Goal: Information Seeking & Learning: Learn about a topic

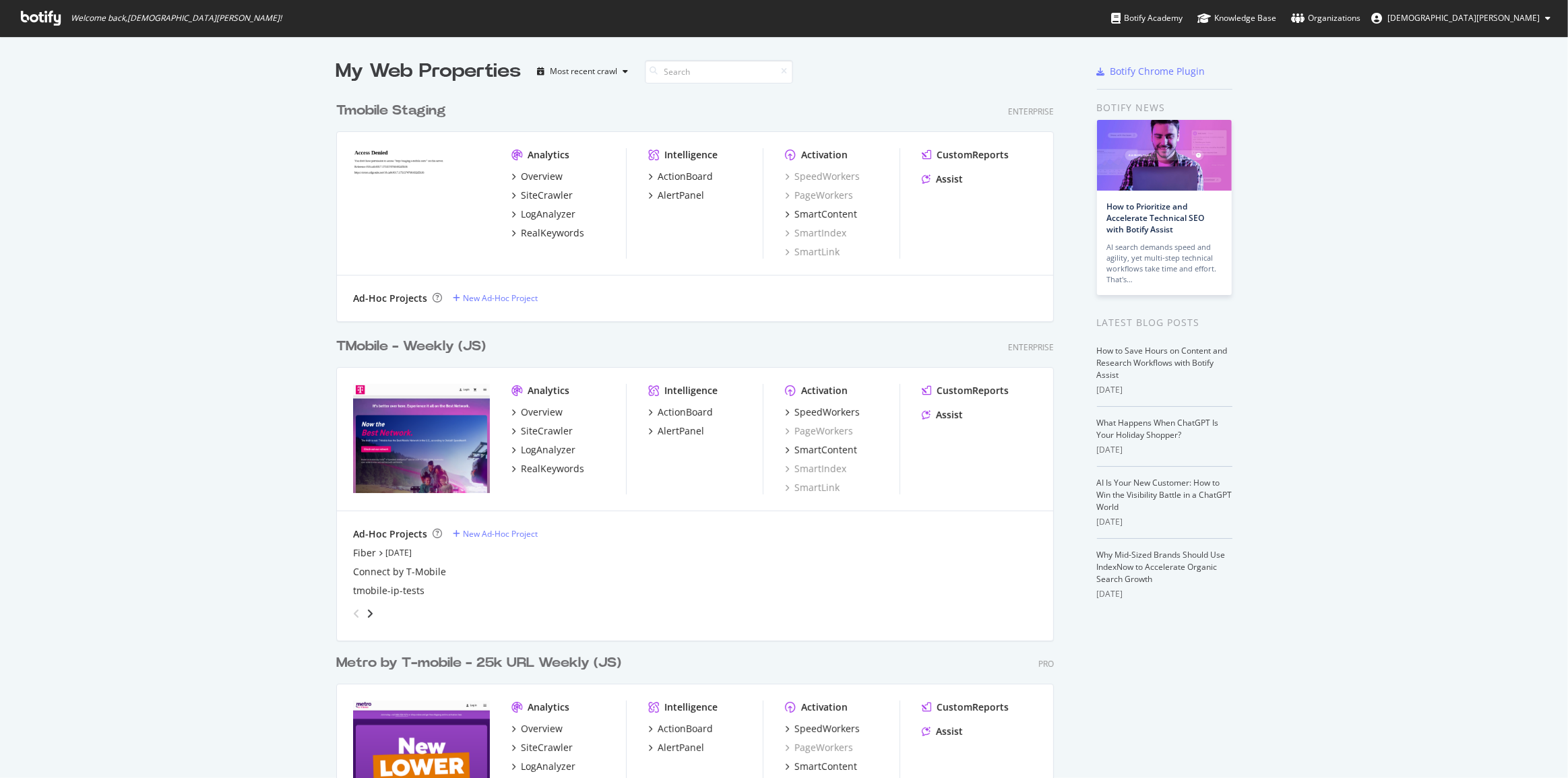
scroll to position [769, 1549]
click at [432, 343] on div "TMobile - Weekly (JS)" at bounding box center [411, 347] width 150 height 20
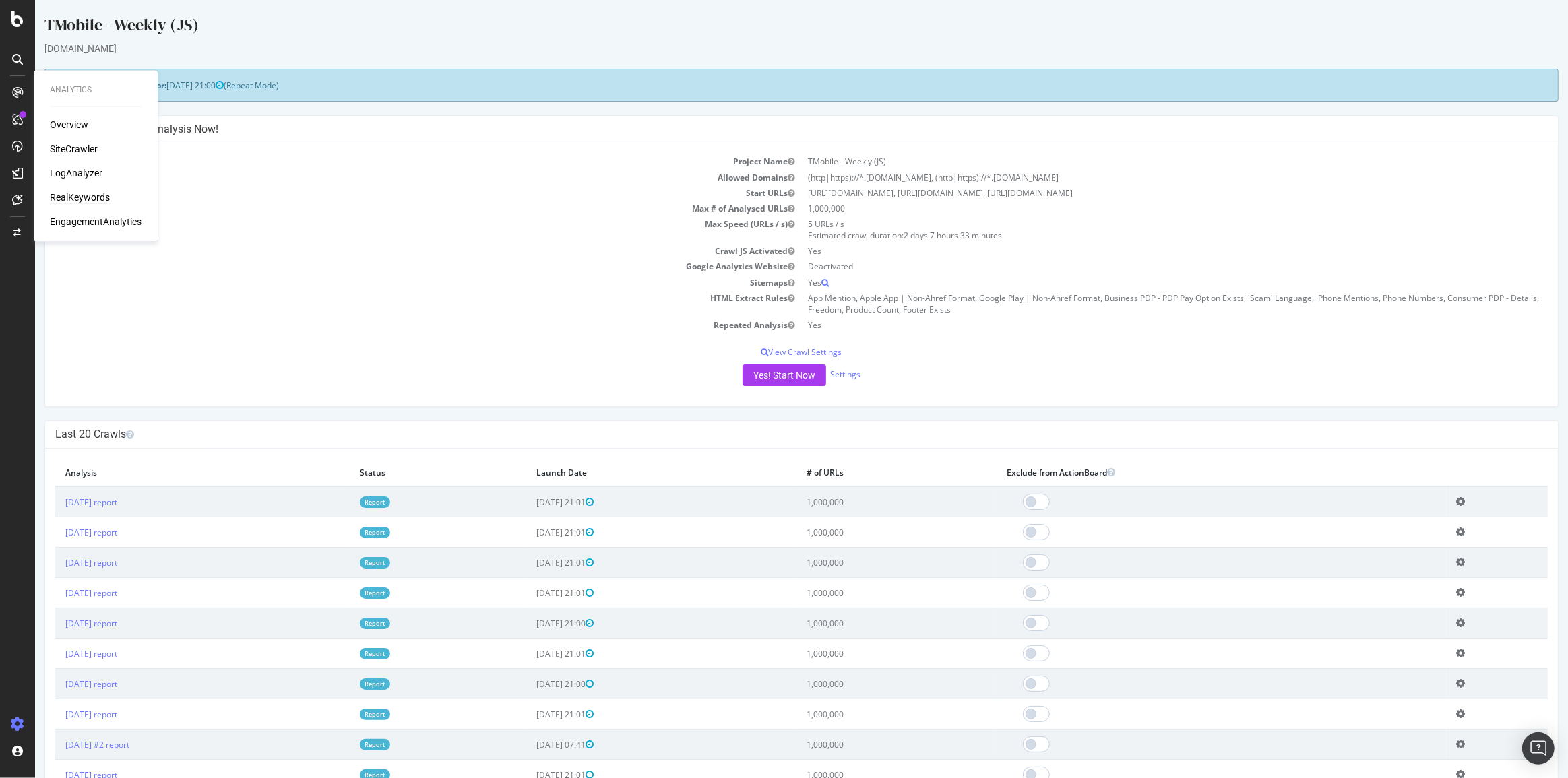
click at [70, 200] on div "RealKeywords" at bounding box center [79, 197] width 60 height 13
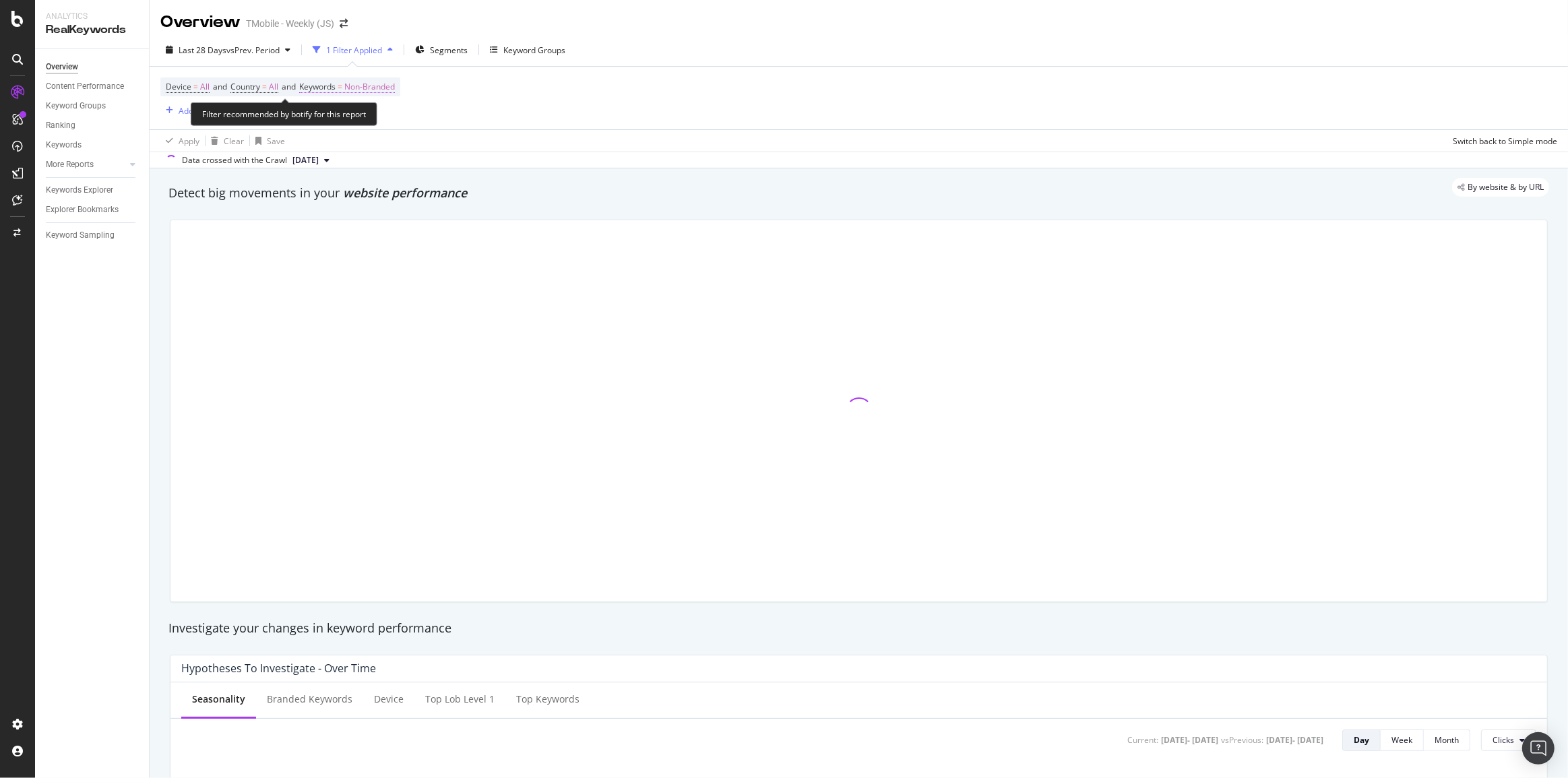
click at [354, 90] on span "Non-Branded" at bounding box center [369, 86] width 51 height 19
click at [346, 127] on div "Non-Branded" at bounding box center [354, 118] width 72 height 20
click at [357, 118] on span "Non-Branded" at bounding box center [346, 118] width 56 height 12
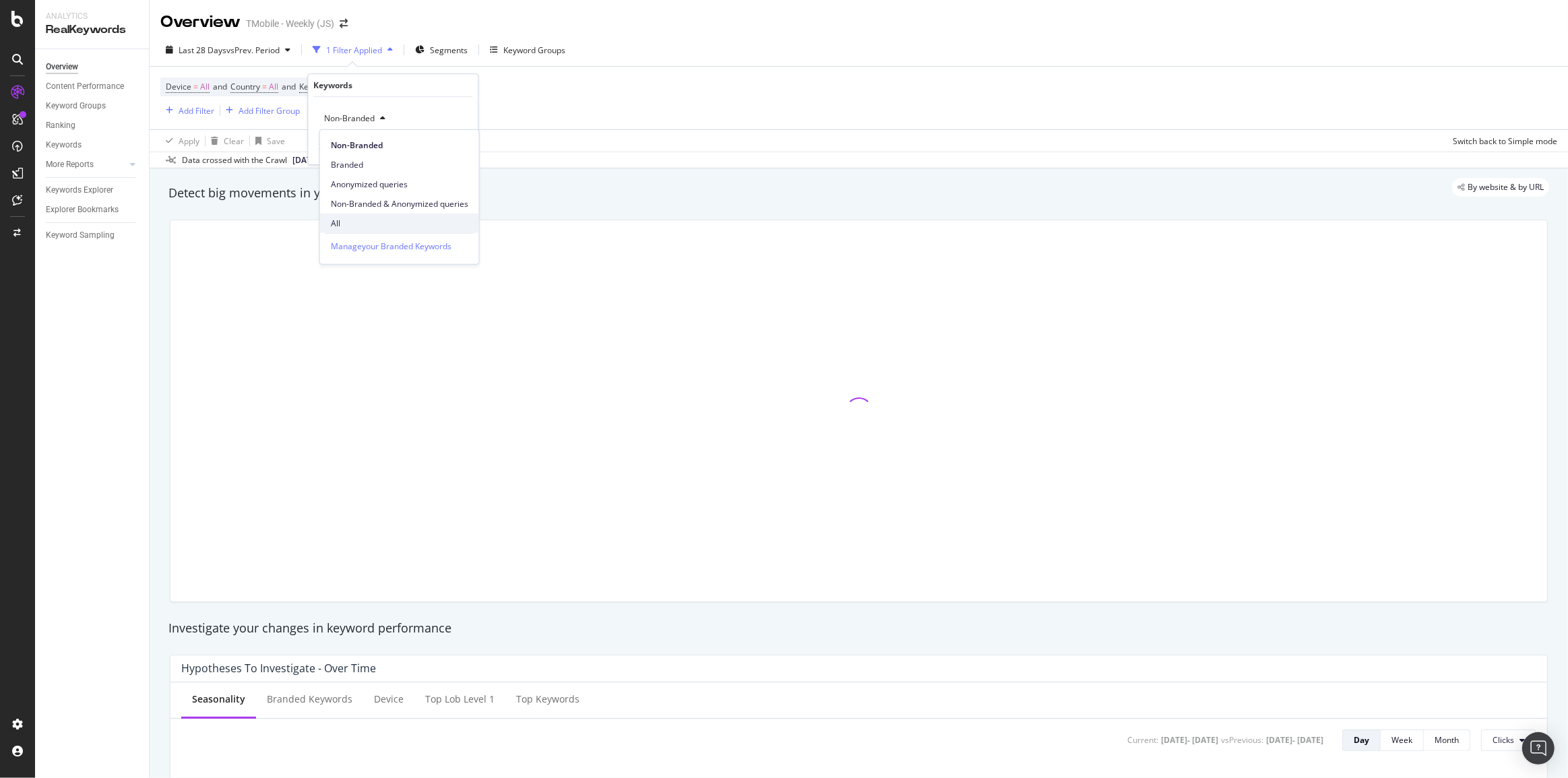
click at [344, 228] on span "All" at bounding box center [400, 223] width 137 height 12
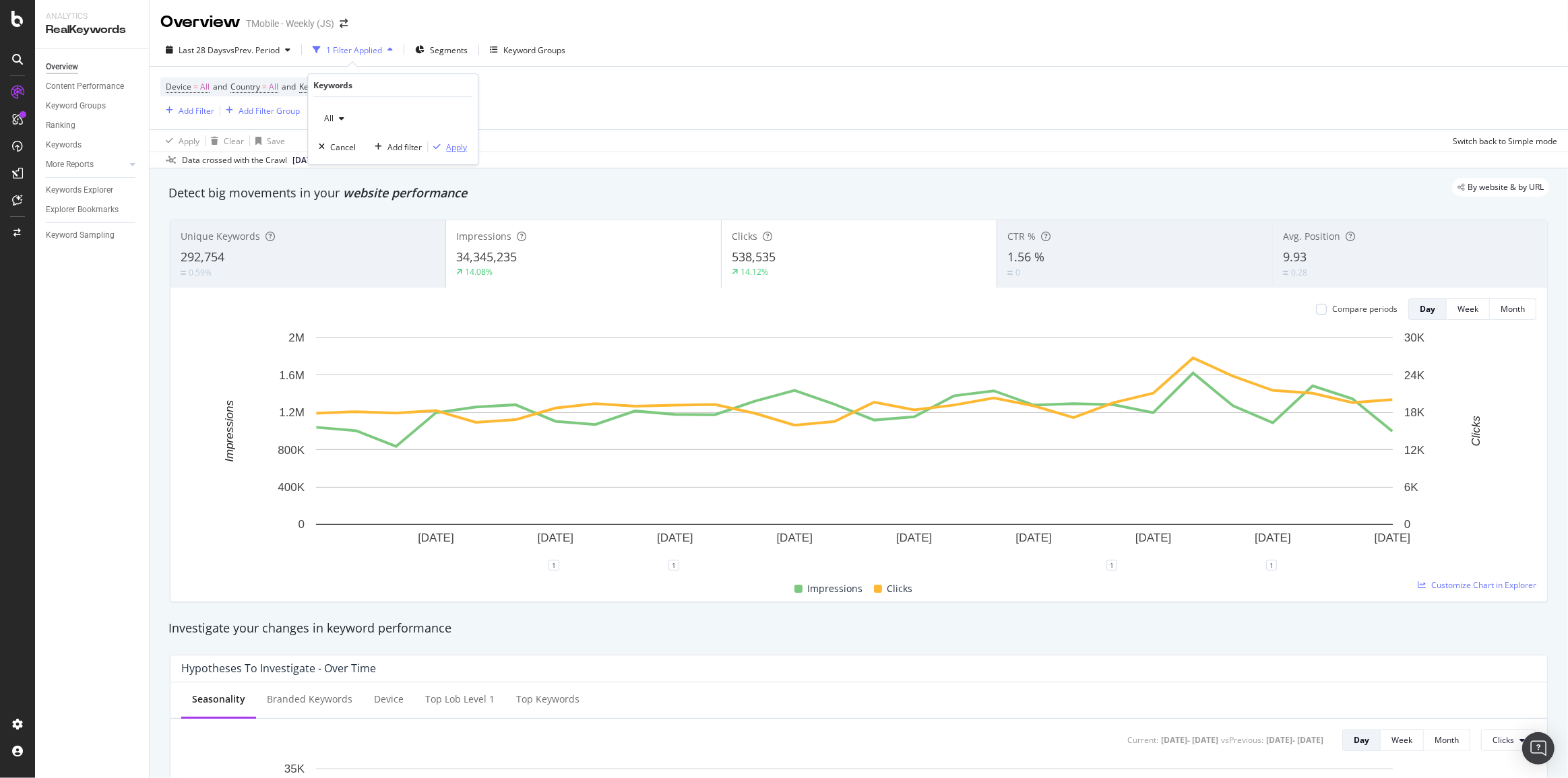
click at [448, 149] on div "Apply" at bounding box center [456, 147] width 20 height 12
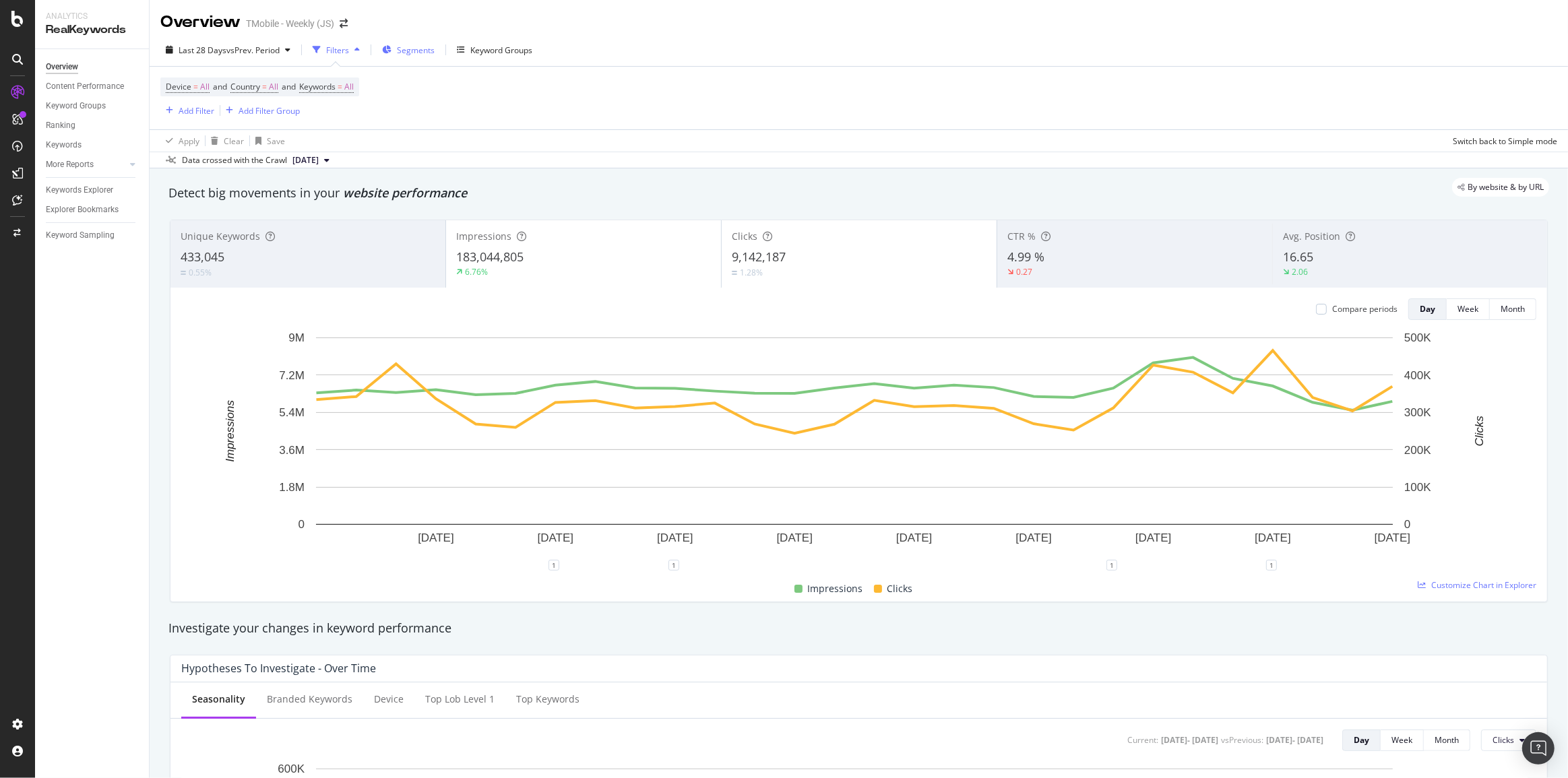
click at [423, 53] on span "Segments" at bounding box center [416, 50] width 37 height 12
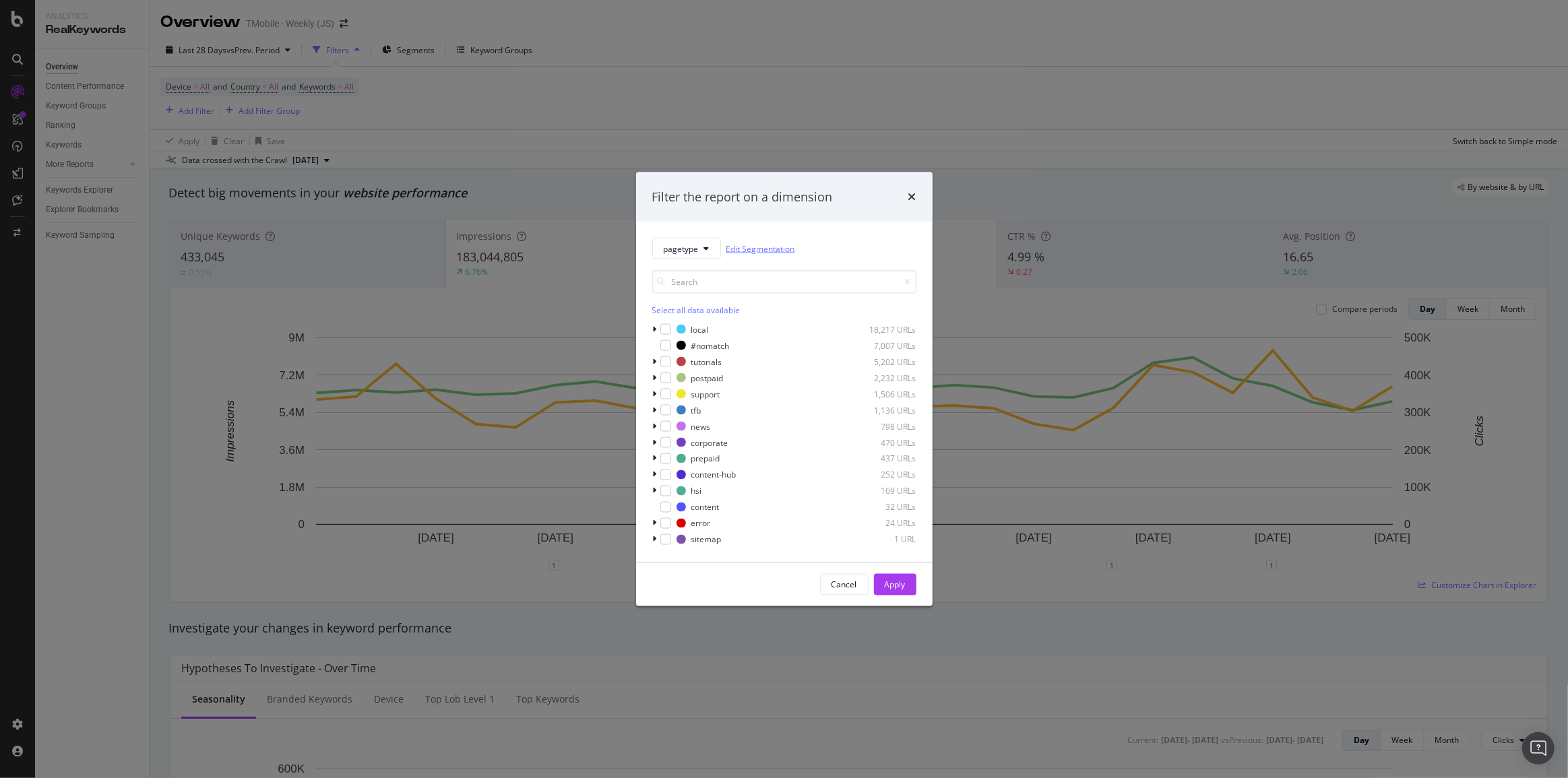
drag, startPoint x: 911, startPoint y: 194, endPoint x: 755, endPoint y: 242, distance: 163.2
click at [770, 235] on div "Filter the report on a dimension pagetype Edit Segmentation Select all data ava…" at bounding box center [784, 389] width 296 height 434
click at [689, 254] on span "pagetype" at bounding box center [681, 248] width 35 height 12
click at [797, 231] on div "pagetype Edit Segmentation Select all data available local 18,217 URLs #nomatch…" at bounding box center [784, 392] width 296 height 341
click at [700, 248] on button "pagetype" at bounding box center [686, 248] width 69 height 21
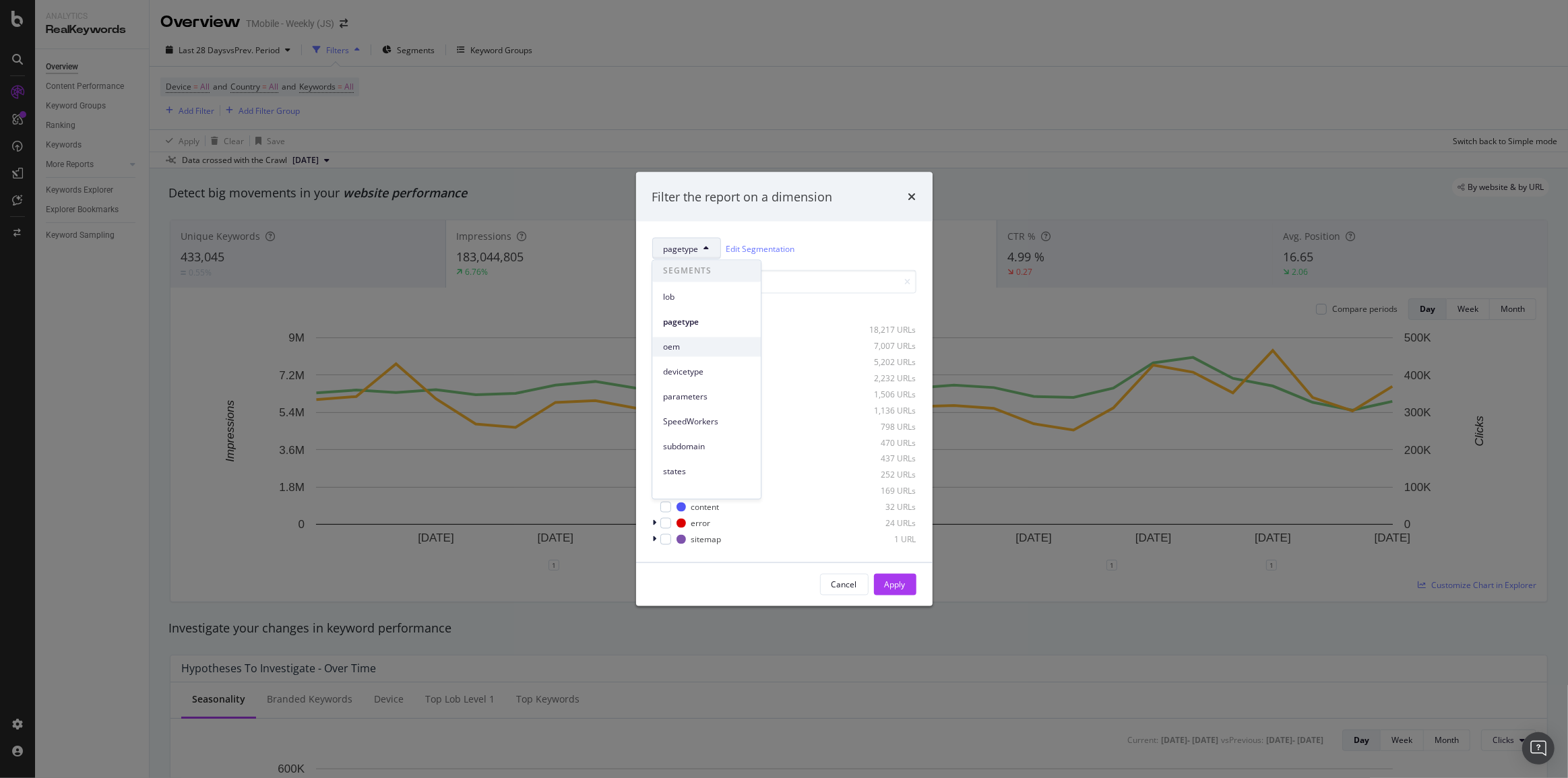
click at [695, 346] on span "oem" at bounding box center [707, 347] width 87 height 12
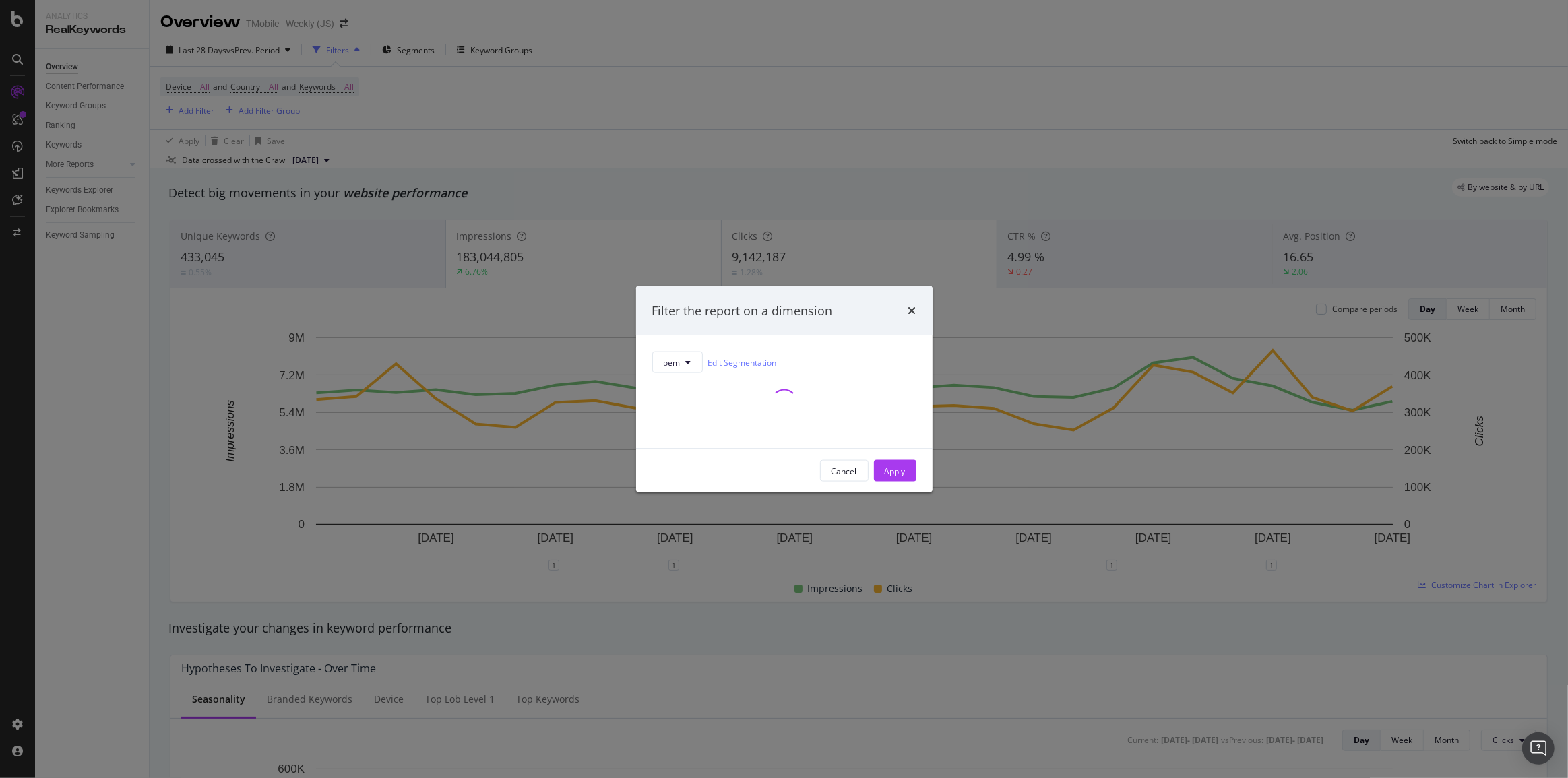
click at [900, 314] on div "Filter the report on a dimension oem Edit Segmentation Cancel Apply" at bounding box center [784, 389] width 296 height 207
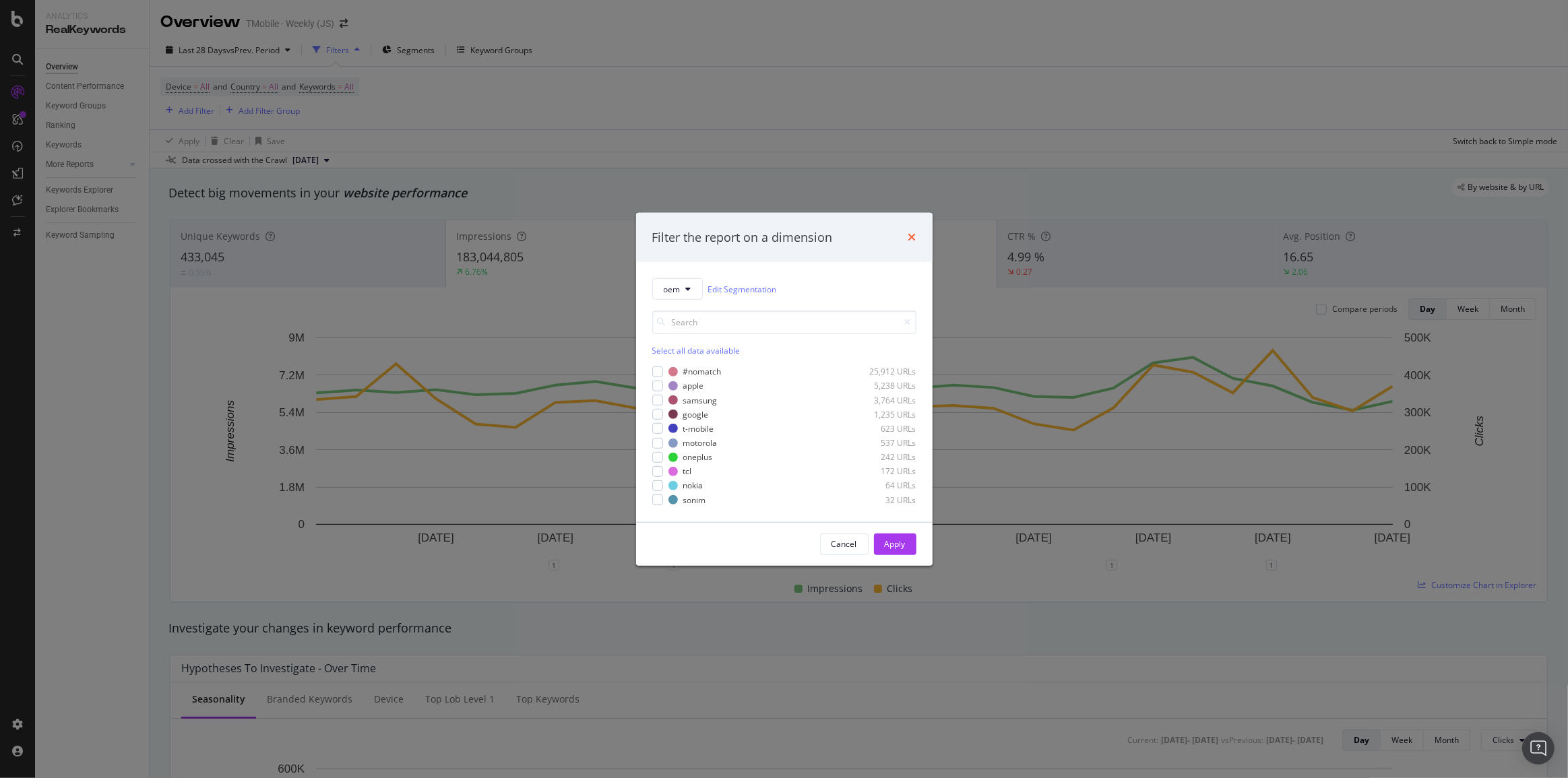
click at [913, 235] on icon "times" at bounding box center [912, 237] width 8 height 11
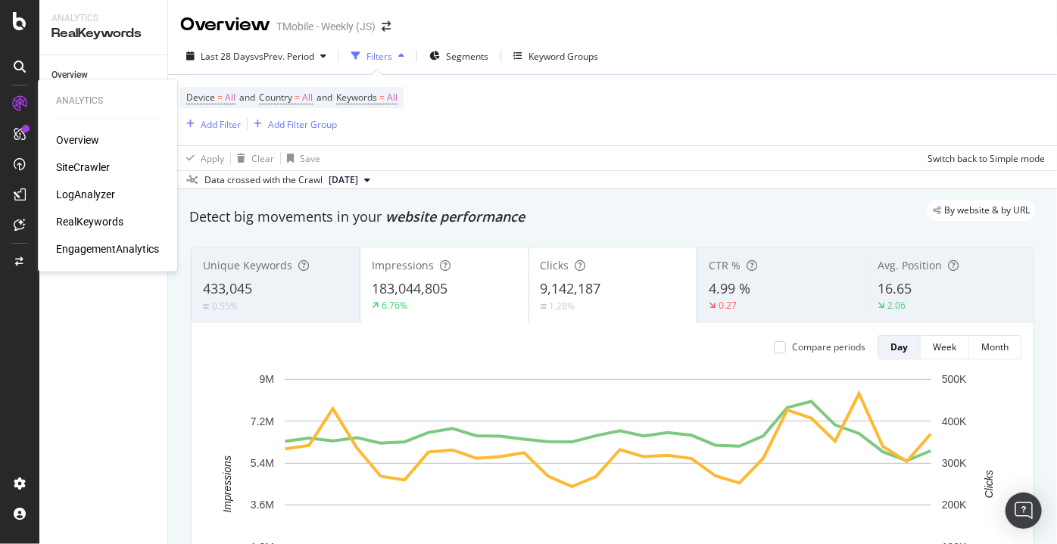
click at [86, 144] on div "Overview" at bounding box center [77, 139] width 43 height 15
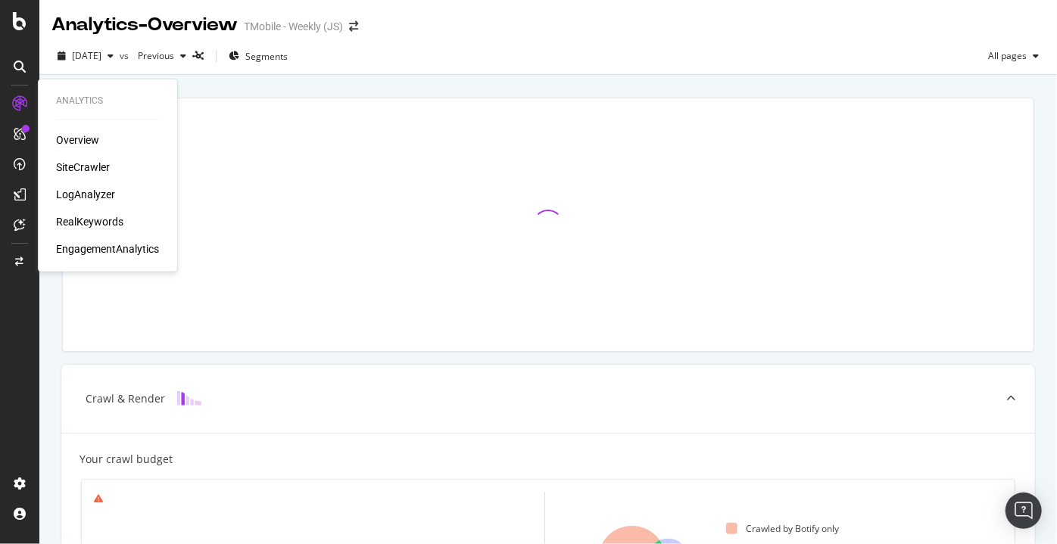
click at [91, 223] on div "RealKeywords" at bounding box center [89, 221] width 67 height 15
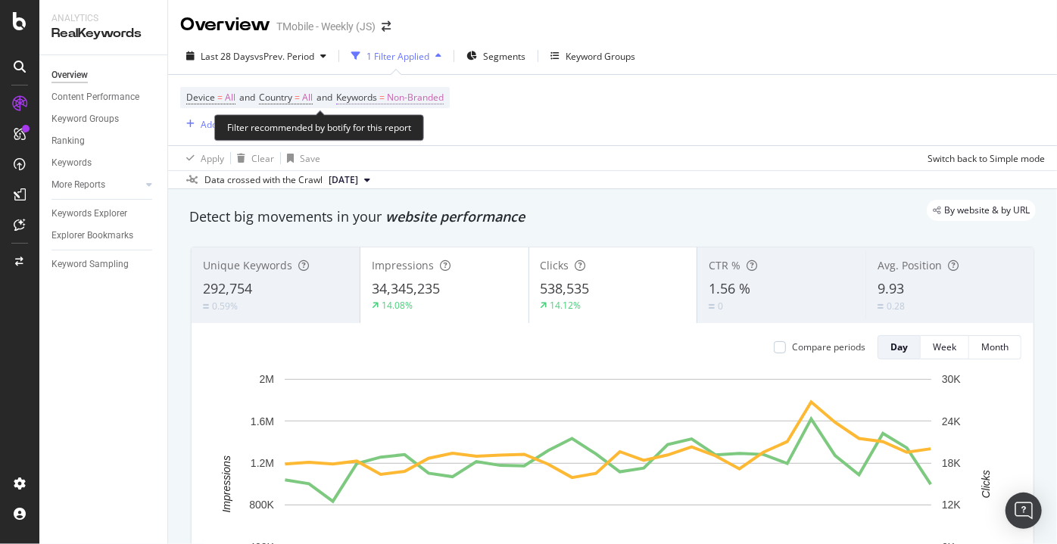
click at [404, 98] on span "Non-Branded" at bounding box center [415, 97] width 57 height 21
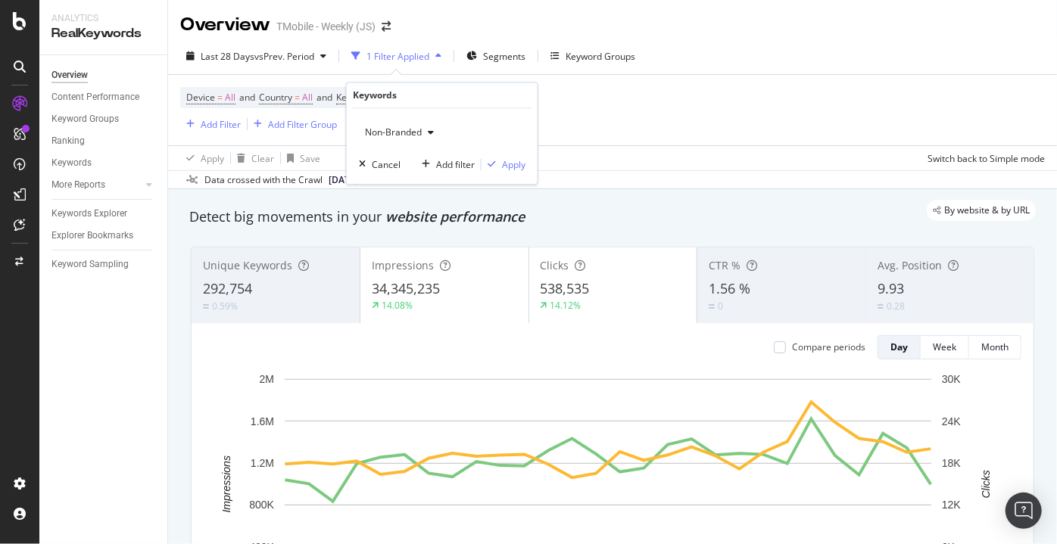
click at [409, 139] on div "Non-Branded" at bounding box center [399, 133] width 81 height 23
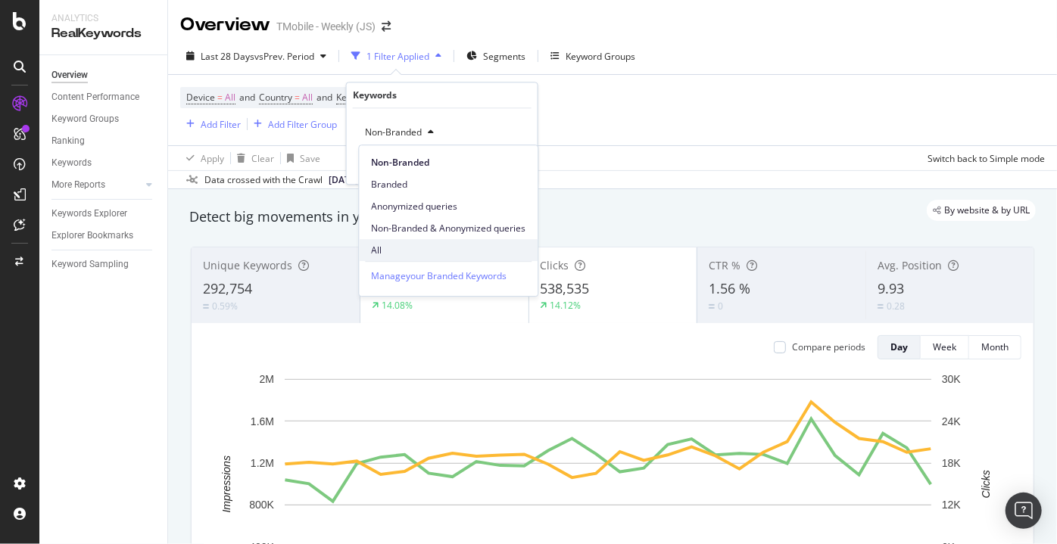
click at [404, 254] on span "All" at bounding box center [448, 251] width 154 height 14
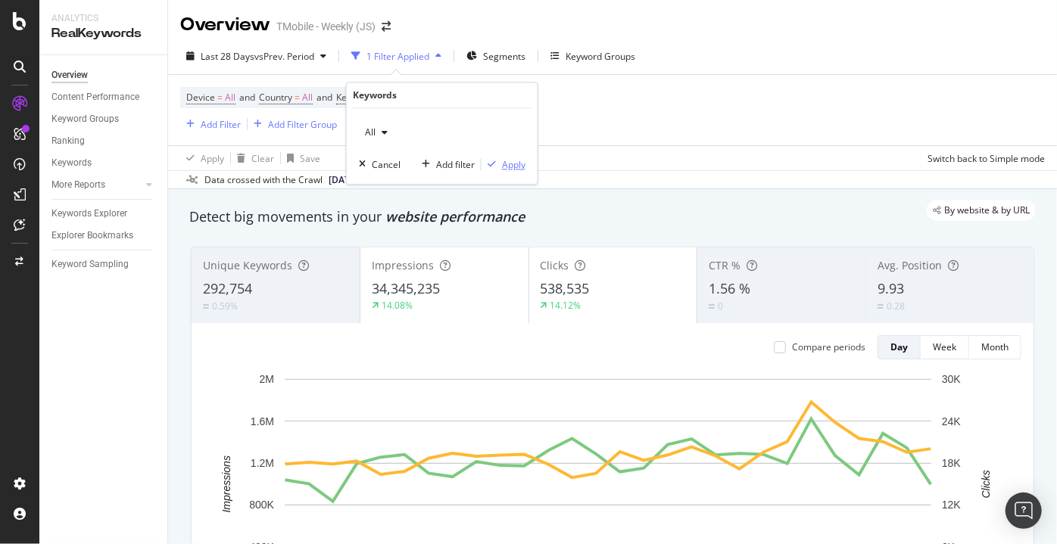
click at [514, 164] on div "Apply" at bounding box center [513, 164] width 23 height 13
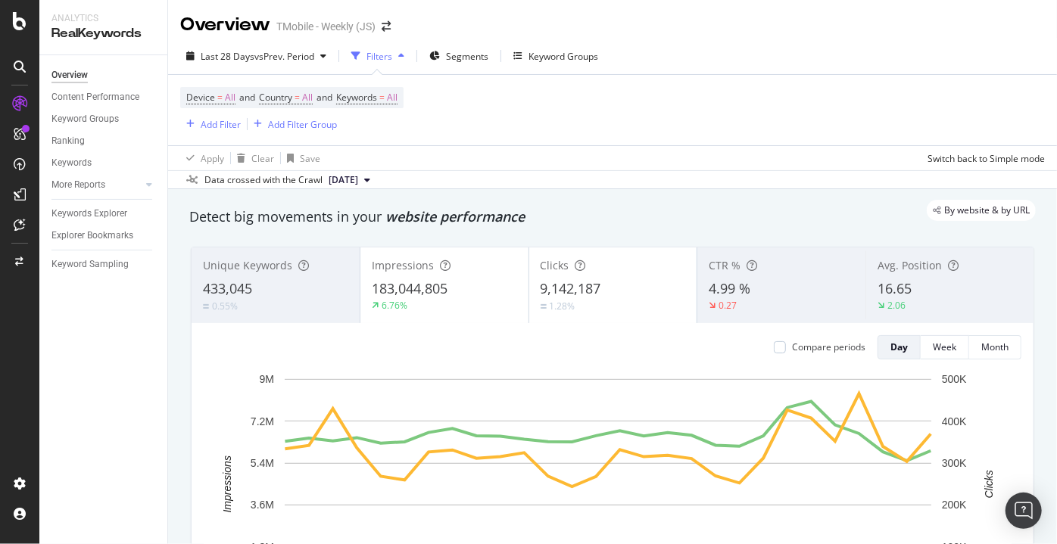
click at [551, 102] on div "Device = All and Country = All and Keywords = All Add Filter Add Filter Group" at bounding box center [612, 110] width 865 height 70
click at [19, 17] on icon at bounding box center [20, 21] width 14 height 18
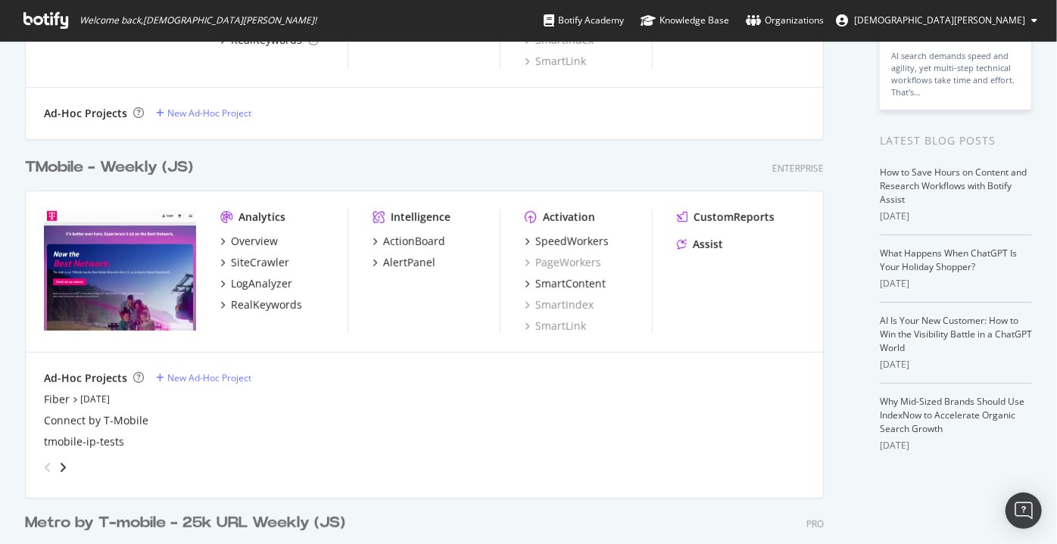
scroll to position [197, 0]
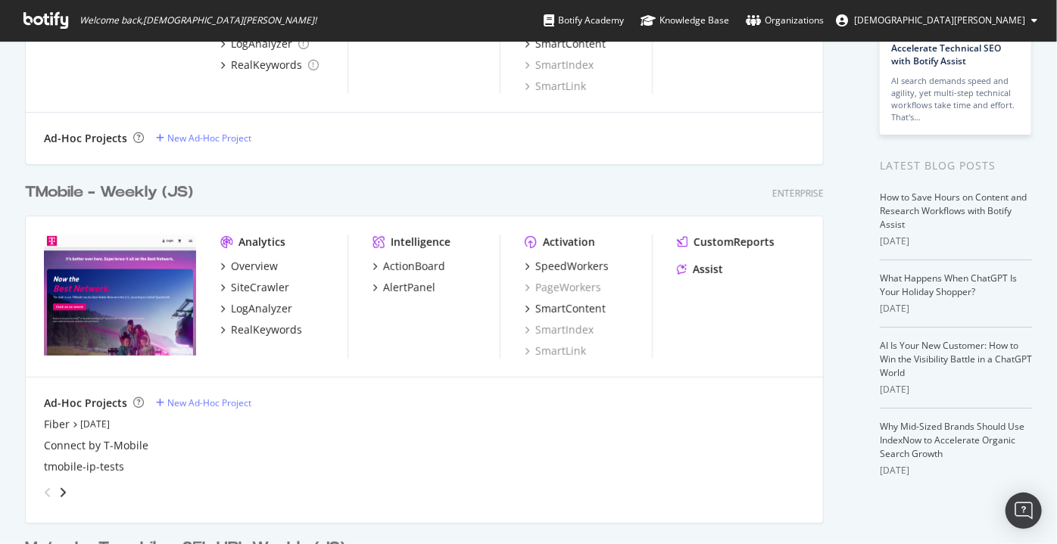
click at [108, 194] on div "TMobile - Weekly (JS)" at bounding box center [109, 193] width 168 height 22
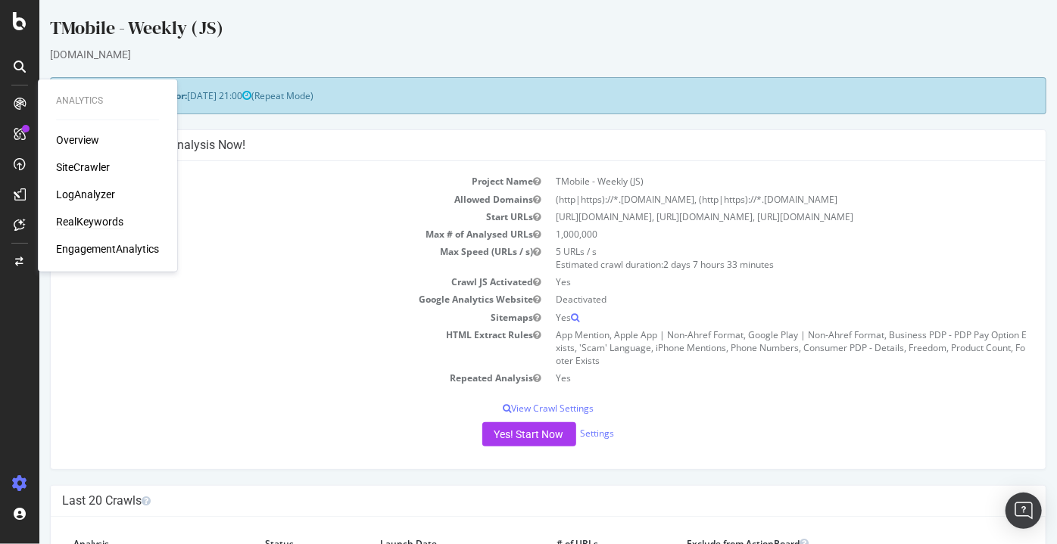
click at [68, 222] on div "RealKeywords" at bounding box center [89, 221] width 67 height 15
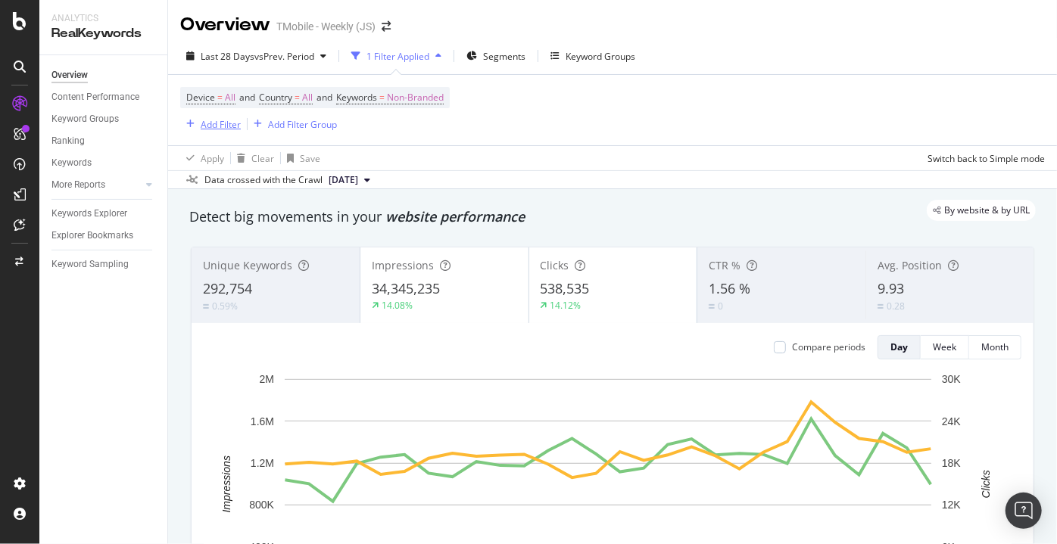
click at [207, 123] on div "Add Filter" at bounding box center [221, 124] width 40 height 13
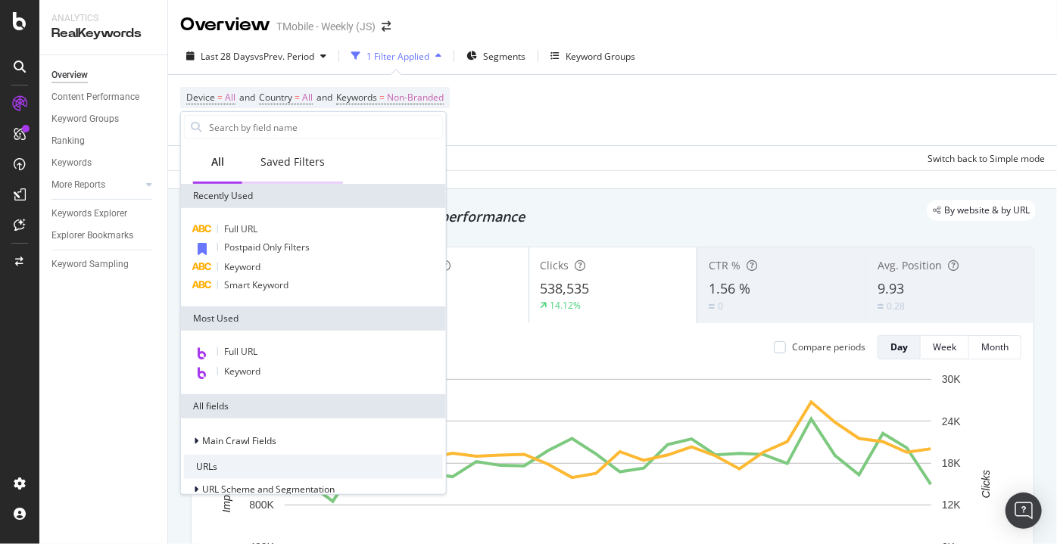
click at [303, 160] on div "Saved Filters" at bounding box center [292, 161] width 64 height 15
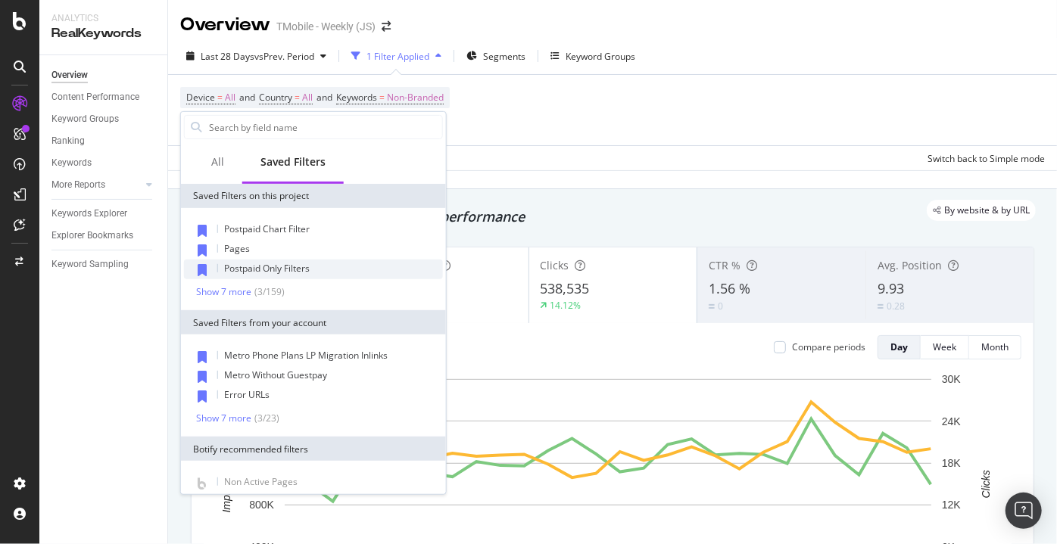
click at [294, 270] on span "Postpaid Only Filters" at bounding box center [267, 268] width 86 height 13
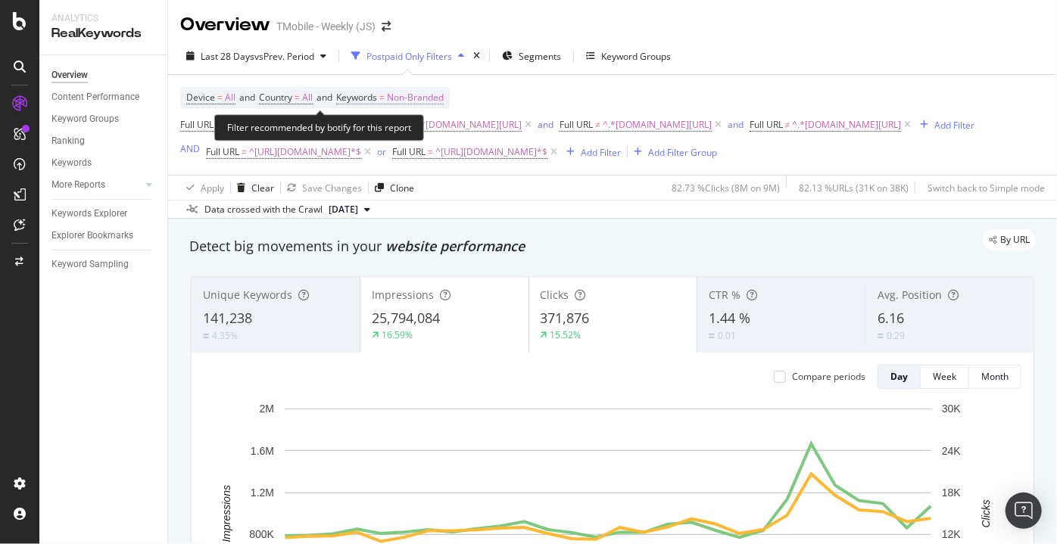
click at [413, 99] on span "Non-Branded" at bounding box center [415, 97] width 57 height 21
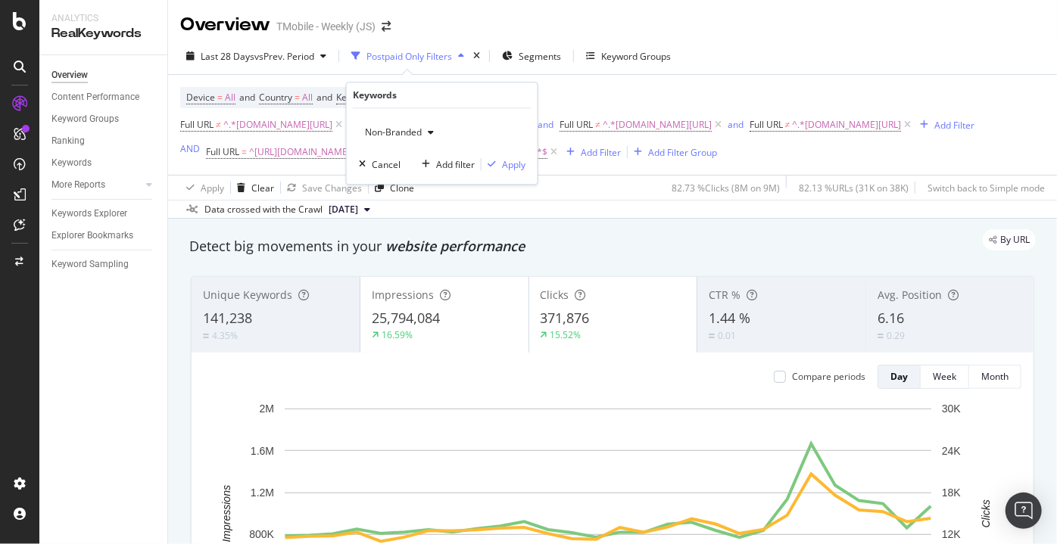
click at [390, 137] on span "Non-Branded" at bounding box center [390, 132] width 63 height 13
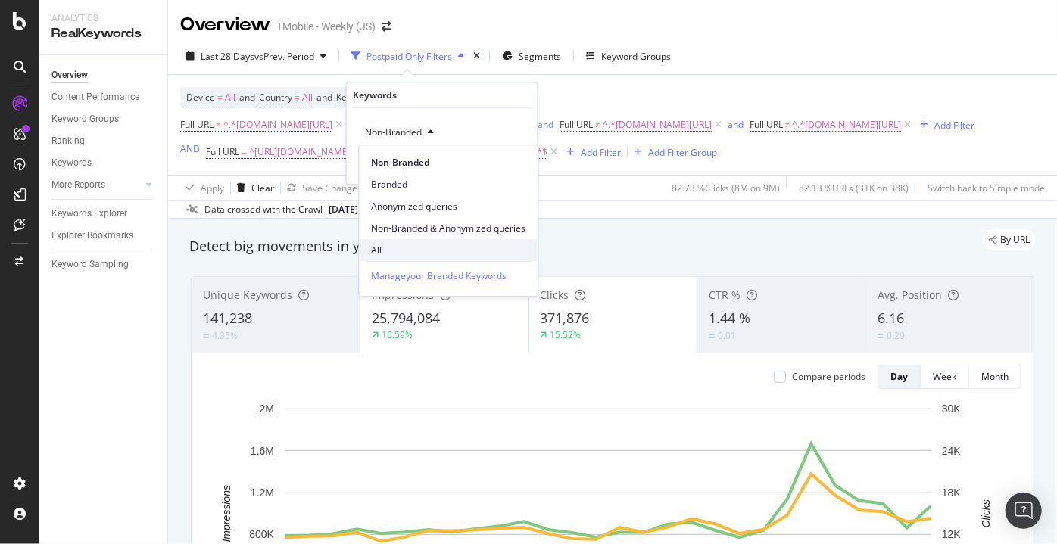
click at [380, 246] on span "All" at bounding box center [448, 251] width 154 height 14
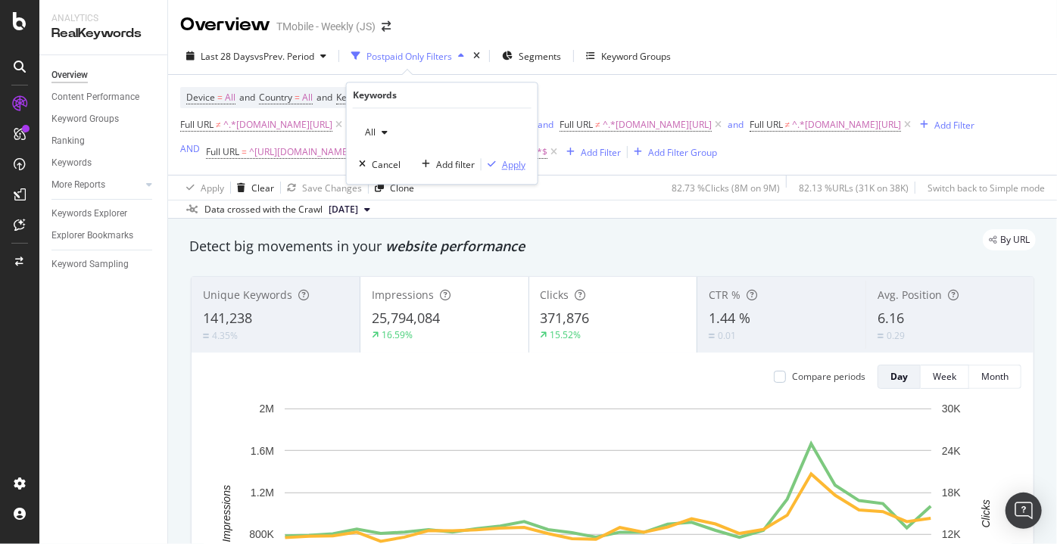
click at [513, 160] on div "Apply" at bounding box center [513, 164] width 23 height 13
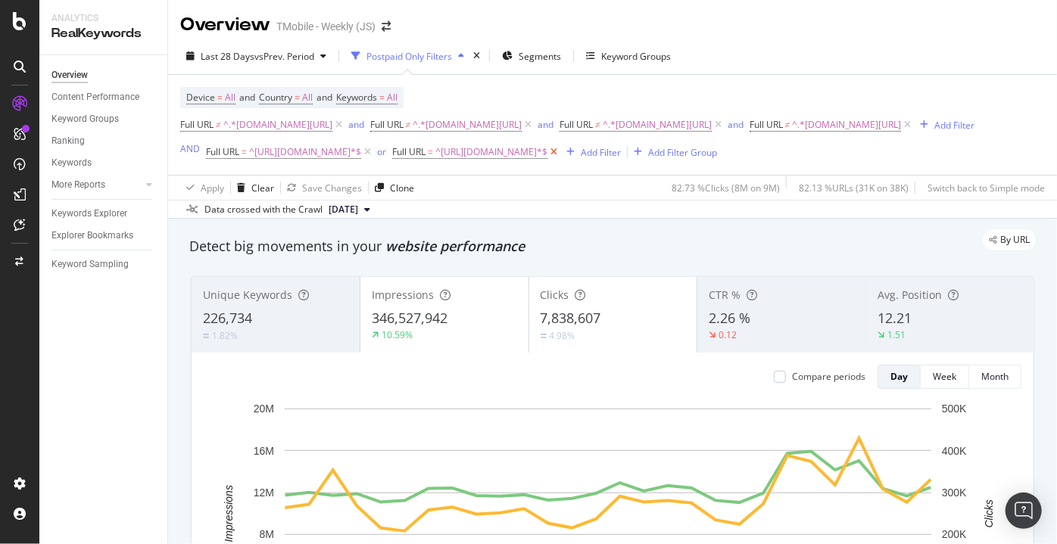
click at [560, 160] on icon at bounding box center [553, 152] width 13 height 15
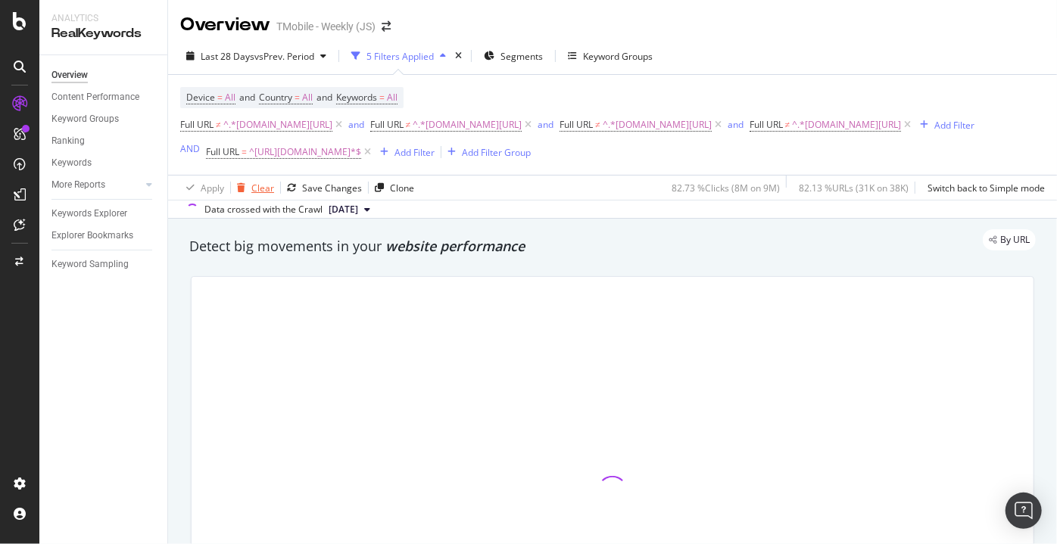
click at [242, 192] on icon "button" at bounding box center [241, 187] width 8 height 9
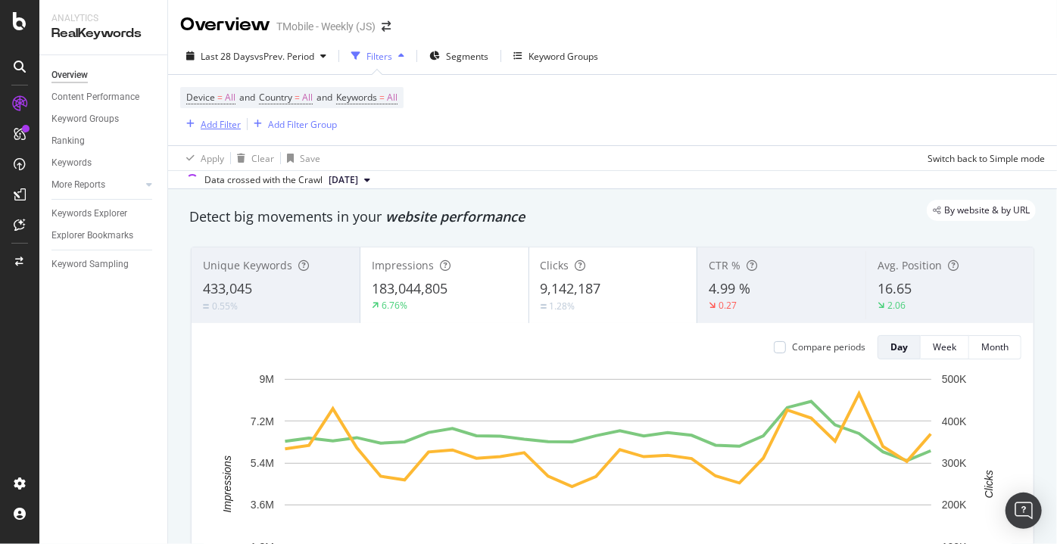
click at [213, 125] on div "Add Filter" at bounding box center [221, 124] width 40 height 13
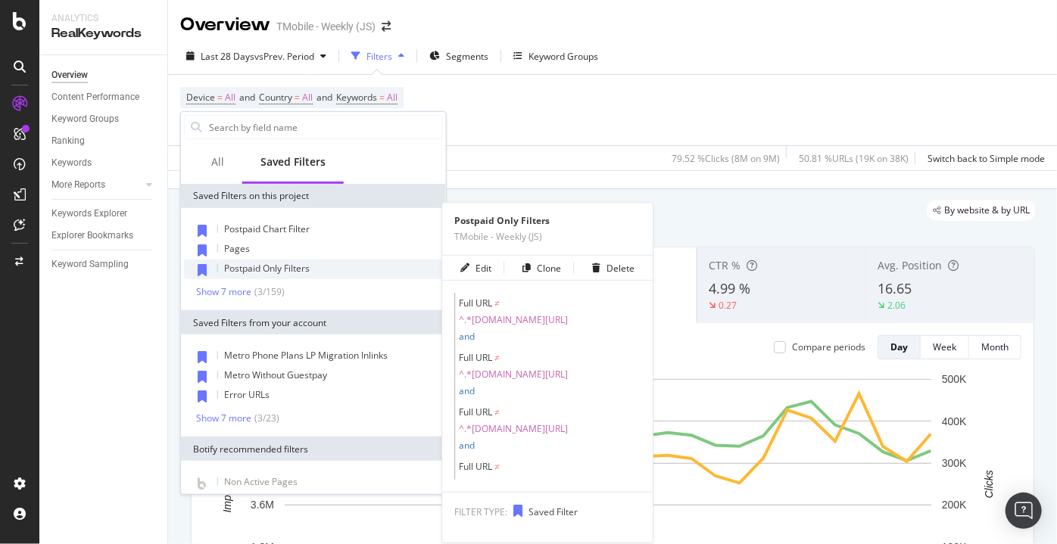
click at [276, 272] on span "Postpaid Only Filters" at bounding box center [267, 268] width 86 height 13
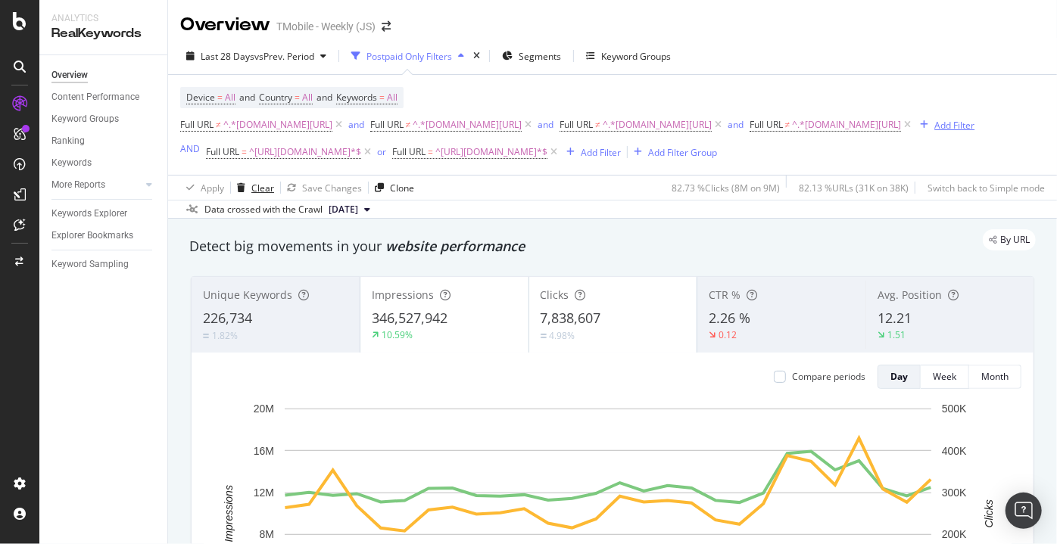
drag, startPoint x: 256, startPoint y: 210, endPoint x: 232, endPoint y: 123, distance: 90.9
click at [256, 195] on div "Clear" at bounding box center [262, 188] width 23 height 13
click at [934, 123] on div "Add Filter" at bounding box center [954, 125] width 40 height 13
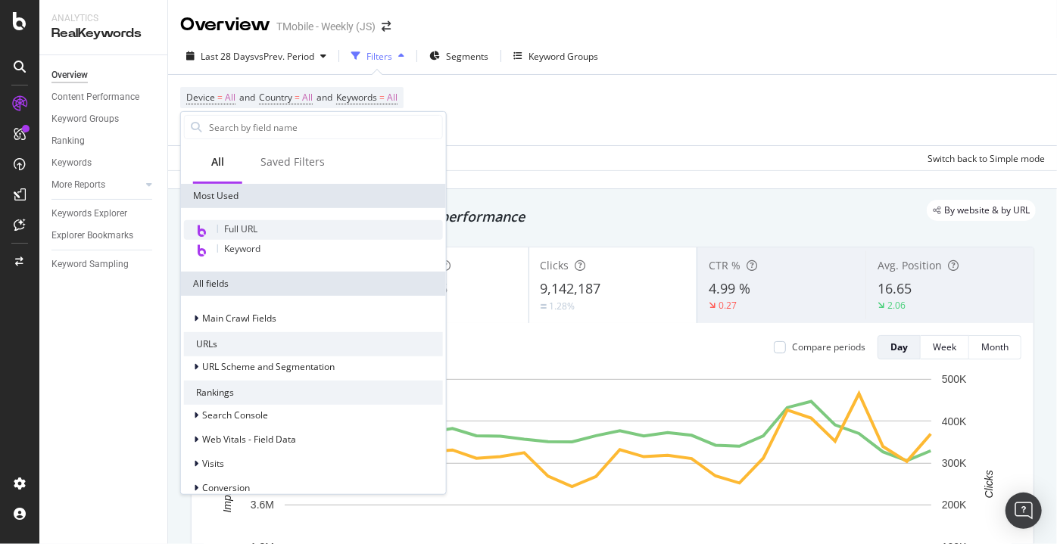
click at [246, 229] on span "Full URL" at bounding box center [240, 229] width 33 height 13
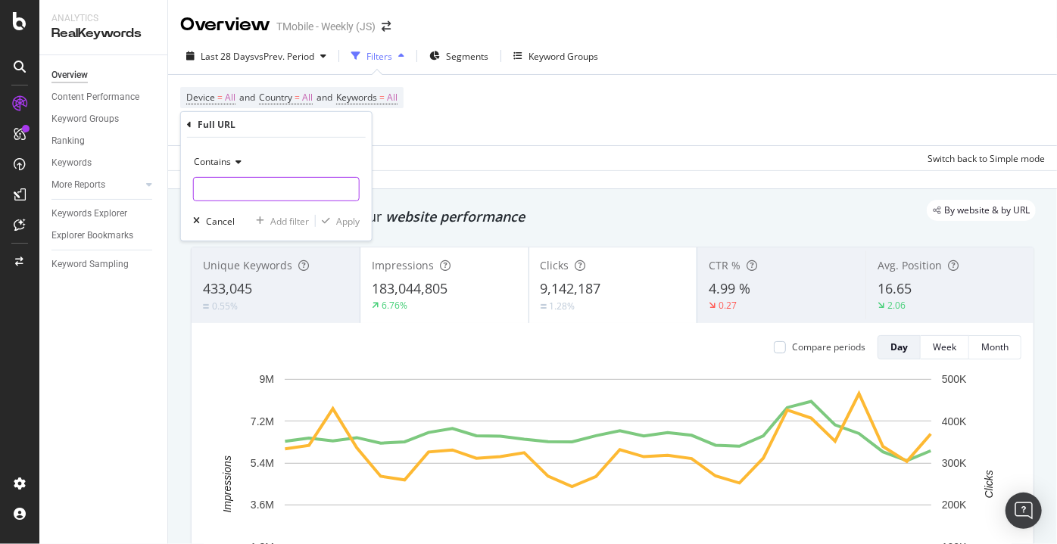
click at [227, 196] on input "text" at bounding box center [276, 189] width 165 height 24
type input "t-mobile.com/business"
click at [219, 220] on div "Cancel" at bounding box center [220, 220] width 29 height 13
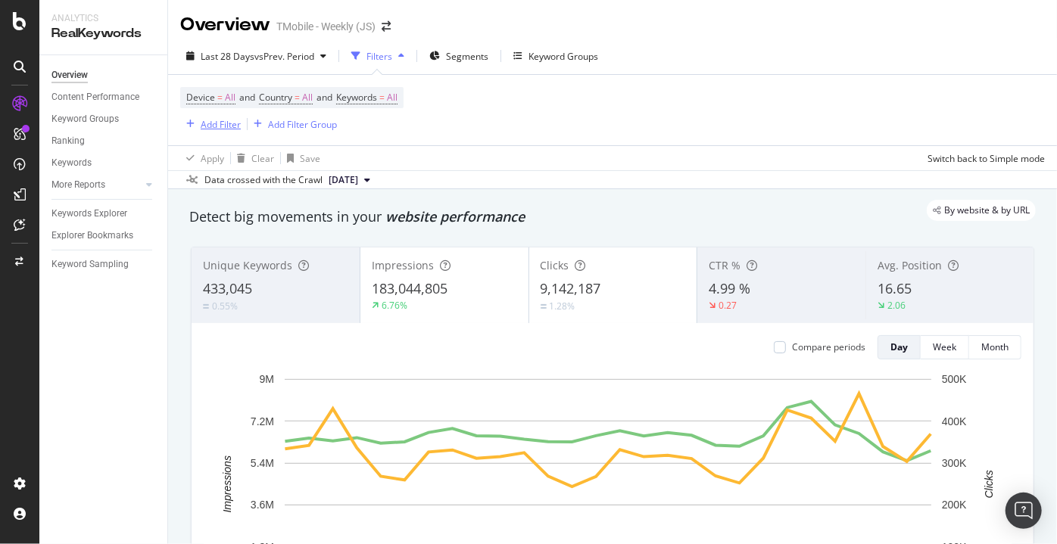
click at [198, 123] on div "button" at bounding box center [190, 124] width 20 height 9
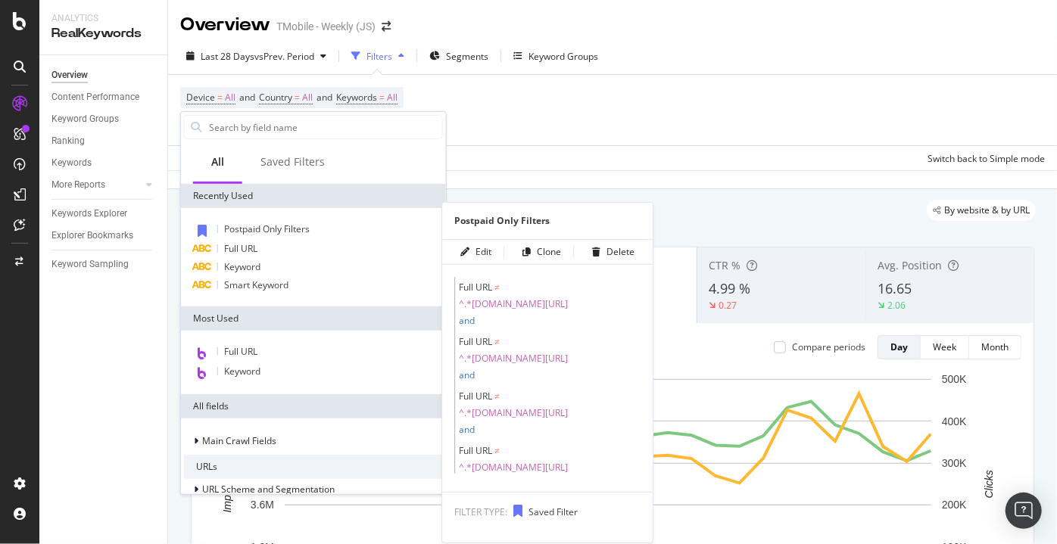
drag, startPoint x: 265, startPoint y: 232, endPoint x: 561, endPoint y: 148, distance: 307.7
click at [265, 232] on span "Postpaid Only Filters" at bounding box center [267, 229] width 86 height 13
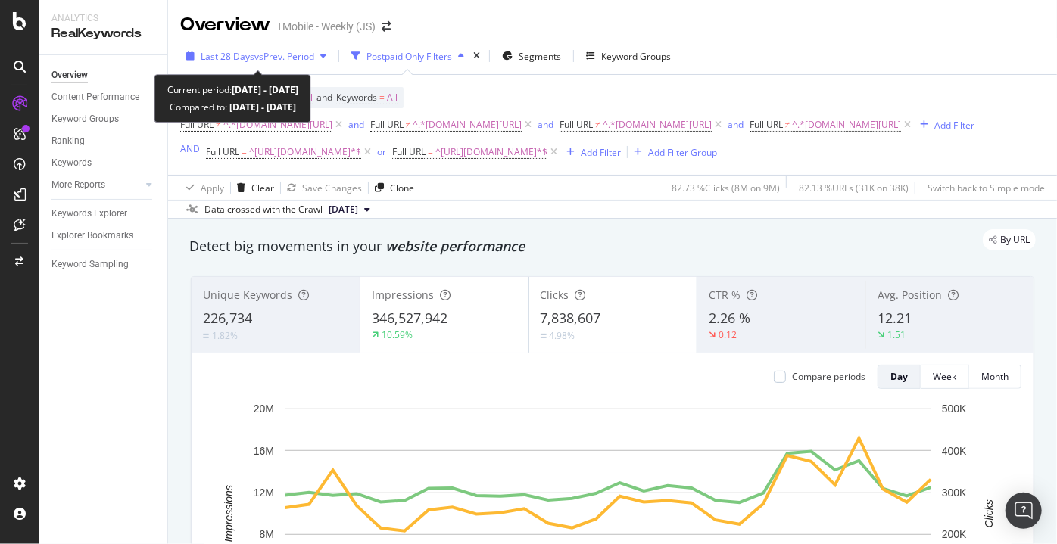
click at [254, 54] on span "vs Prev. Period" at bounding box center [284, 56] width 60 height 13
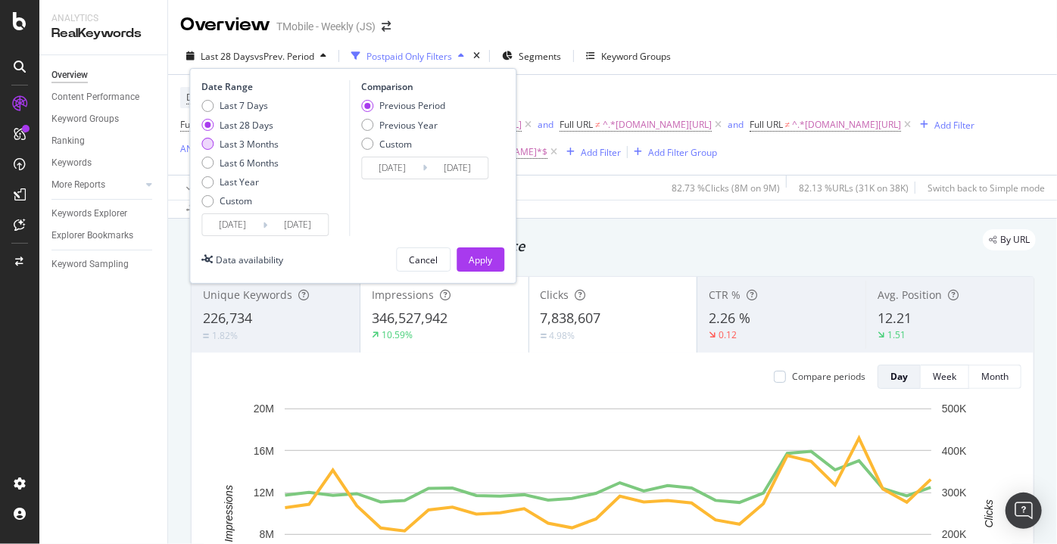
click at [242, 147] on div "Last 3 Months" at bounding box center [249, 144] width 59 height 13
type input "2025/06/16"
type input "2025/03/16"
type input "2025/06/15"
click at [391, 129] on div "Previous Year" at bounding box center [408, 125] width 58 height 13
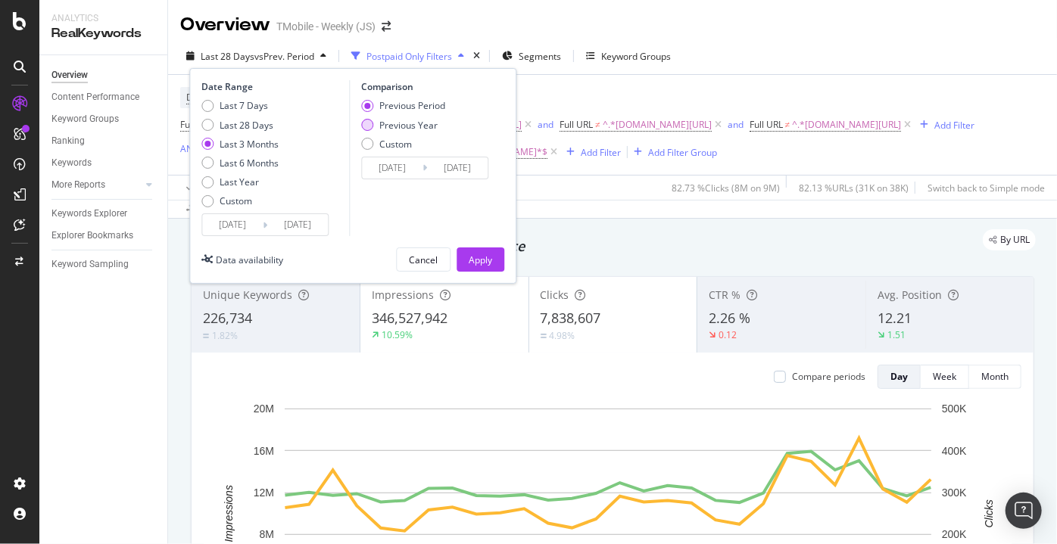
type input "2024/06/17"
type input "2024/09/16"
drag, startPoint x: 469, startPoint y: 259, endPoint x: 281, endPoint y: 182, distance: 202.7
click at [469, 259] on div "Apply" at bounding box center [480, 260] width 23 height 13
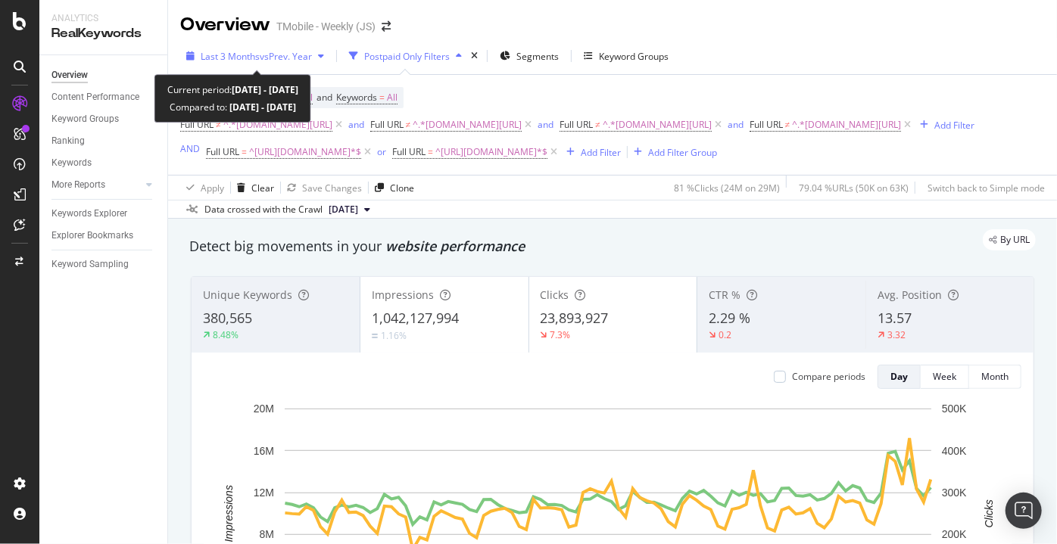
click at [279, 58] on span "vs Prev. Year" at bounding box center [286, 56] width 52 height 13
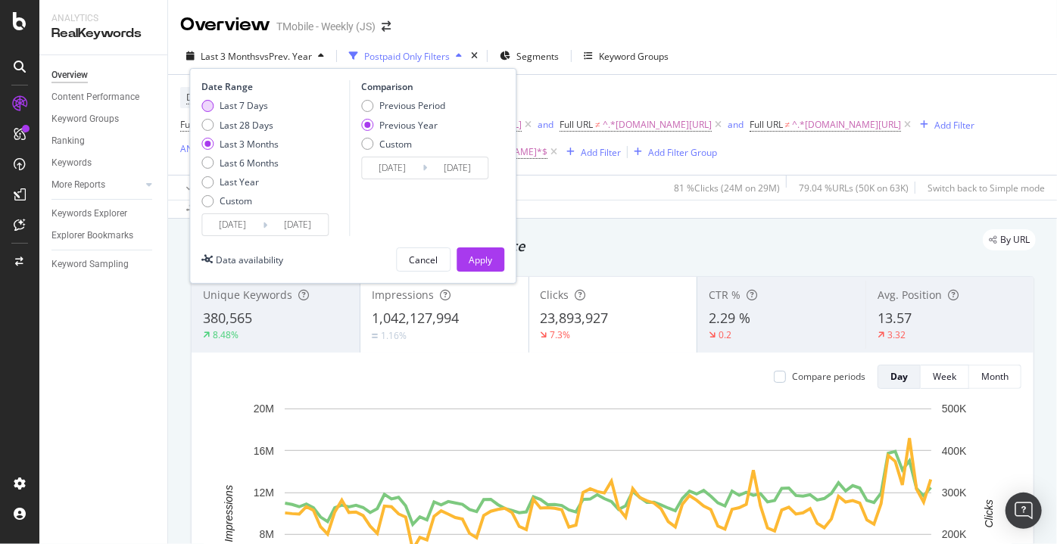
click at [260, 109] on div "Last 7 Days" at bounding box center [244, 105] width 48 height 13
type input "2025/09/09"
click at [369, 104] on div "Previous Period" at bounding box center [367, 106] width 12 height 12
type input "2025/09/02"
type input "2025/09/08"
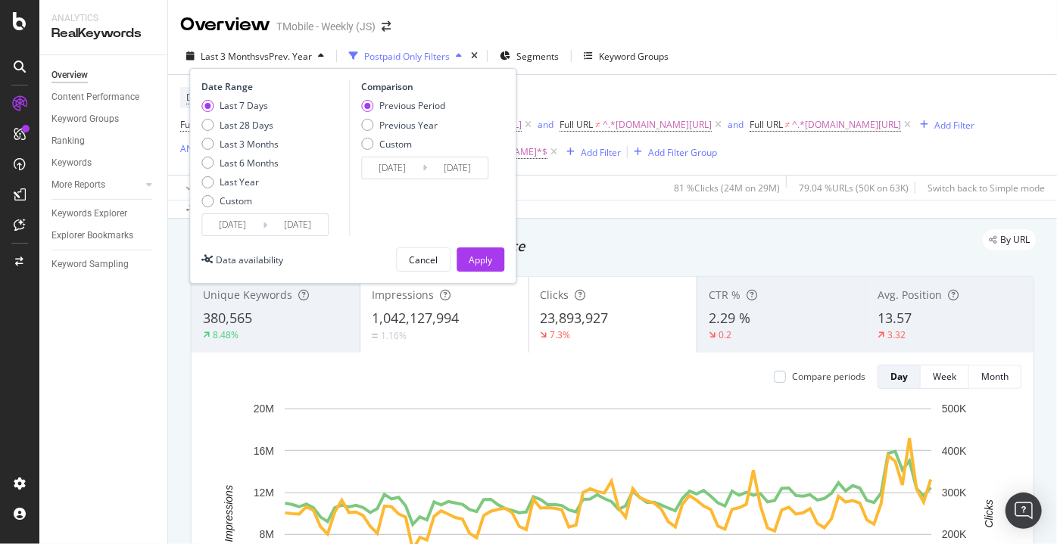
drag, startPoint x: 413, startPoint y: 268, endPoint x: 254, endPoint y: 244, distance: 160.8
click at [254, 244] on div "Date Range Last 7 Days Last 28 Days Last 3 Months Last 6 Months Last Year Custo…" at bounding box center [352, 176] width 327 height 216
click at [231, 227] on input "2025/09/09" at bounding box center [232, 224] width 61 height 21
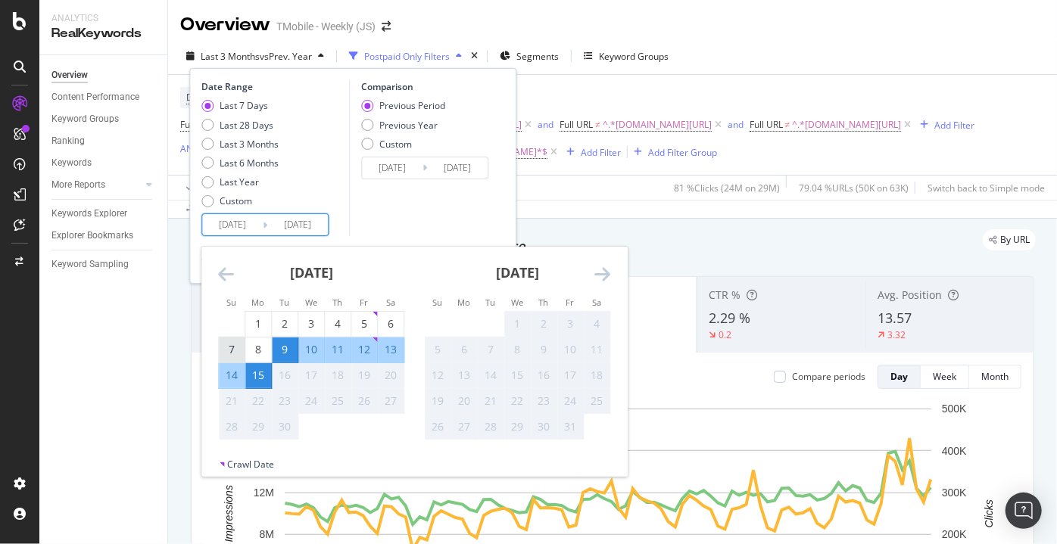
click at [229, 353] on div "7" at bounding box center [232, 349] width 26 height 15
type input "2025/09/07"
type input "2025/08/29"
type input "2025/09/06"
click at [388, 353] on div "13" at bounding box center [391, 349] width 26 height 15
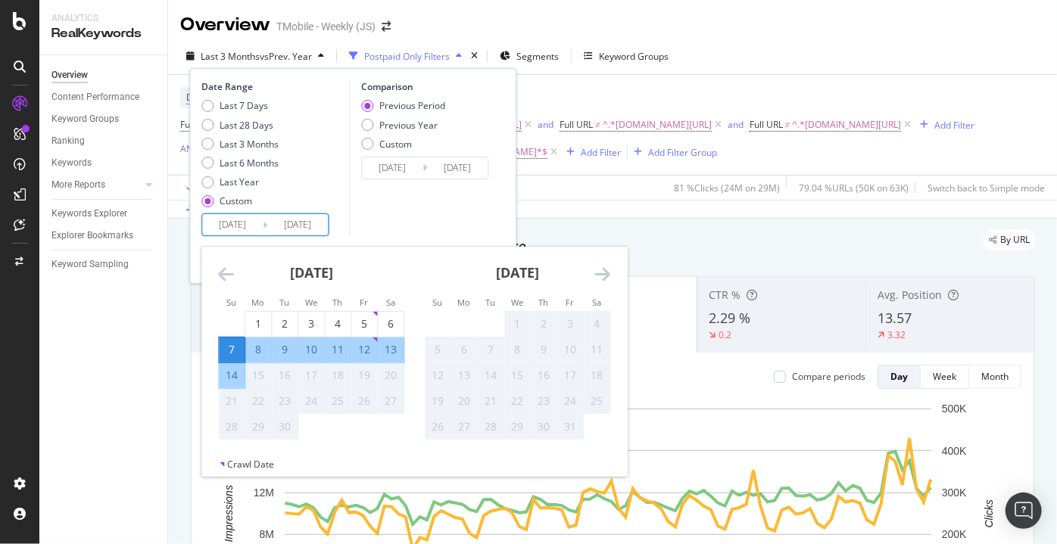
type input "2025/09/13"
type input "2025/08/31"
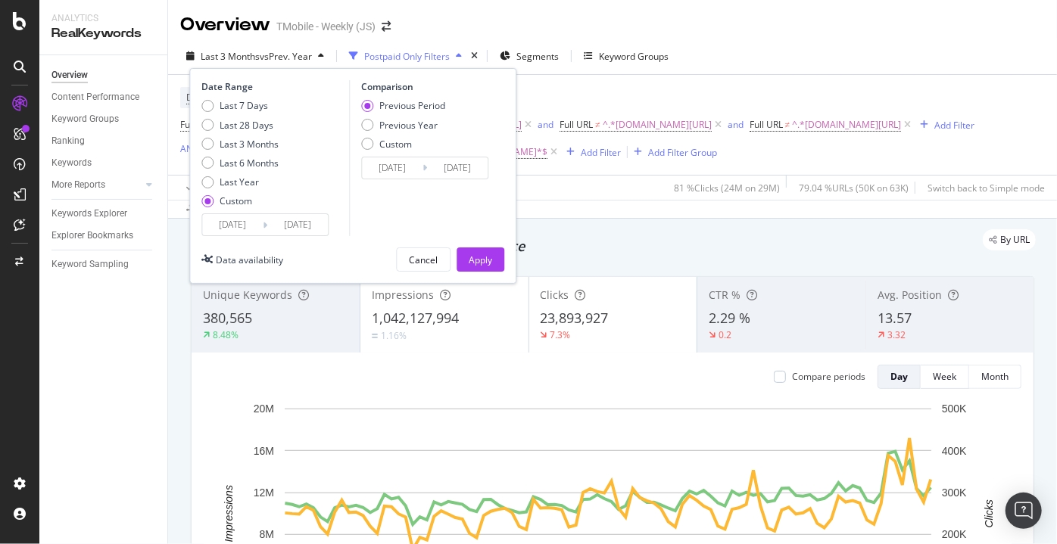
click at [229, 225] on input "2025/09/07" at bounding box center [232, 224] width 61 height 21
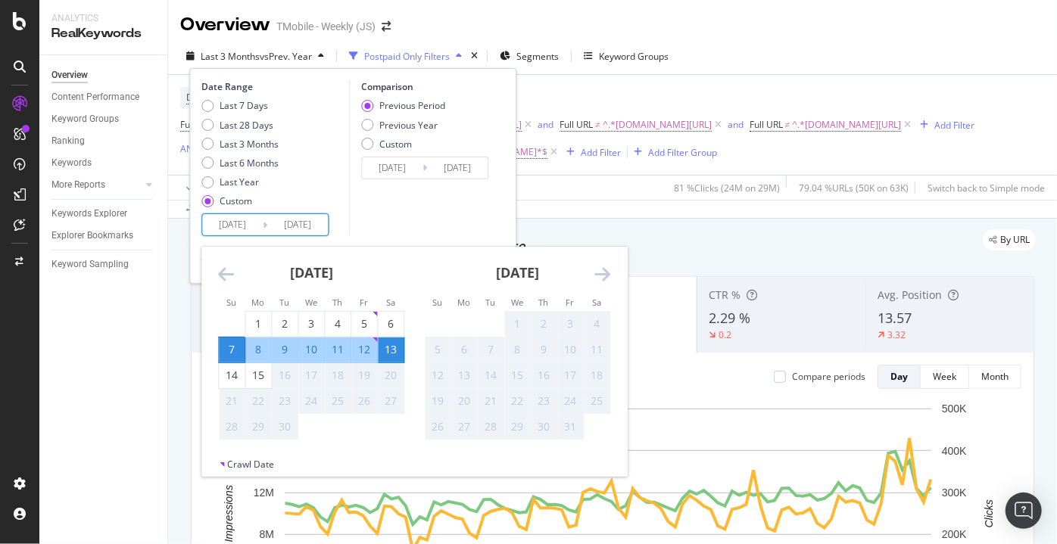
click at [378, 169] on input "2025/08/31" at bounding box center [392, 167] width 61 height 21
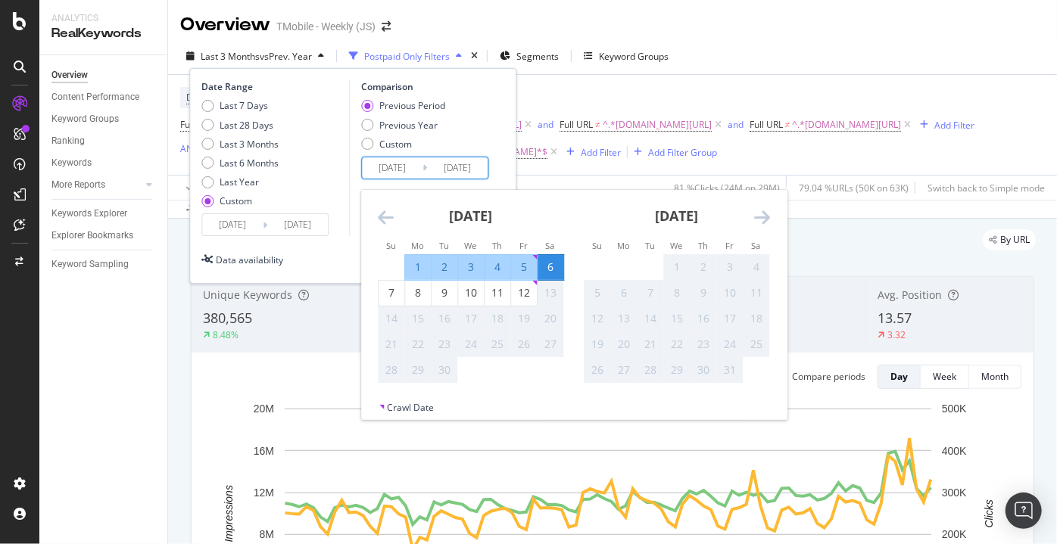
click at [308, 188] on div "Last 7 Days Last 28 Days Last 3 Months Last 6 Months Last Year Custom" at bounding box center [273, 156] width 144 height 114
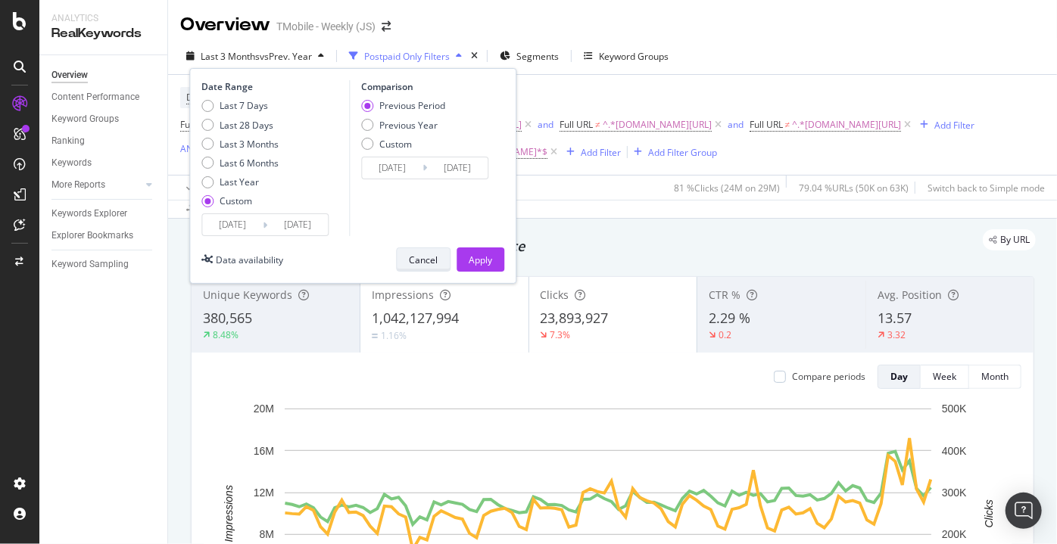
click at [420, 261] on div "Cancel" at bounding box center [423, 260] width 29 height 13
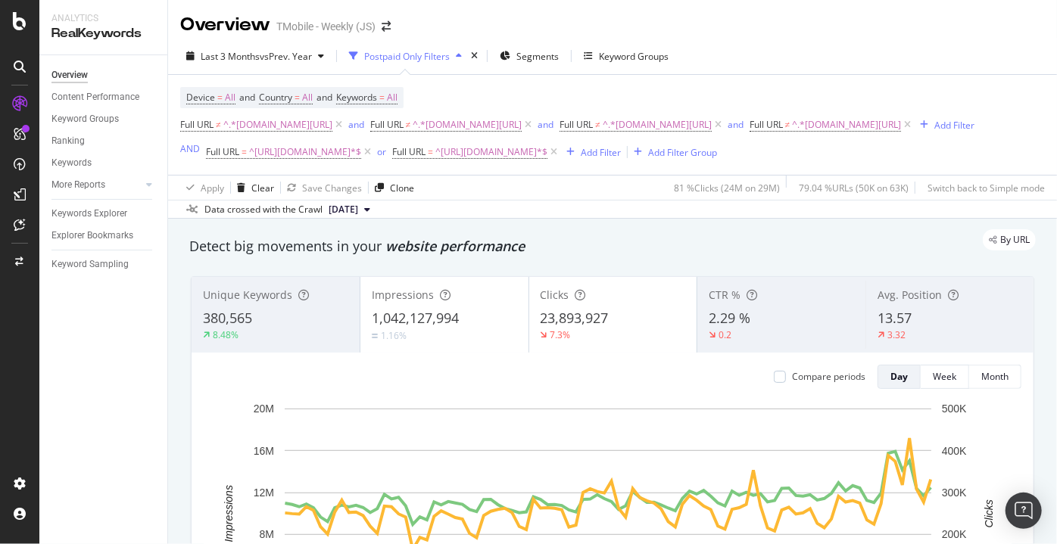
click at [938, 42] on div "Last 3 Months vs Prev. Year Postpaid Only Filters Segments Keyword Groups Devic…" at bounding box center [612, 128] width 889 height 181
click at [371, 99] on span "Keywords" at bounding box center [356, 97] width 41 height 13
click at [382, 129] on icon "button" at bounding box center [385, 133] width 6 height 9
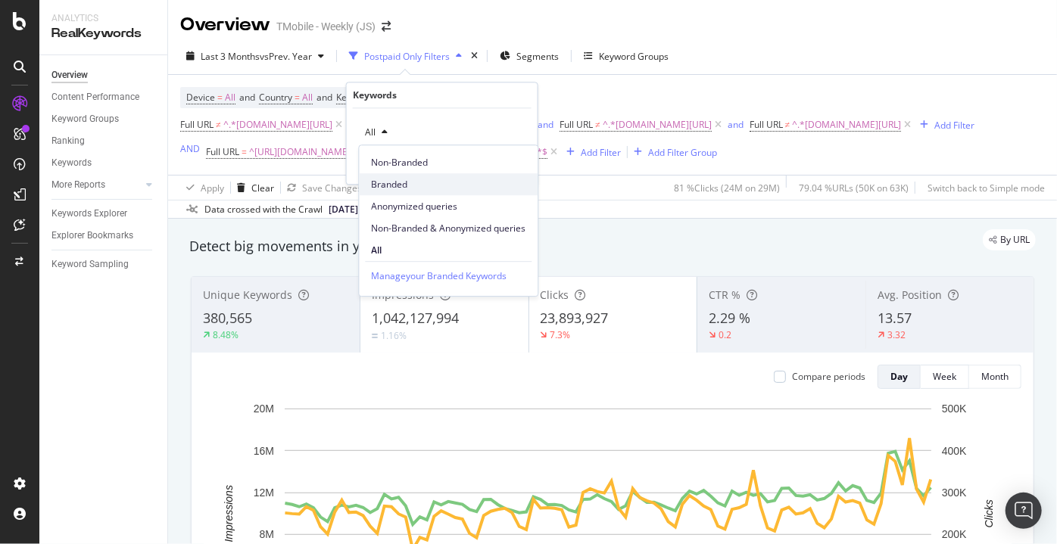
click at [425, 179] on span "Branded" at bounding box center [448, 185] width 154 height 14
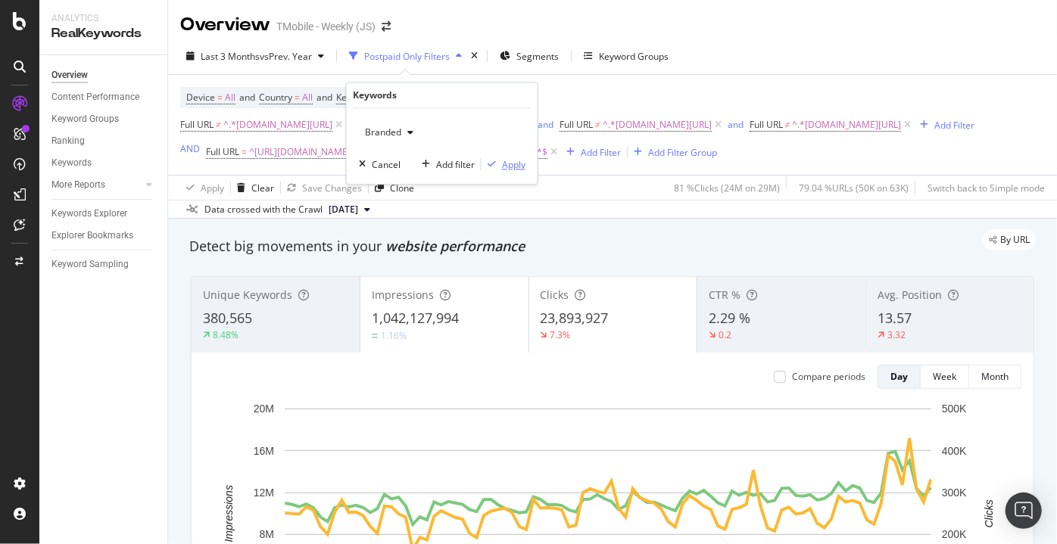
click at [504, 166] on div "Apply" at bounding box center [513, 164] width 23 height 13
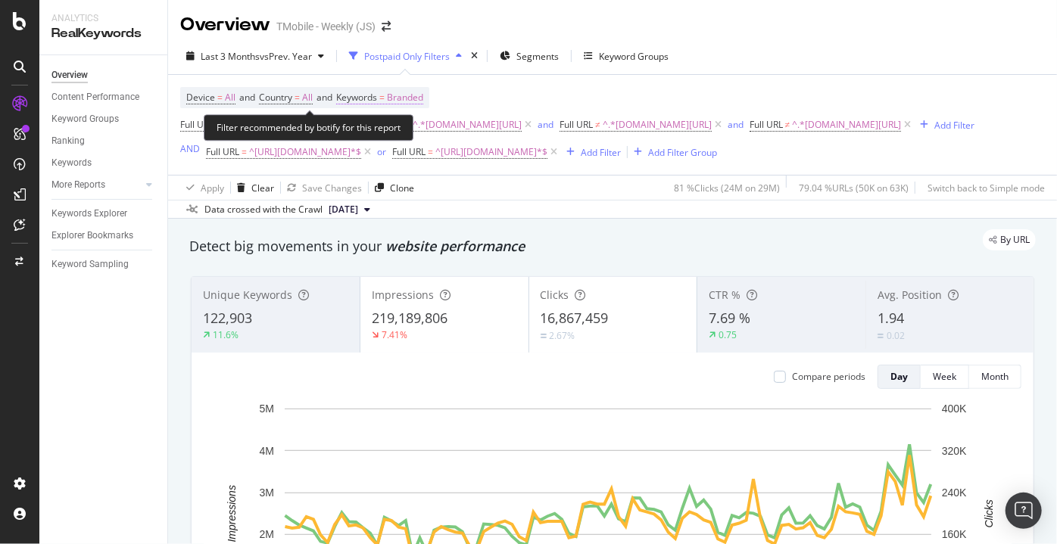
click at [401, 101] on span "Branded" at bounding box center [405, 97] width 36 height 21
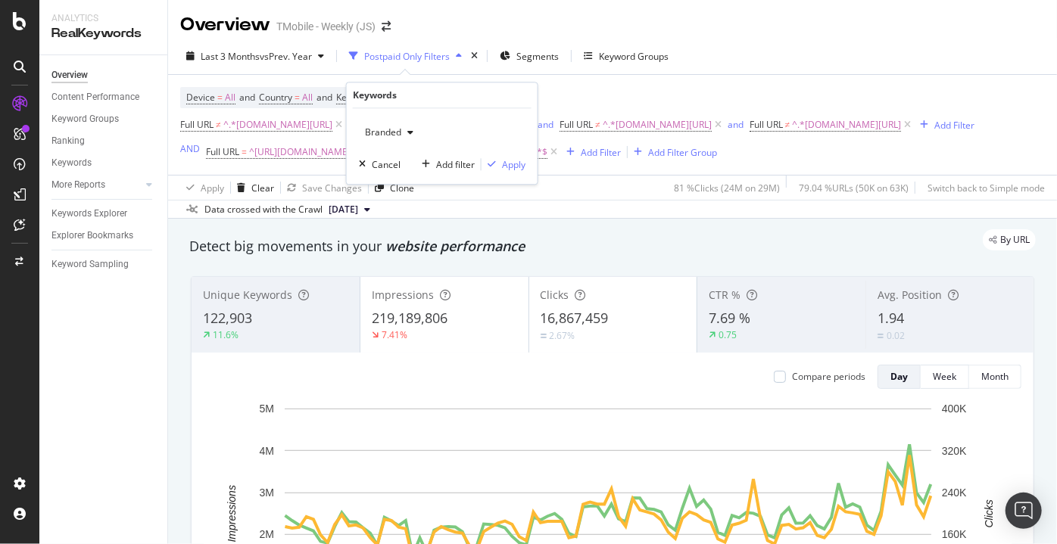
click at [385, 139] on div "Branded" at bounding box center [389, 133] width 61 height 23
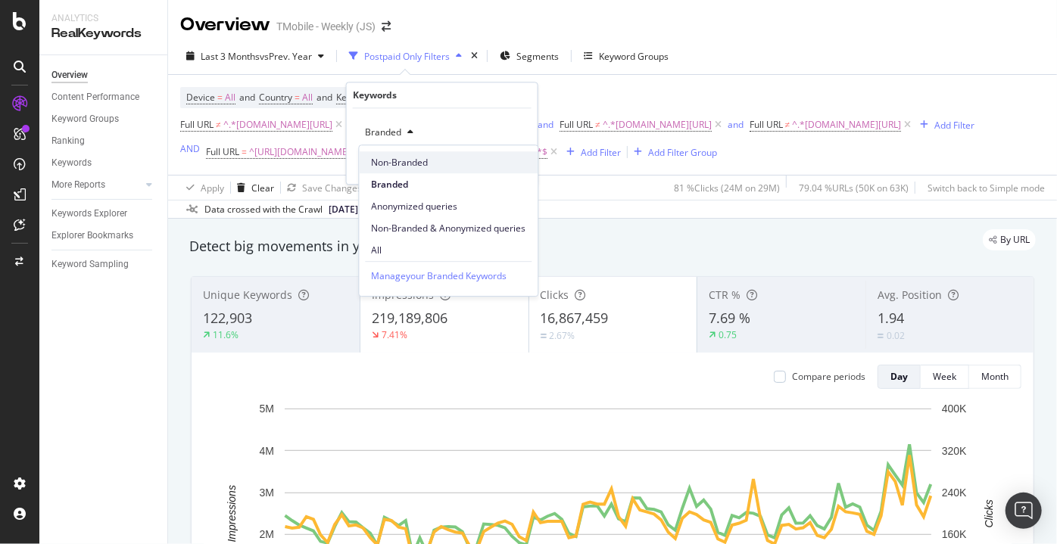
click at [410, 163] on span "Non-Branded" at bounding box center [448, 163] width 154 height 14
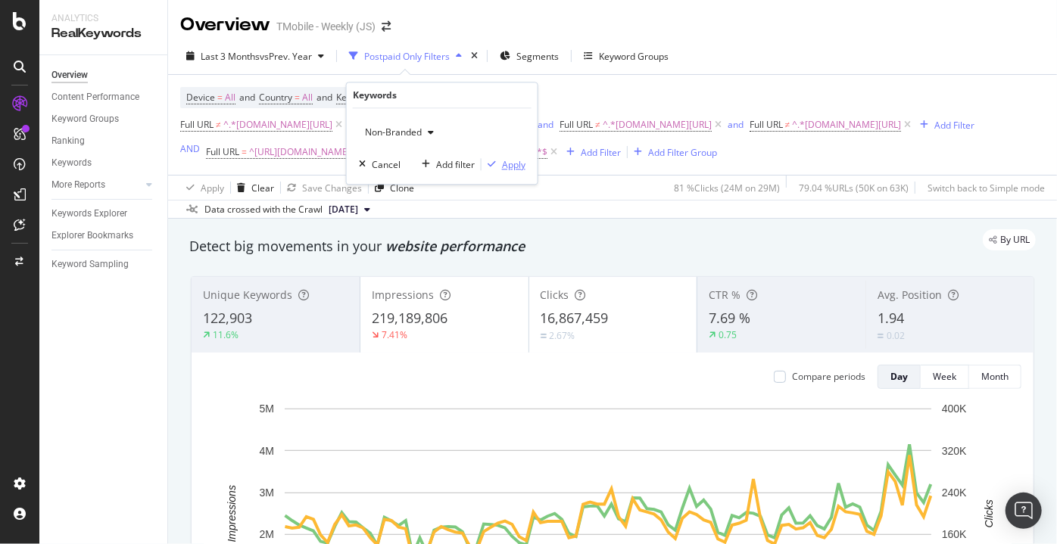
click at [500, 169] on div "Apply" at bounding box center [503, 165] width 44 height 14
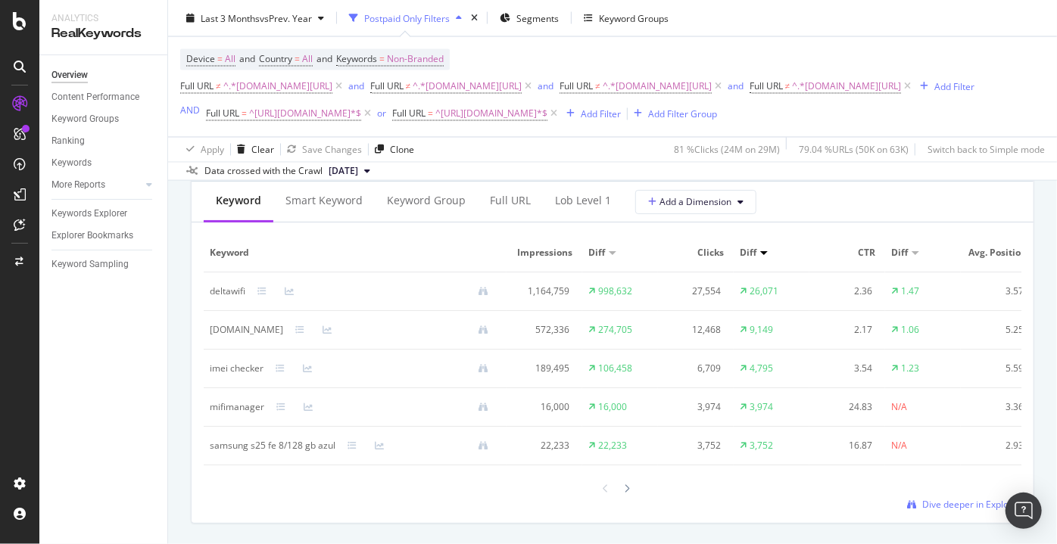
scroll to position [1376, 0]
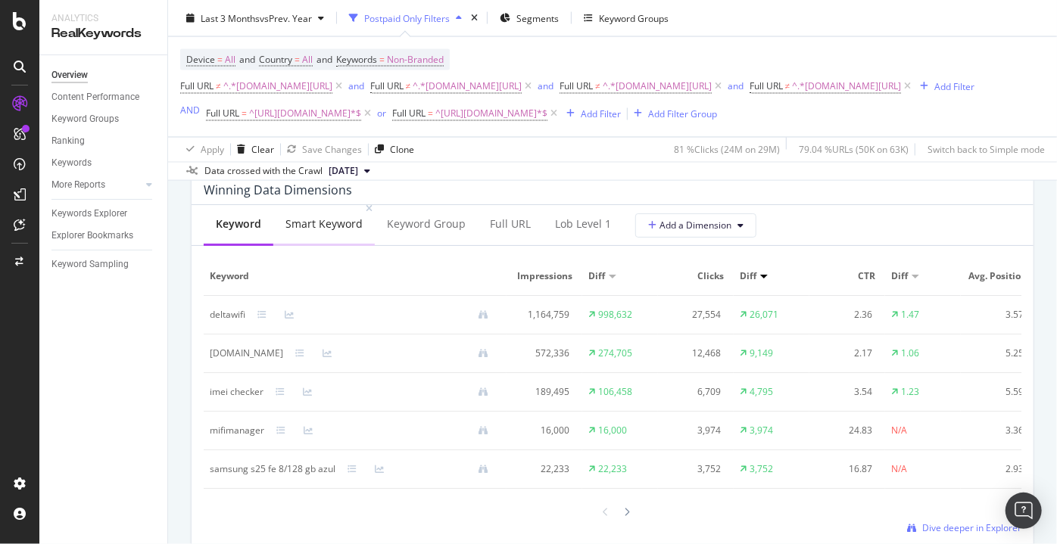
click at [314, 232] on div "Smart Keyword" at bounding box center [323, 224] width 77 height 15
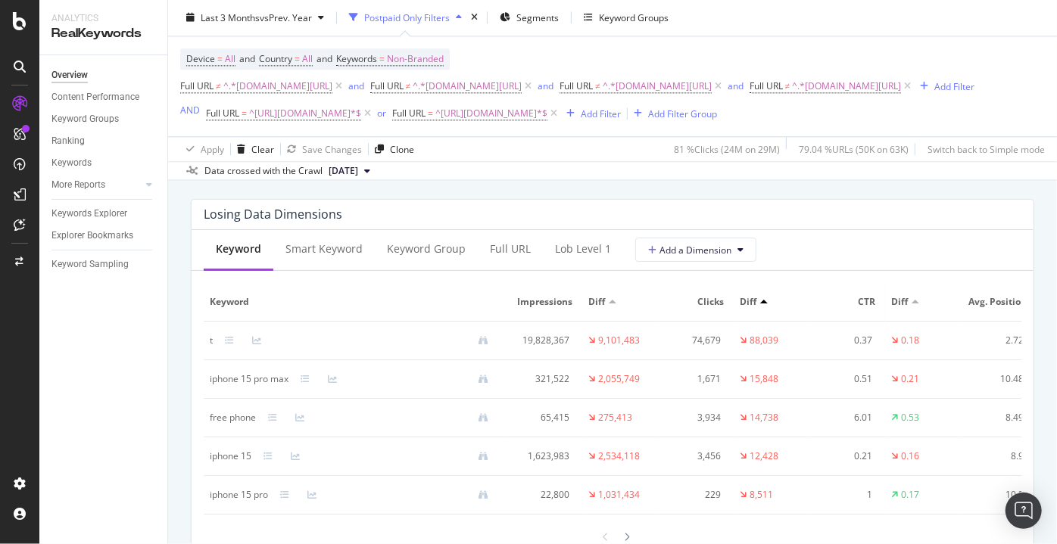
scroll to position [1789, 0]
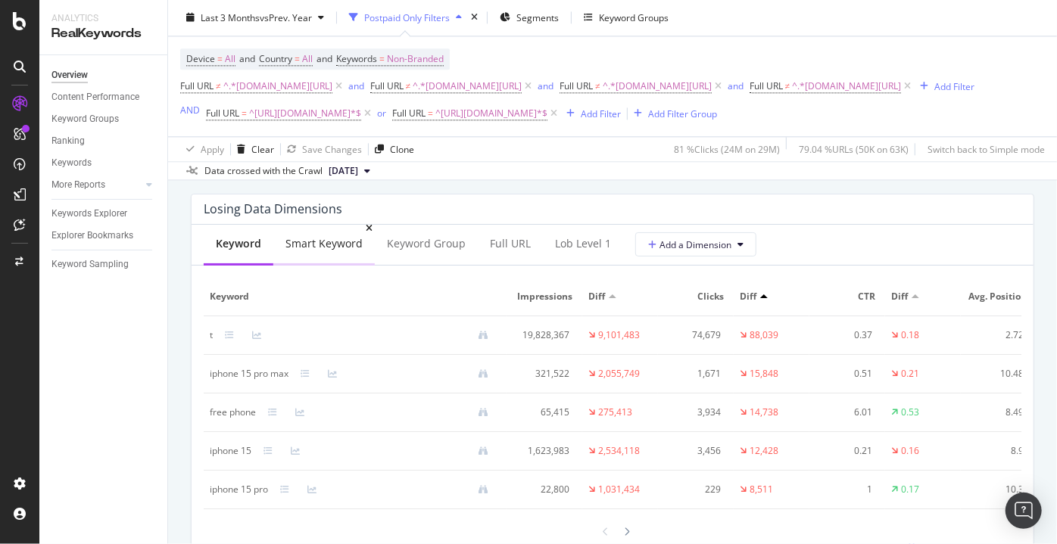
click at [321, 251] on div "Smart Keyword" at bounding box center [323, 243] width 77 height 15
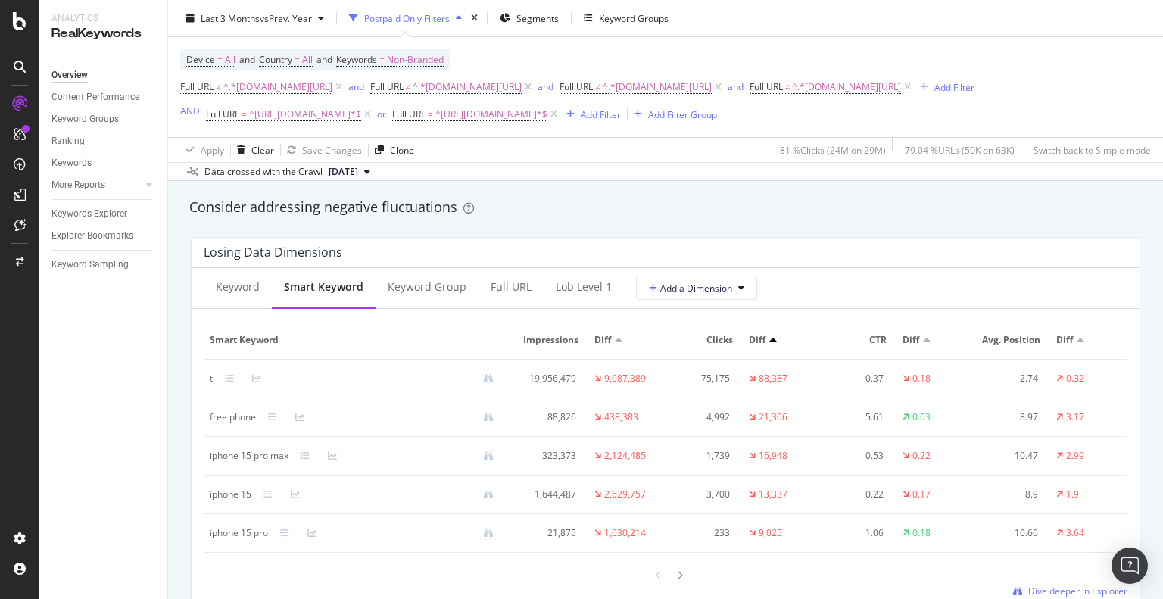
scroll to position [1782, 0]
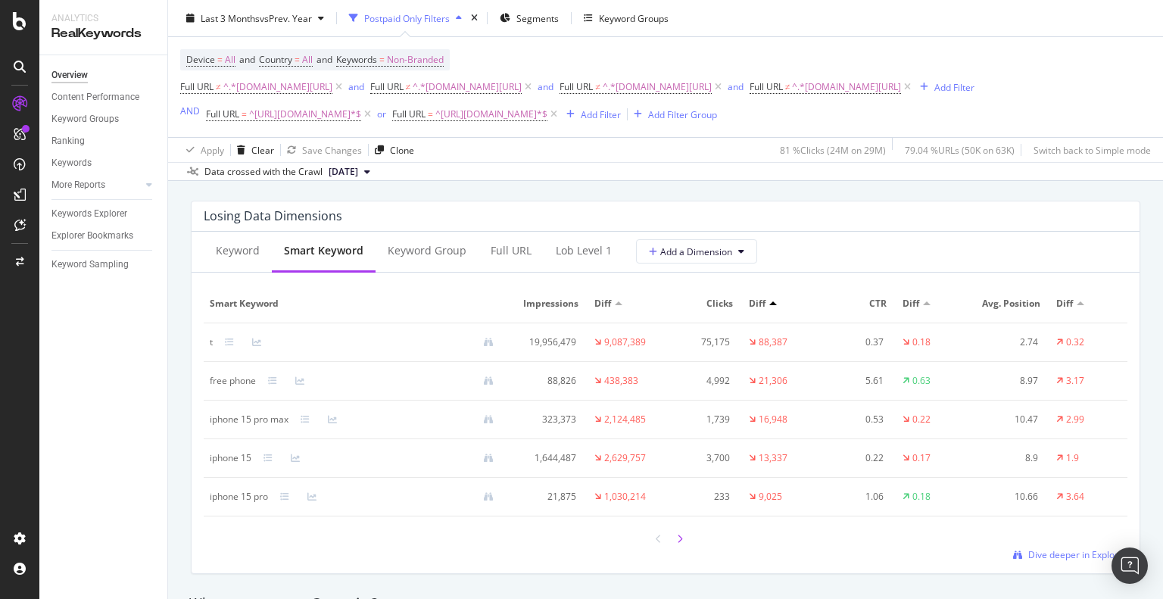
click at [677, 538] on div at bounding box center [680, 538] width 14 height 20
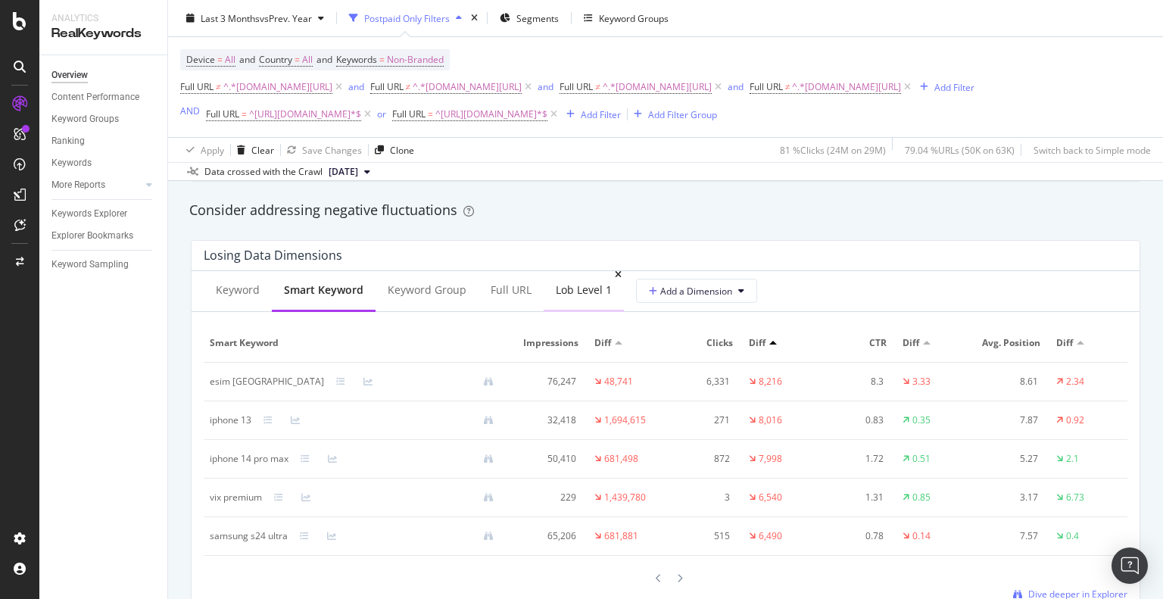
scroll to position [1706, 0]
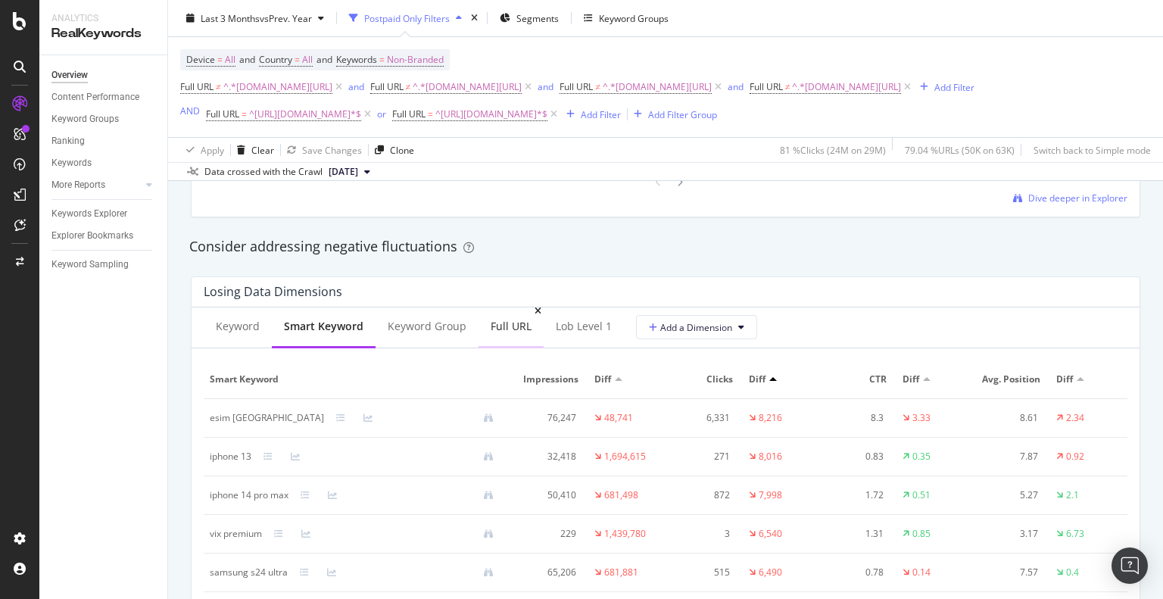
click at [497, 326] on div "Full URL" at bounding box center [511, 326] width 41 height 15
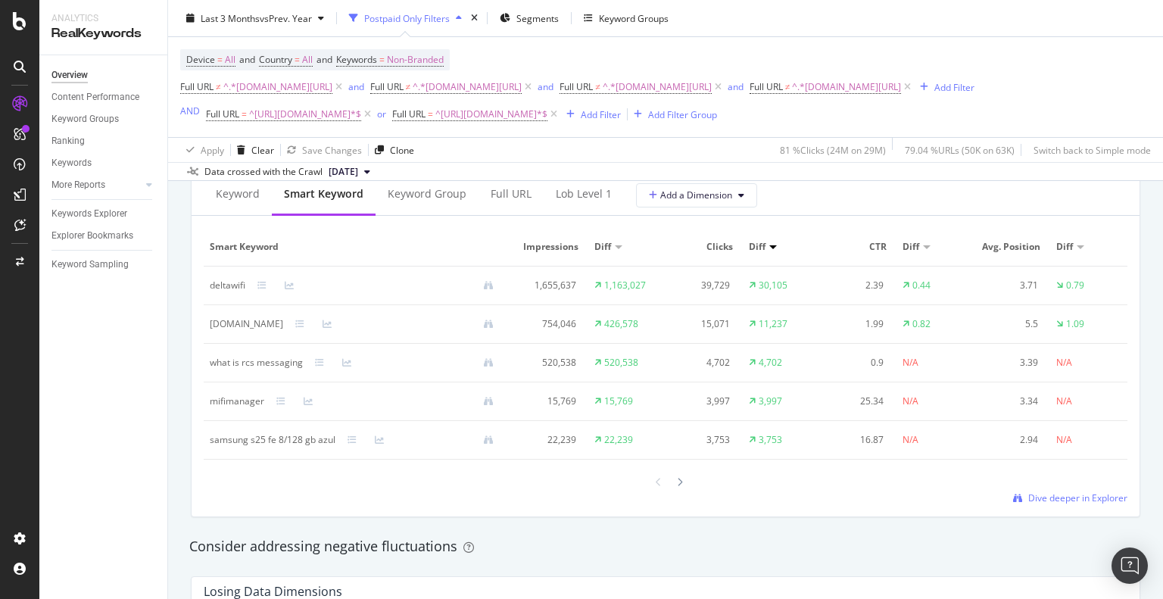
scroll to position [1328, 0]
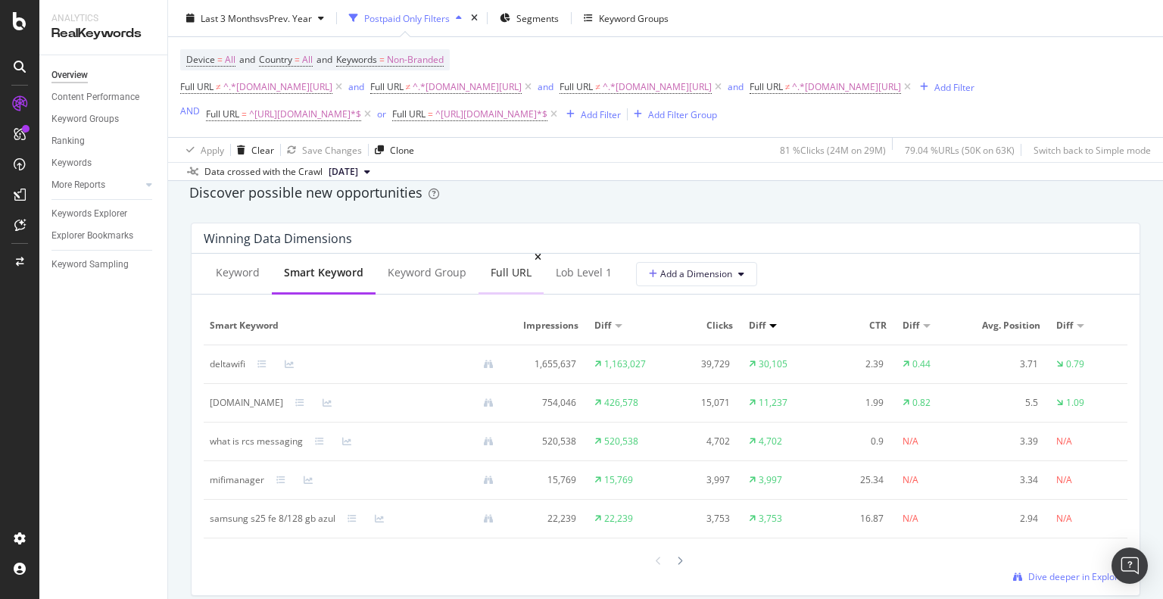
click at [515, 262] on div "Full URL" at bounding box center [510, 274] width 65 height 42
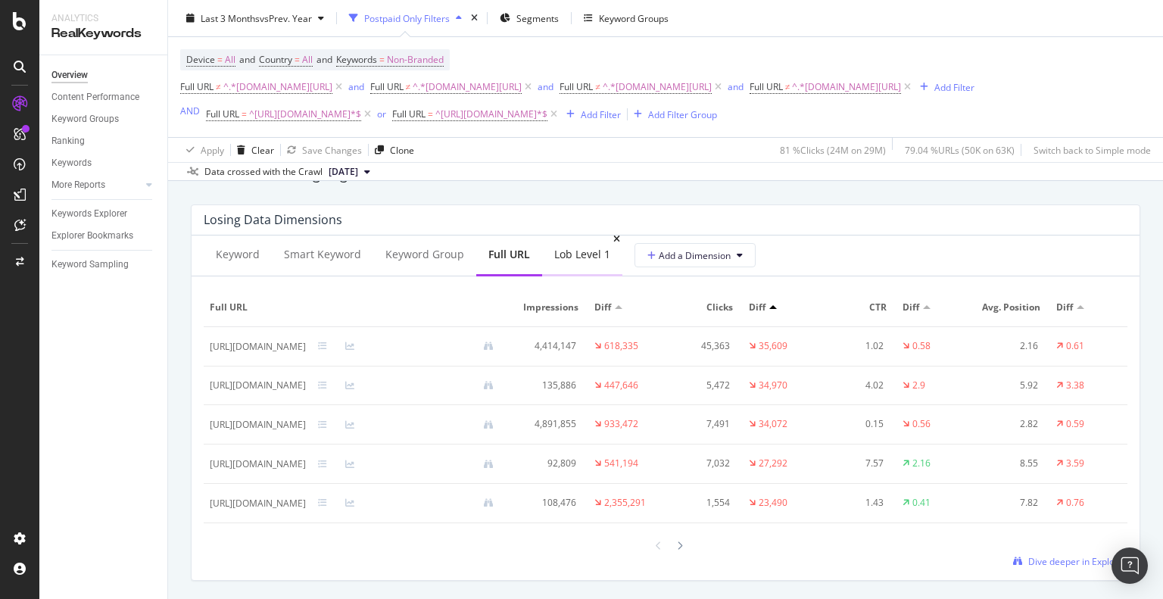
scroll to position [1782, 0]
click at [327, 350] on icon at bounding box center [322, 345] width 9 height 9
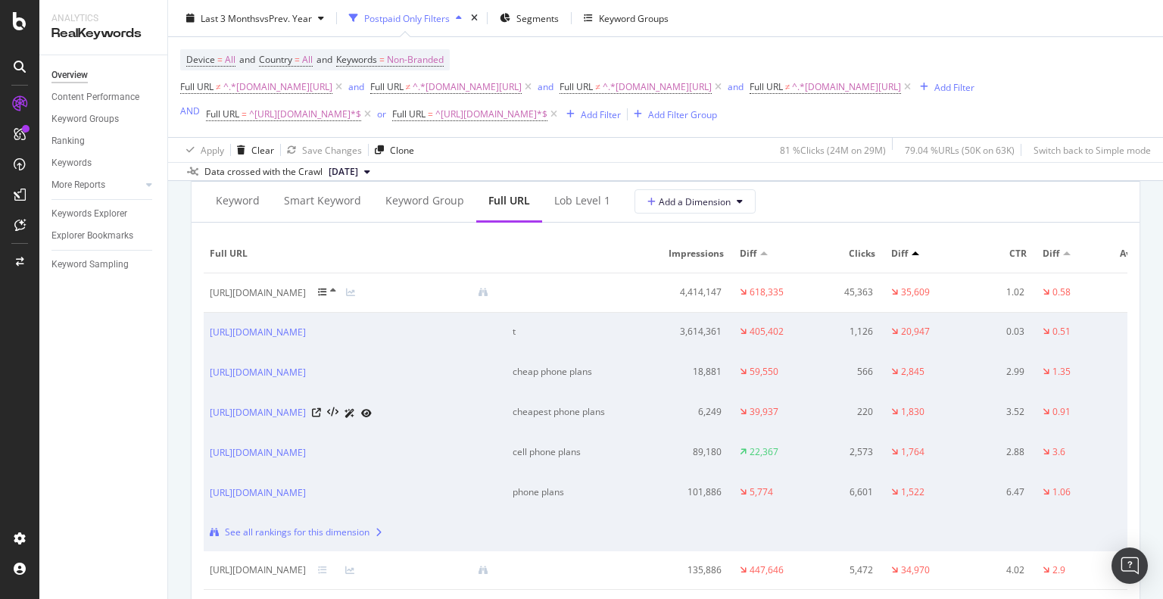
scroll to position [1858, 0]
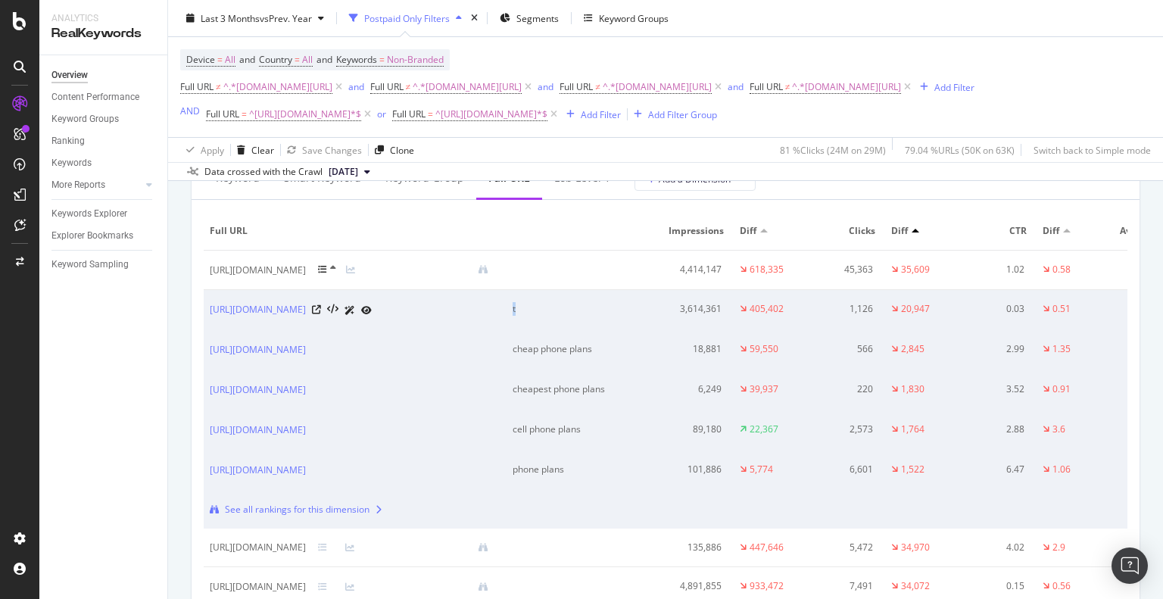
click at [589, 316] on div "t" at bounding box center [576, 309] width 126 height 14
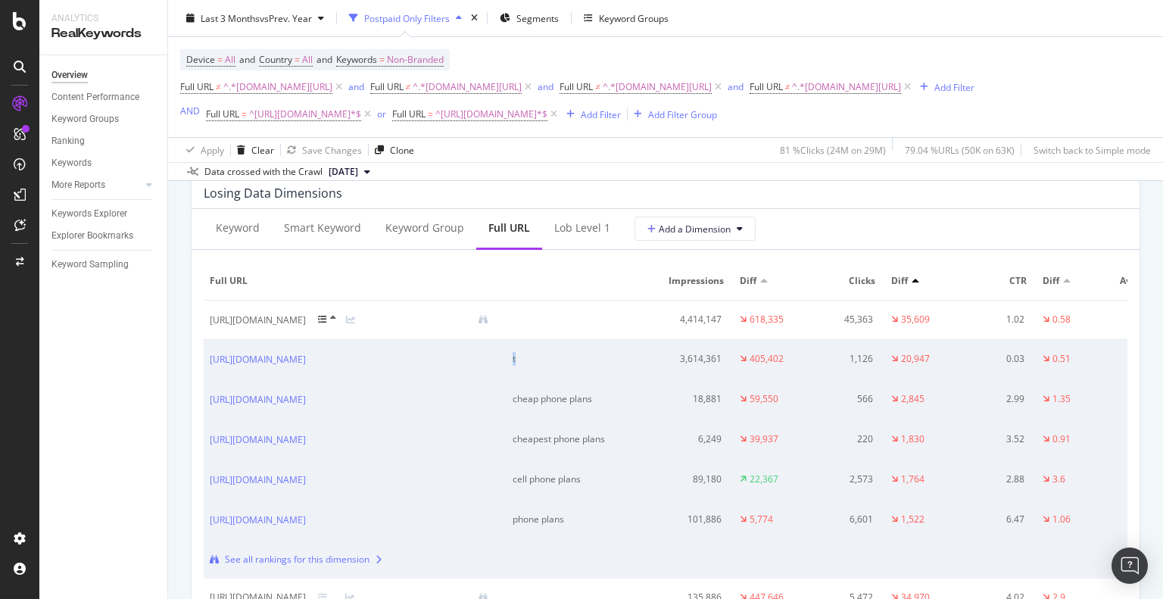
scroll to position [1782, 0]
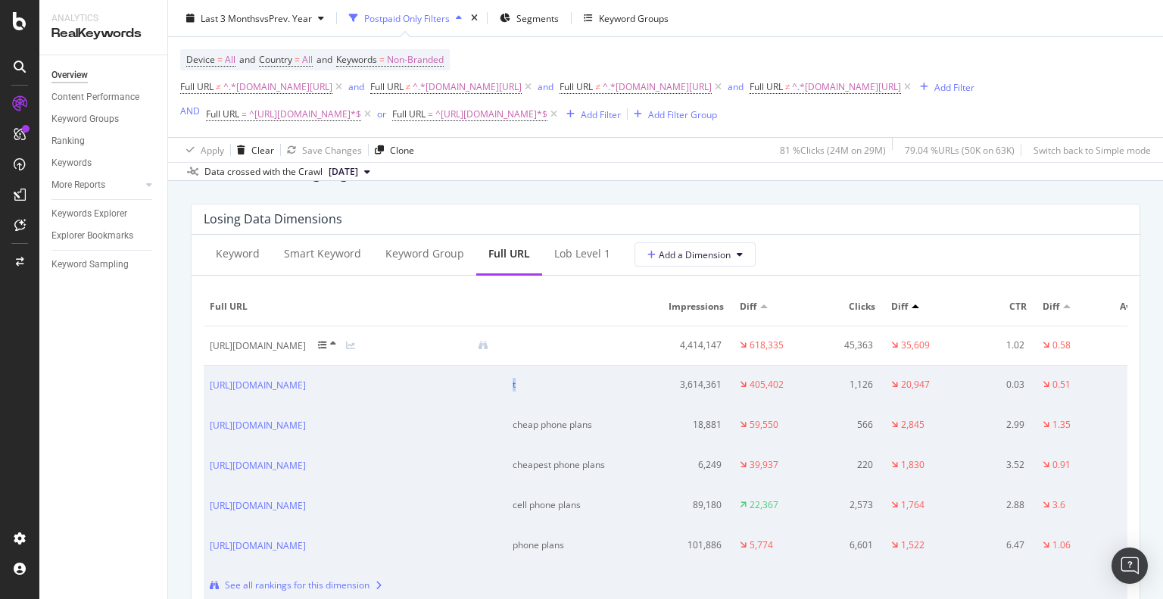
click at [327, 350] on icon at bounding box center [322, 345] width 9 height 9
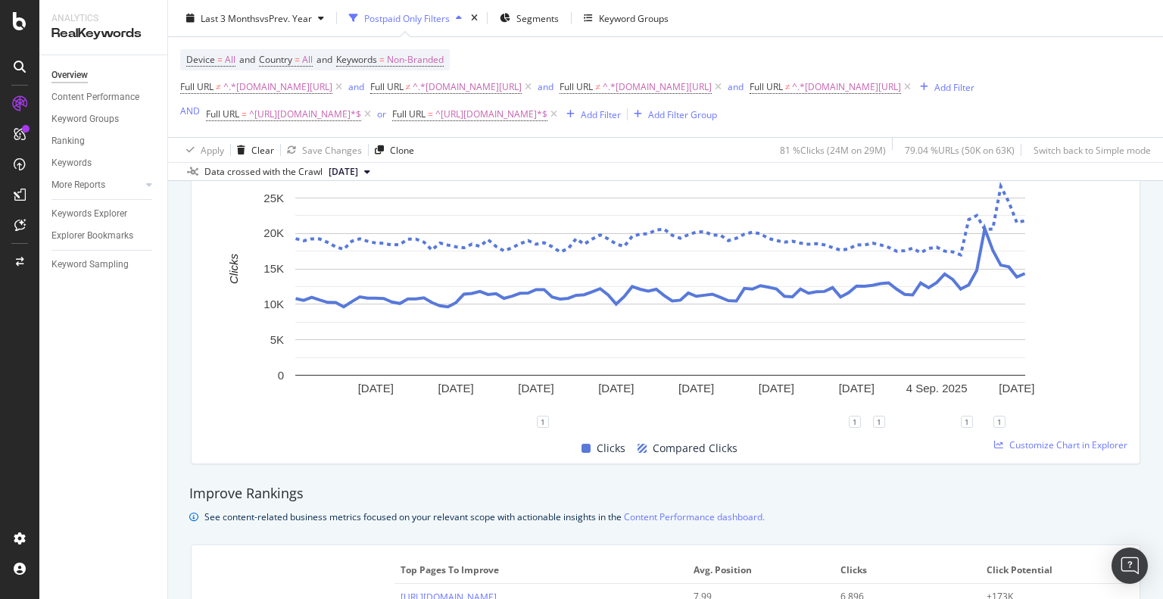
scroll to position [0, 0]
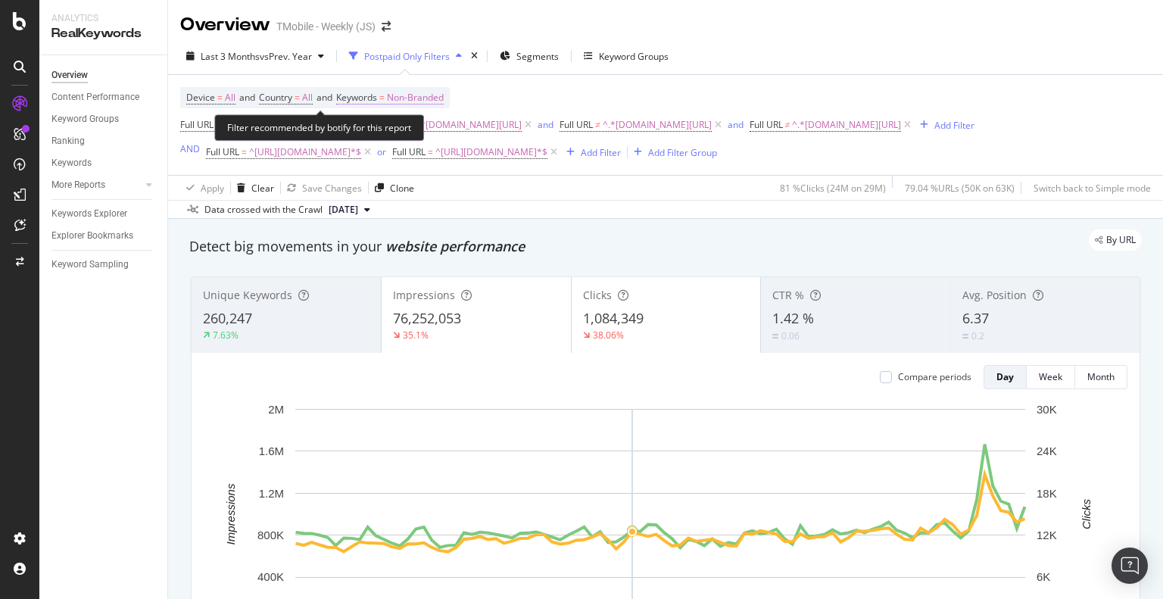
click at [418, 96] on span "Non-Branded" at bounding box center [415, 97] width 57 height 21
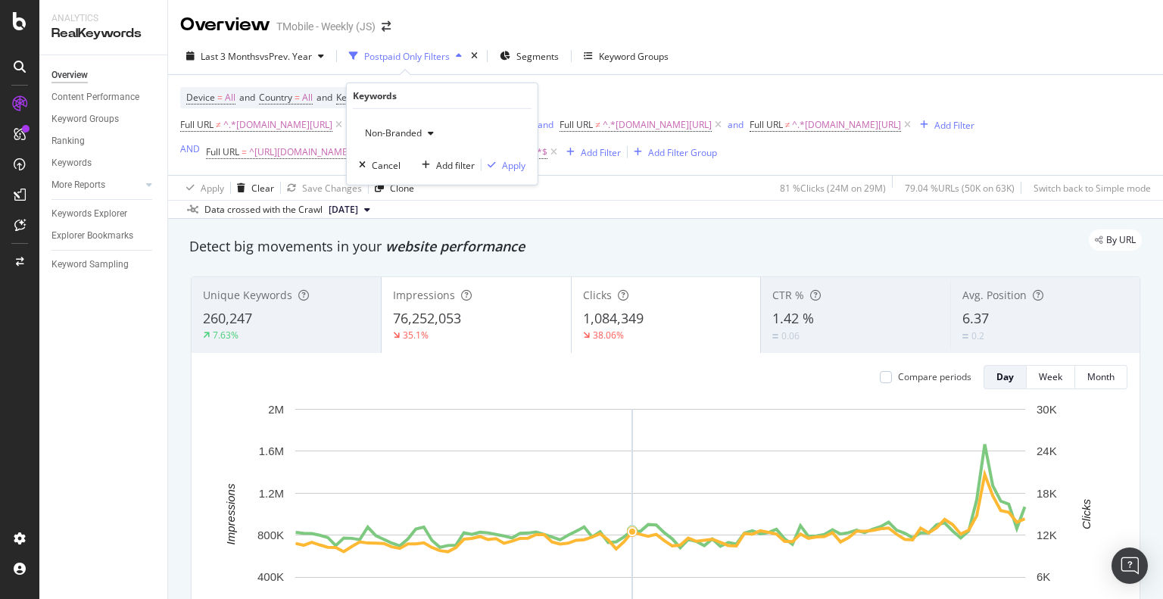
click at [417, 96] on div "Keywords" at bounding box center [442, 96] width 179 height 26
click at [513, 214] on div "Data crossed with the Crawl 2025 Sep. 12th" at bounding box center [665, 209] width 995 height 18
click at [413, 58] on div "Postpaid Only Filters" at bounding box center [407, 56] width 86 height 13
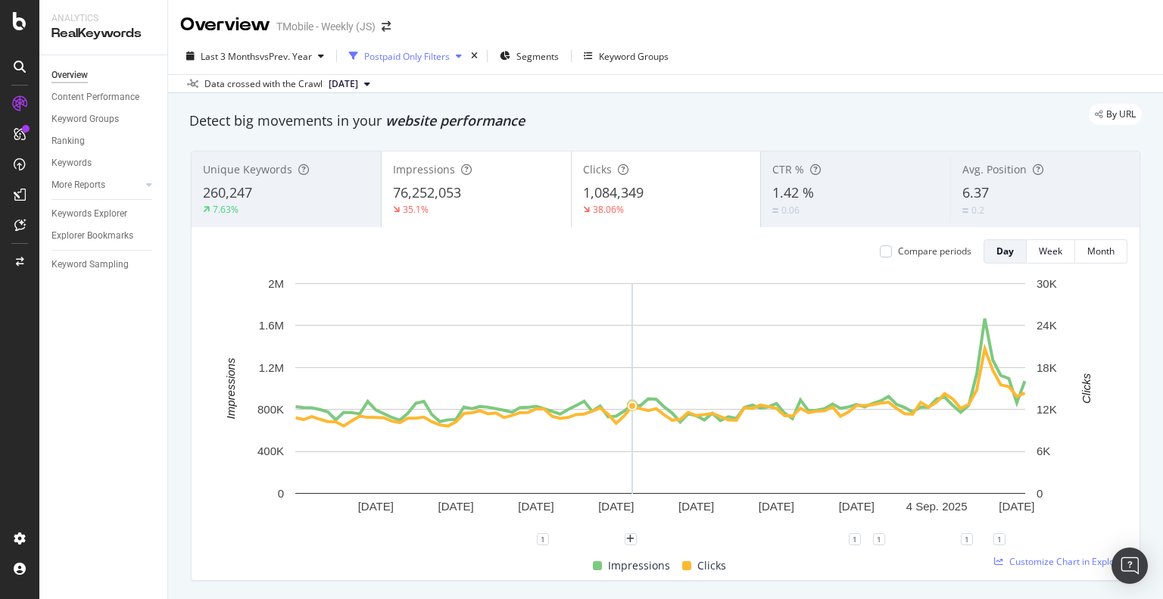
click at [413, 58] on div "Postpaid Only Filters" at bounding box center [407, 56] width 86 height 13
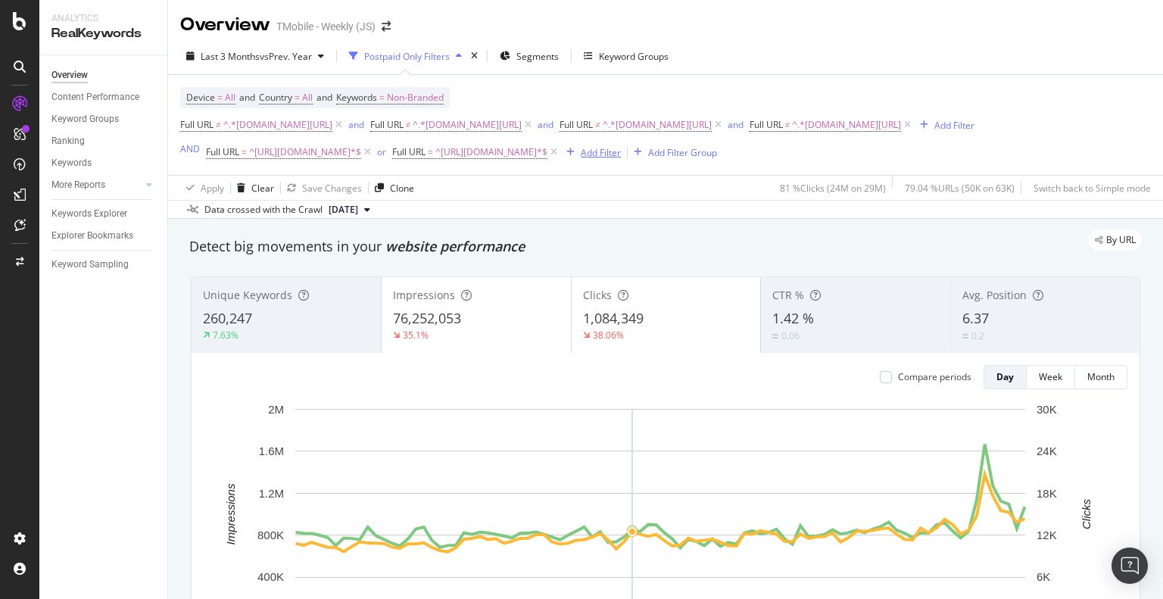
click at [581, 148] on div "button" at bounding box center [570, 152] width 20 height 9
click at [425, 55] on div "Postpaid Only Filters" at bounding box center [407, 56] width 86 height 13
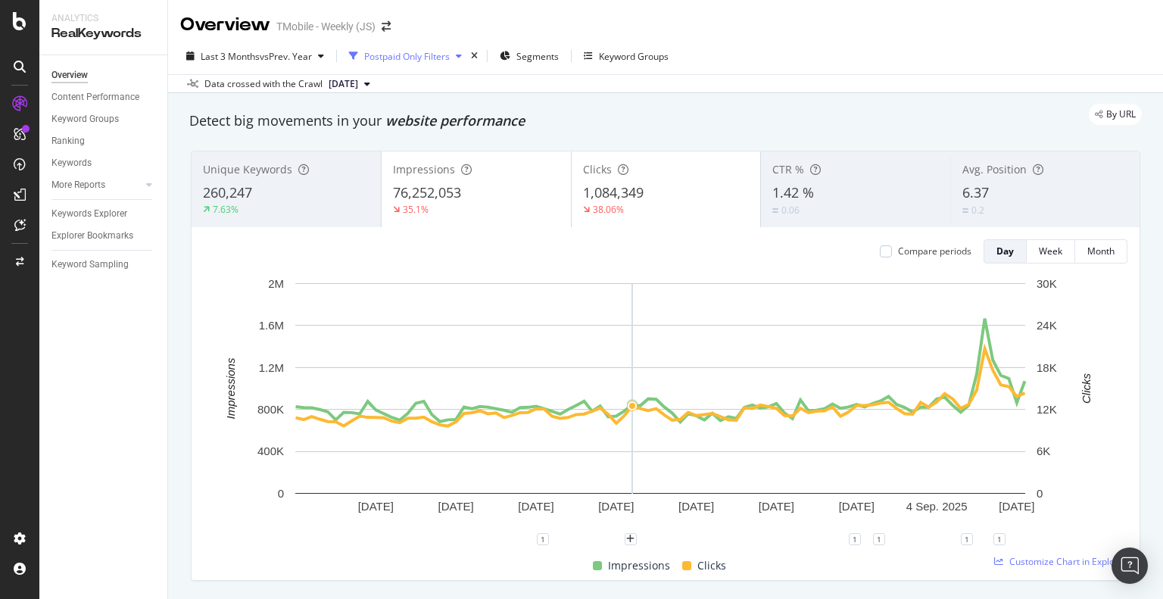
click at [416, 59] on div "Postpaid Only Filters" at bounding box center [407, 56] width 86 height 13
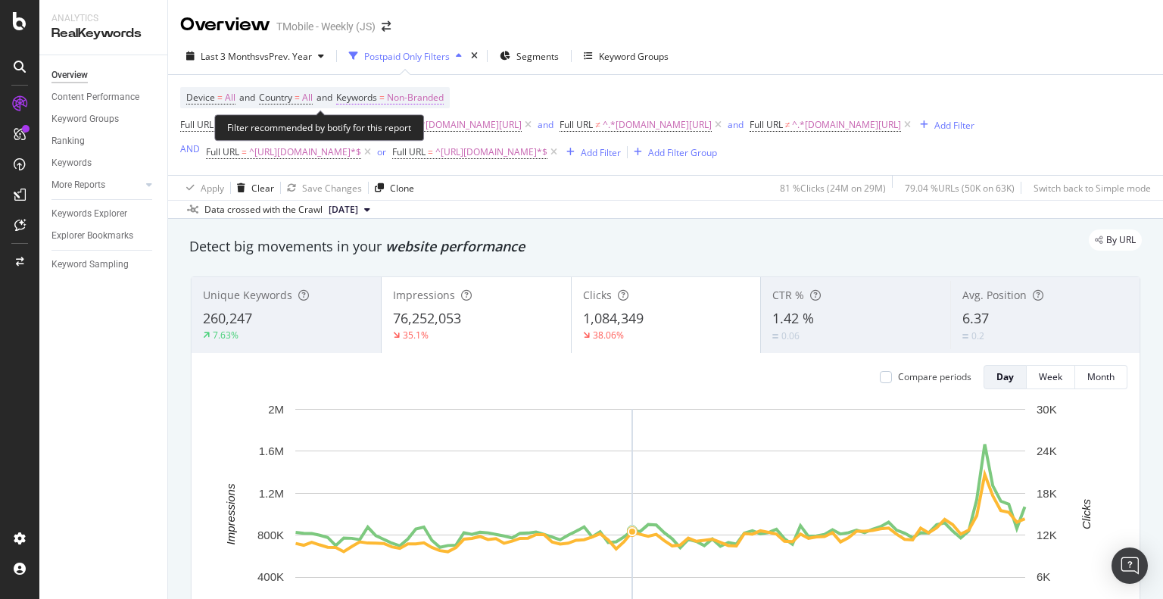
click at [395, 96] on span "Keywords = Non-Branded" at bounding box center [390, 98] width 108 height 14
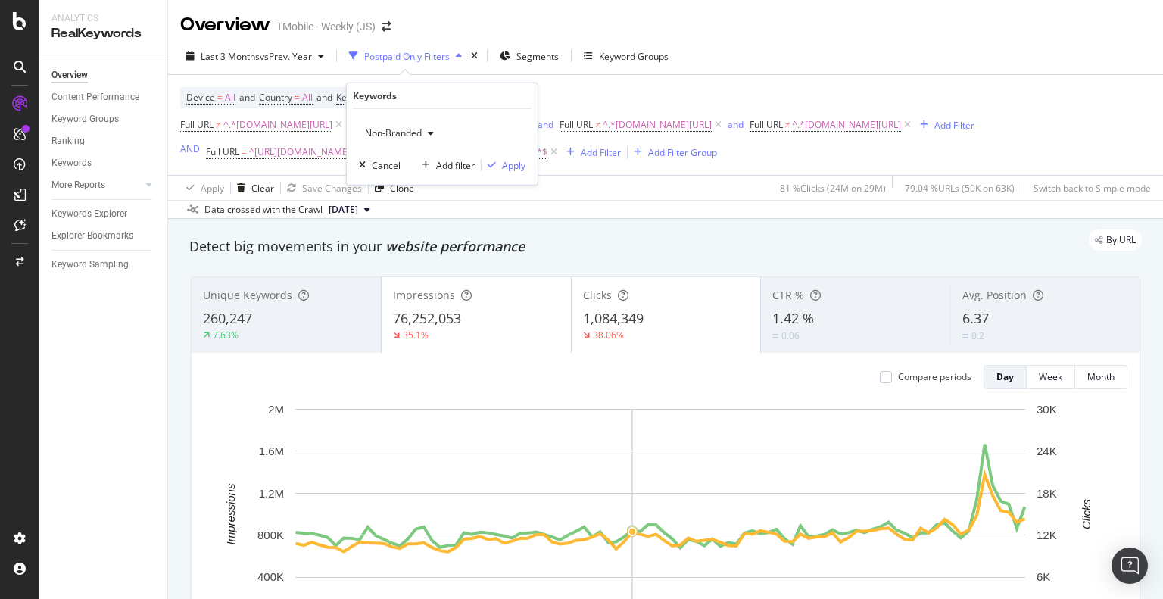
click at [412, 136] on span "Non-Branded" at bounding box center [390, 132] width 63 height 13
click at [633, 194] on div "Apply Clear Save Changes Clone 81 % Clicks ( 24M on 29M ) 79.04 % URLs ( 50K on…" at bounding box center [665, 187] width 995 height 25
click at [616, 154] on div "Add Filter" at bounding box center [601, 152] width 40 height 13
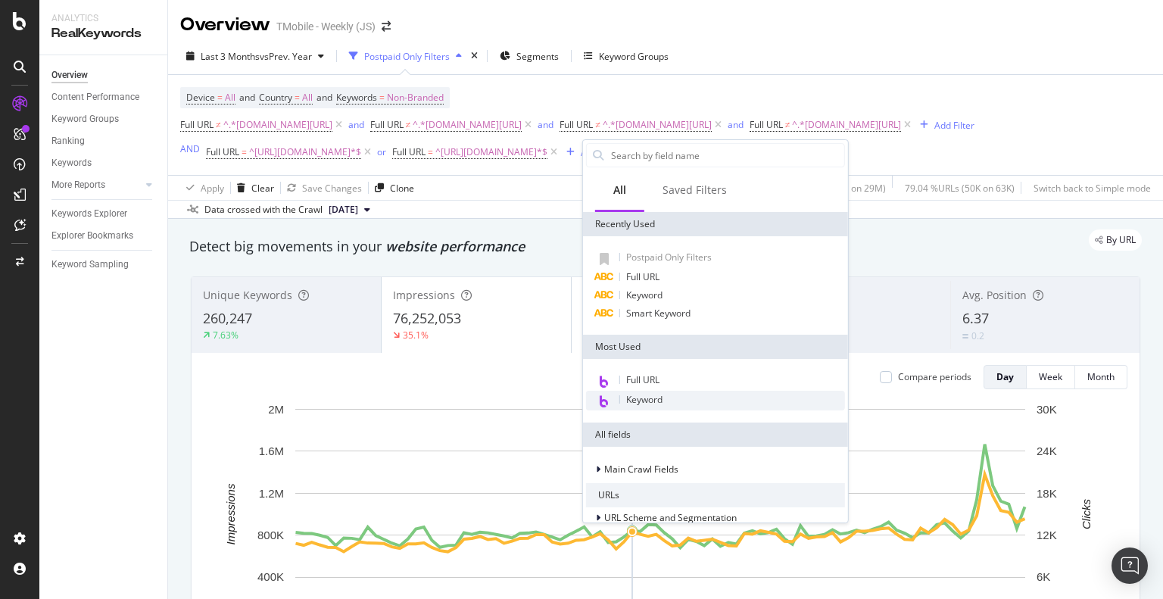
click at [664, 400] on div "Keyword" at bounding box center [715, 401] width 259 height 20
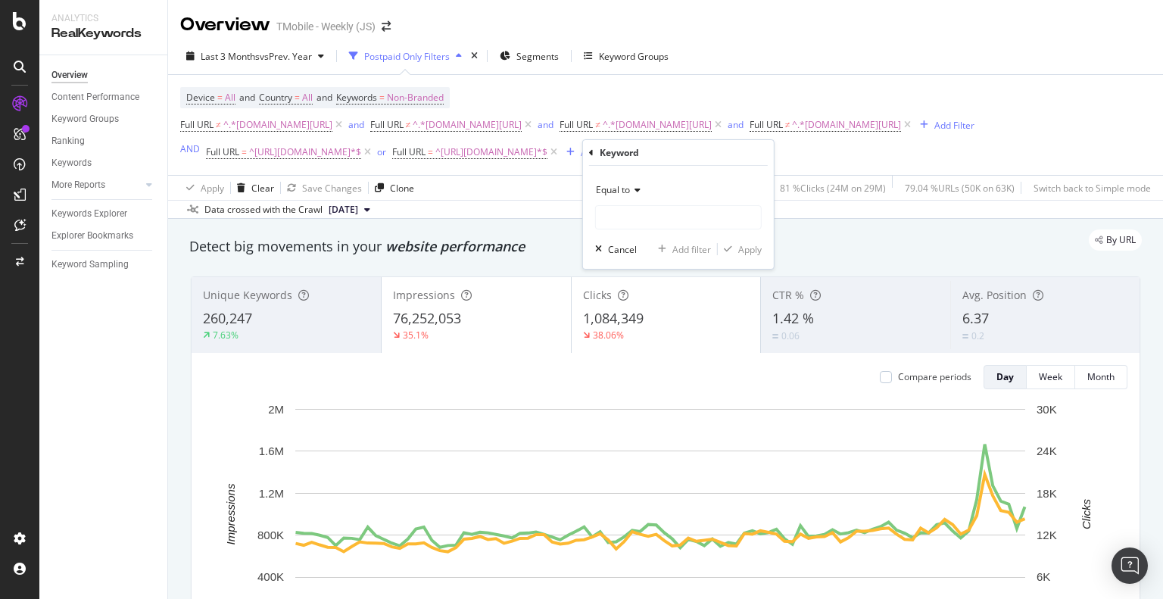
click at [615, 191] on span "Equal to" at bounding box center [613, 189] width 34 height 13
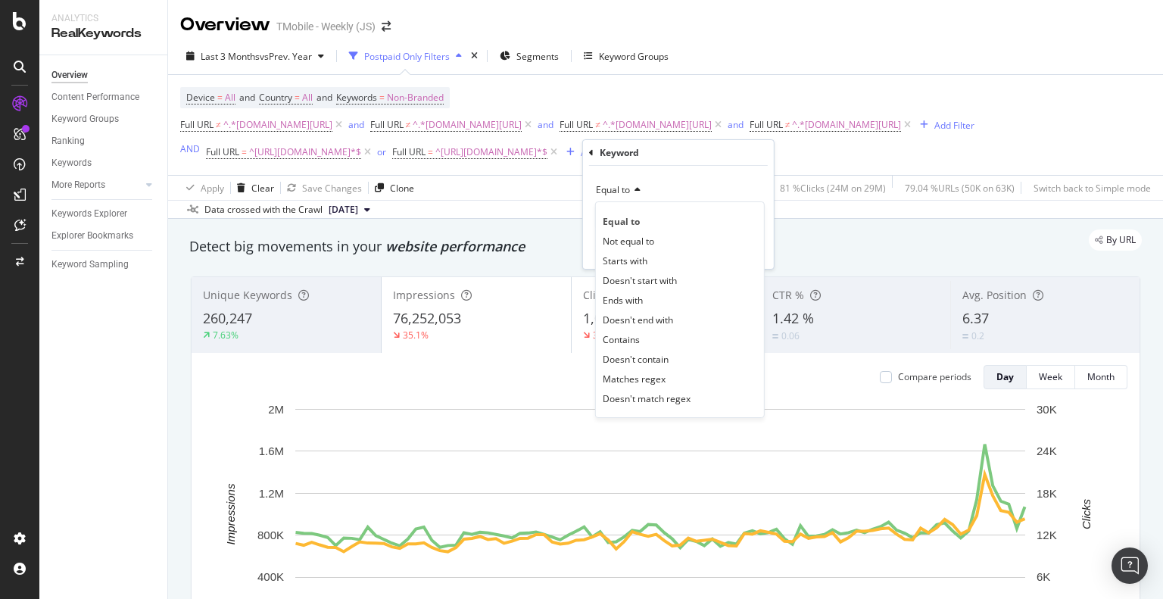
click at [668, 187] on div "Equal to" at bounding box center [678, 190] width 167 height 24
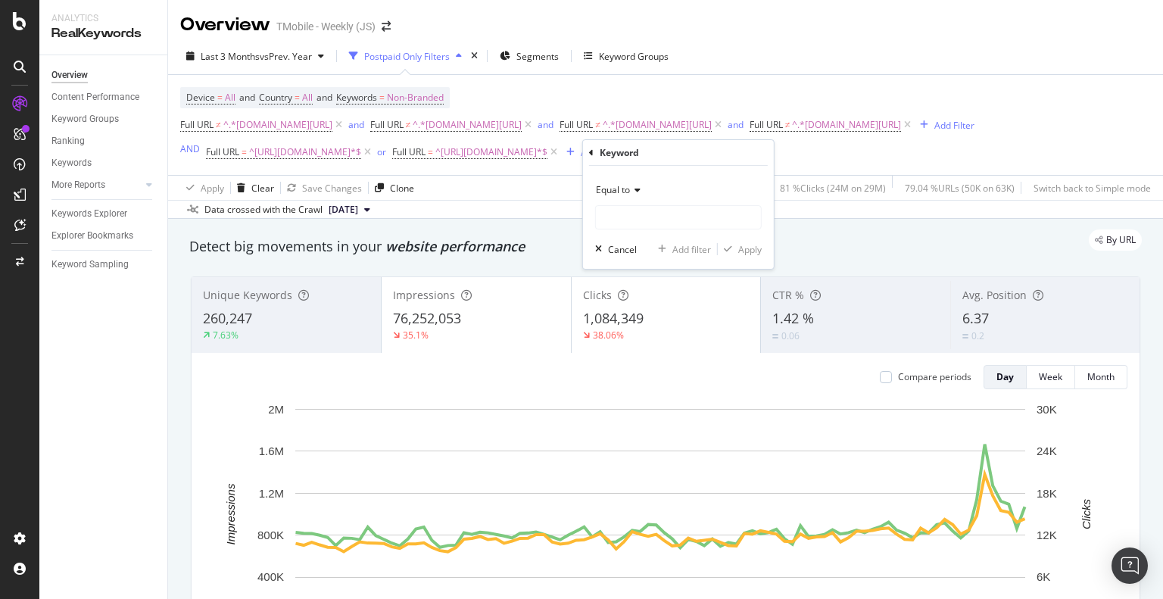
click at [455, 169] on div "Device = All and Country = All and Keywords = Non-Branded Full URL ≠ ^.*t-mobil…" at bounding box center [665, 125] width 971 height 100
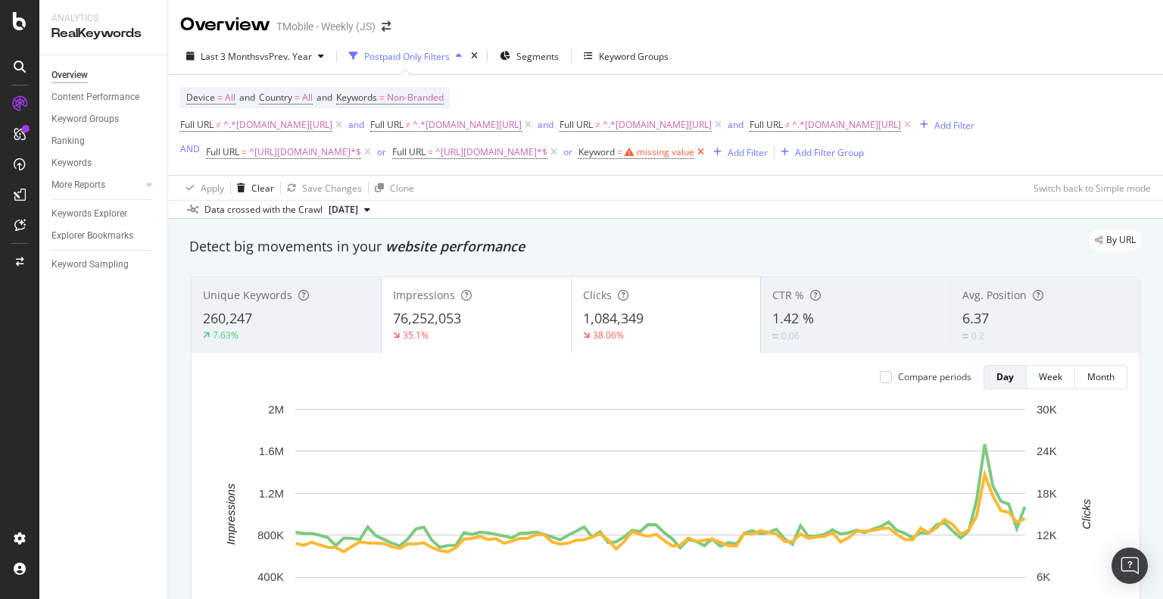
click at [707, 153] on icon at bounding box center [700, 152] width 13 height 15
click at [682, 155] on div "Add Filter Group" at bounding box center [682, 152] width 69 height 13
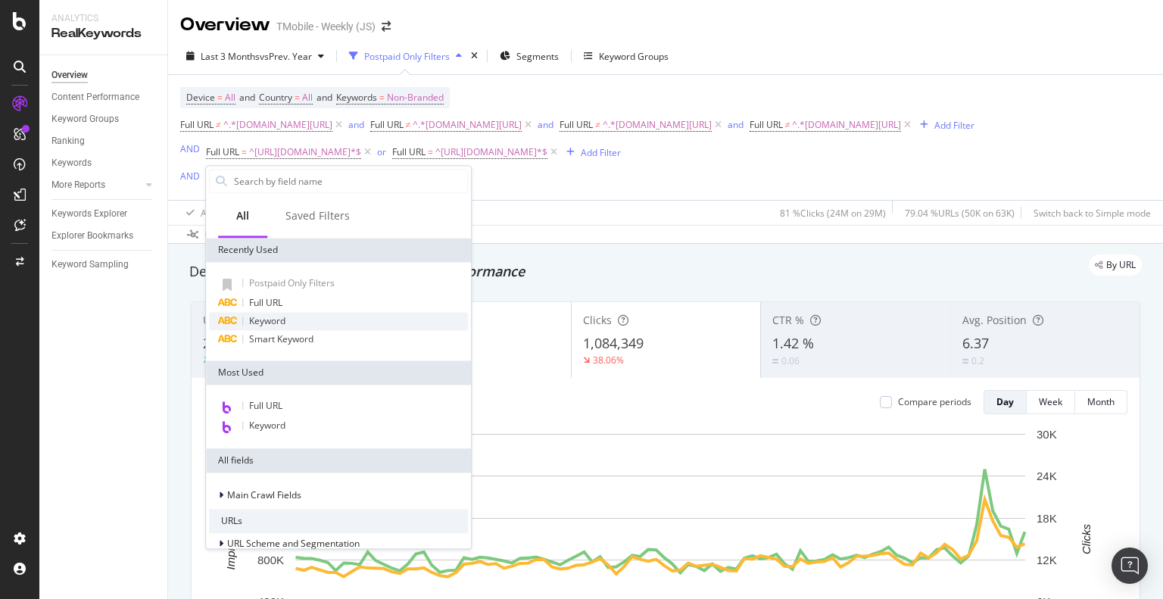
click at [268, 317] on span "Keyword" at bounding box center [267, 320] width 36 height 13
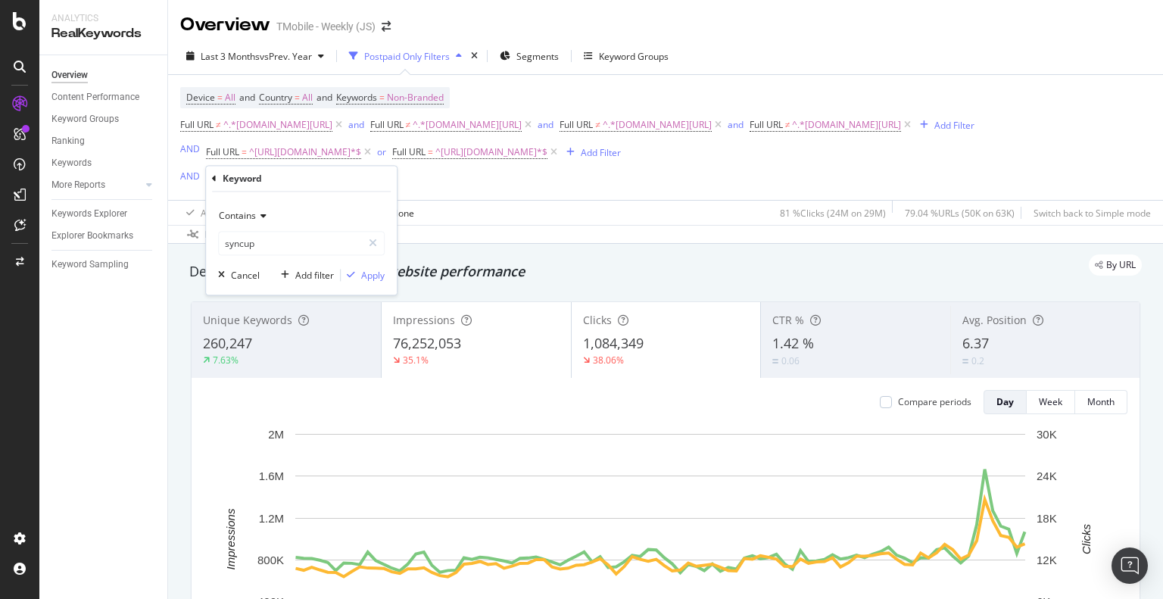
click at [267, 212] on div "Contains" at bounding box center [301, 216] width 167 height 24
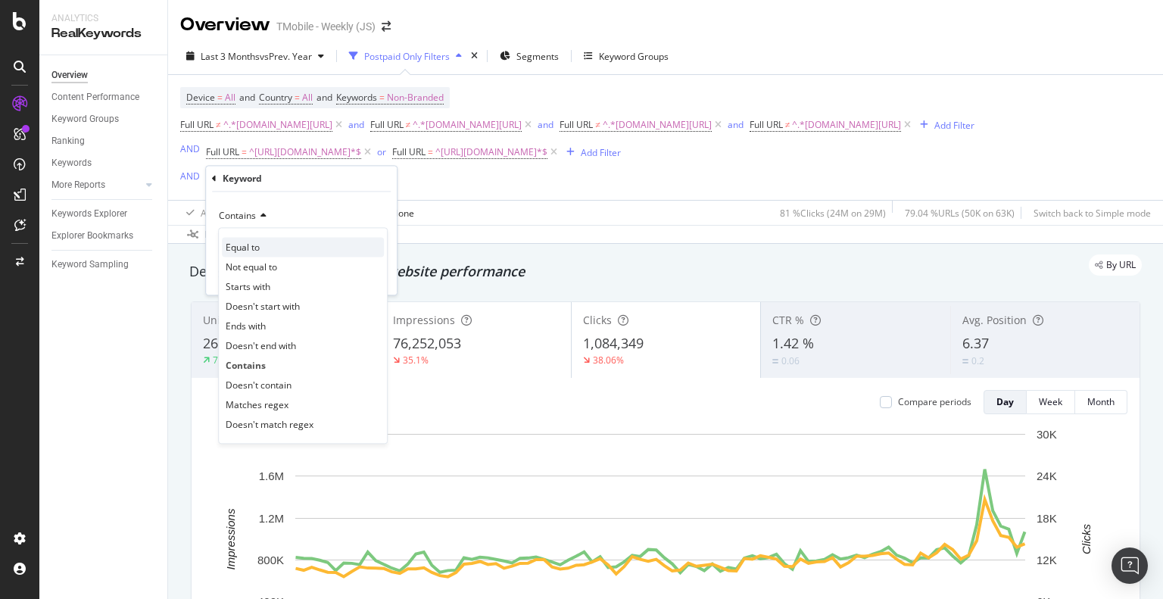
click at [285, 243] on div "Equal to" at bounding box center [303, 248] width 162 height 20
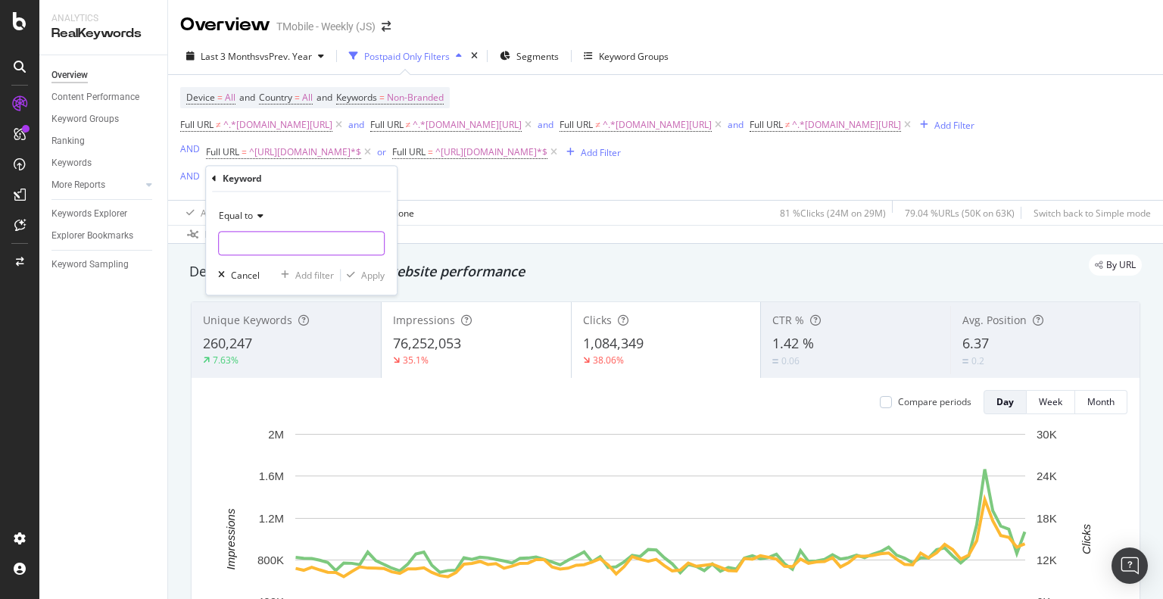
click at [285, 243] on input "text" at bounding box center [301, 244] width 165 height 24
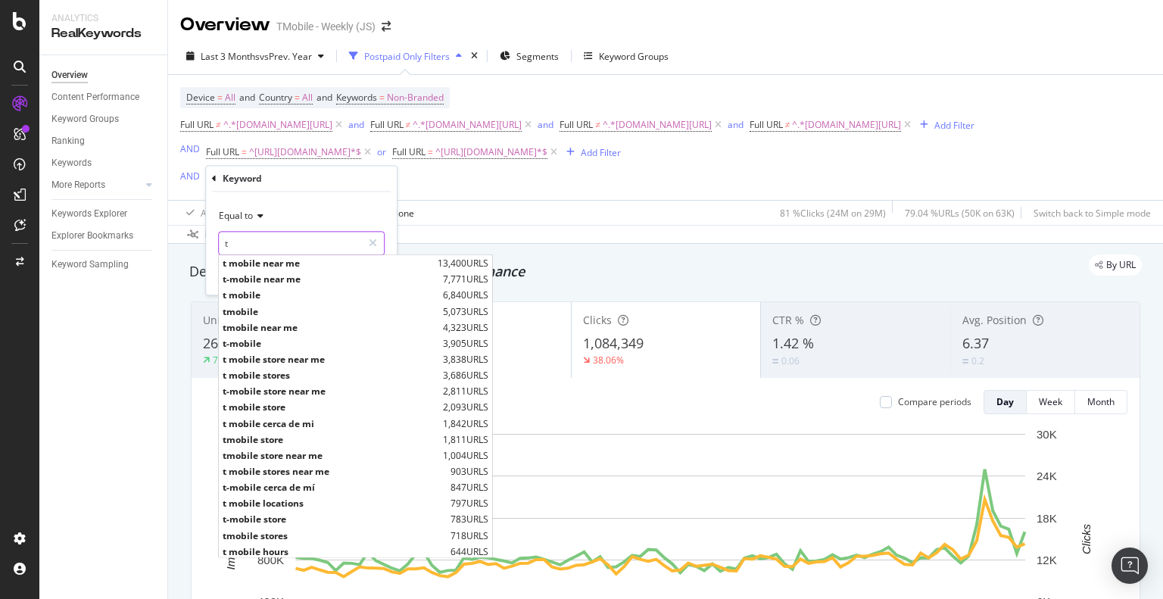
type input "t"
click at [388, 201] on div "Equal to t t t mobile near me 13,400 URLS t-mobile near me 7,771 URLS t mobile …" at bounding box center [301, 243] width 191 height 103
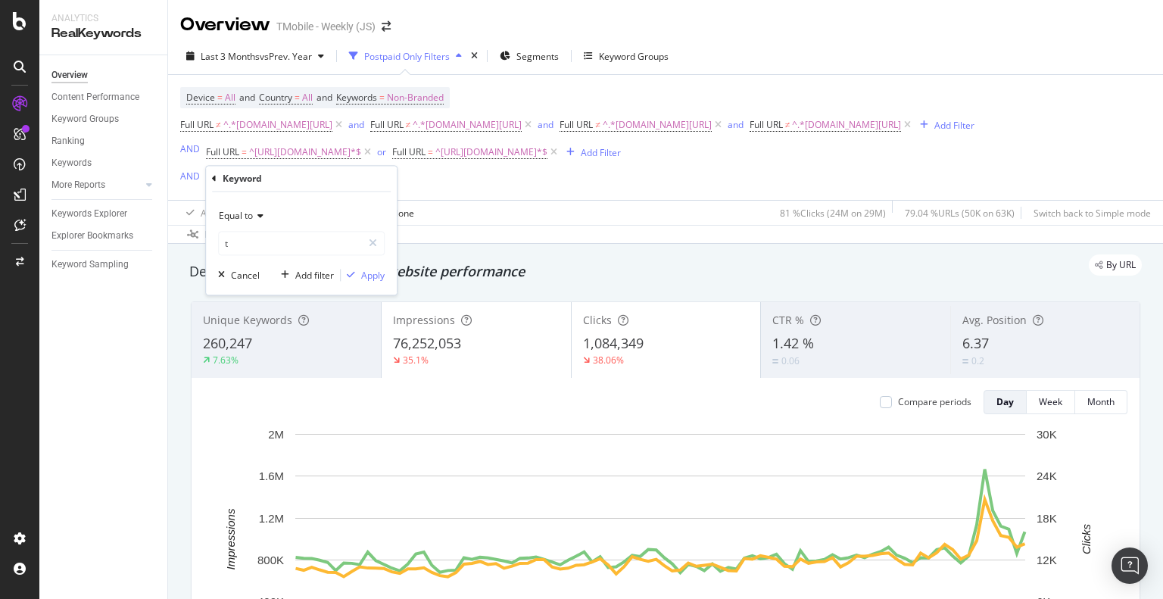
click at [242, 181] on div "Keyword" at bounding box center [242, 178] width 39 height 13
click at [245, 213] on span "Equal to" at bounding box center [236, 216] width 34 height 13
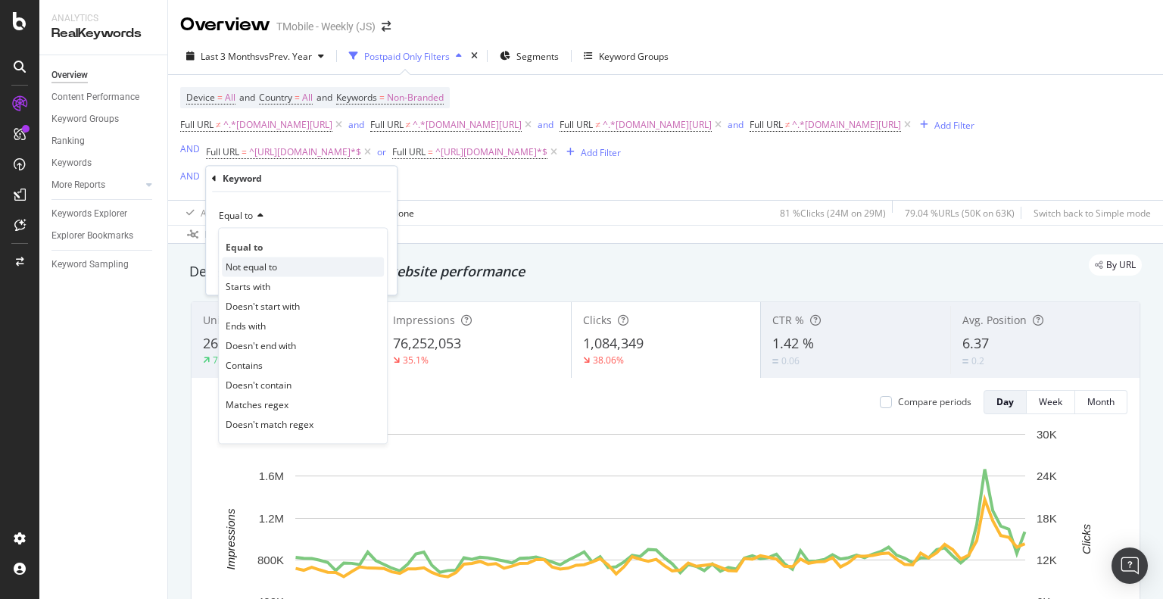
click at [301, 263] on div "Not equal to" at bounding box center [303, 267] width 162 height 20
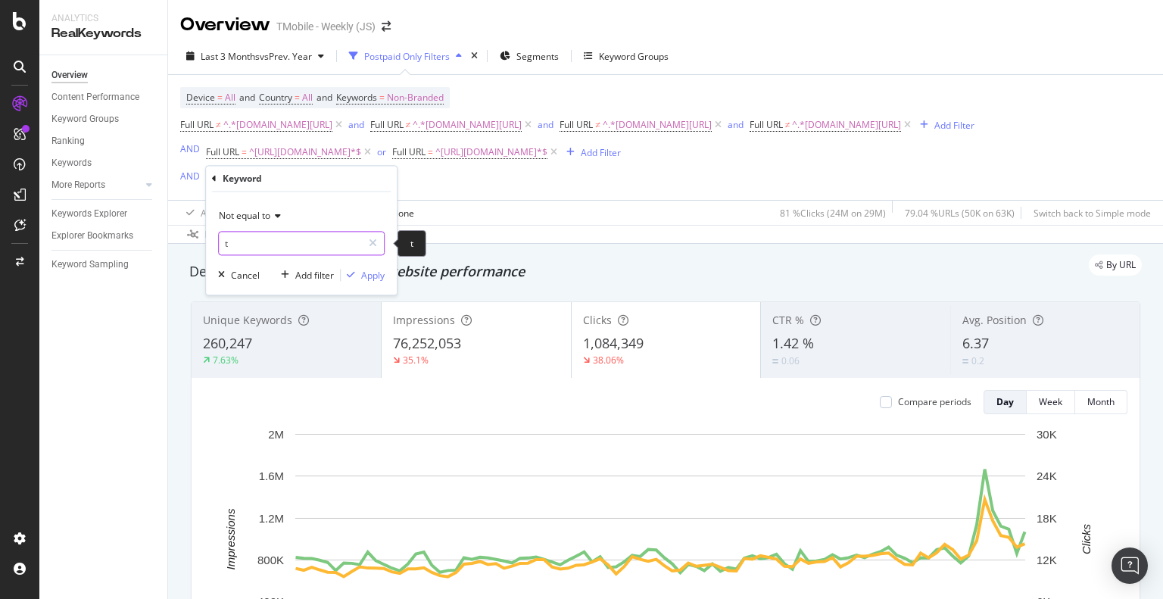
click at [302, 237] on input "t" at bounding box center [290, 244] width 143 height 24
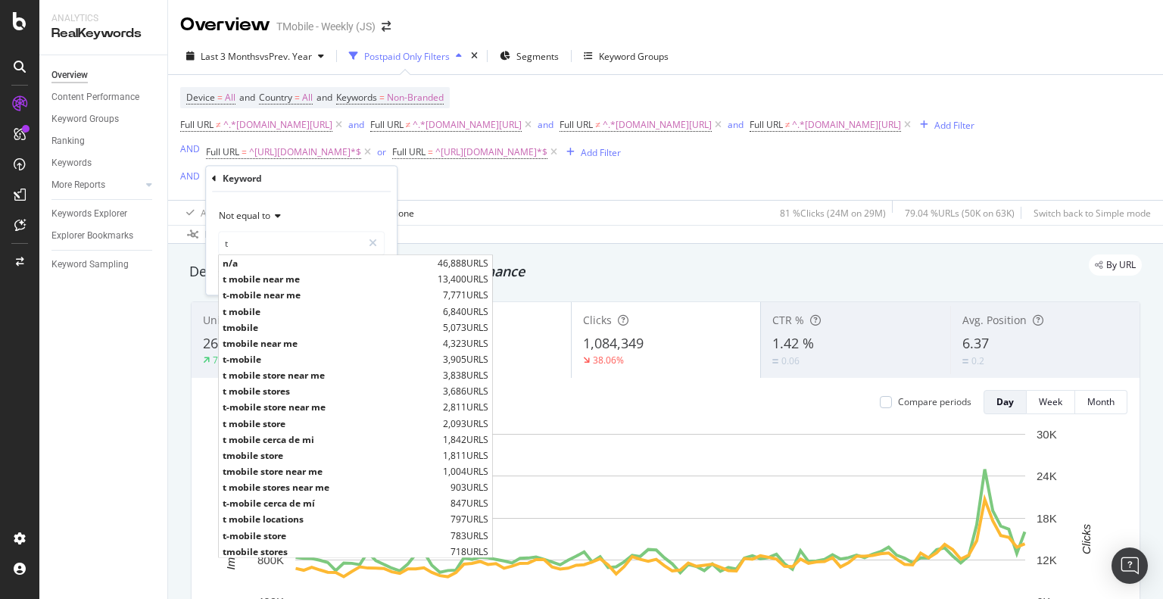
click at [345, 196] on div "Not equal to t t n/a 46,888 URLS t mobile near me 13,400 URLS t-mobile near me …" at bounding box center [301, 243] width 191 height 103
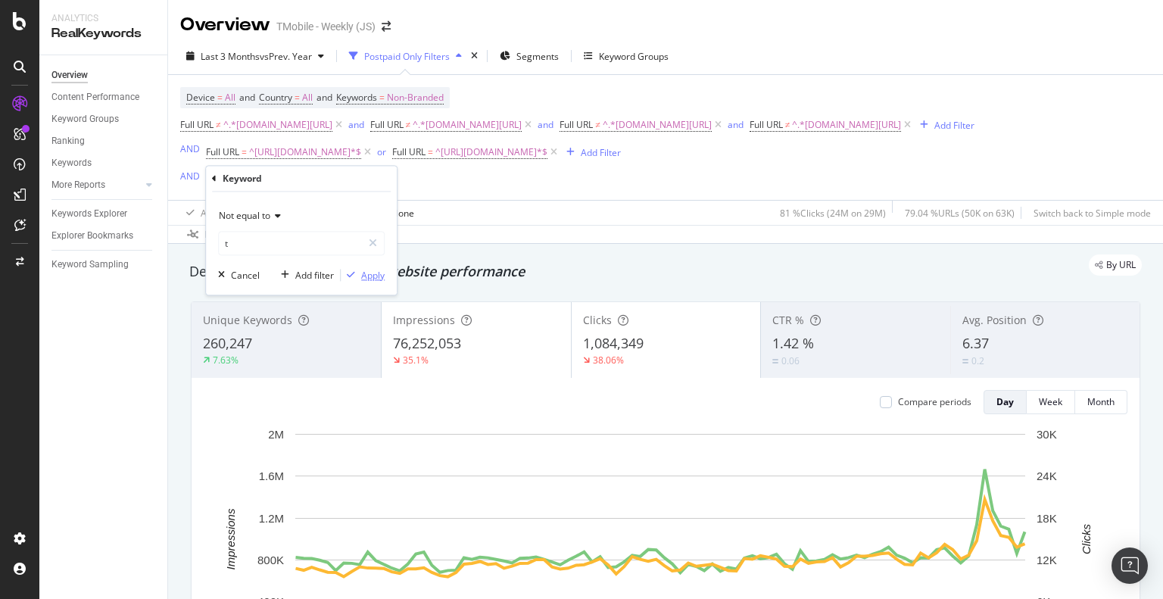
click at [364, 275] on div "Apply" at bounding box center [372, 275] width 23 height 13
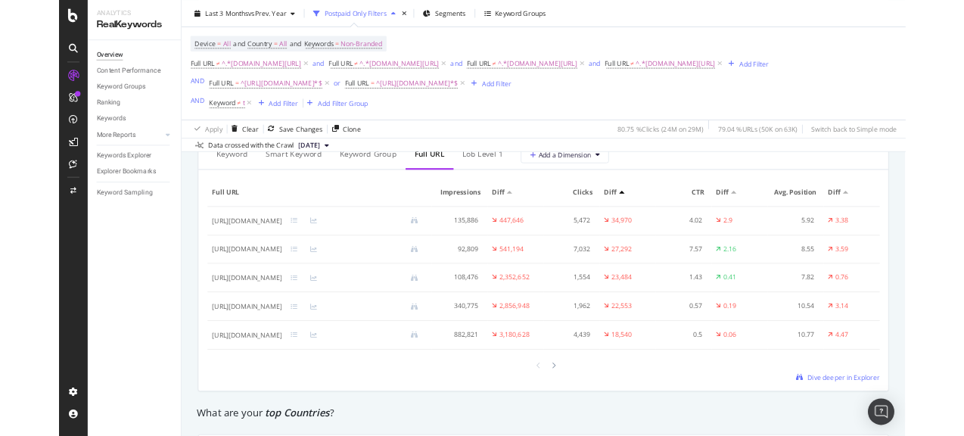
scroll to position [1817, 0]
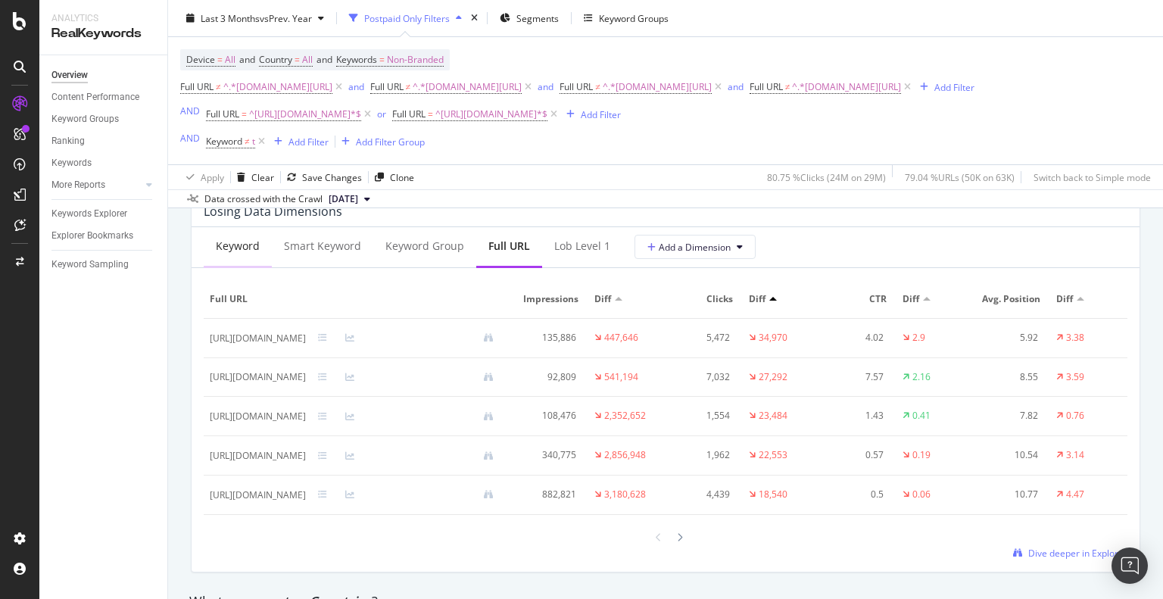
click at [235, 254] on div "Keyword" at bounding box center [238, 245] width 44 height 15
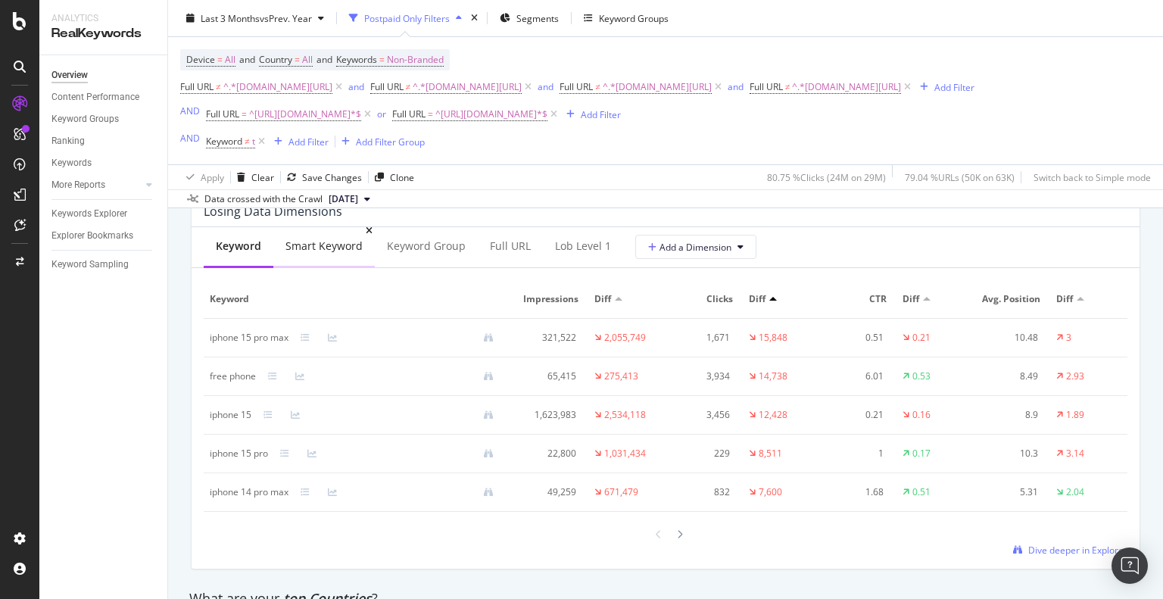
click at [328, 254] on div "Smart Keyword" at bounding box center [323, 245] width 77 height 15
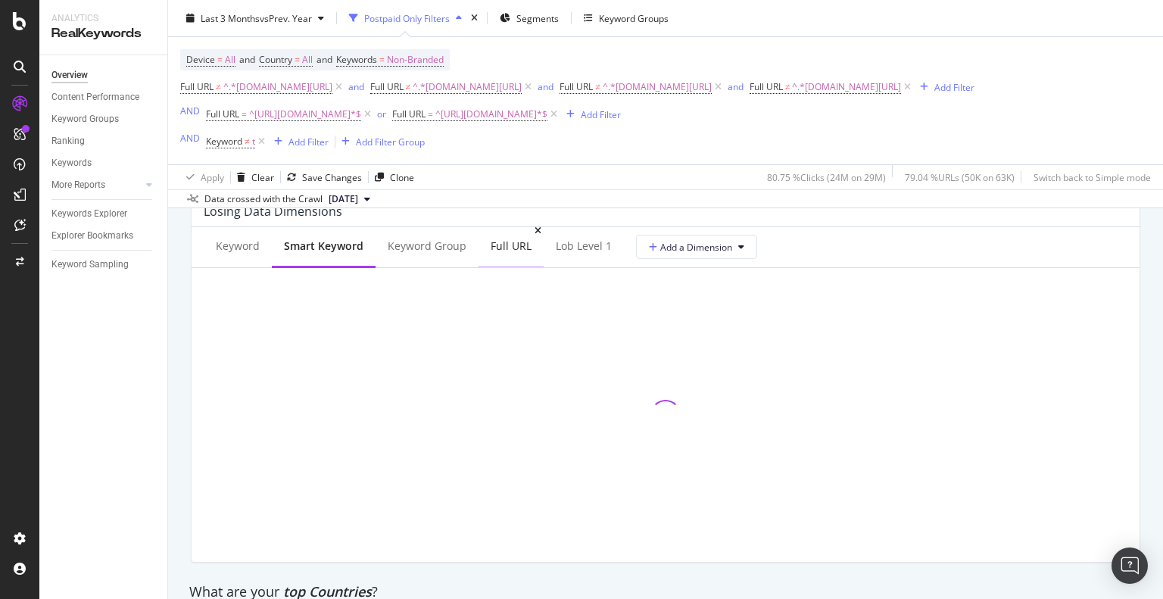
click at [516, 254] on div "Full URL" at bounding box center [511, 245] width 41 height 15
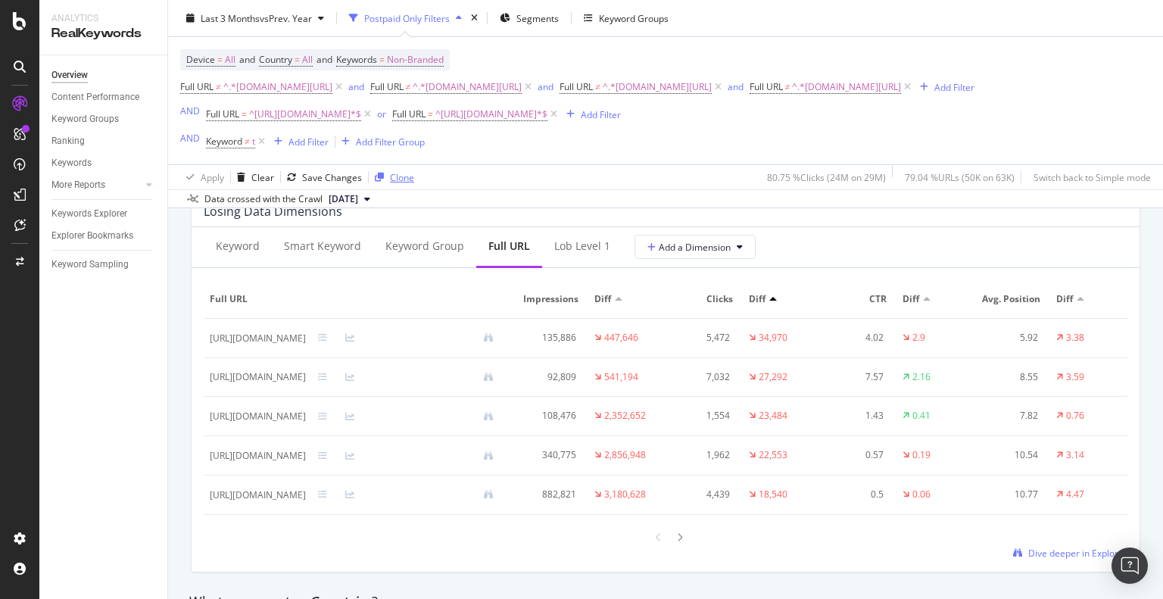
drag, startPoint x: 258, startPoint y: 143, endPoint x: 391, endPoint y: 181, distance: 138.5
click at [404, 192] on div "Last 3 Months vs Prev. Year Postpaid Only Filters Segments Keyword Groups Devic…" at bounding box center [665, 104] width 995 height 208
click at [310, 142] on div "Add Filter" at bounding box center [308, 141] width 40 height 13
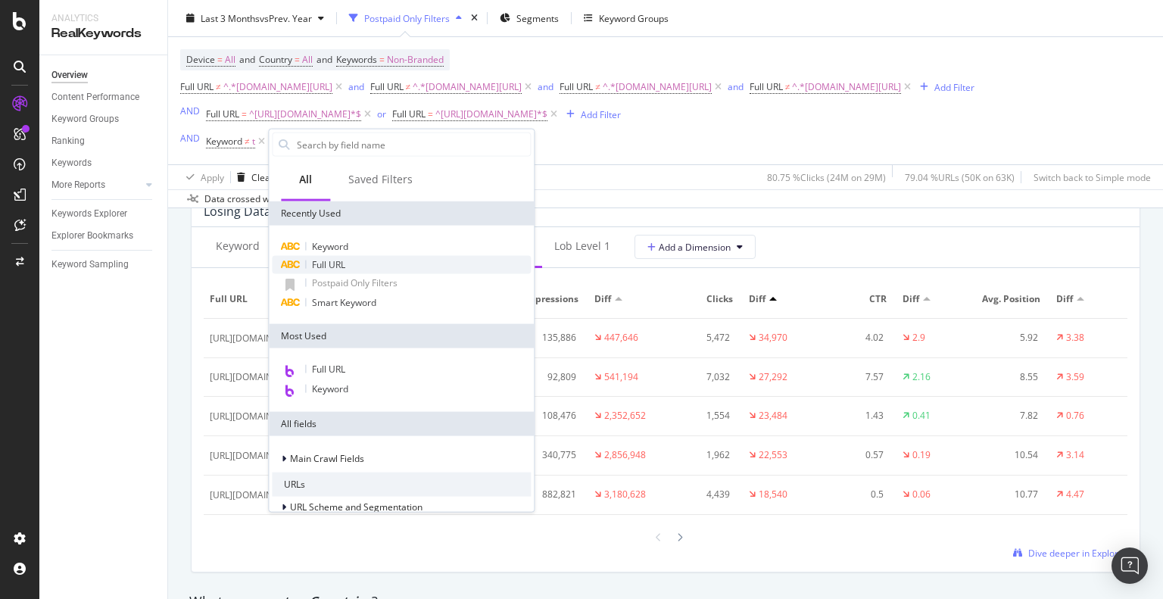
click at [338, 265] on span "Full URL" at bounding box center [328, 264] width 33 height 13
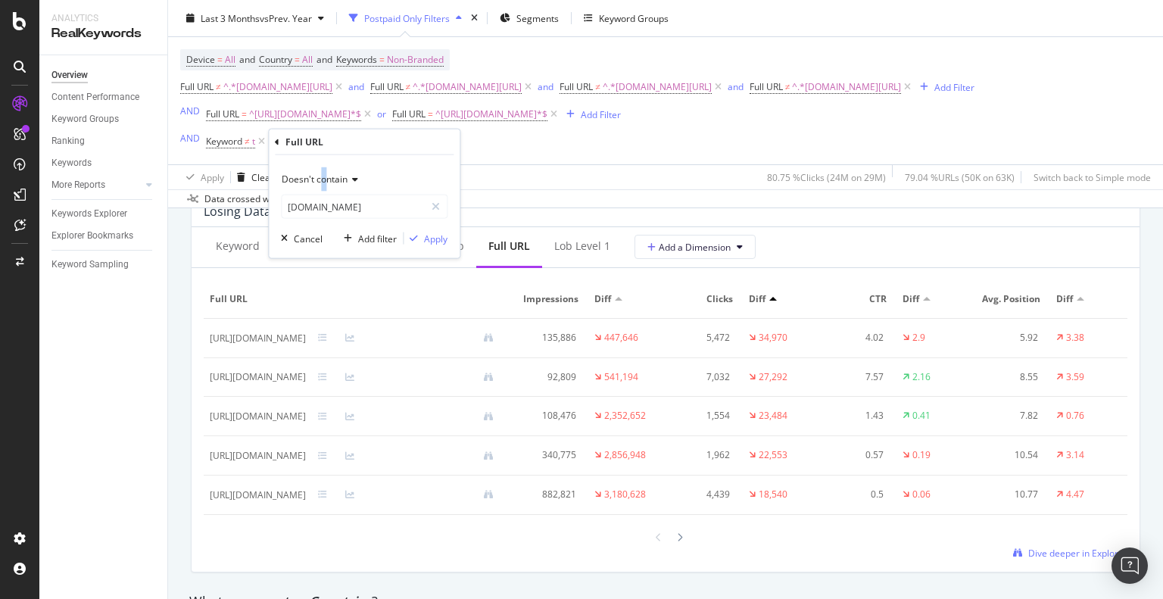
click at [327, 179] on span "Doesn't contain" at bounding box center [315, 179] width 66 height 13
click at [316, 144] on div "Add Filter" at bounding box center [308, 141] width 40 height 13
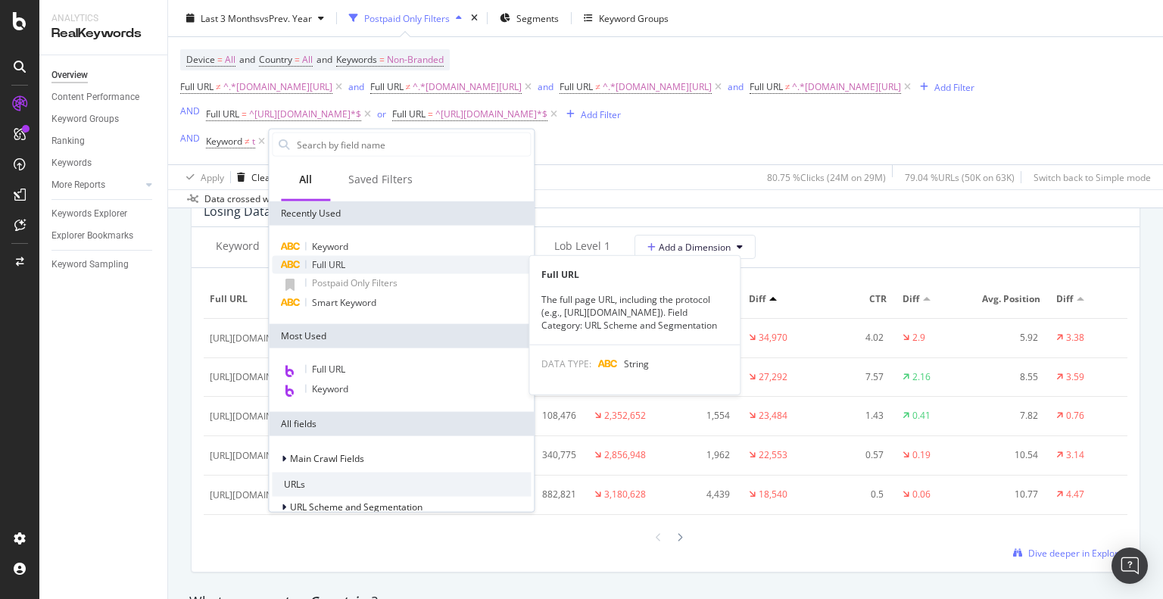
click at [360, 267] on div "Full URL" at bounding box center [401, 265] width 259 height 18
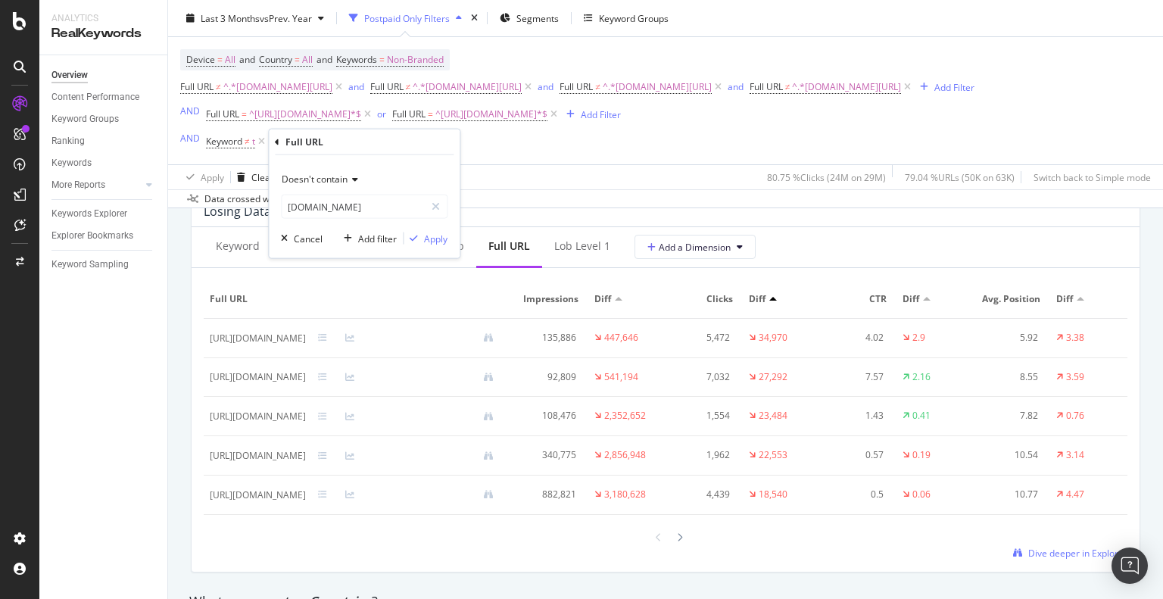
click at [333, 178] on span "Doesn't contain" at bounding box center [315, 179] width 66 height 13
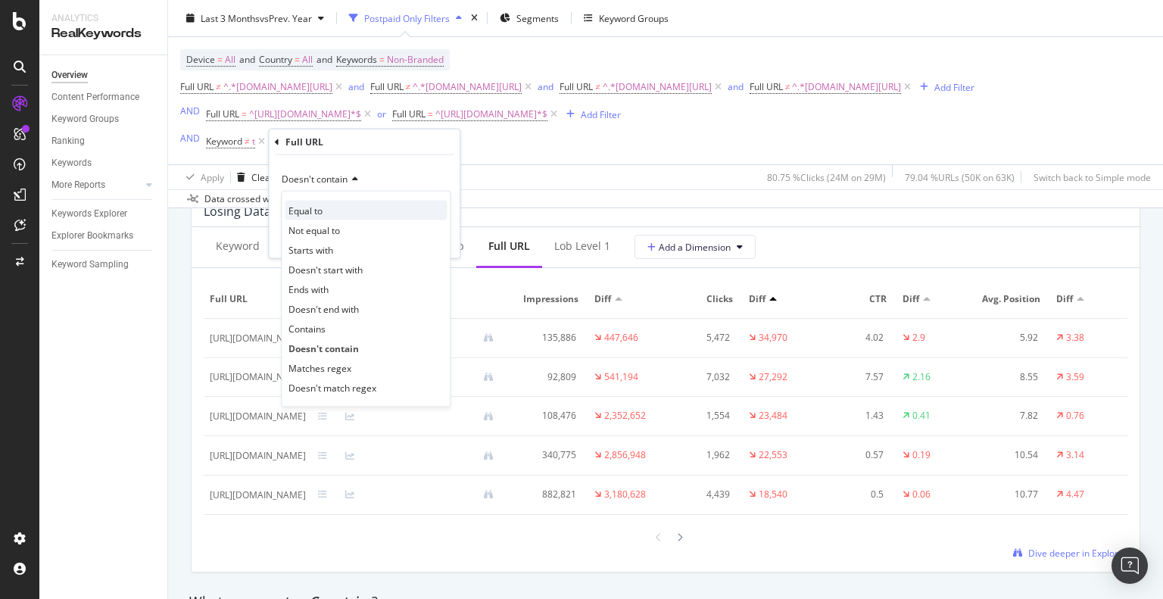
click at [339, 207] on div "Equal to" at bounding box center [366, 211] width 162 height 20
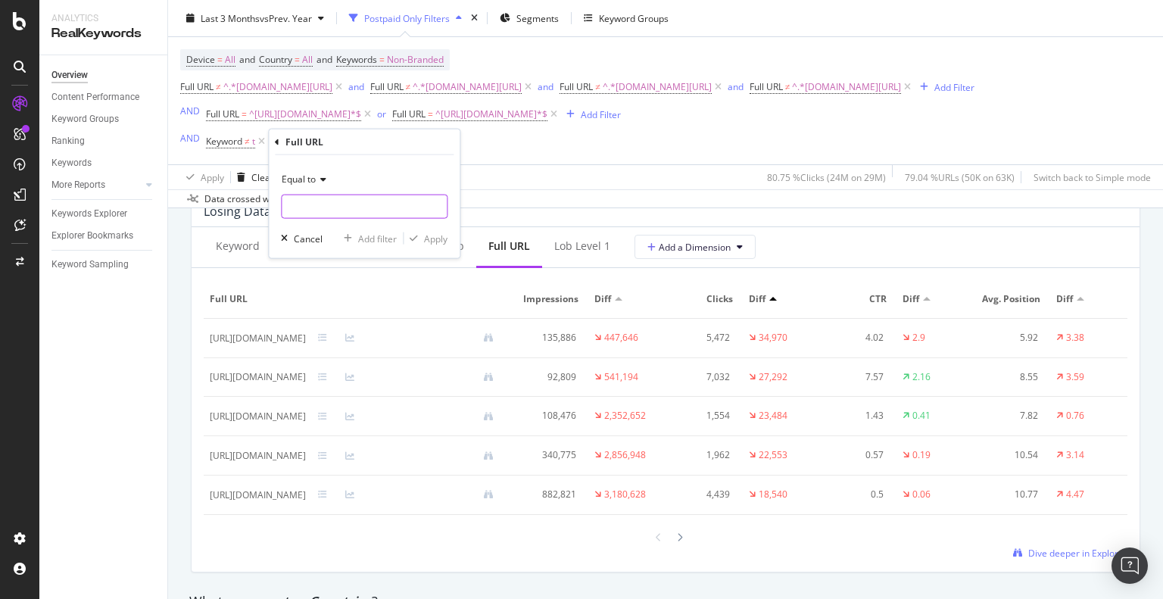
click at [338, 207] on input "text" at bounding box center [364, 207] width 165 height 24
paste input "https://www.t-mobile.com/cell-phone-plans"
type input "https://www.t-mobile.com/cell-phone-plans"
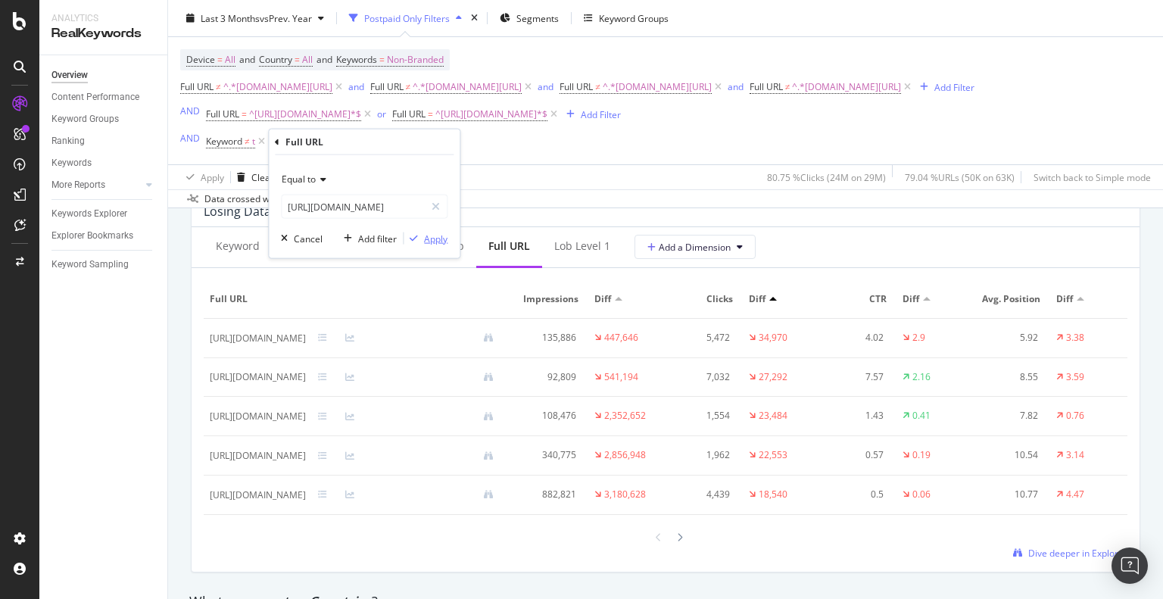
drag, startPoint x: 432, startPoint y: 241, endPoint x: 468, endPoint y: 214, distance: 44.4
click at [432, 241] on div "Apply" at bounding box center [435, 238] width 23 height 13
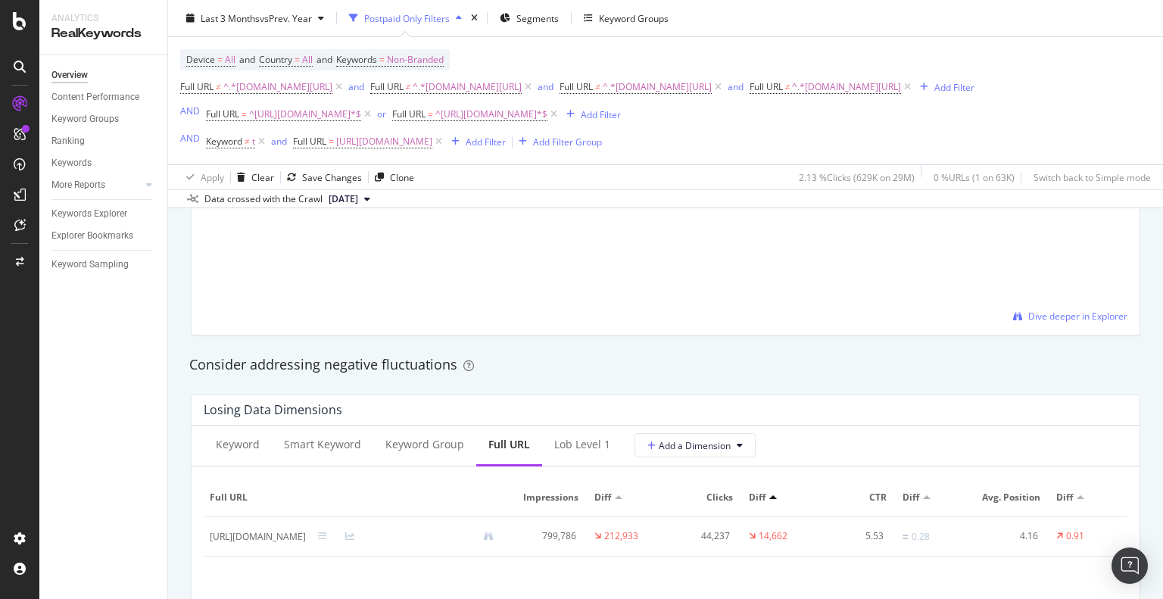
scroll to position [1666, 0]
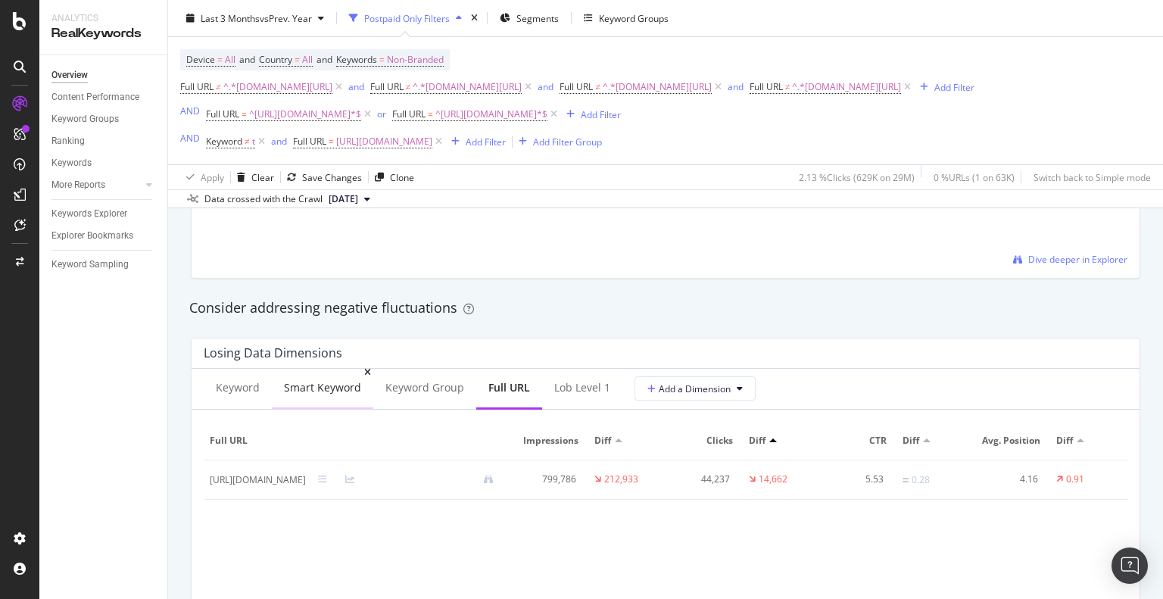
click at [333, 388] on div "Smart Keyword" at bounding box center [322, 387] width 77 height 15
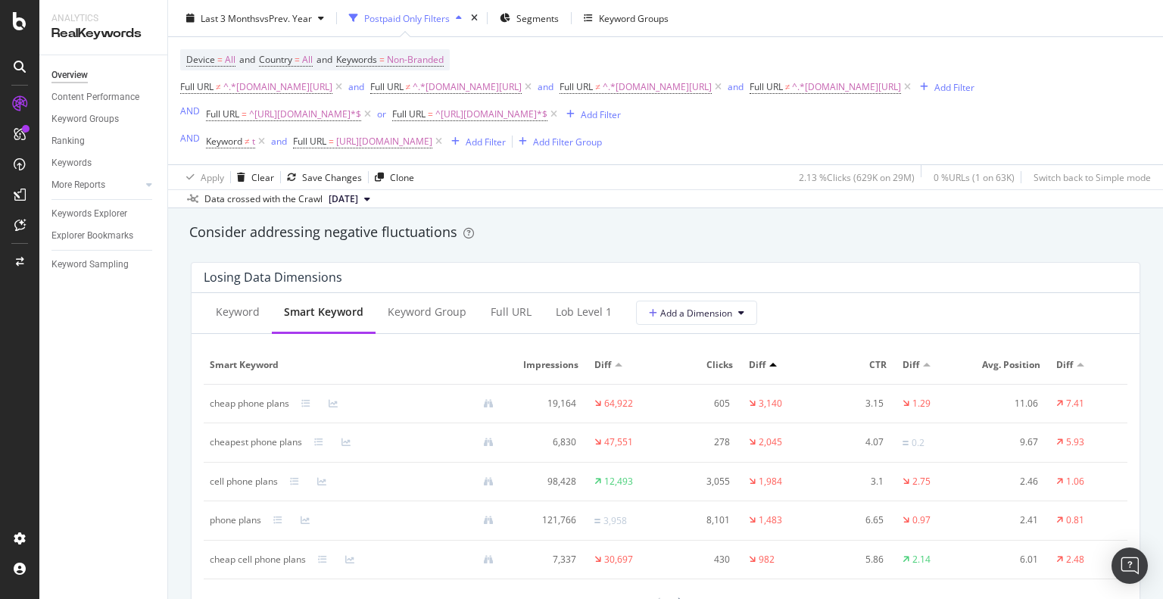
scroll to position [1817, 0]
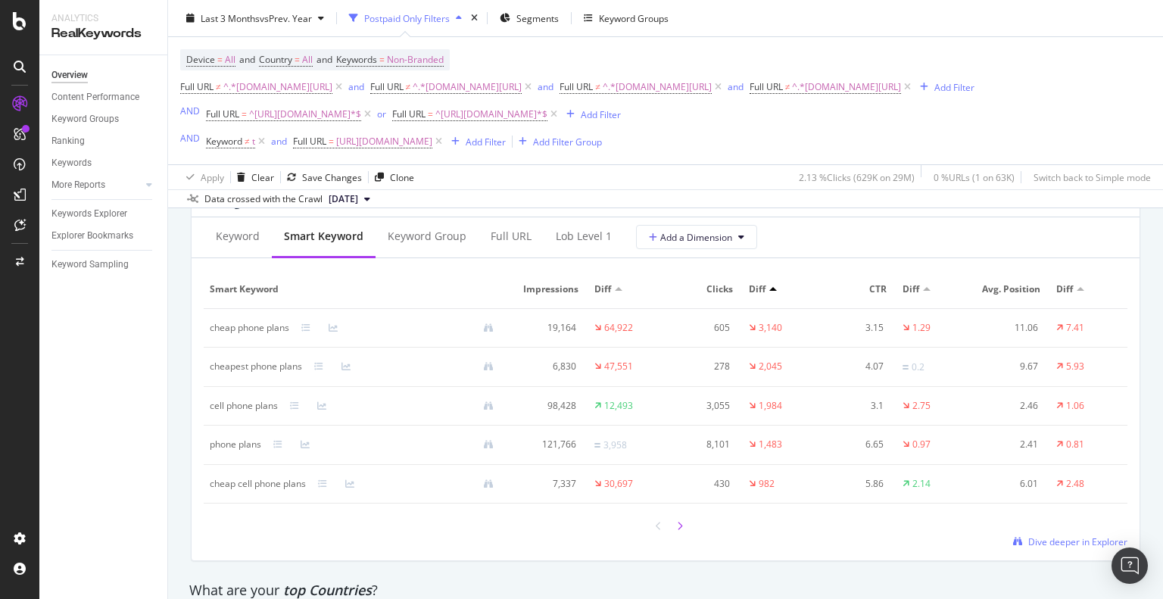
click at [677, 522] on icon at bounding box center [680, 526] width 6 height 9
click at [656, 521] on icon at bounding box center [659, 525] width 6 height 9
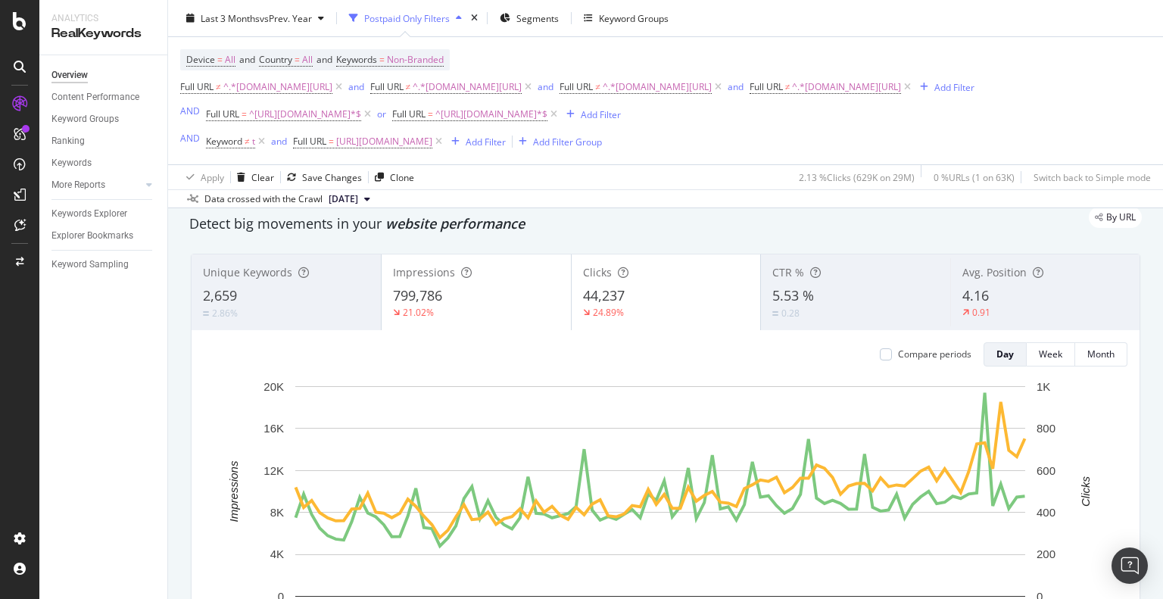
scroll to position [0, 0]
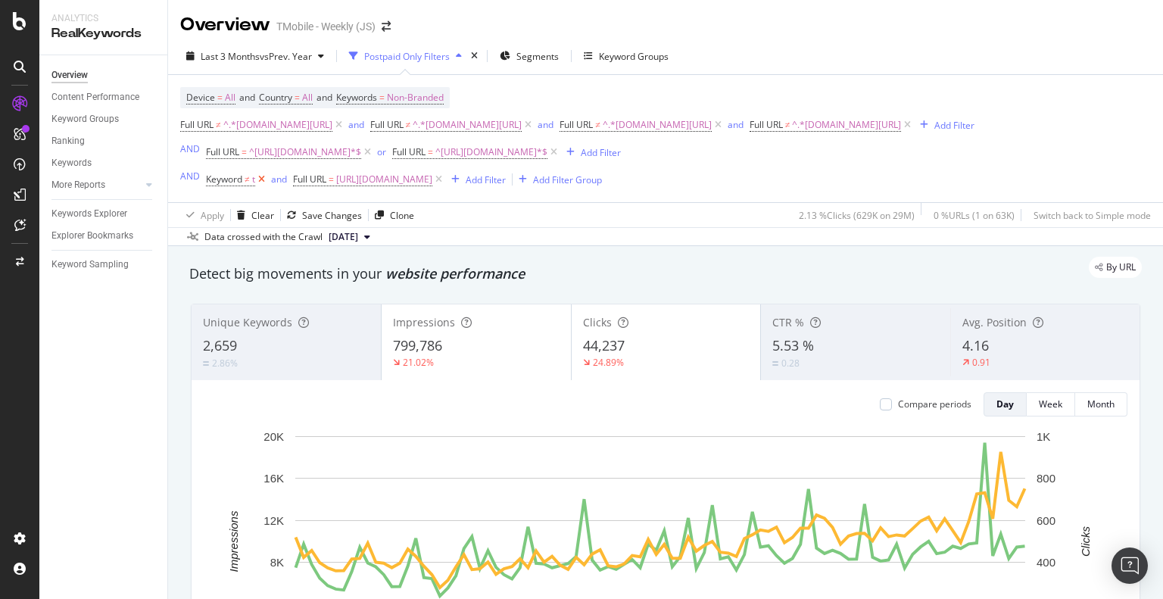
drag, startPoint x: 528, startPoint y: 181, endPoint x: 260, endPoint y: 179, distance: 268.0
click at [445, 181] on icon at bounding box center [438, 179] width 13 height 15
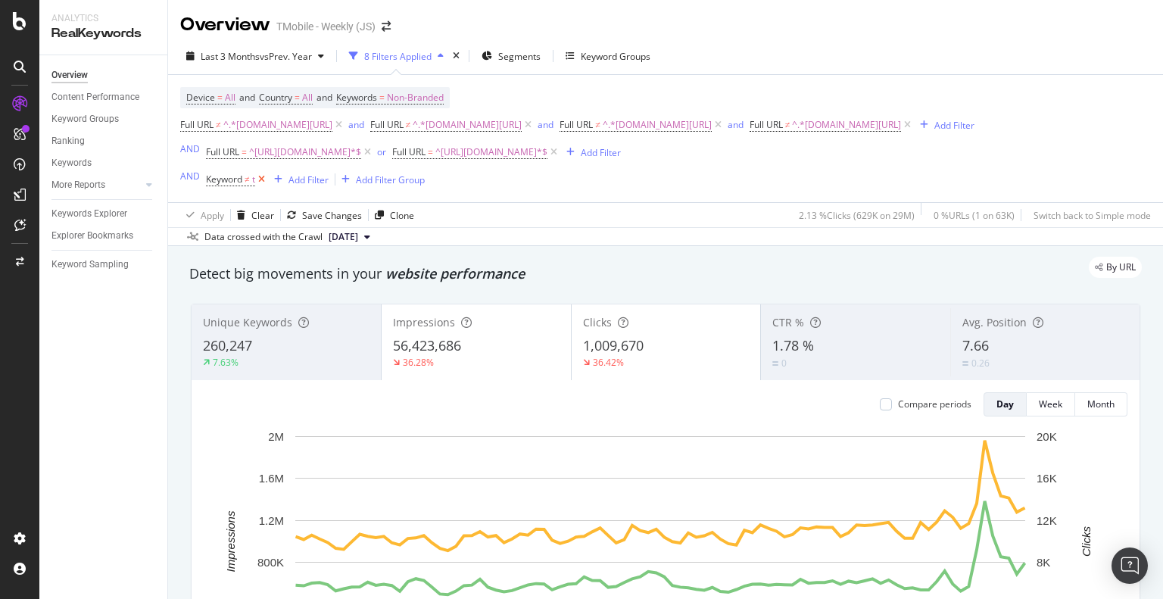
click at [260, 179] on icon at bounding box center [261, 179] width 13 height 15
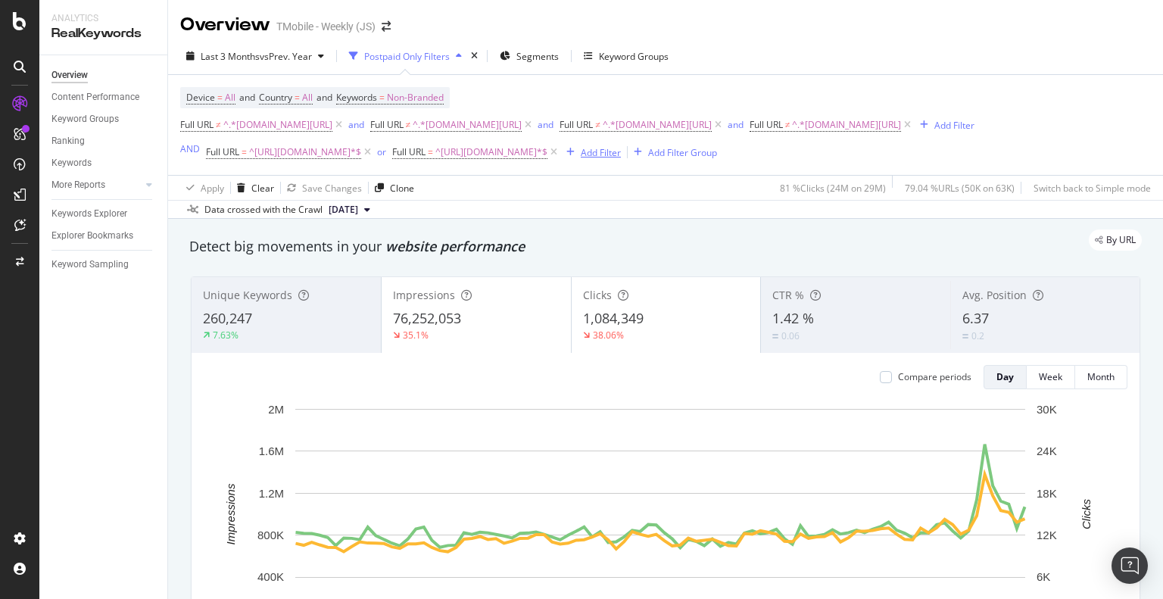
click at [621, 152] on div "Add Filter" at bounding box center [601, 152] width 40 height 13
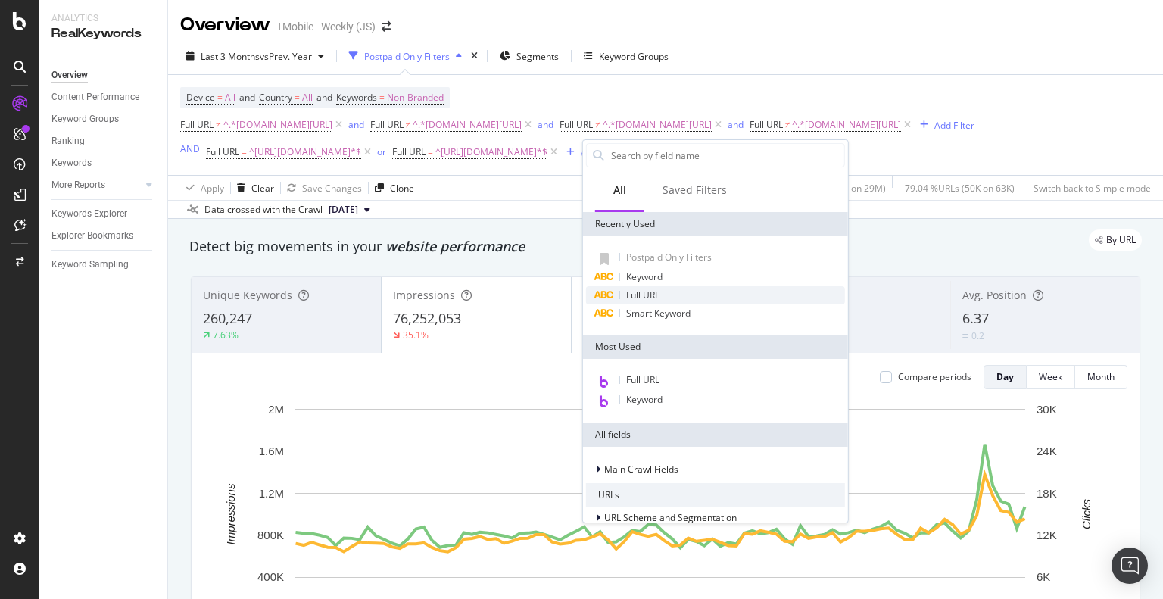
click at [662, 292] on div "Full URL" at bounding box center [715, 295] width 259 height 18
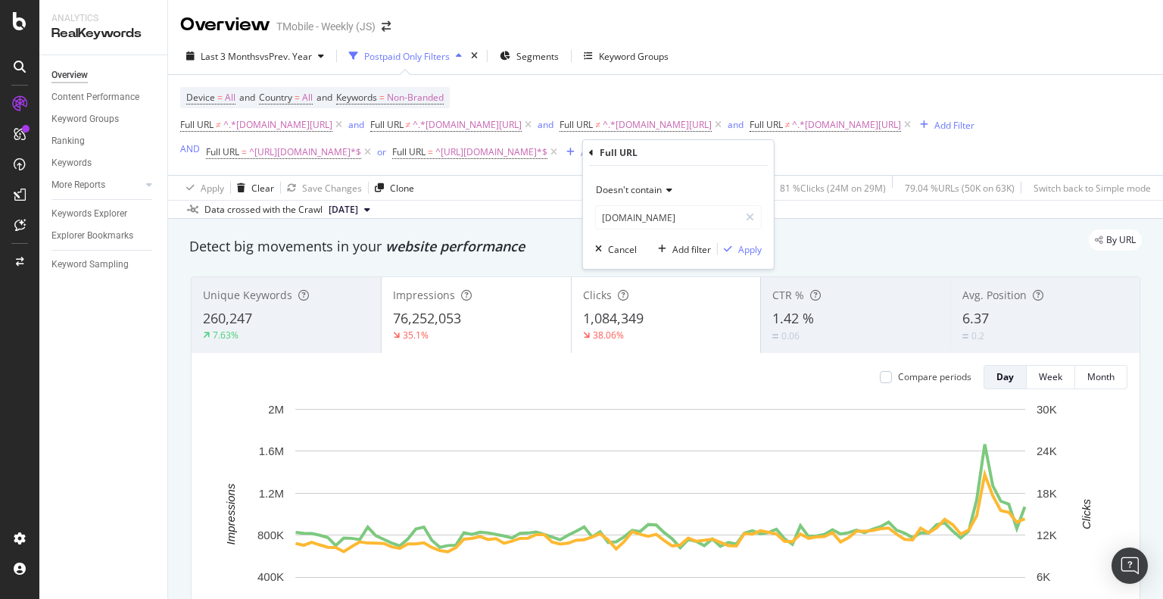
click at [643, 182] on div "Doesn't contain" at bounding box center [678, 190] width 167 height 24
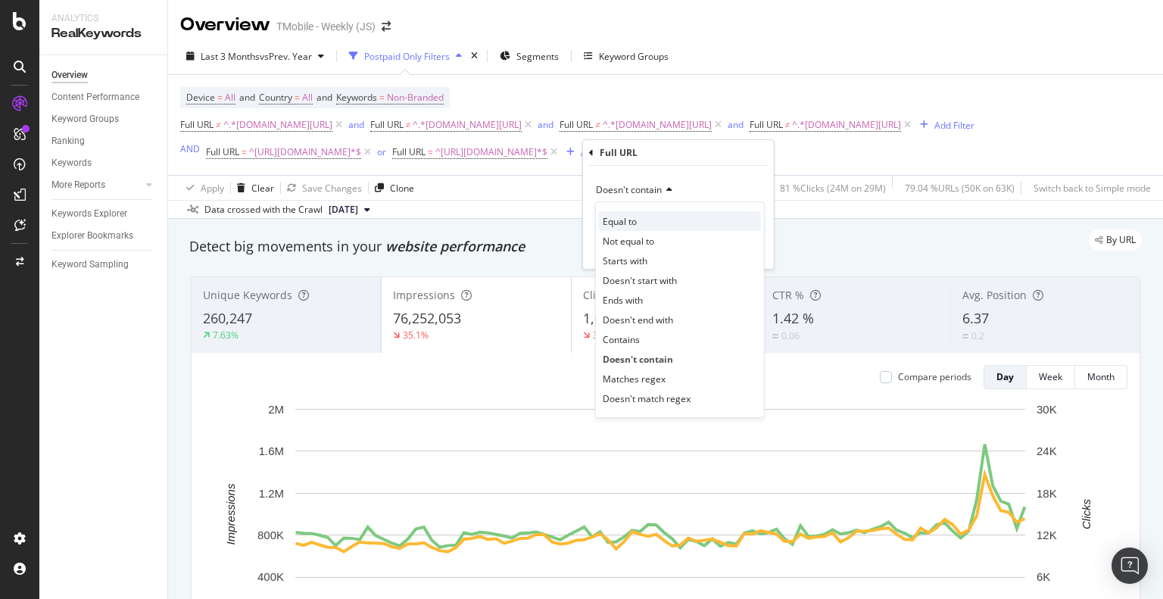
click at [643, 227] on div "Equal to" at bounding box center [680, 221] width 162 height 20
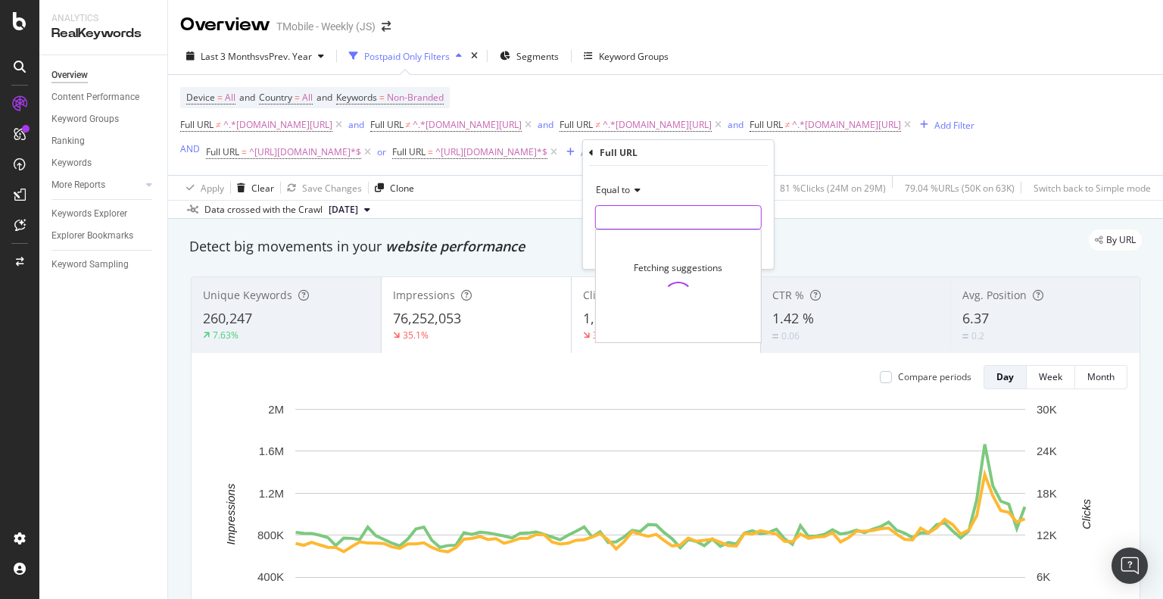
click at [660, 217] on input "text" at bounding box center [678, 217] width 165 height 24
paste input "https://www.t-mobile.com/cell-phone-plans"
type input "https://www.t-mobile.com/cell-phone-plans"
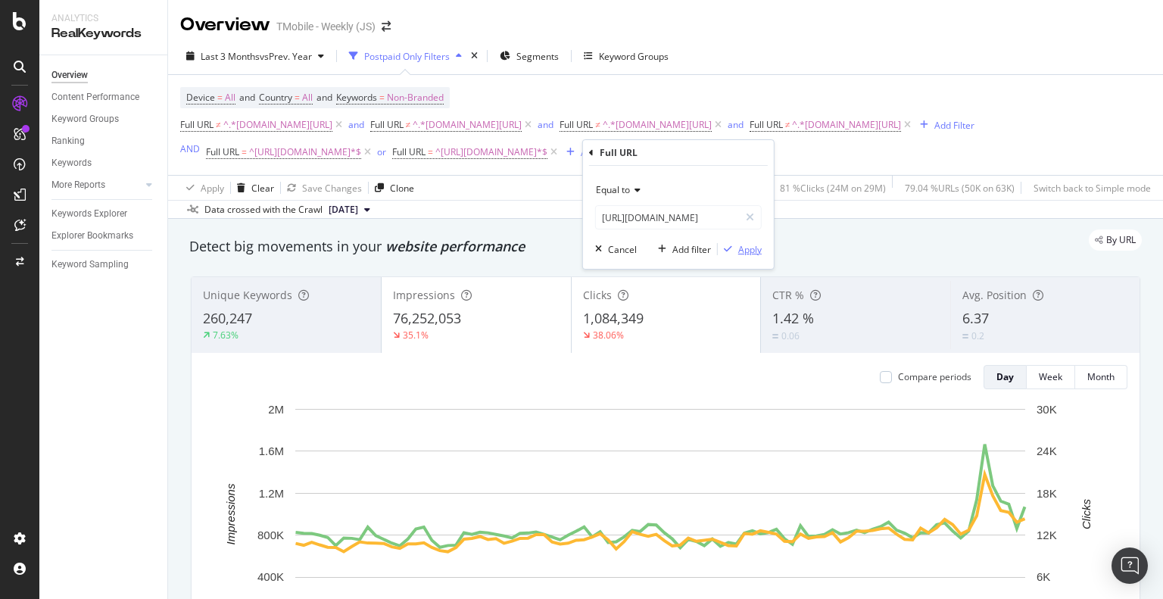
drag, startPoint x: 743, startPoint y: 248, endPoint x: 747, endPoint y: 238, distance: 9.8
click at [743, 248] on div "Apply" at bounding box center [749, 249] width 23 height 13
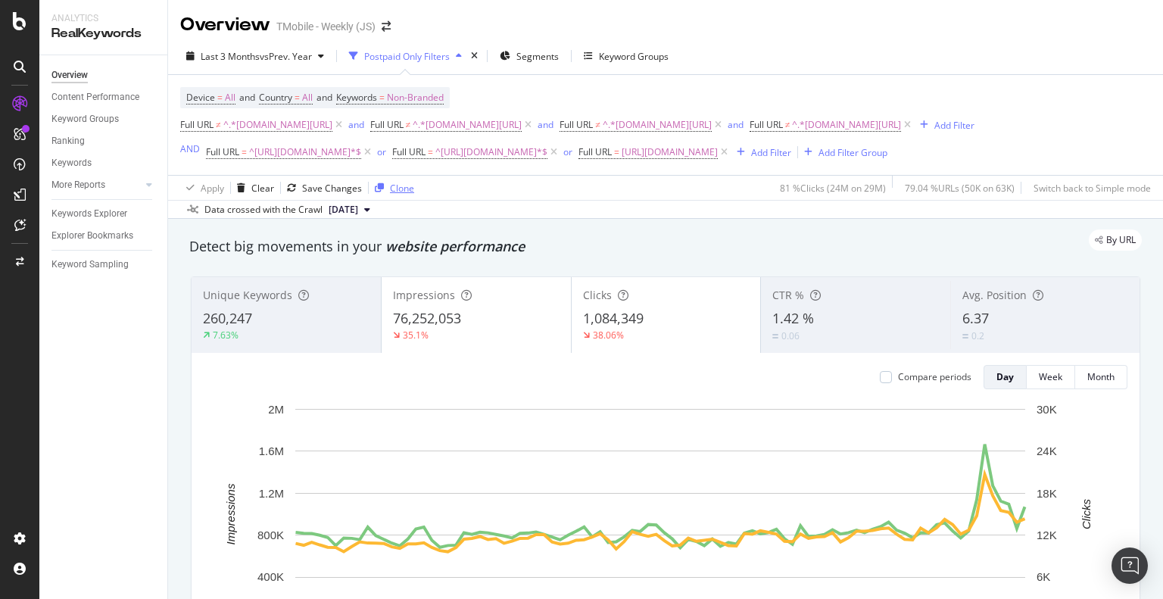
click at [398, 190] on div "Clone" at bounding box center [402, 188] width 24 height 13
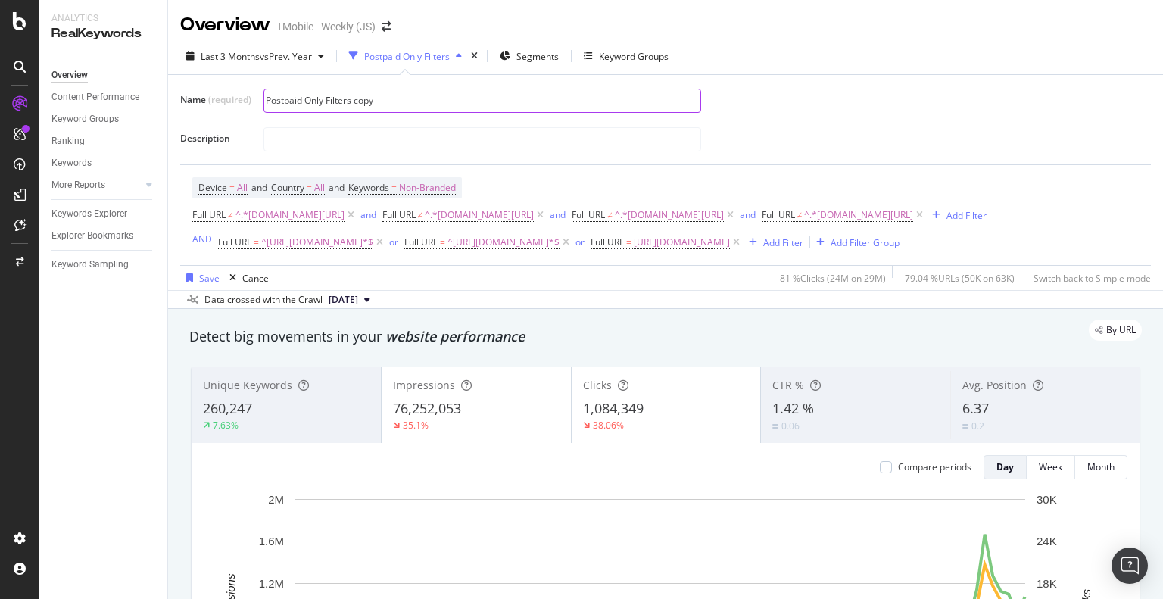
click at [400, 105] on input "Postpaid Only Filters copy" at bounding box center [482, 100] width 436 height 23
type input "Cell Phone Plans Page"
drag, startPoint x: 259, startPoint y: 278, endPoint x: 323, endPoint y: 256, distance: 68.0
click at [323, 256] on div "Name (required) Cell Phone Plans Page Description Device = All and Country = Al…" at bounding box center [665, 188] width 971 height 203
click at [245, 276] on div "Cancel" at bounding box center [256, 278] width 29 height 13
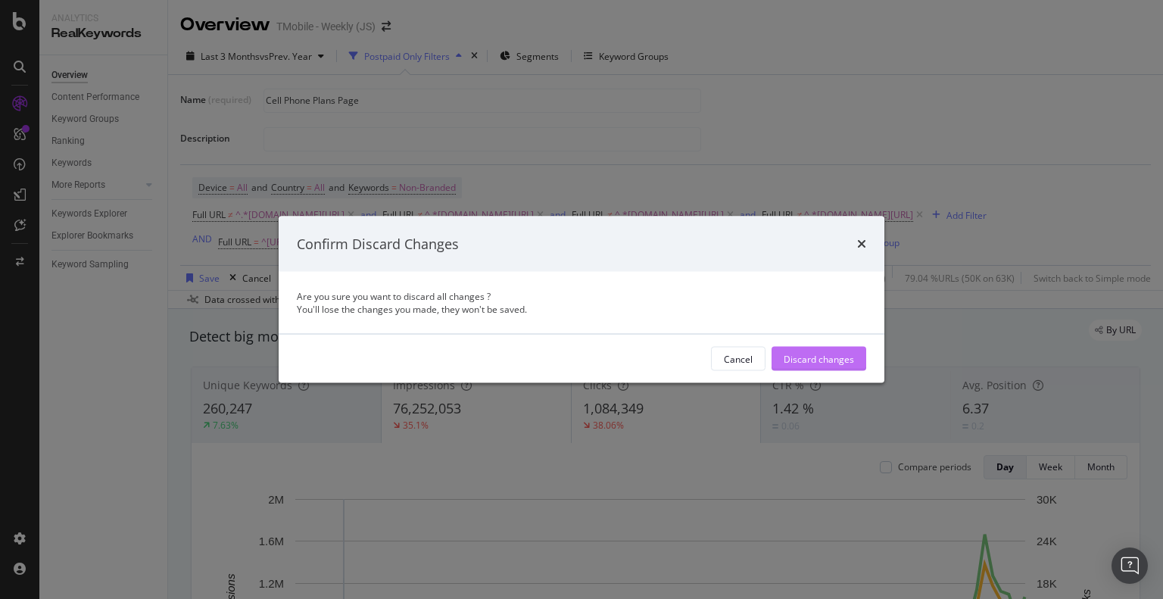
click at [827, 358] on div "Discard changes" at bounding box center [819, 358] width 70 height 13
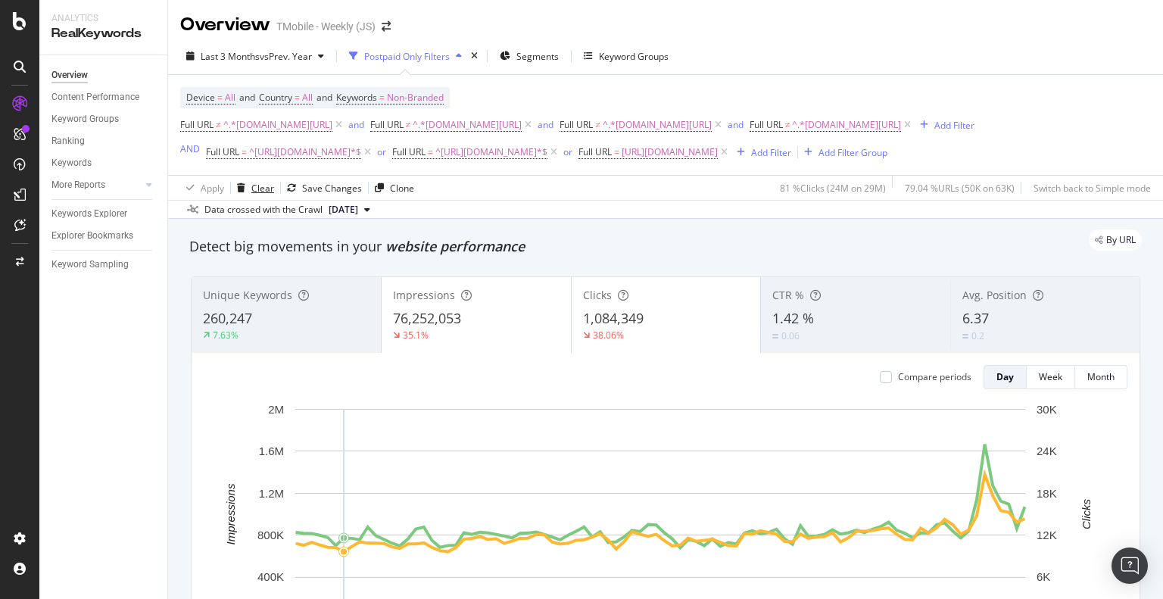
drag, startPoint x: 251, startPoint y: 190, endPoint x: 319, endPoint y: 145, distance: 81.9
click at [251, 190] on div "Clear" at bounding box center [262, 188] width 23 height 13
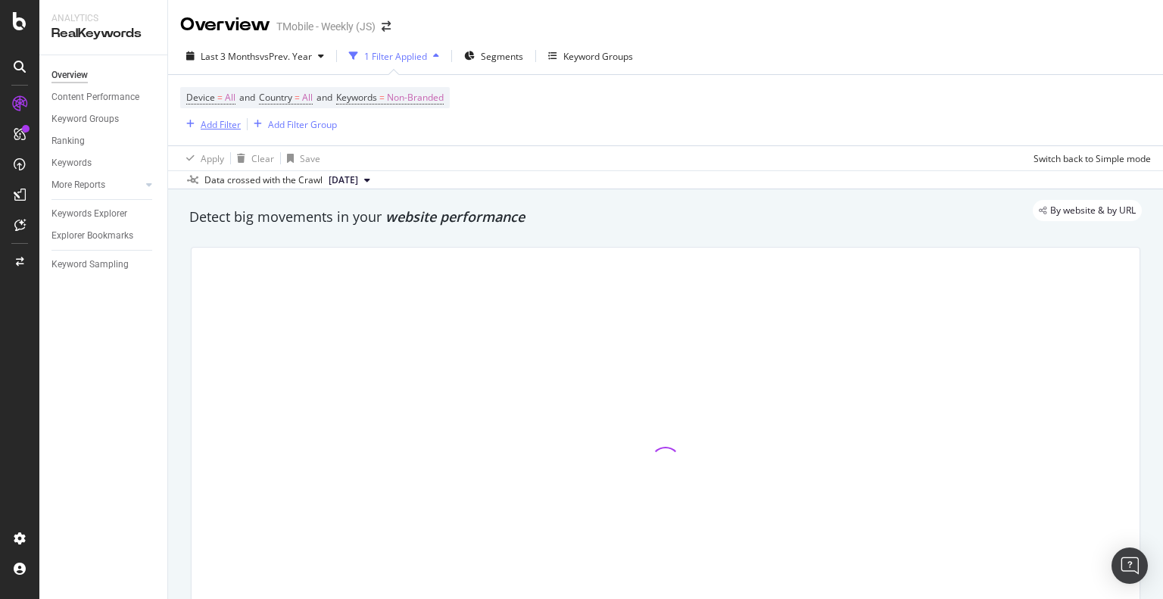
click at [210, 126] on div "Add Filter" at bounding box center [221, 124] width 40 height 13
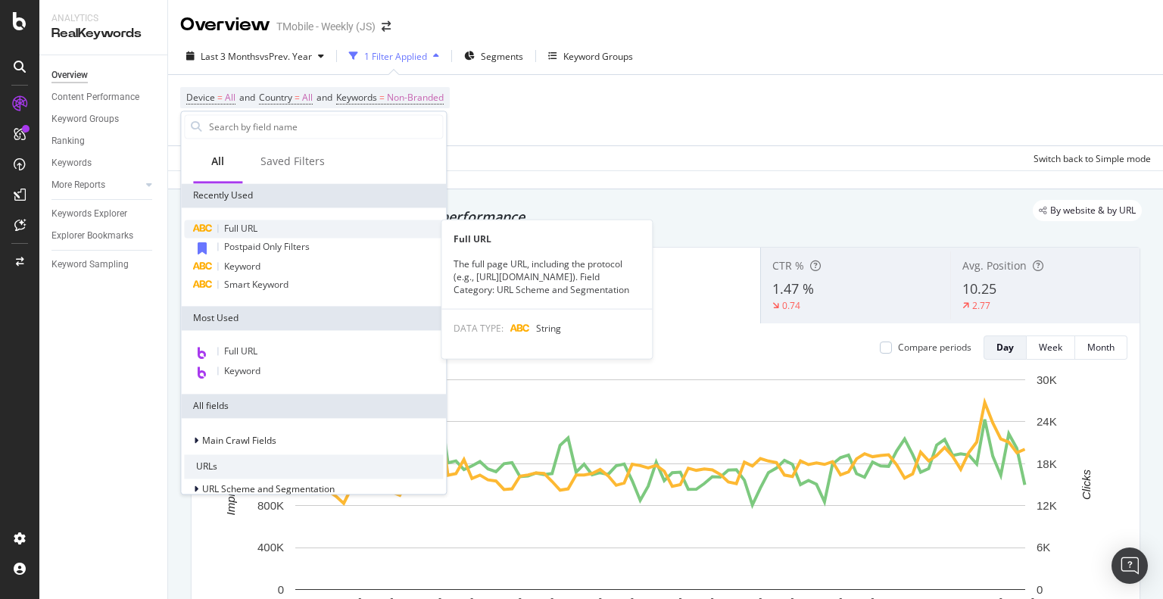
click at [246, 225] on span "Full URL" at bounding box center [240, 228] width 33 height 13
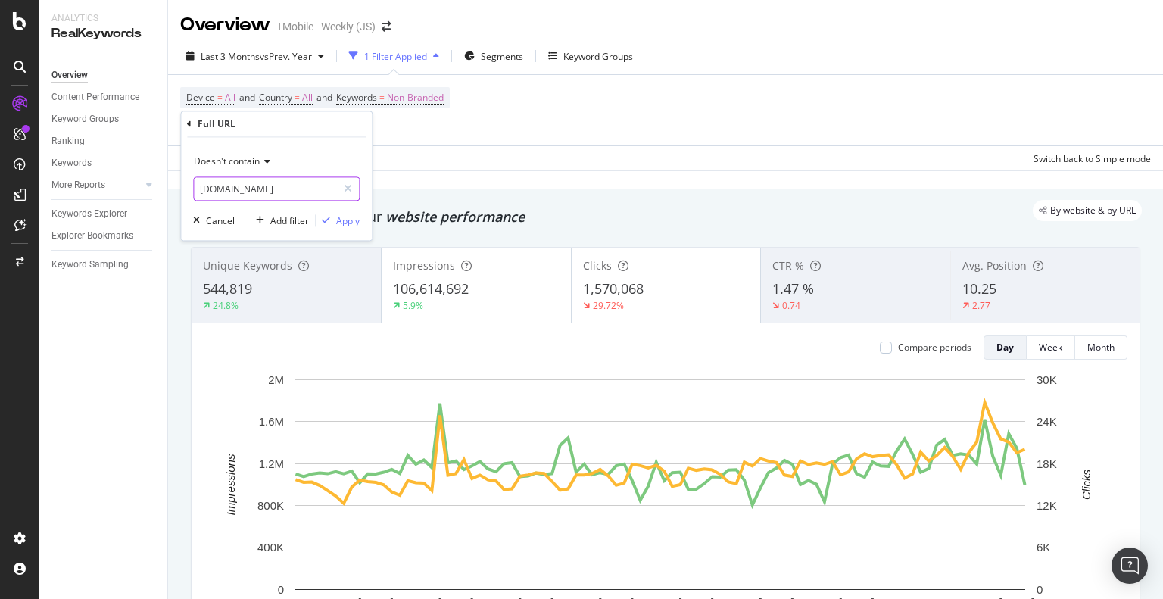
click at [314, 199] on input "prepaid.t-mobile.com" at bounding box center [265, 189] width 143 height 24
type input "Q"
click at [254, 164] on span "Doesn't contain" at bounding box center [227, 161] width 66 height 13
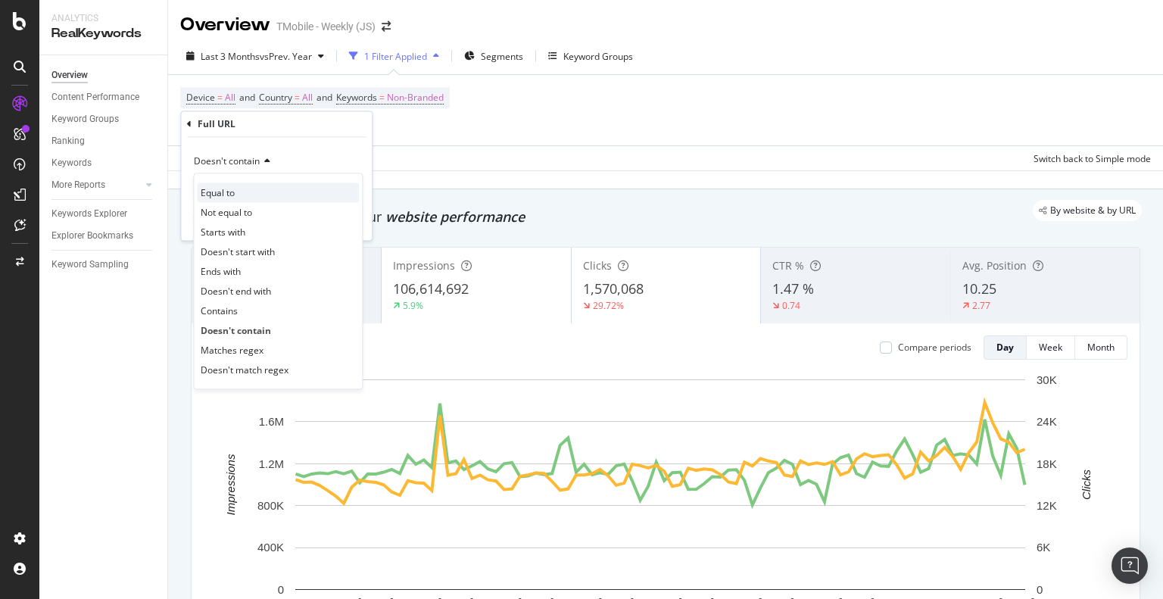
click at [238, 192] on div "Equal to" at bounding box center [278, 193] width 162 height 20
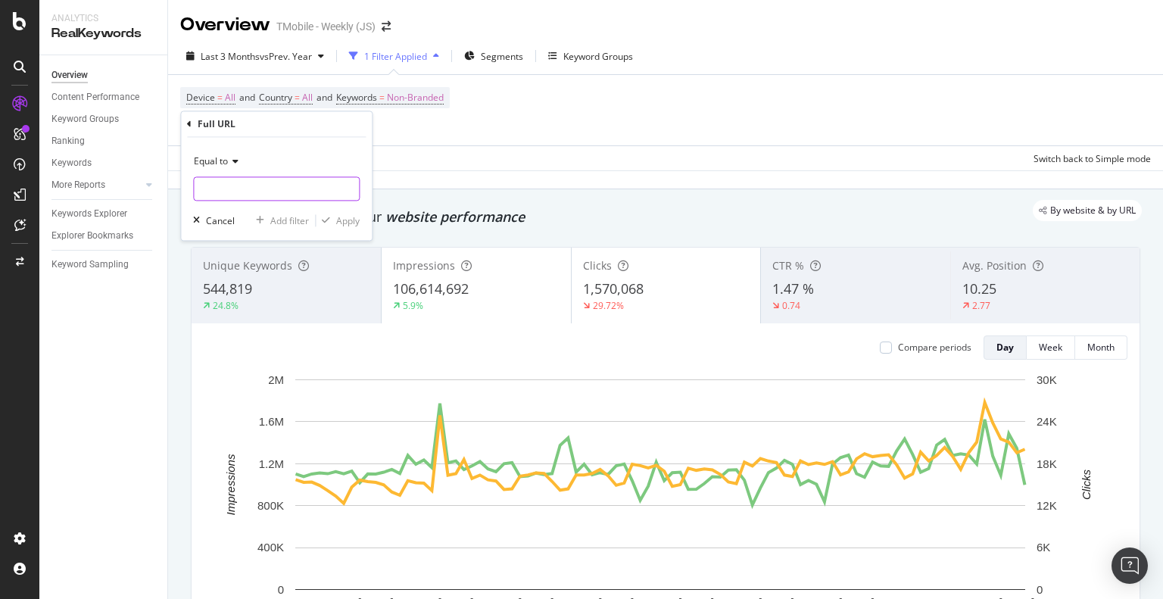
click at [242, 188] on input "text" at bounding box center [276, 189] width 165 height 24
paste input "https://www.t-mobile.com/cell-phone-plans"
type input "https://www.t-mobile.com/cell-phone-plans"
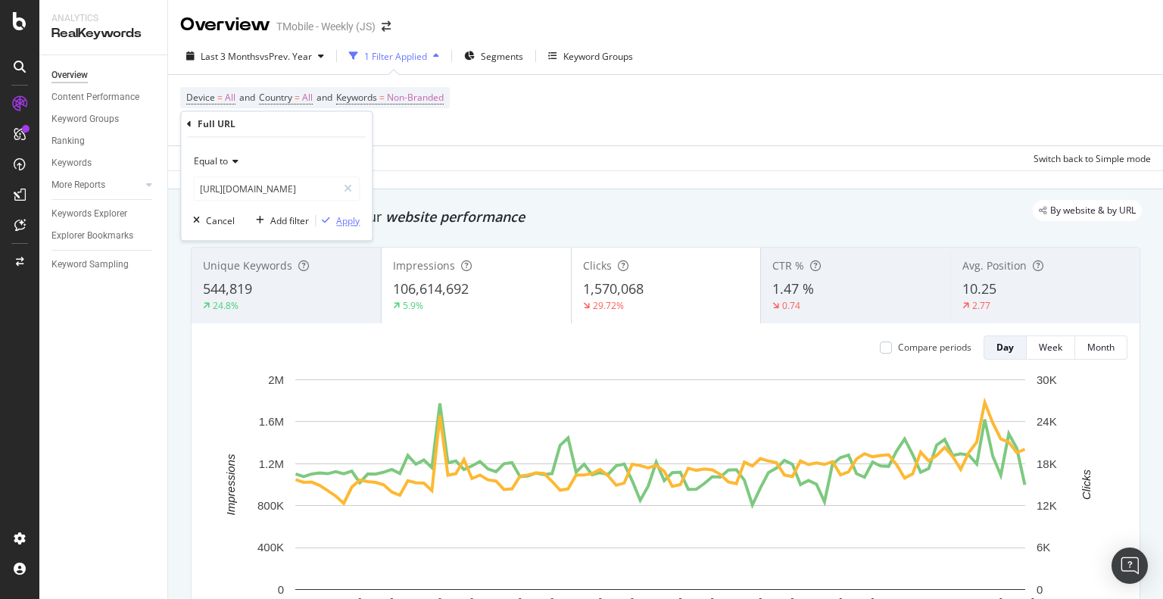
click at [343, 220] on div "Apply" at bounding box center [347, 220] width 23 height 13
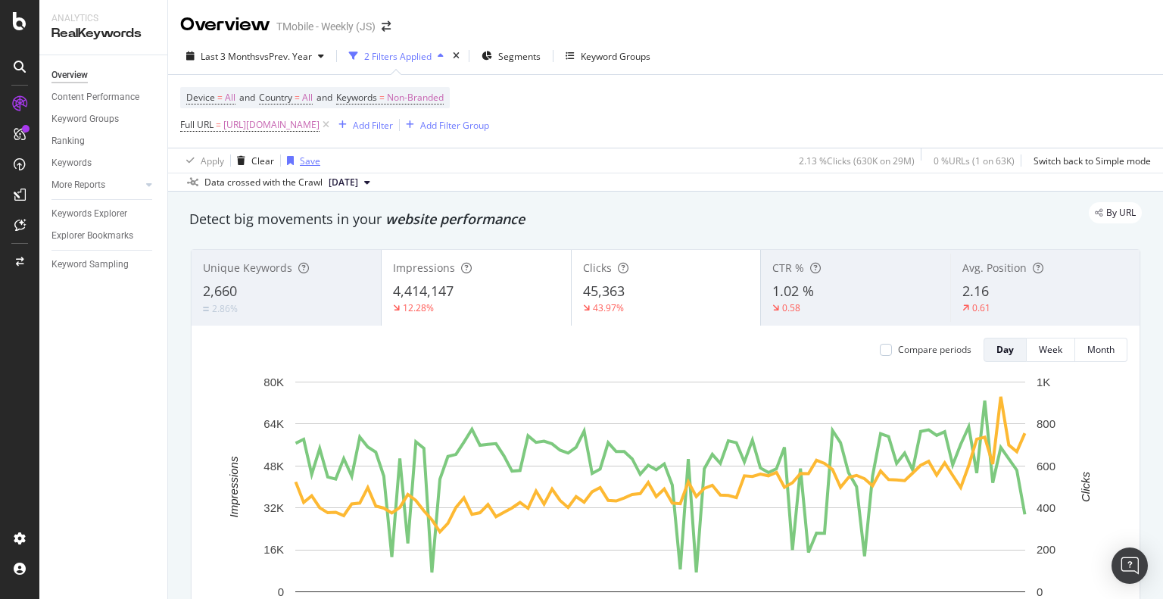
click at [300, 164] on div "Save" at bounding box center [310, 160] width 20 height 13
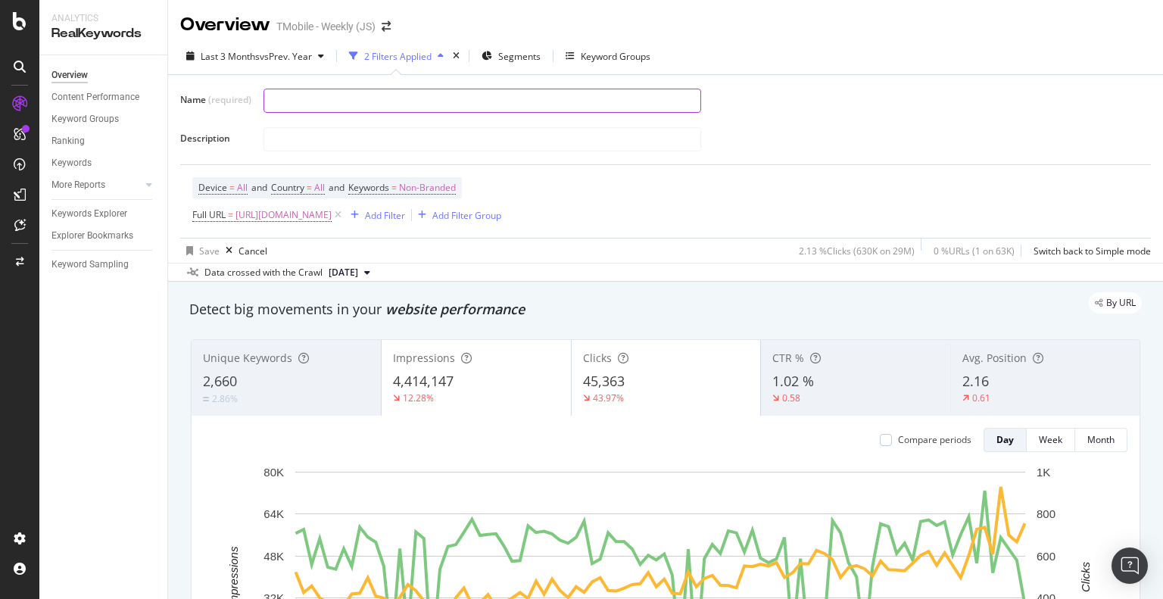
click at [466, 98] on input "text" at bounding box center [482, 100] width 436 height 23
click at [424, 98] on input "text" at bounding box center [482, 100] width 436 height 23
click at [427, 99] on input "text" at bounding box center [482, 100] width 436 height 23
click at [799, 98] on div at bounding box center [700, 100] width 875 height 26
click at [249, 251] on div "Cancel" at bounding box center [252, 251] width 29 height 13
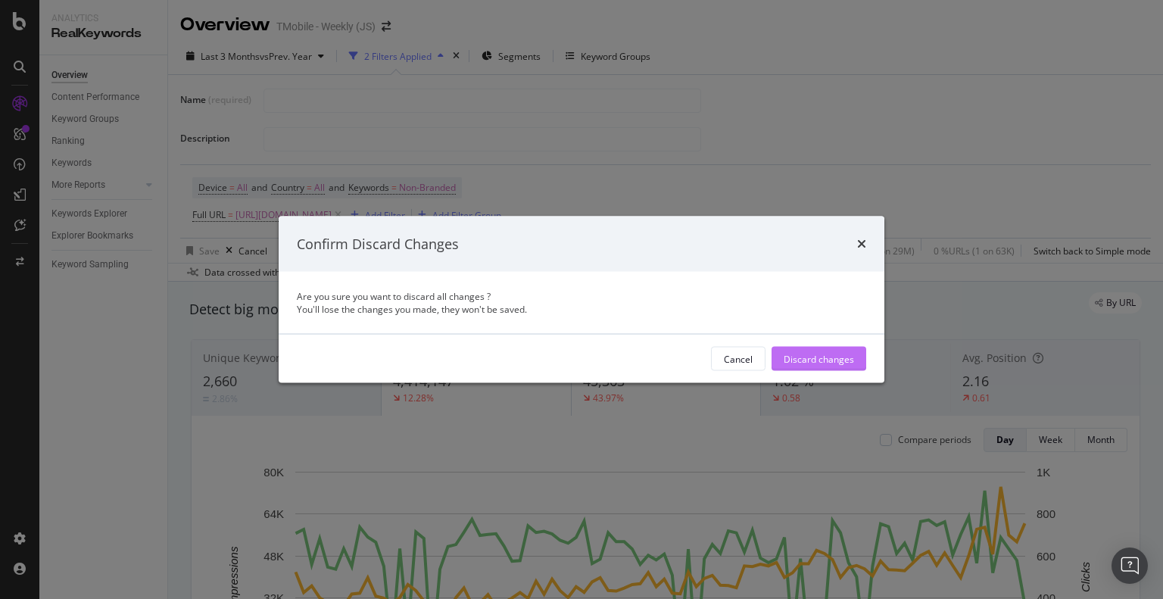
click at [827, 360] on div "Discard changes" at bounding box center [819, 358] width 70 height 13
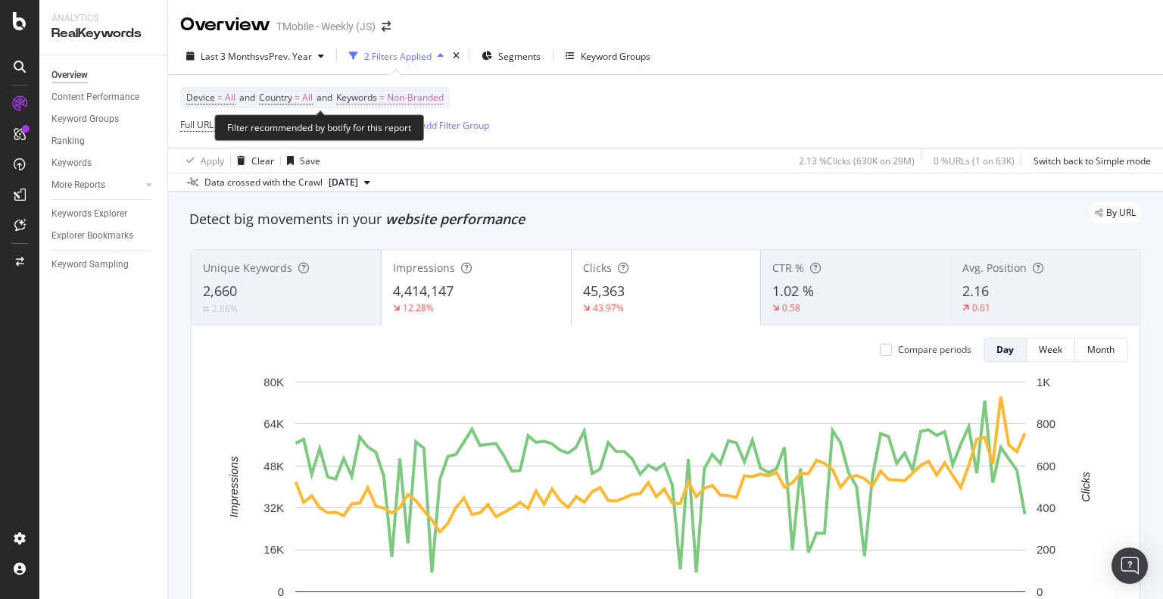
click at [425, 93] on span "Non-Branded" at bounding box center [415, 97] width 57 height 21
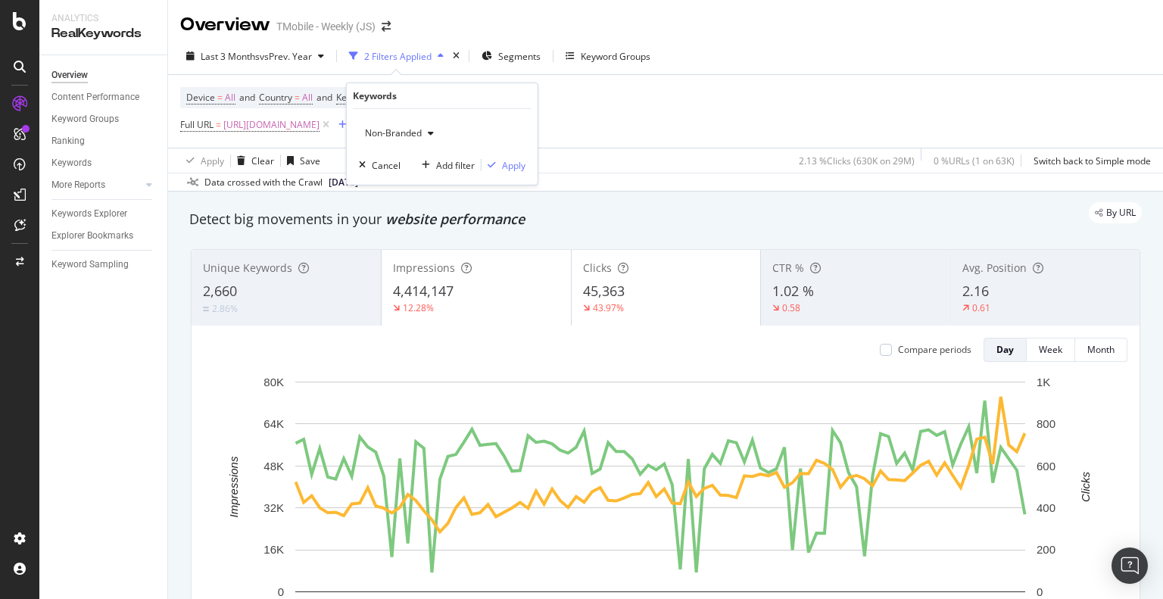
click at [423, 133] on div "button" at bounding box center [431, 133] width 18 height 9
click at [669, 108] on div "Device = All and Country = All and Keywords = Non-Branded Full URL = https://ww…" at bounding box center [665, 111] width 971 height 73
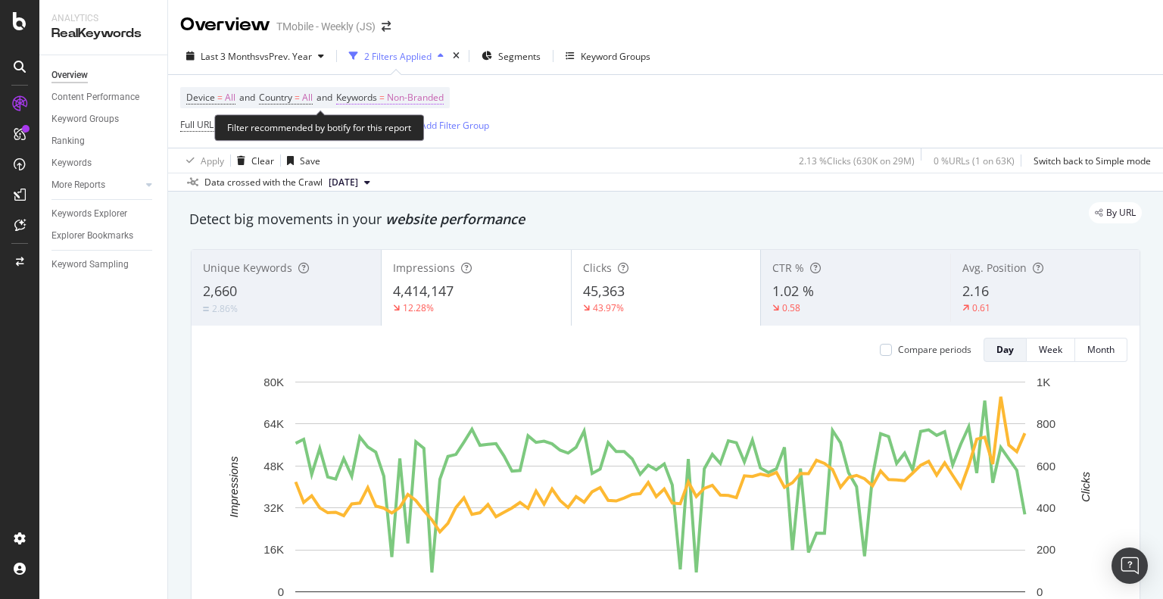
click at [425, 92] on span "Non-Branded" at bounding box center [415, 97] width 57 height 21
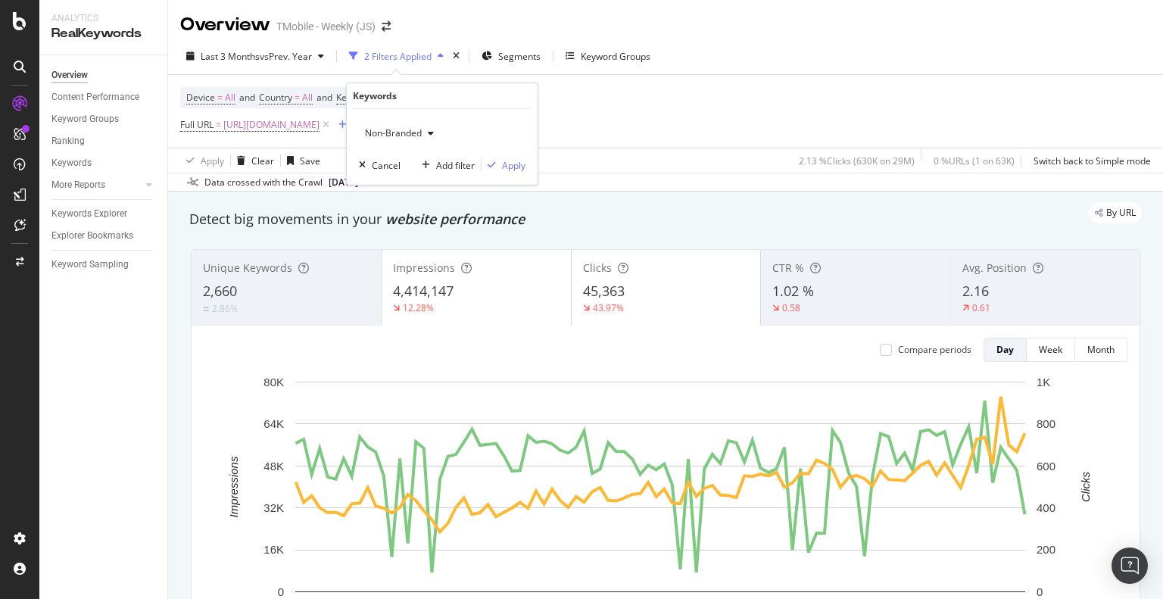
click at [412, 135] on span "Non-Branded" at bounding box center [390, 132] width 63 height 13
click at [696, 93] on div "Device = All and Country = All and Keywords = Non-Branded Full URL = https://ww…" at bounding box center [665, 111] width 971 height 73
drag, startPoint x: 416, startPoint y: 126, endPoint x: 495, endPoint y: 54, distance: 107.2
click at [332, 126] on icon at bounding box center [325, 124] width 13 height 15
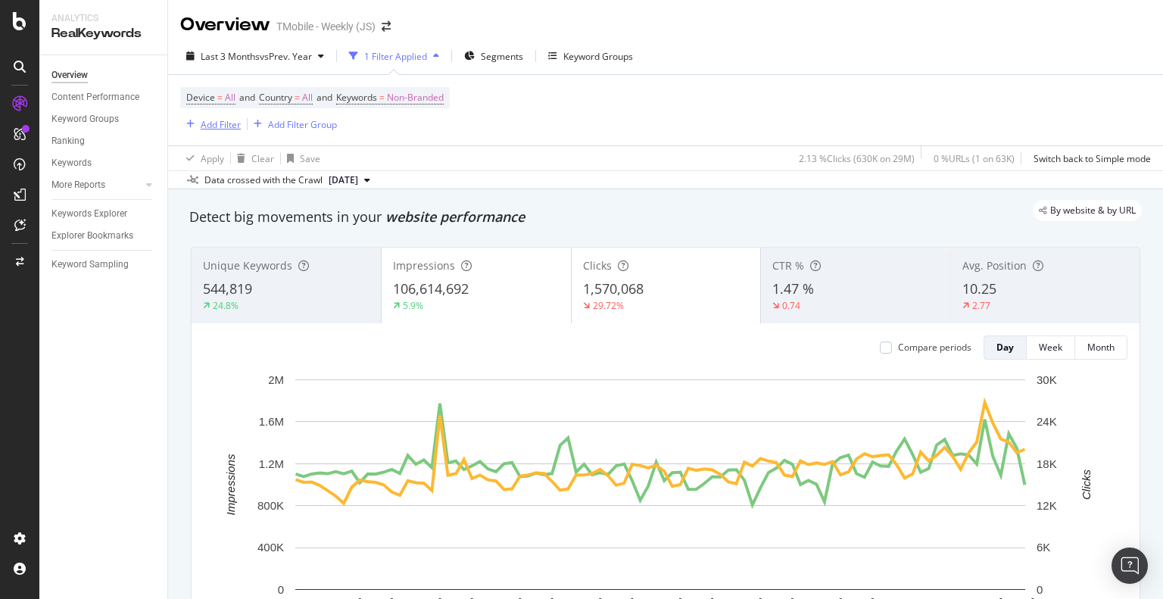
click at [210, 120] on div "Add Filter" at bounding box center [221, 124] width 40 height 13
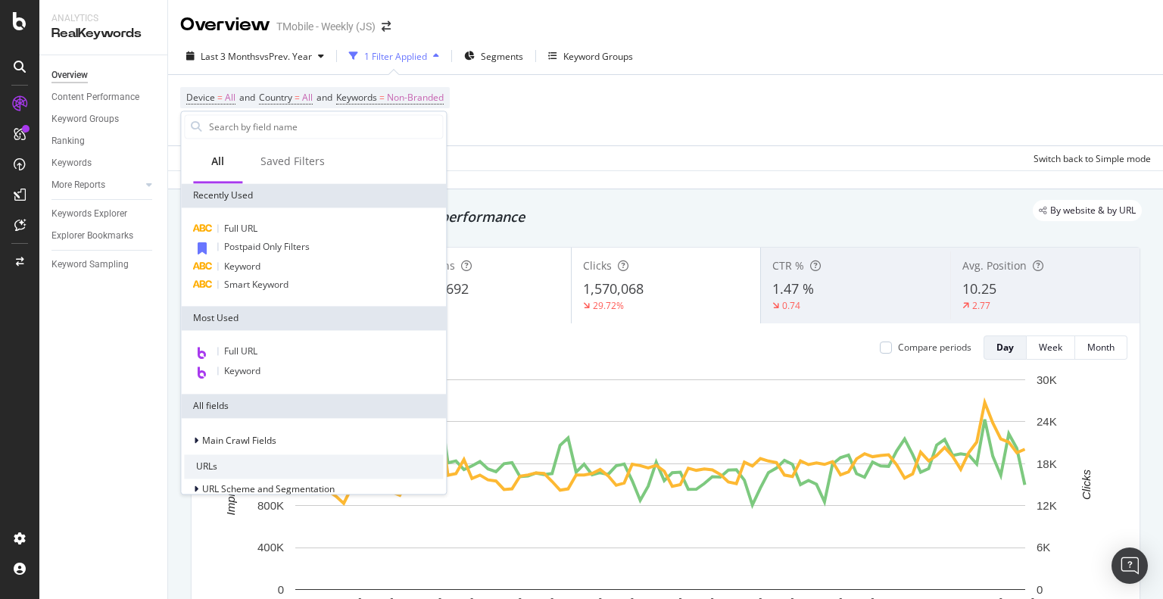
drag, startPoint x: 266, startPoint y: 243, endPoint x: 797, endPoint y: 89, distance: 552.7
click at [267, 243] on span "Postpaid Only Filters" at bounding box center [267, 246] width 86 height 13
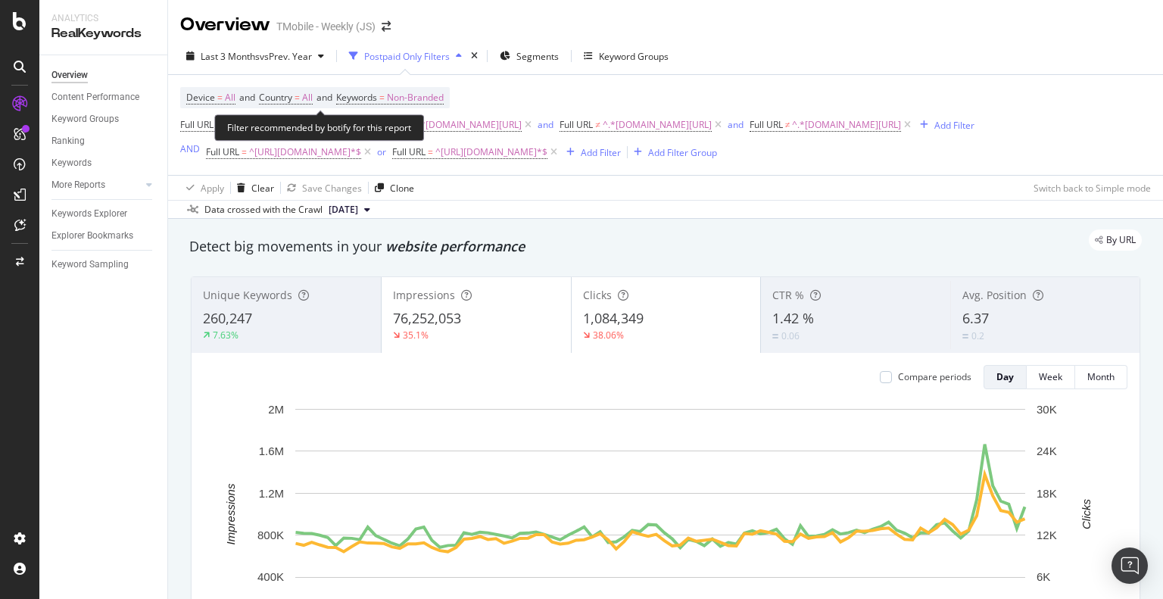
drag, startPoint x: 432, startPoint y: 100, endPoint x: 896, endPoint y: 50, distance: 466.0
click at [433, 101] on span "Non-Branded" at bounding box center [415, 97] width 57 height 21
click at [896, 50] on div "Last 3 Months vs Prev. Year Postpaid Only Filters Segments Keyword Groups" at bounding box center [665, 59] width 995 height 30
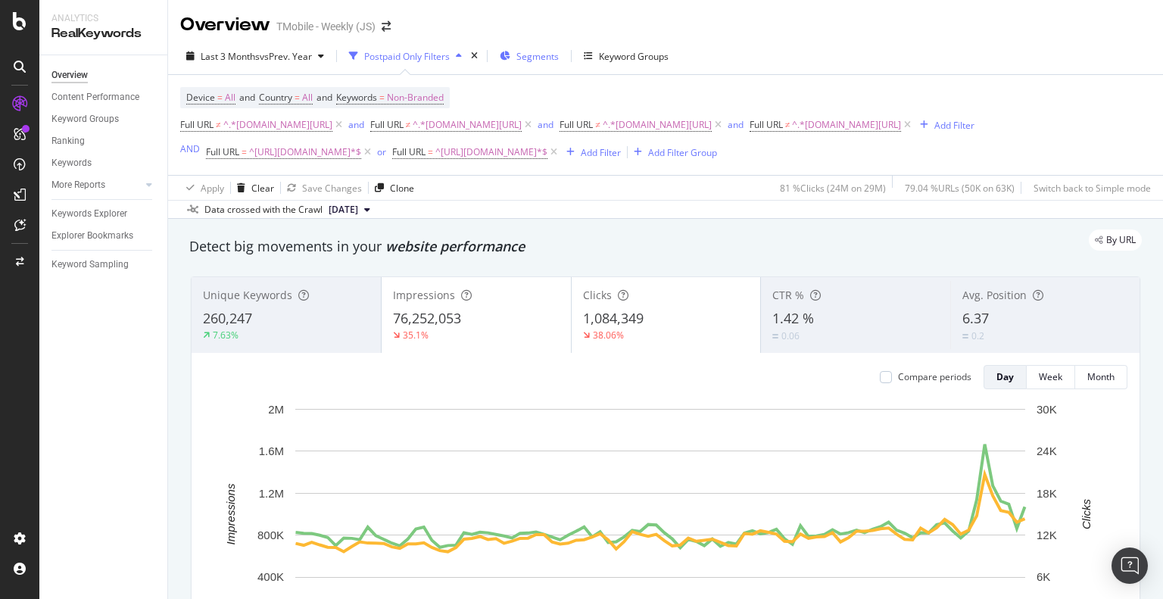
click at [528, 50] on span "Segments" at bounding box center [537, 56] width 42 height 13
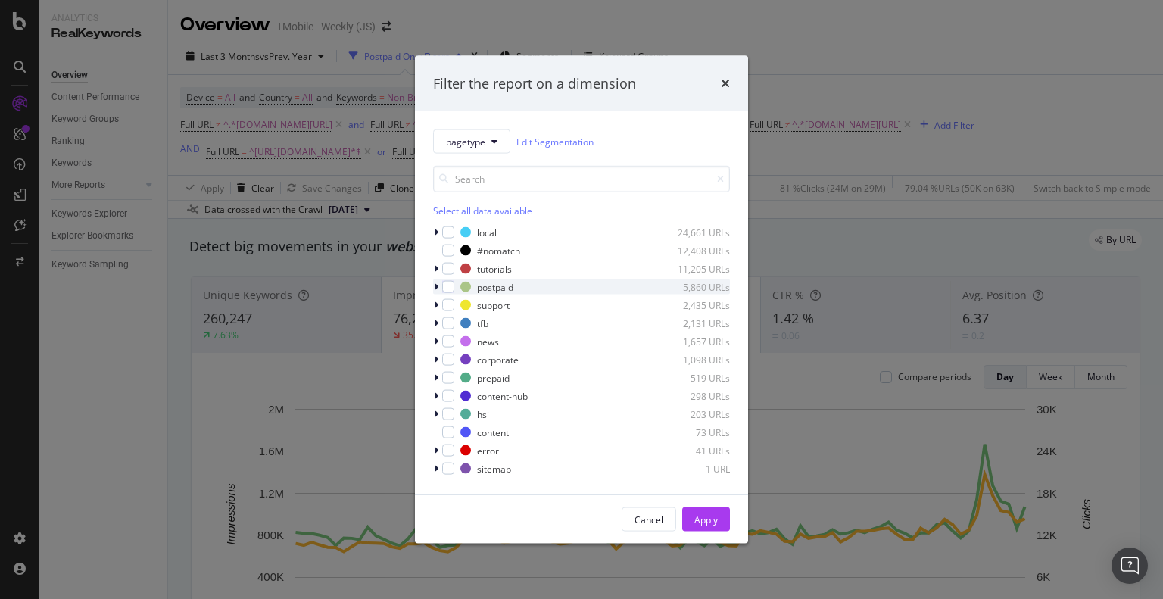
click at [438, 285] on icon "modal" at bounding box center [436, 286] width 5 height 9
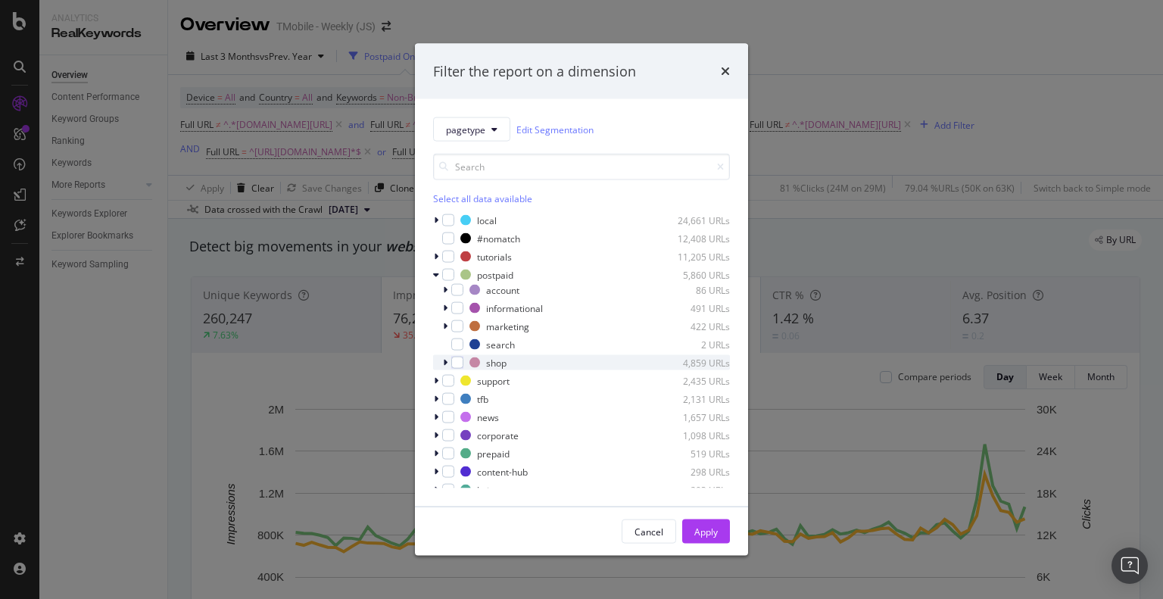
click at [444, 361] on icon "modal" at bounding box center [445, 362] width 5 height 9
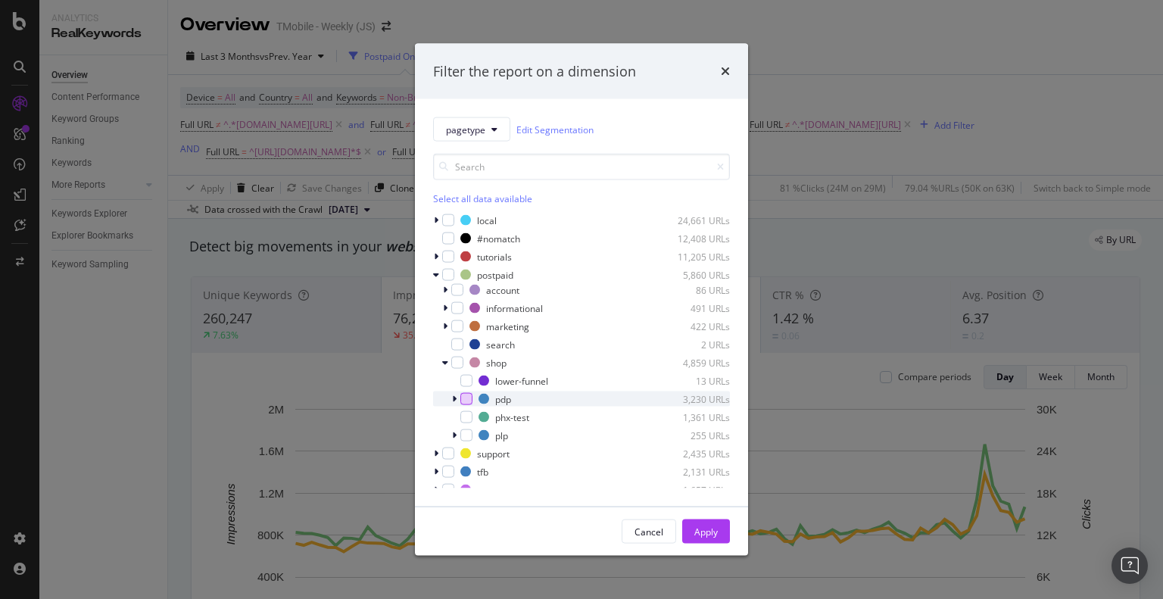
click at [466, 400] on div "modal" at bounding box center [466, 399] width 12 height 12
click at [466, 435] on div "modal" at bounding box center [466, 435] width 12 height 12
click at [723, 536] on button "Apply" at bounding box center [706, 531] width 48 height 24
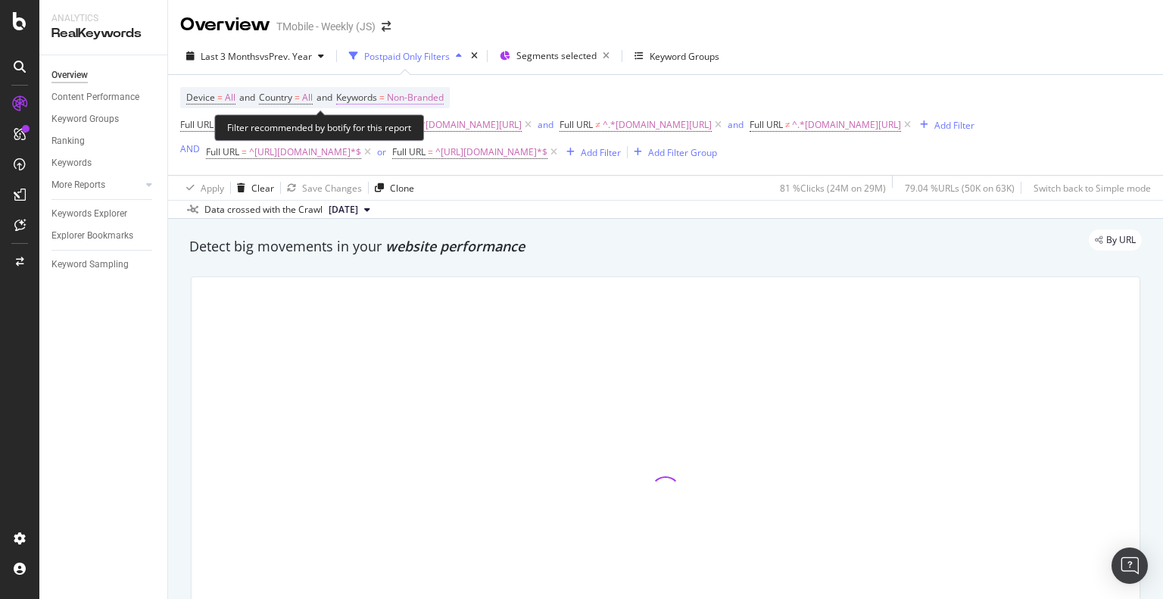
click at [416, 101] on span "Non-Branded" at bounding box center [415, 97] width 57 height 21
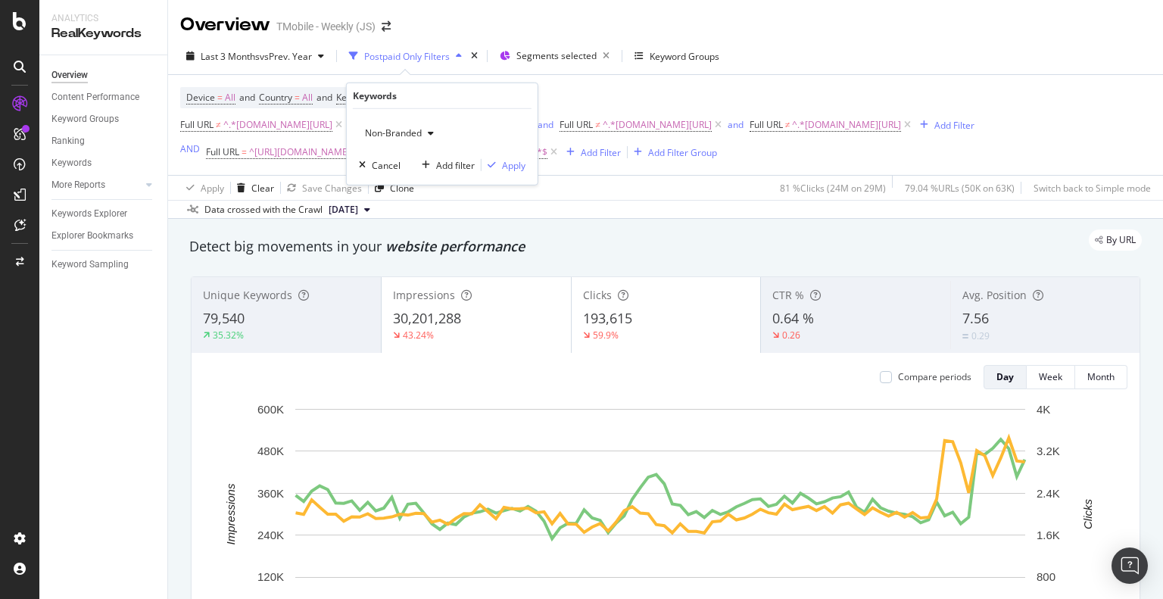
click at [395, 133] on span "Non-Branded" at bounding box center [390, 132] width 63 height 13
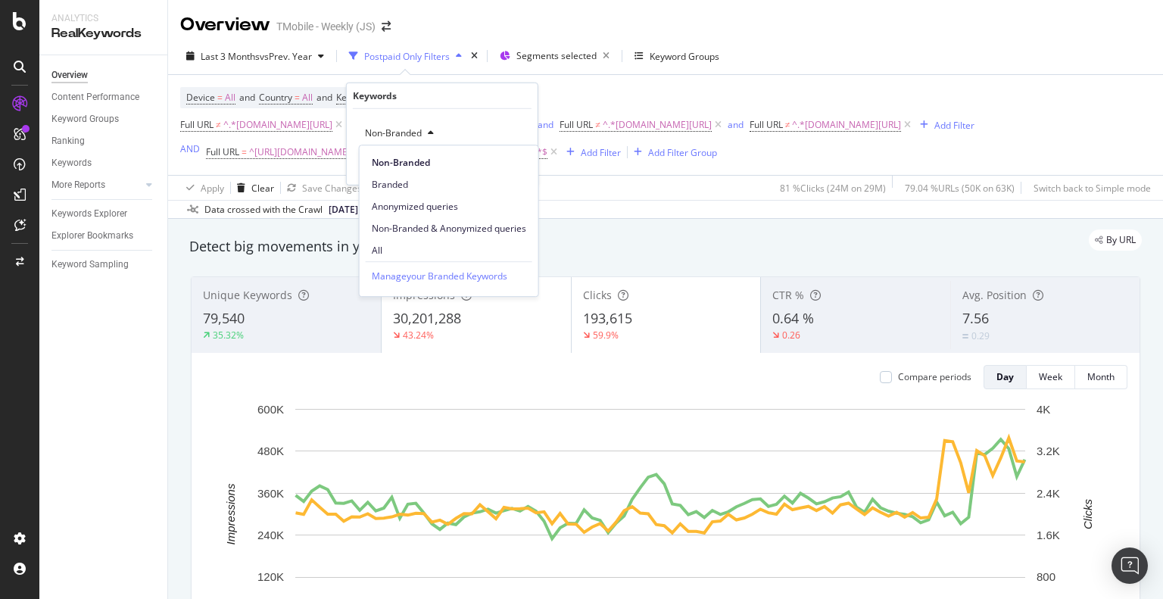
click at [650, 96] on div "Device = All and Country = All and Keywords = Non-Branded Full URL ≠ ^.*t-mobil…" at bounding box center [577, 125] width 794 height 76
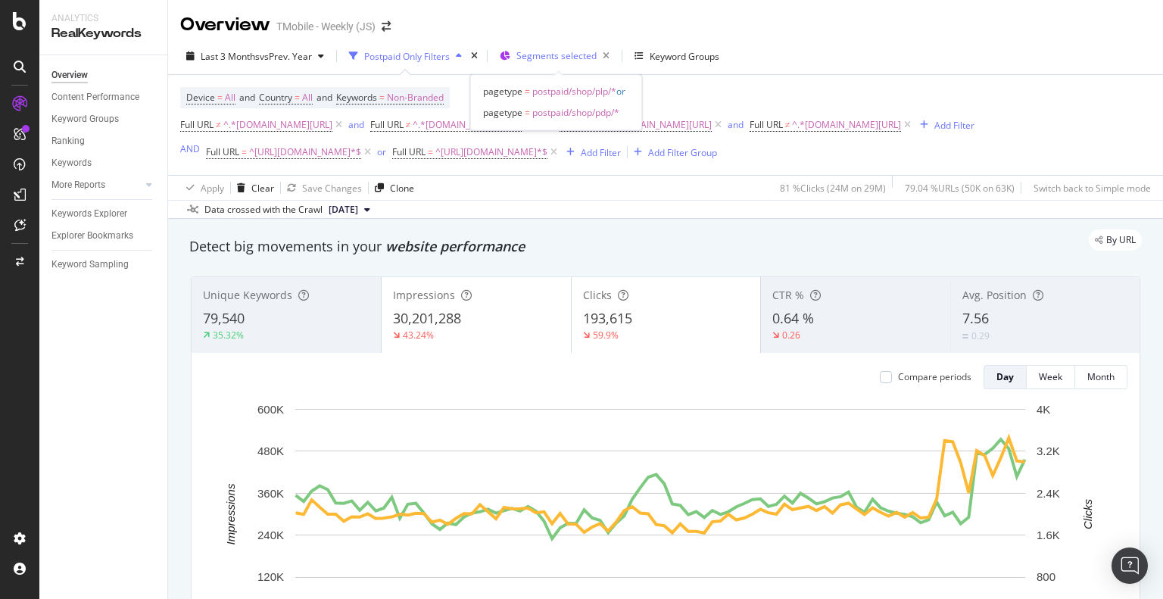
click at [551, 57] on span "Segments selected" at bounding box center [556, 55] width 80 height 13
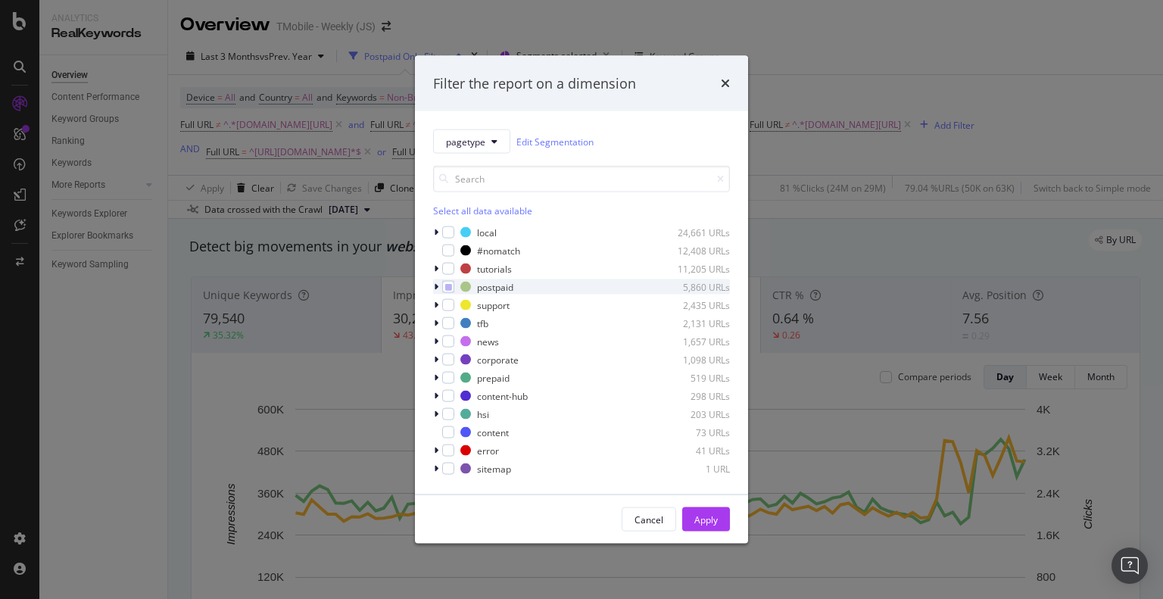
click at [438, 283] on icon "modal" at bounding box center [436, 286] width 5 height 9
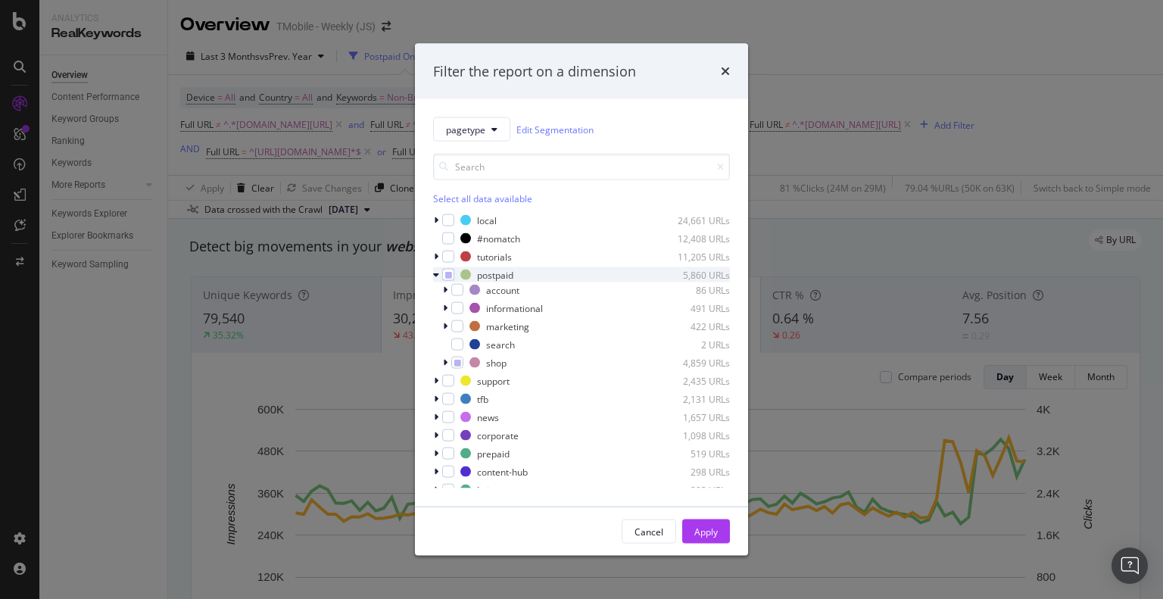
click at [436, 275] on icon "modal" at bounding box center [436, 274] width 6 height 9
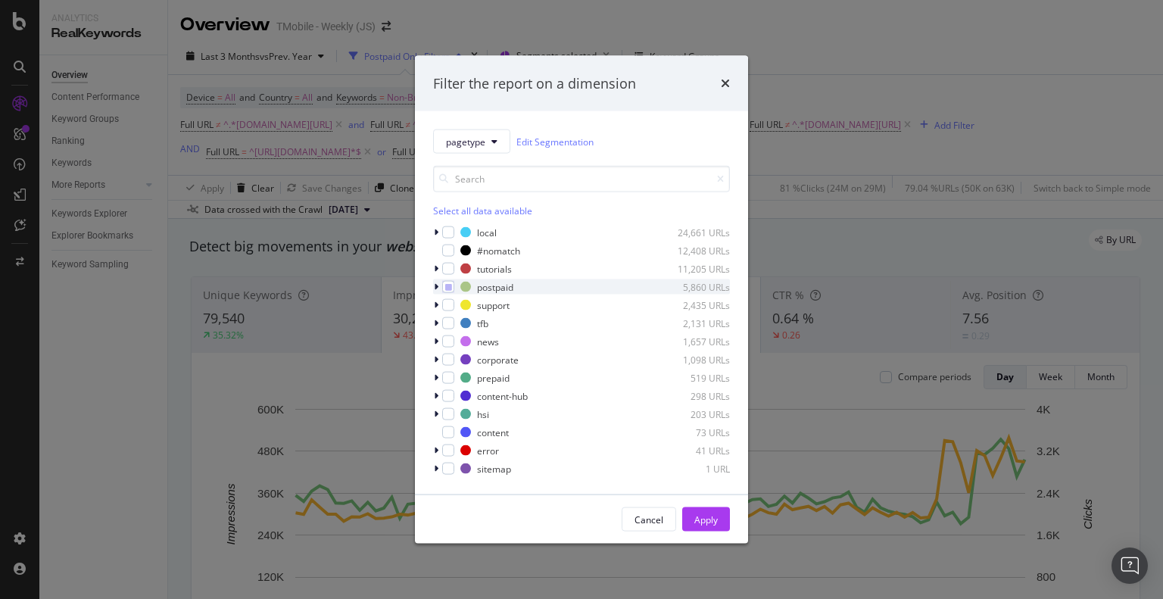
click at [438, 285] on icon "modal" at bounding box center [436, 286] width 5 height 9
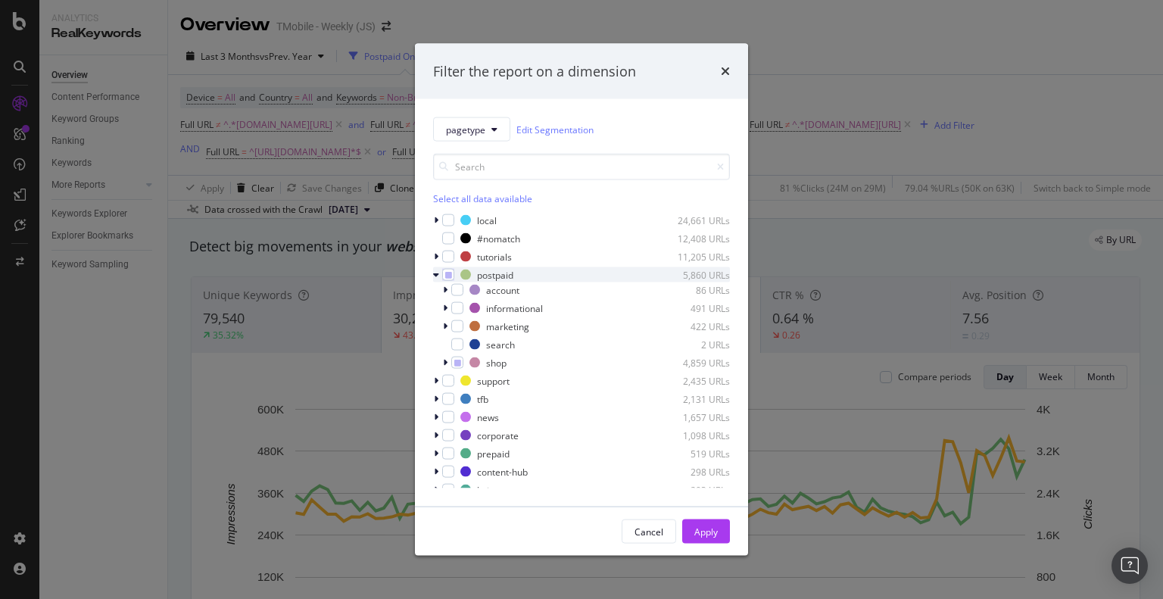
click at [435, 273] on icon "modal" at bounding box center [436, 274] width 6 height 9
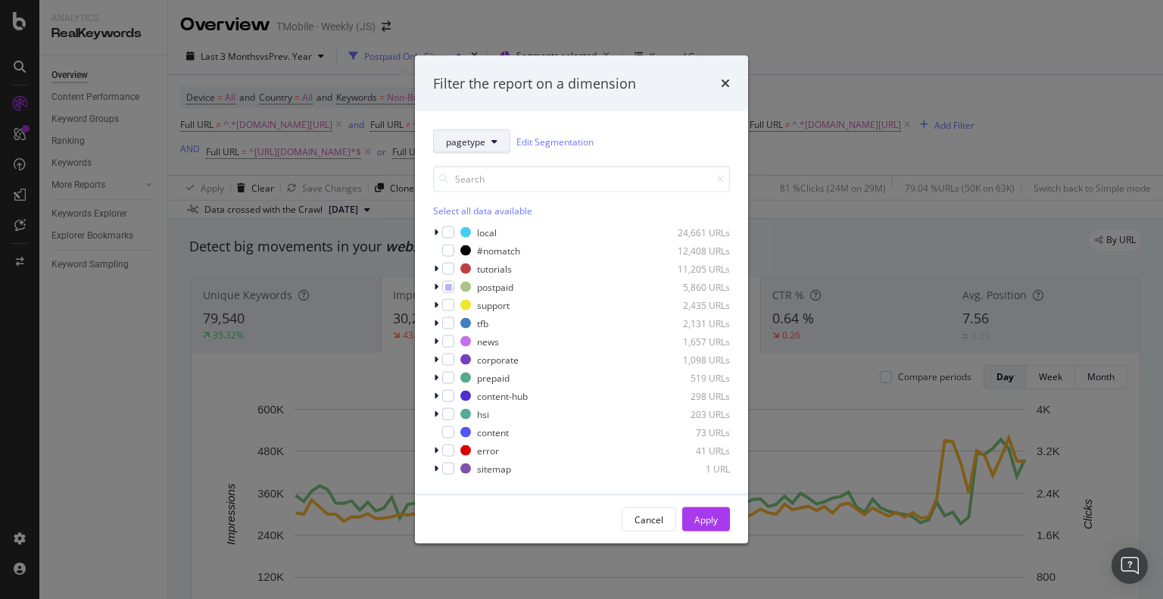
click at [483, 151] on button "pagetype" at bounding box center [471, 141] width 77 height 24
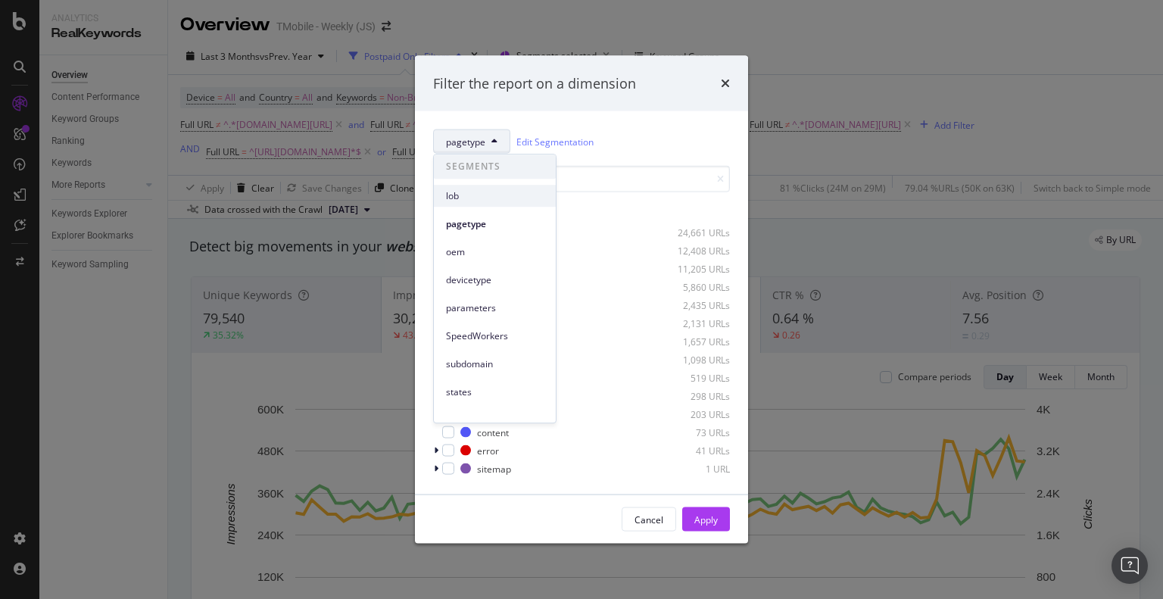
click at [510, 198] on span "lob" at bounding box center [495, 196] width 98 height 14
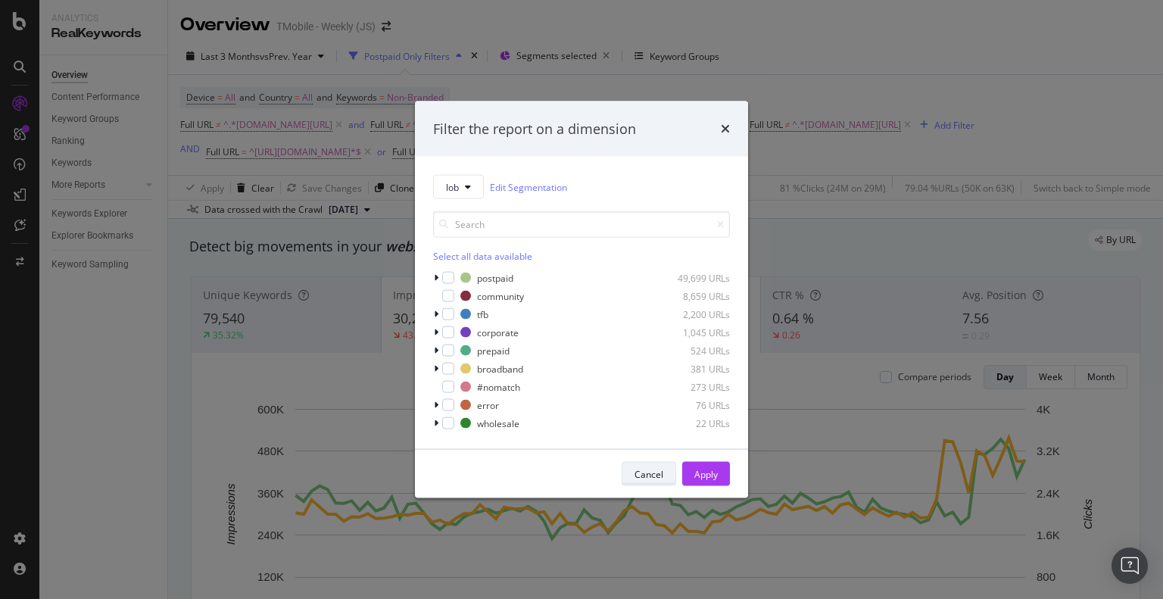
click at [643, 470] on div "Cancel" at bounding box center [648, 473] width 29 height 13
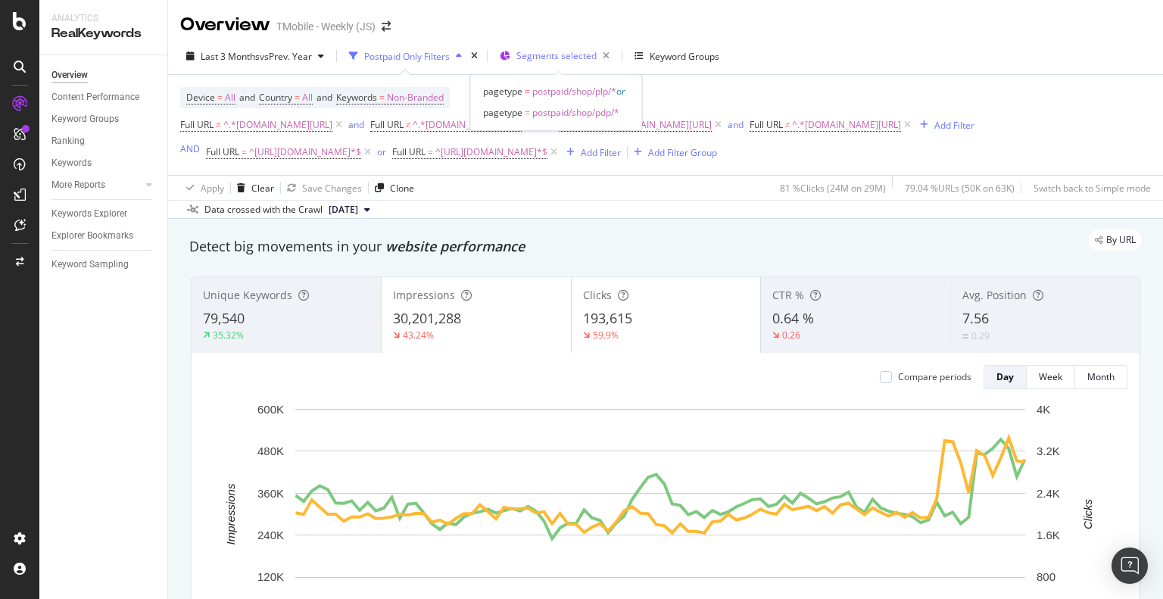
click at [538, 60] on span "Segments selected" at bounding box center [556, 55] width 80 height 13
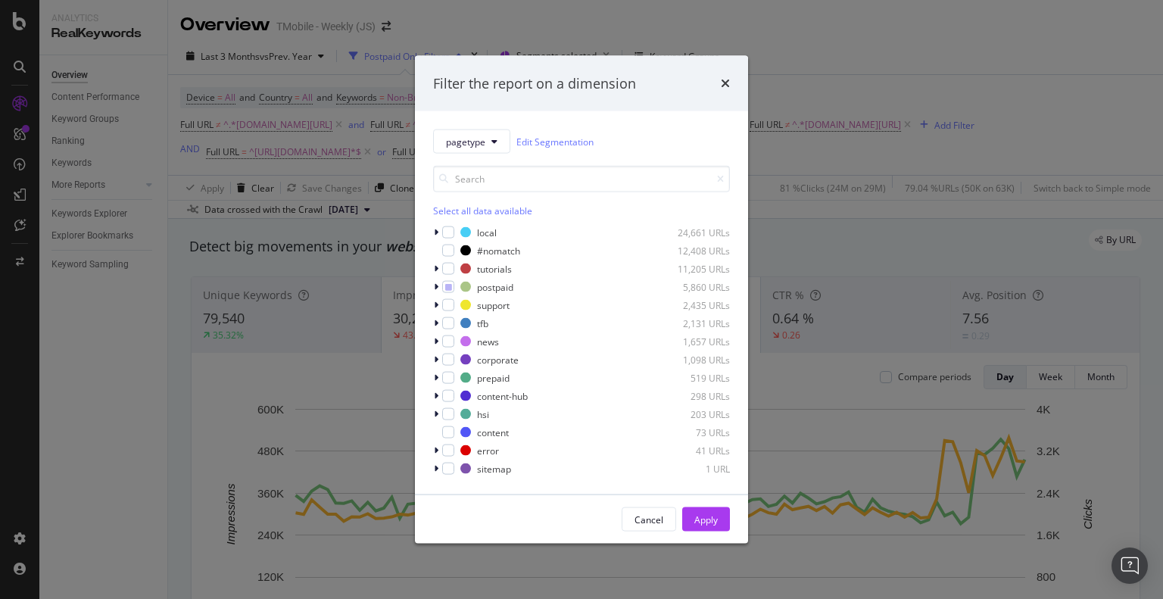
drag, startPoint x: 668, startPoint y: 526, endPoint x: 522, endPoint y: 170, distance: 385.1
click at [668, 526] on button "Cancel" at bounding box center [649, 519] width 55 height 24
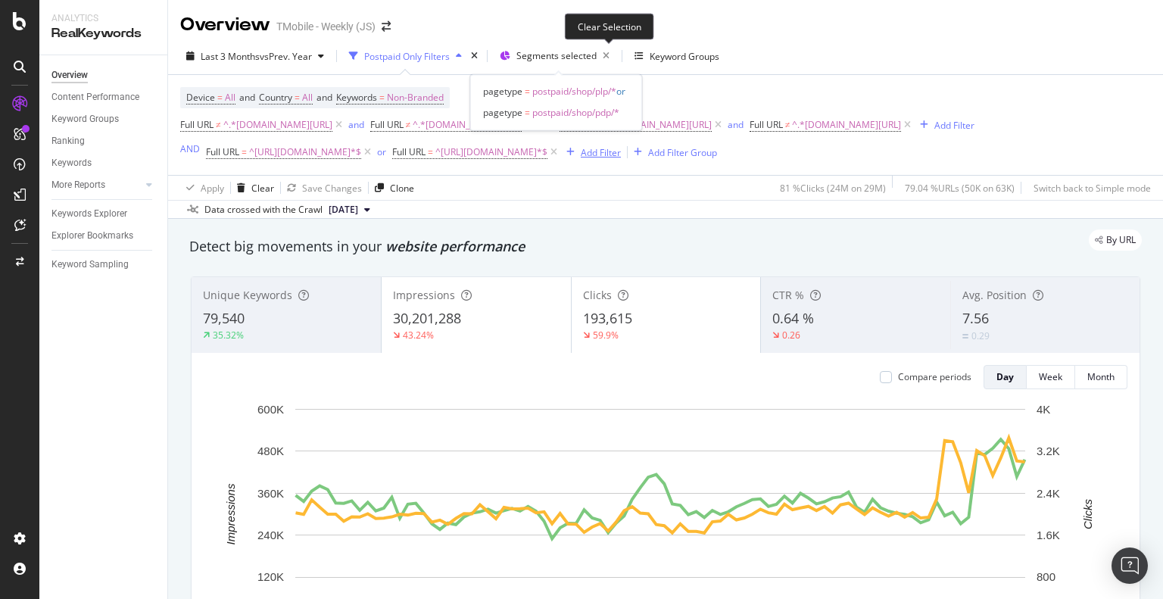
drag, startPoint x: 606, startPoint y: 55, endPoint x: 612, endPoint y: 155, distance: 100.1
click at [607, 56] on icon "button" at bounding box center [606, 55] width 19 height 21
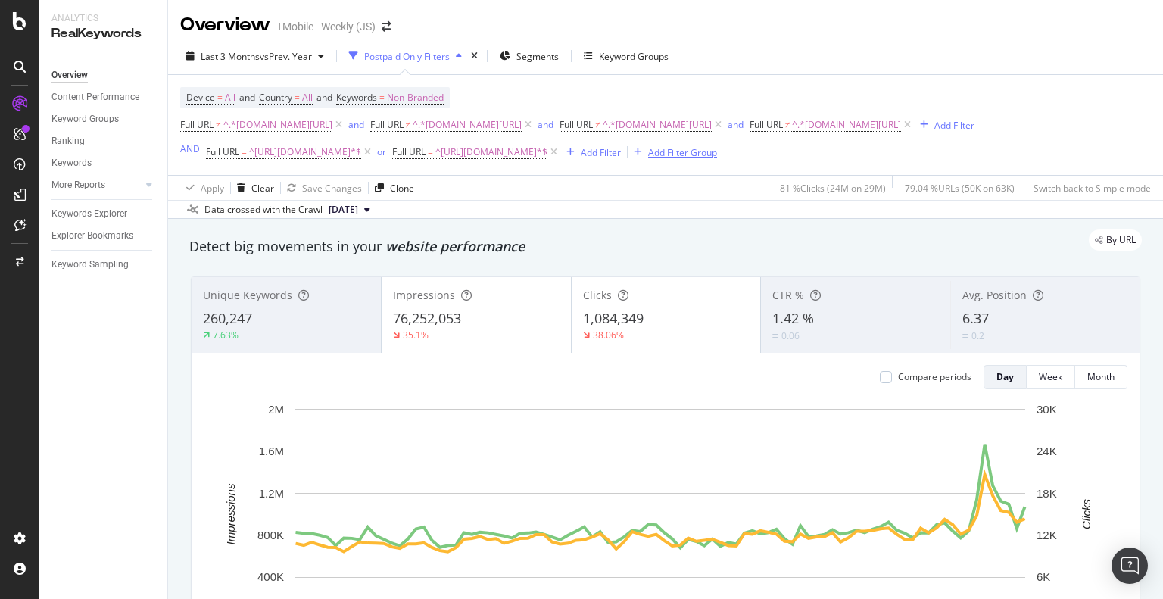
click at [713, 154] on div "Add Filter Group" at bounding box center [682, 152] width 69 height 13
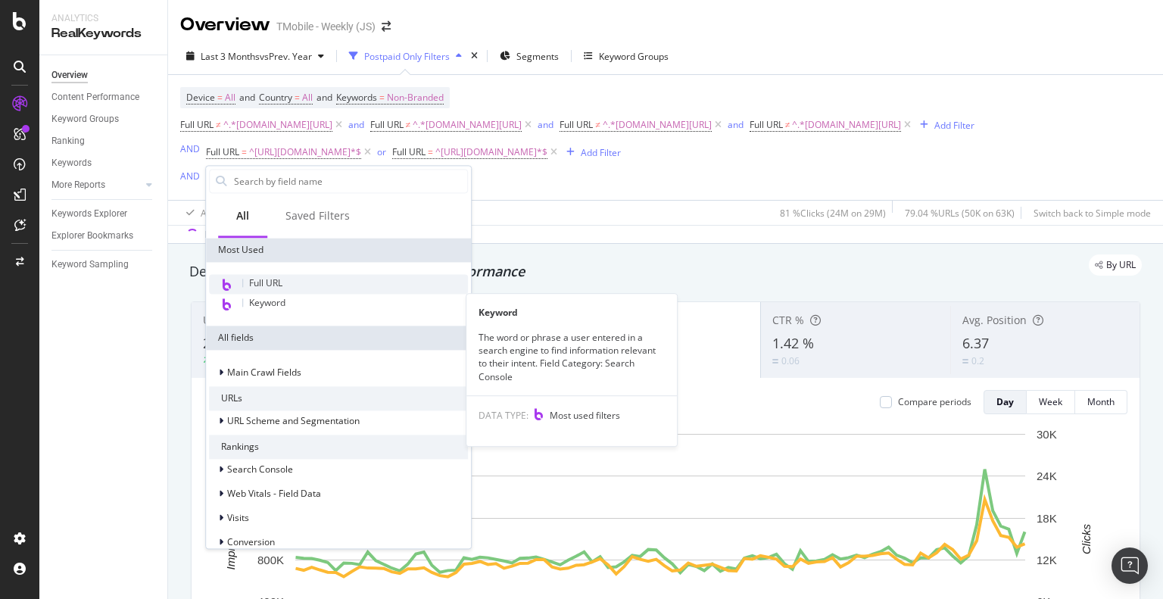
click at [266, 286] on span "Full URL" at bounding box center [265, 282] width 33 height 13
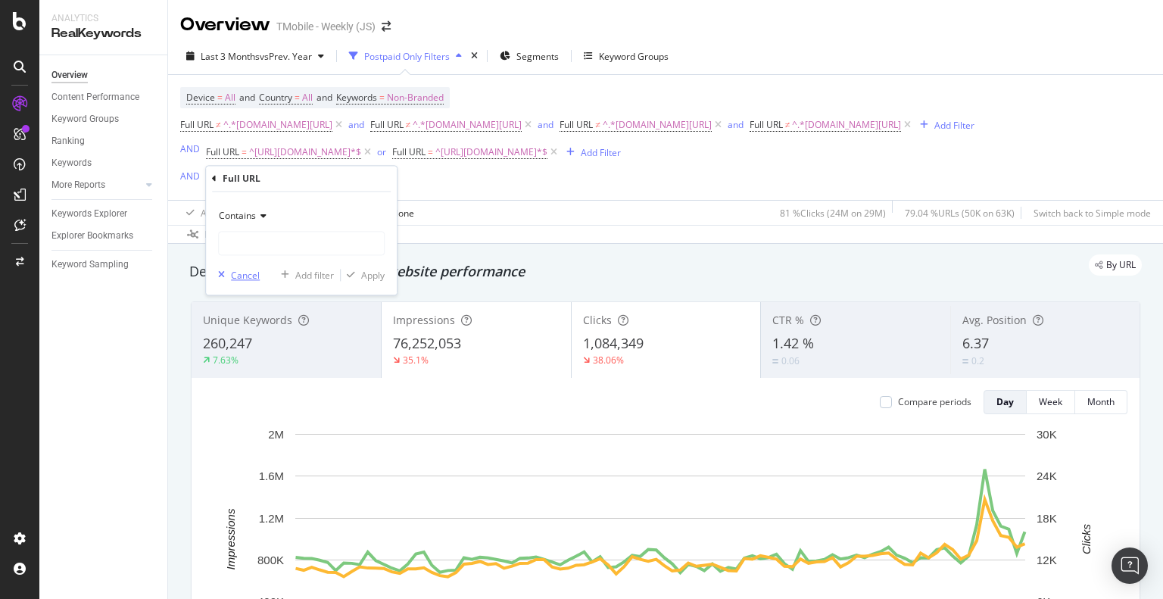
click at [232, 278] on div "Cancel" at bounding box center [245, 275] width 29 height 13
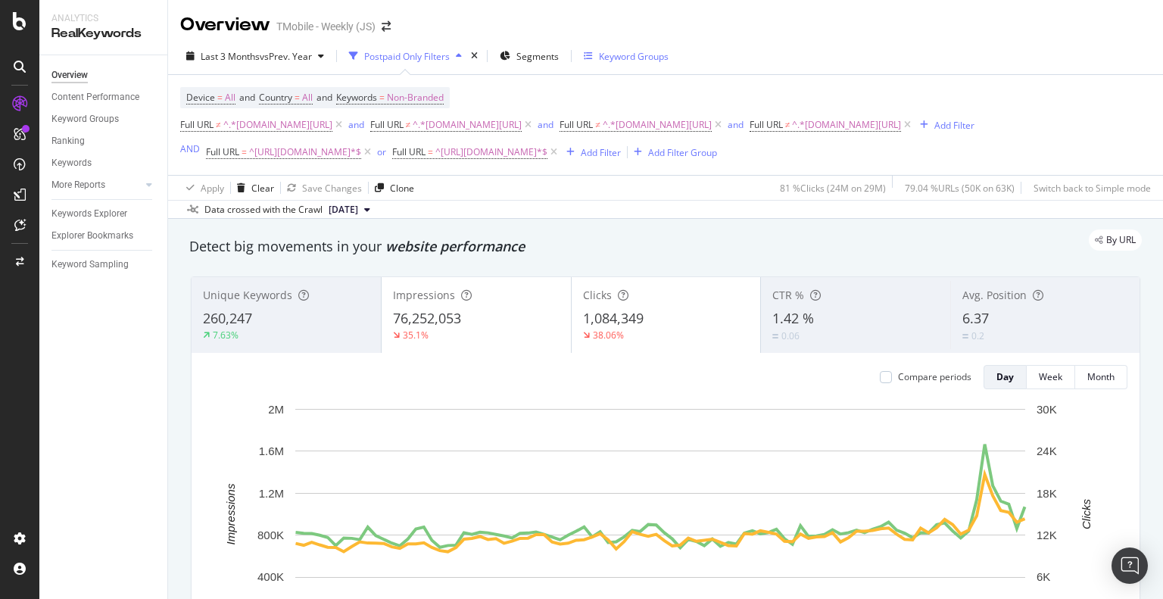
click at [662, 63] on div "Keyword Groups" at bounding box center [626, 56] width 85 height 23
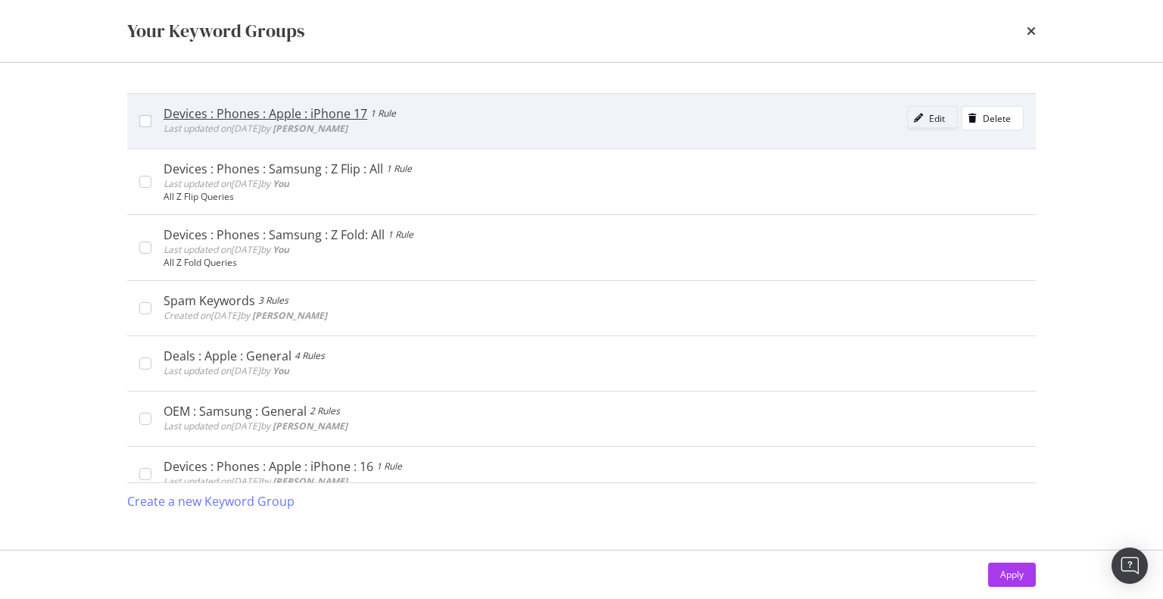
click at [929, 117] on div "Edit" at bounding box center [937, 118] width 16 height 13
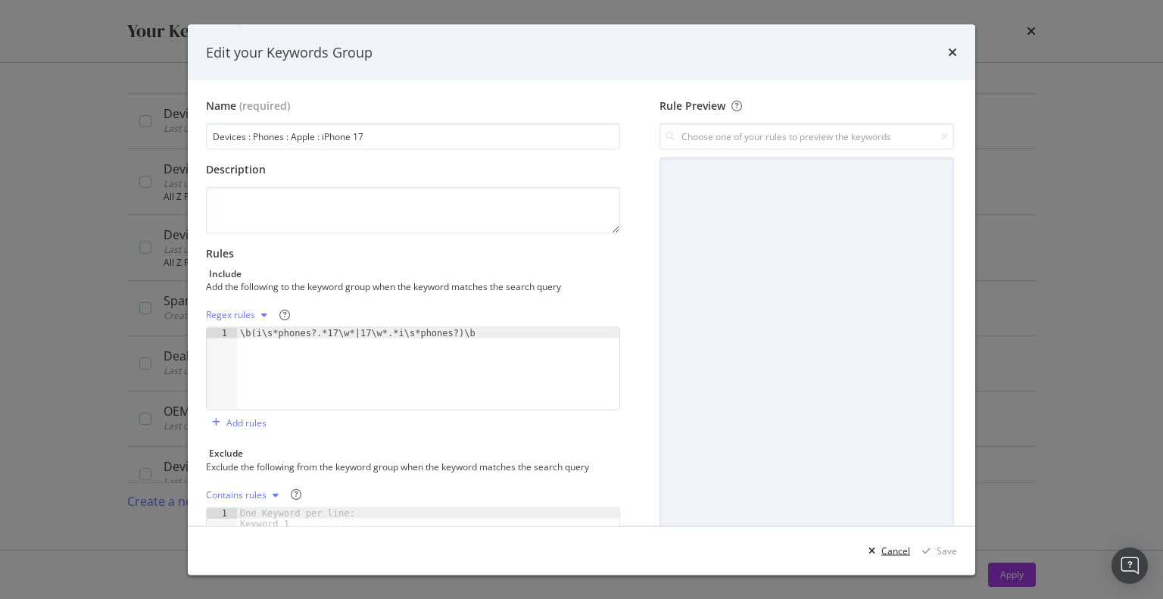
click at [890, 554] on div "Cancel" at bounding box center [895, 550] width 29 height 13
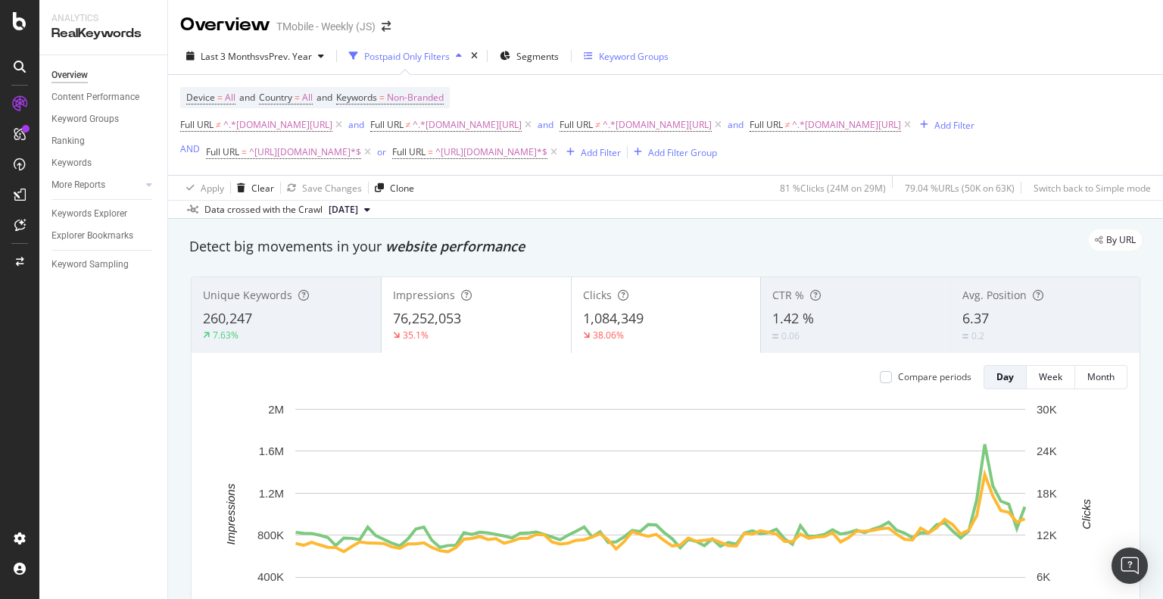
click at [600, 50] on div "Keyword Groups" at bounding box center [626, 56] width 85 height 13
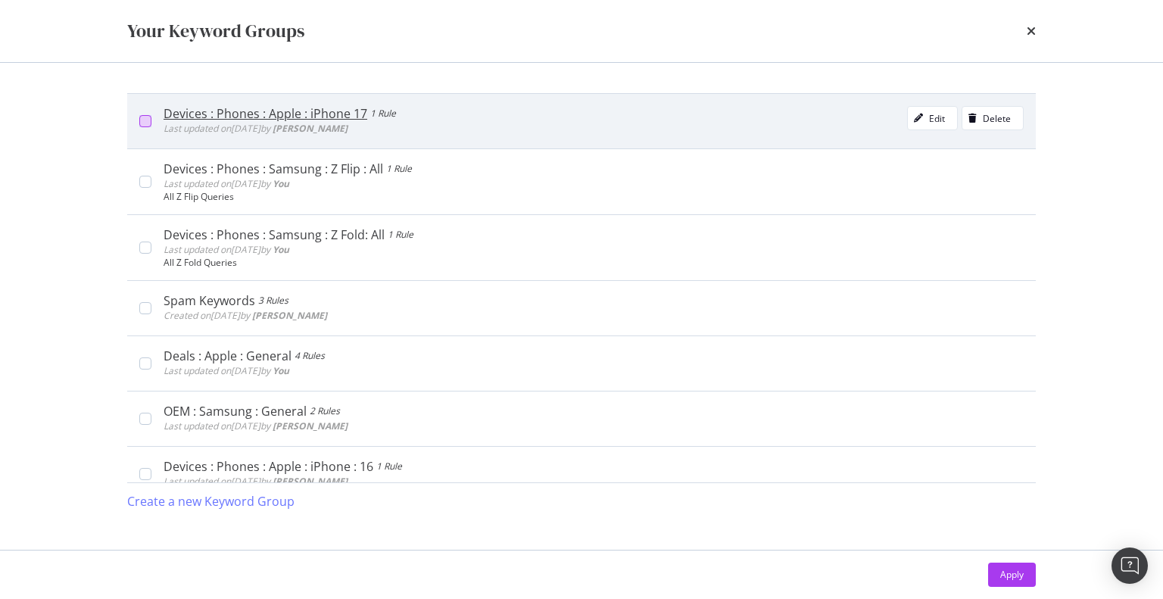
click at [148, 126] on div "modal" at bounding box center [145, 121] width 12 height 12
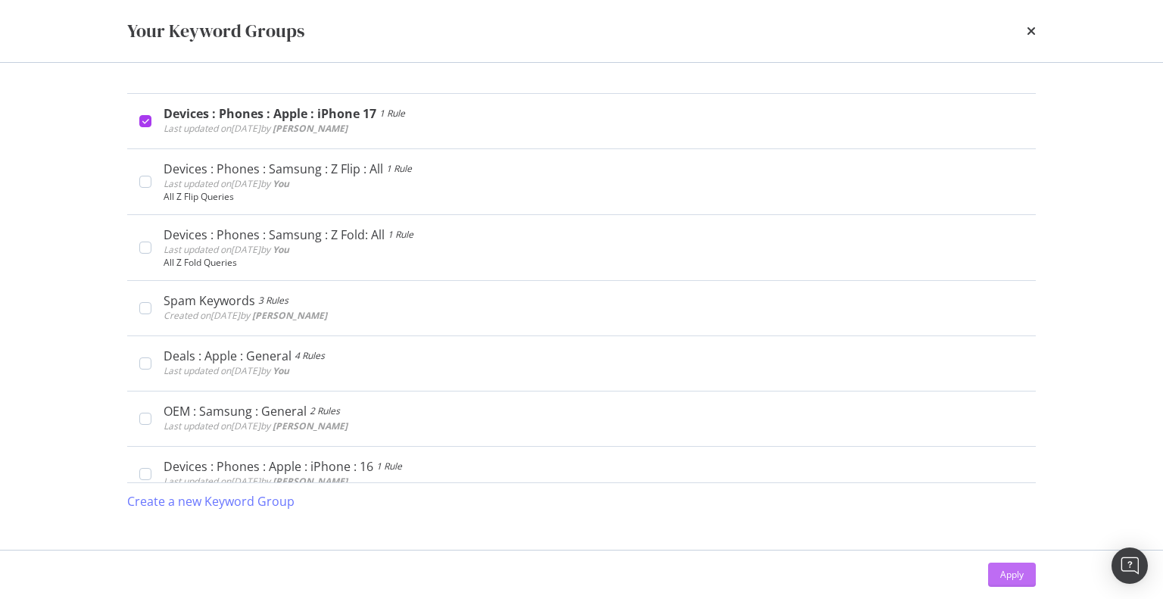
click at [1008, 571] on div "Apply" at bounding box center [1011, 574] width 23 height 13
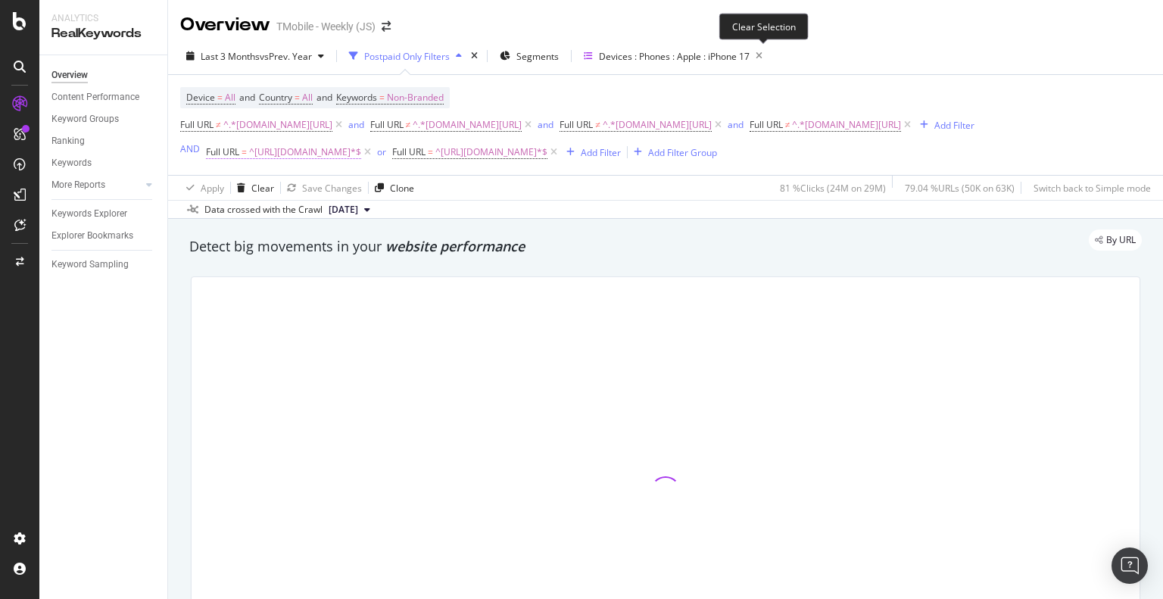
drag, startPoint x: 762, startPoint y: 55, endPoint x: 336, endPoint y: 156, distance: 438.0
click at [763, 54] on icon "button" at bounding box center [758, 55] width 19 height 21
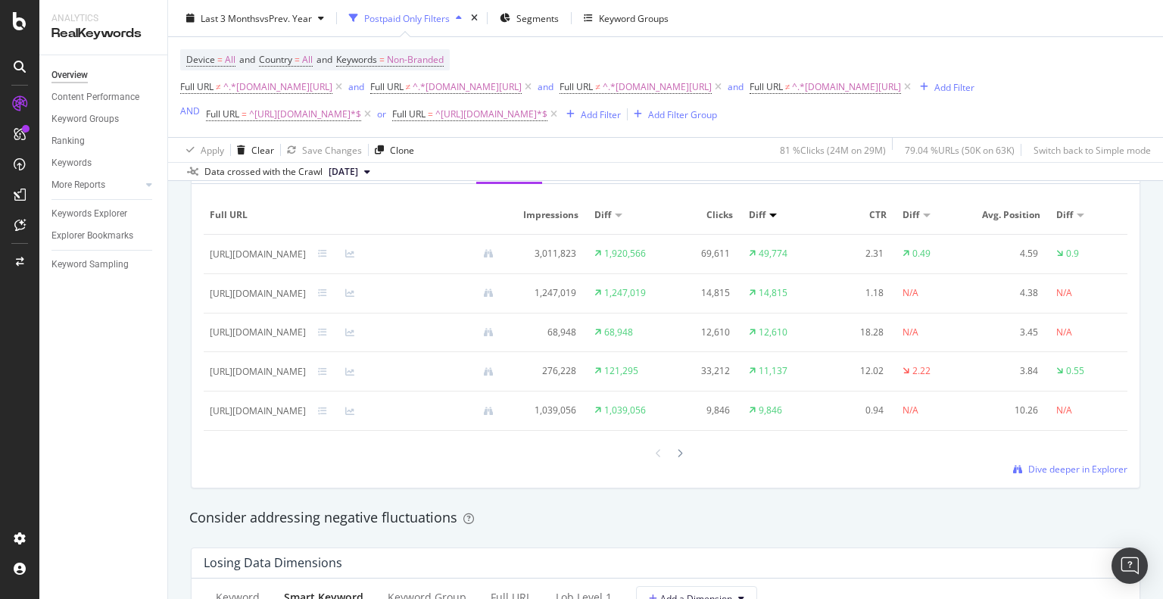
scroll to position [1363, 0]
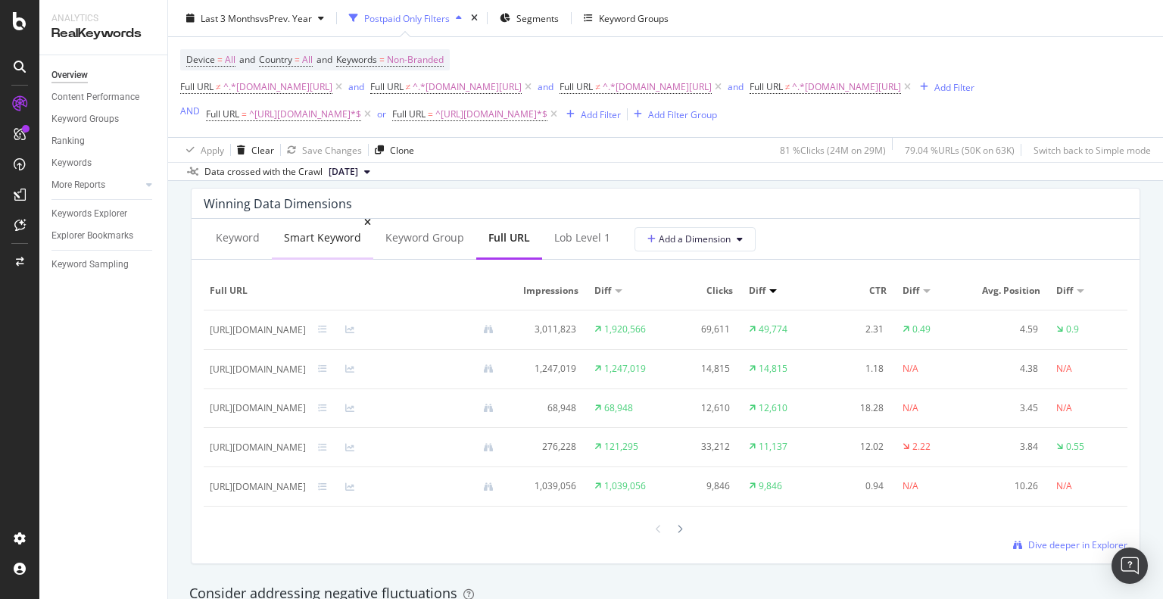
click at [285, 236] on div "Smart Keyword" at bounding box center [322, 237] width 77 height 15
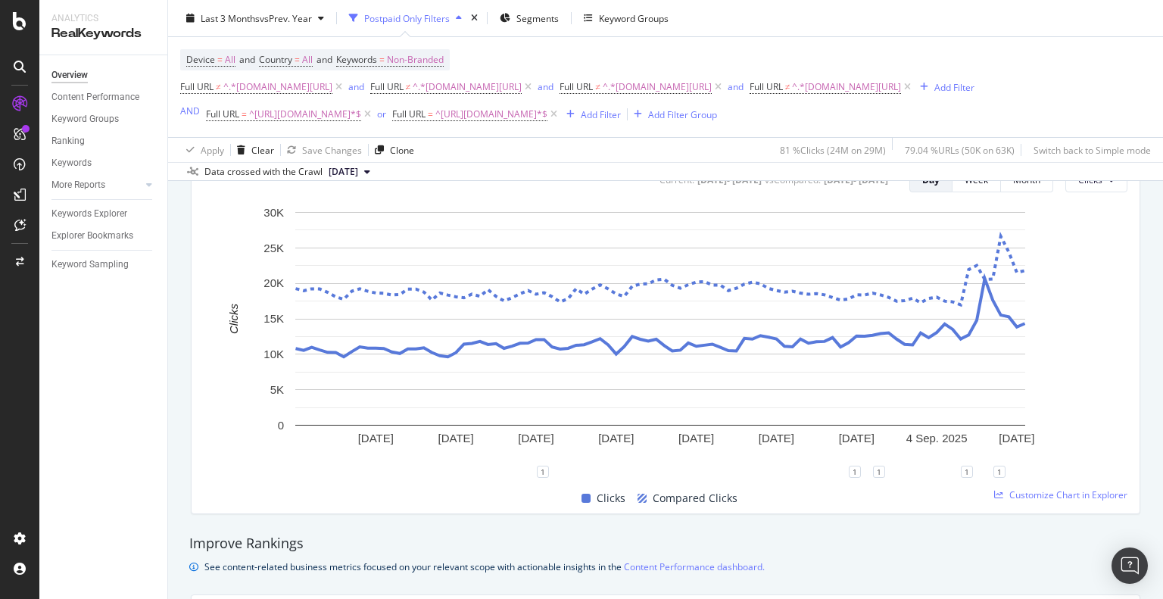
scroll to position [0, 0]
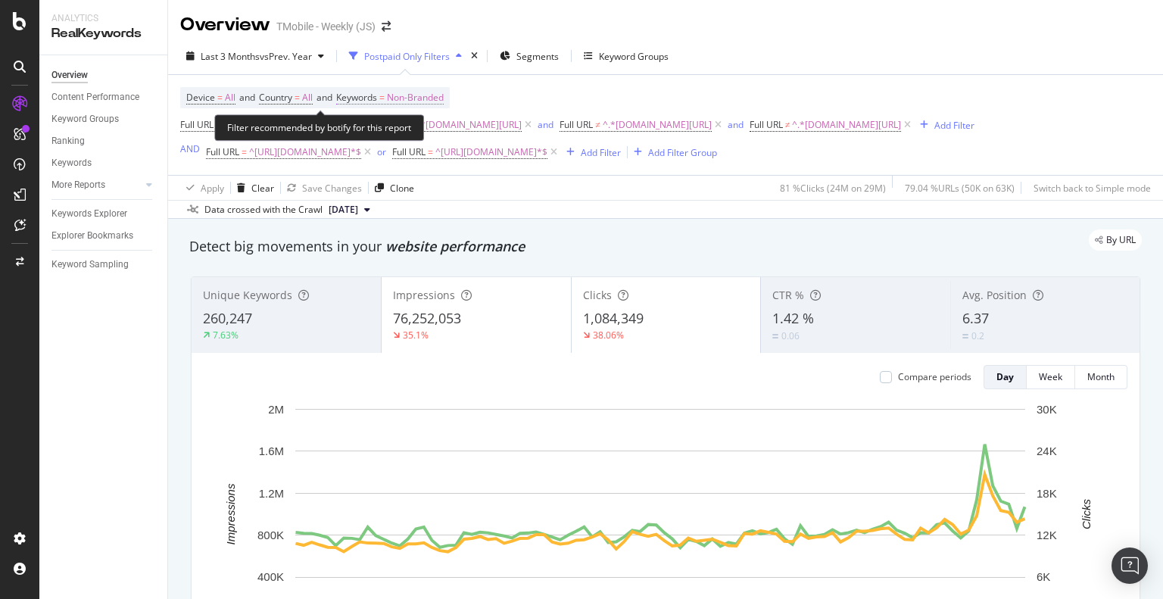
click at [398, 98] on span "Non-Branded" at bounding box center [415, 97] width 57 height 21
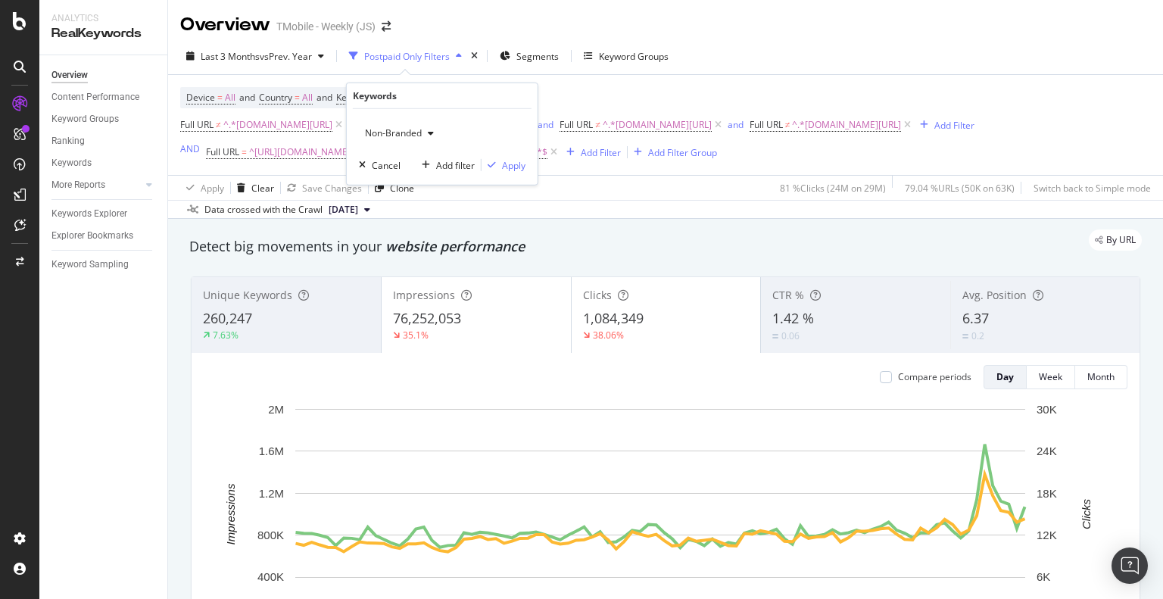
click at [400, 131] on span "Non-Branded" at bounding box center [390, 132] width 63 height 13
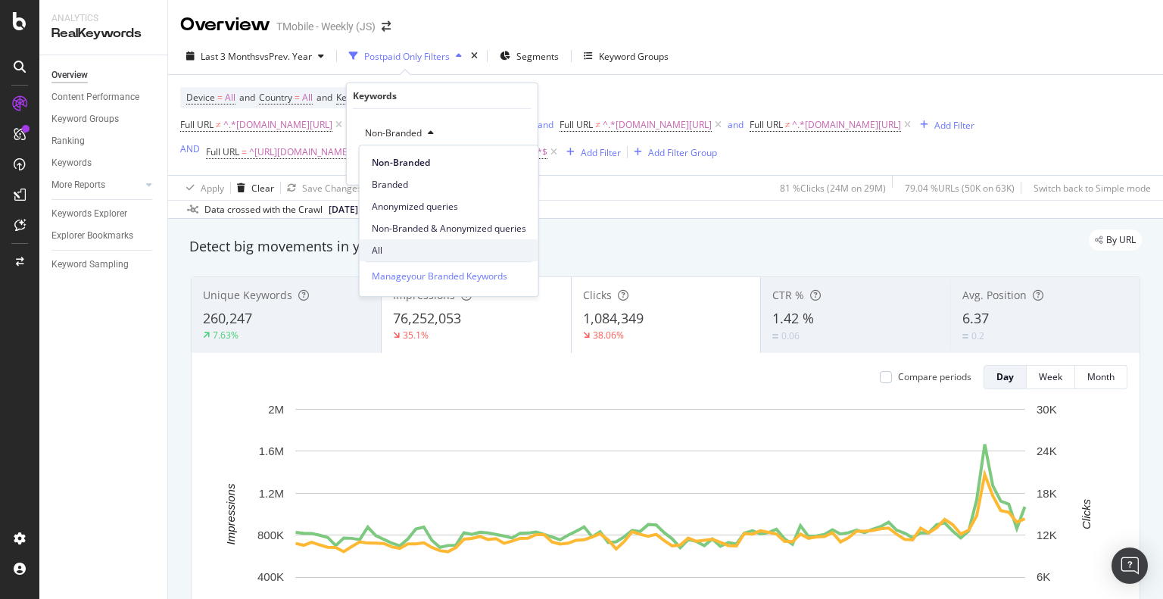
click at [385, 255] on span "All" at bounding box center [449, 251] width 154 height 14
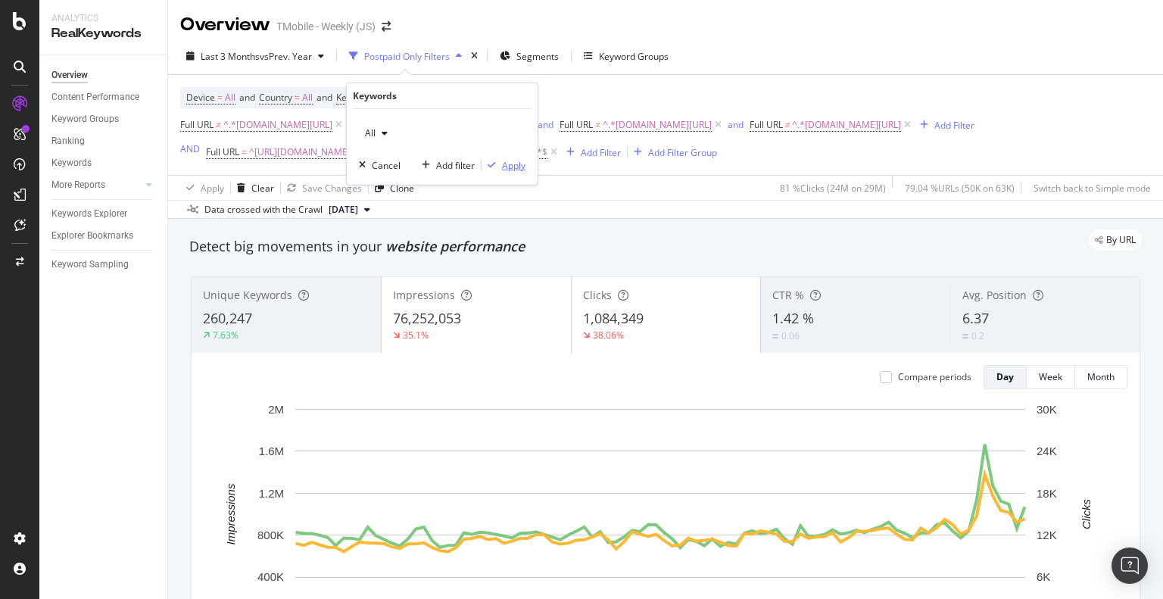
click at [504, 167] on div "Apply" at bounding box center [513, 164] width 23 height 13
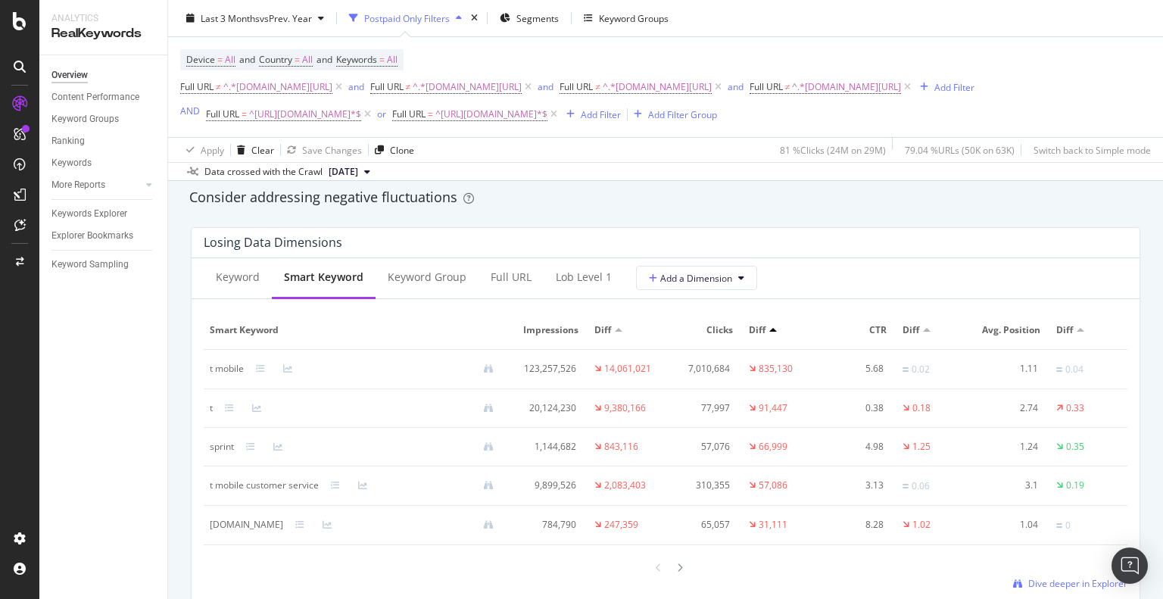
scroll to position [1741, 0]
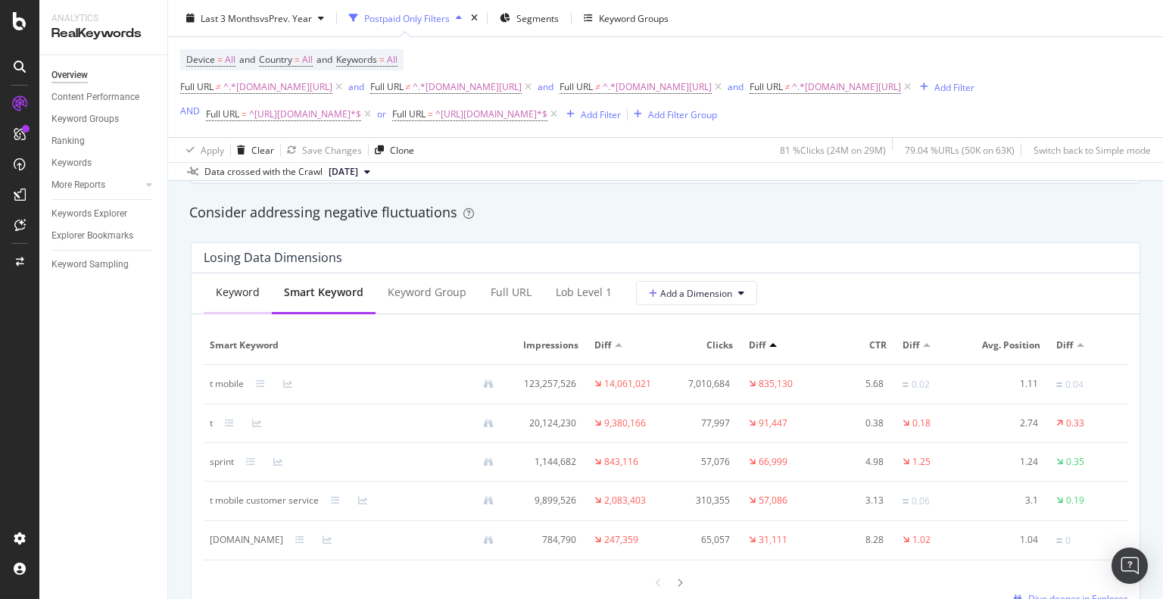
click at [248, 291] on div "Keyword" at bounding box center [238, 292] width 44 height 15
click at [450, 289] on div "Keyword Group" at bounding box center [426, 292] width 79 height 15
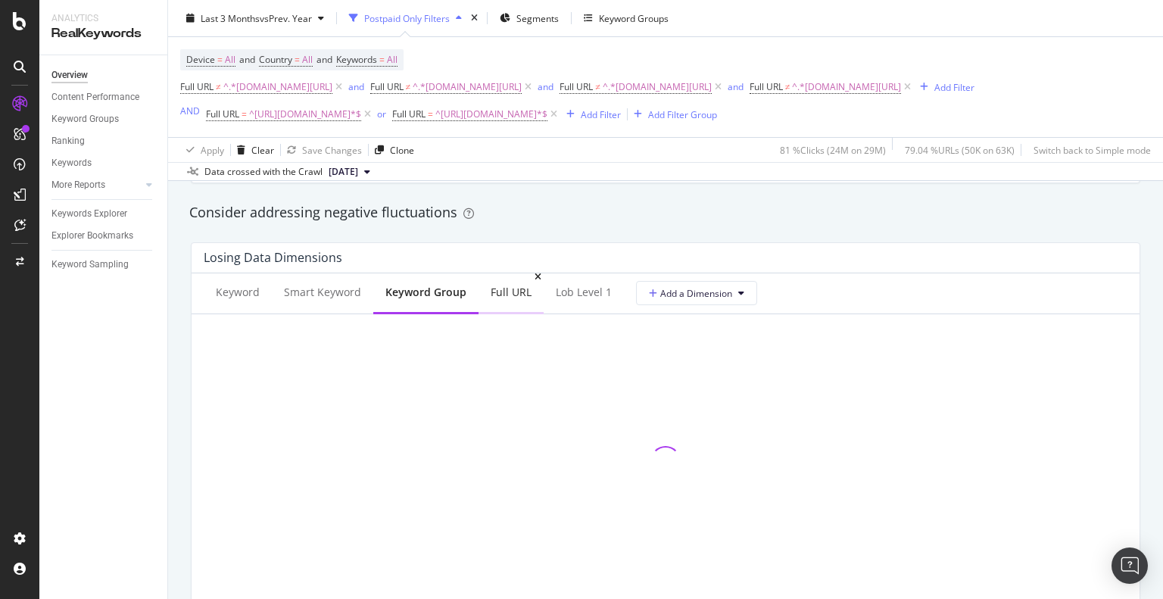
click at [498, 290] on div "Full URL" at bounding box center [511, 292] width 41 height 15
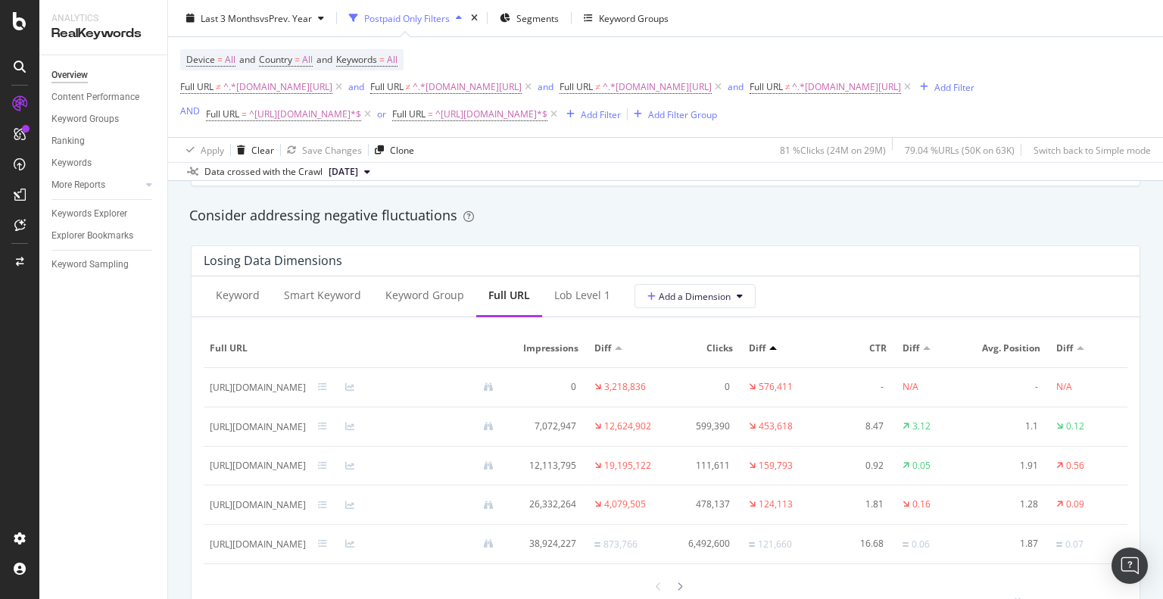
scroll to position [1744, 0]
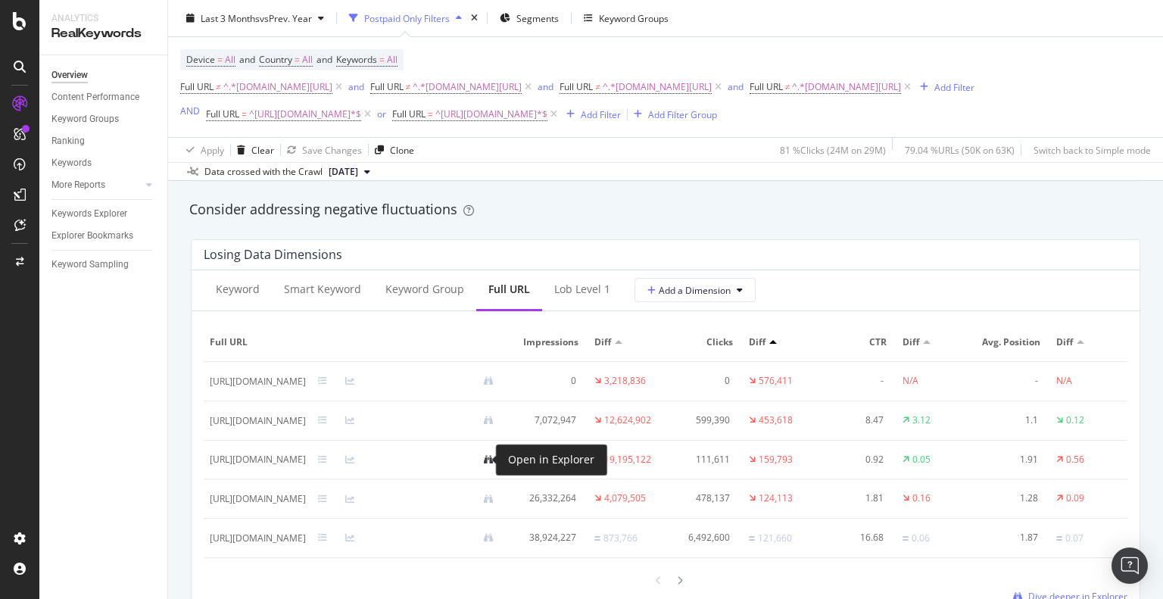
click at [484, 457] on icon at bounding box center [488, 459] width 9 height 9
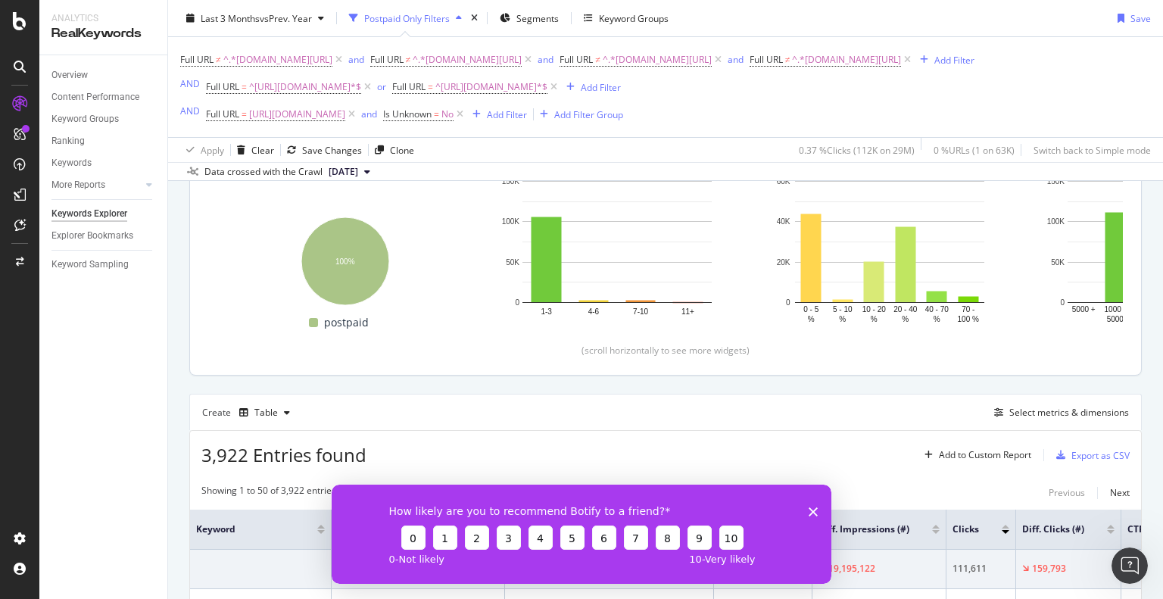
scroll to position [237, 0]
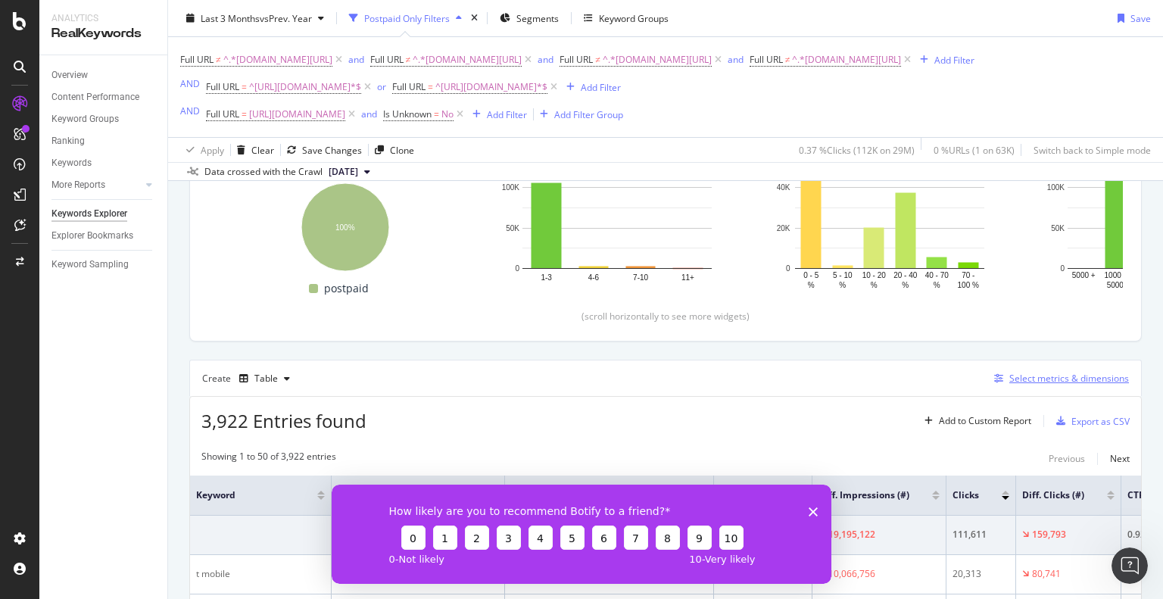
click at [1070, 378] on div "Select metrics & dimensions" at bounding box center [1069, 378] width 120 height 13
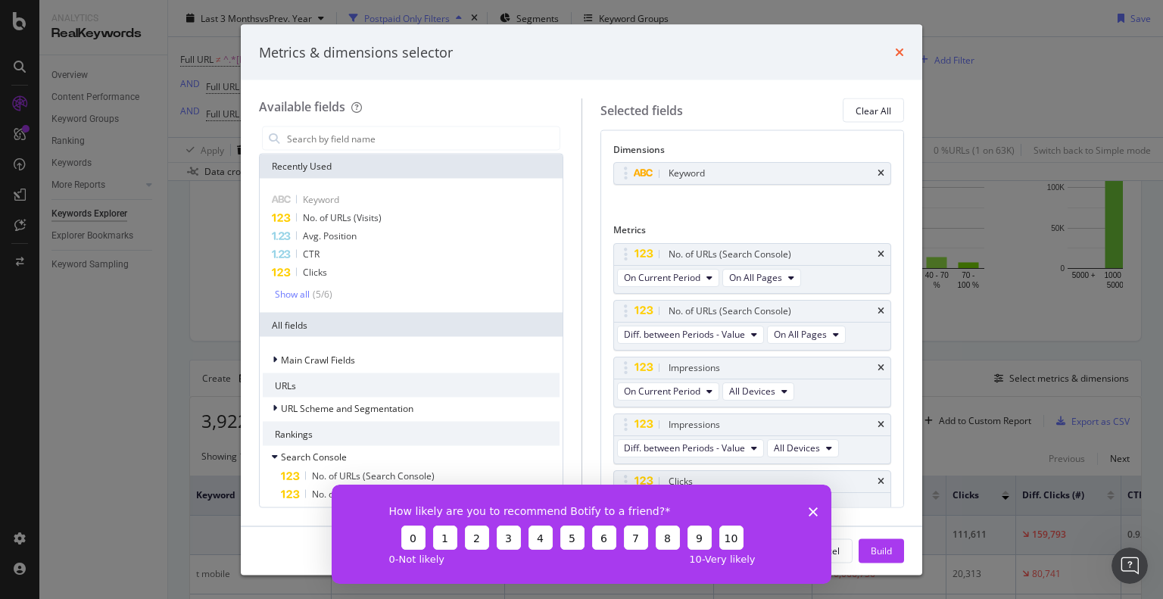
click at [903, 51] on icon "times" at bounding box center [899, 52] width 9 height 12
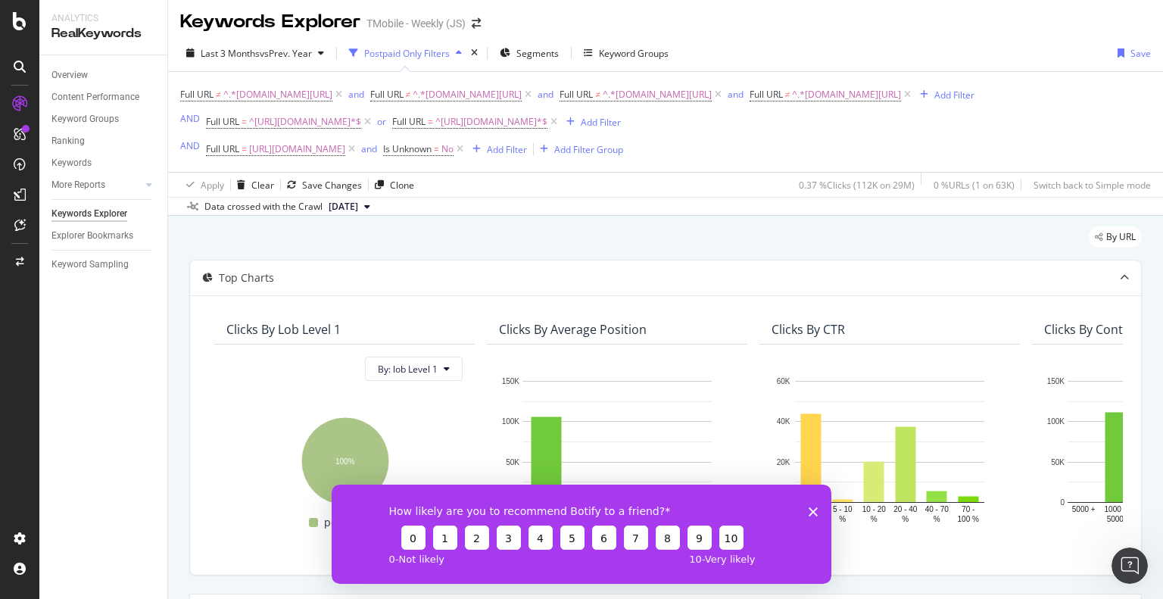
scroll to position [0, 0]
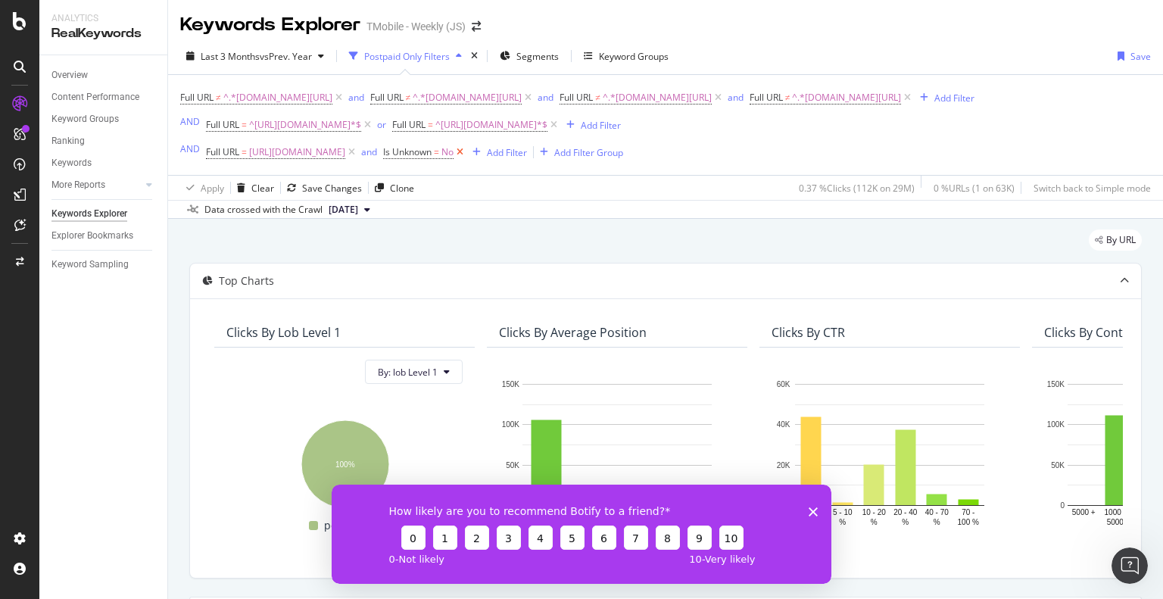
click at [466, 153] on icon at bounding box center [459, 152] width 13 height 15
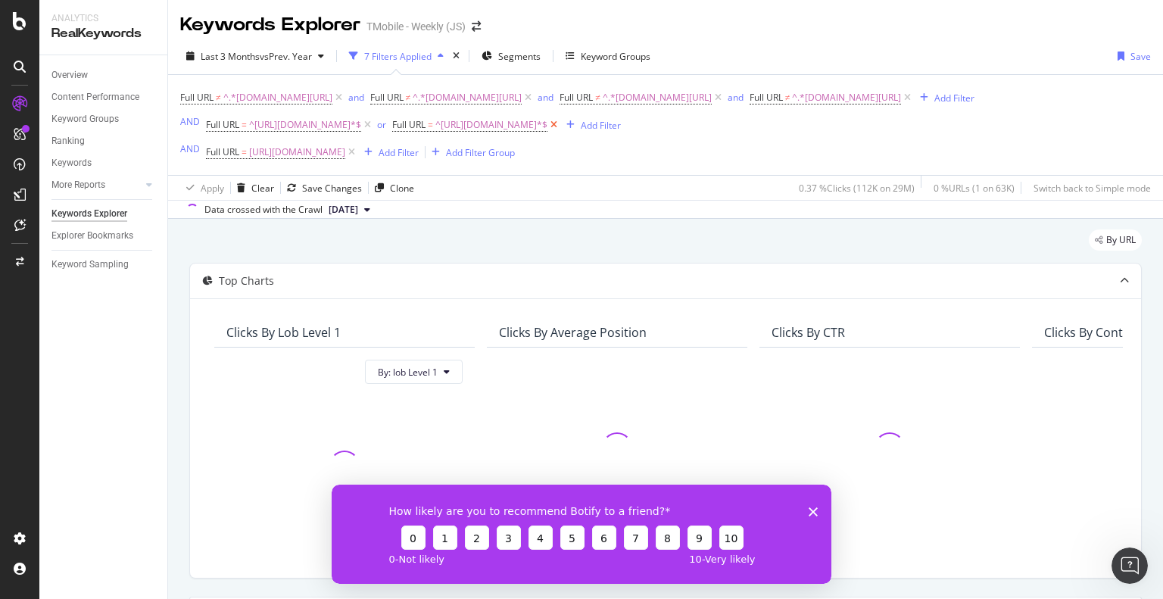
click at [560, 123] on icon at bounding box center [553, 124] width 13 height 15
click at [254, 189] on div "Clear" at bounding box center [262, 188] width 23 height 13
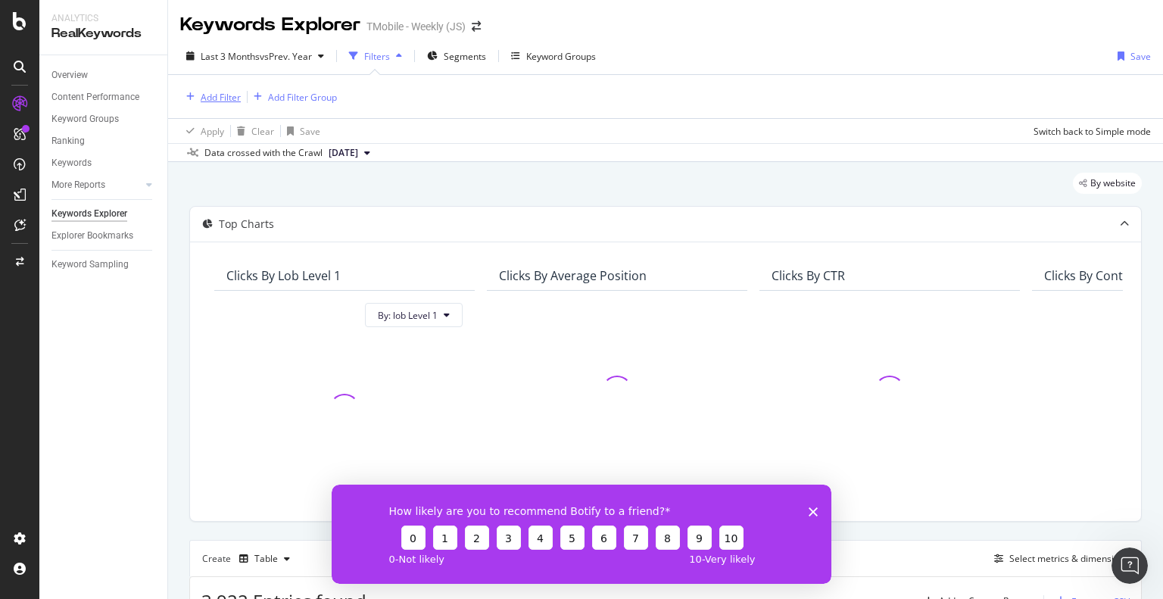
click at [227, 96] on div "Add Filter" at bounding box center [221, 97] width 40 height 13
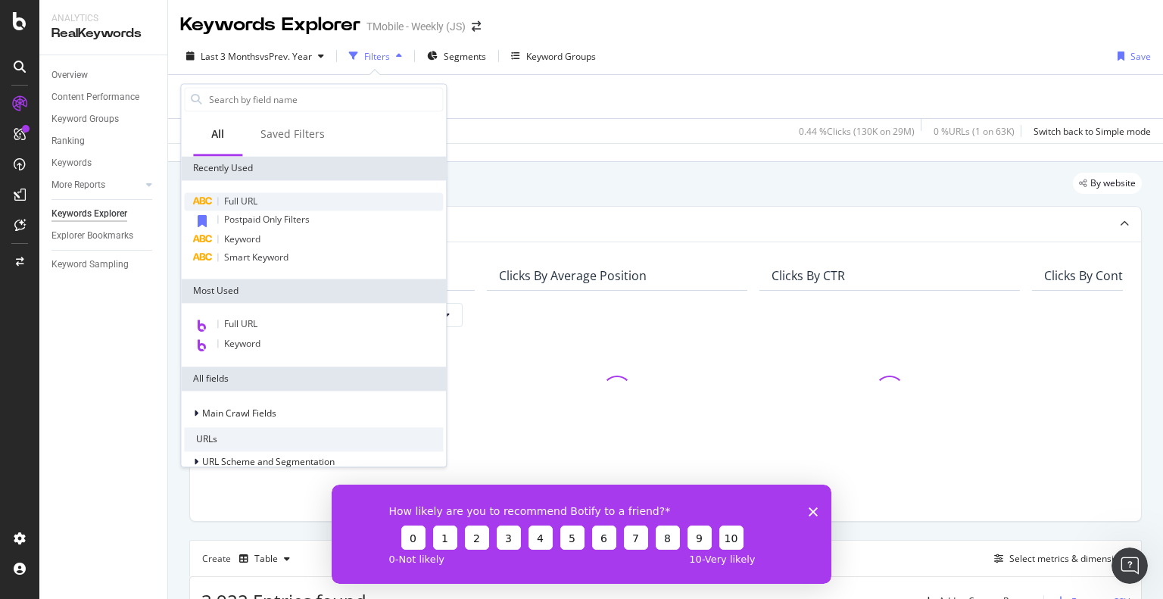
click at [262, 201] on div "Full URL" at bounding box center [313, 201] width 259 height 18
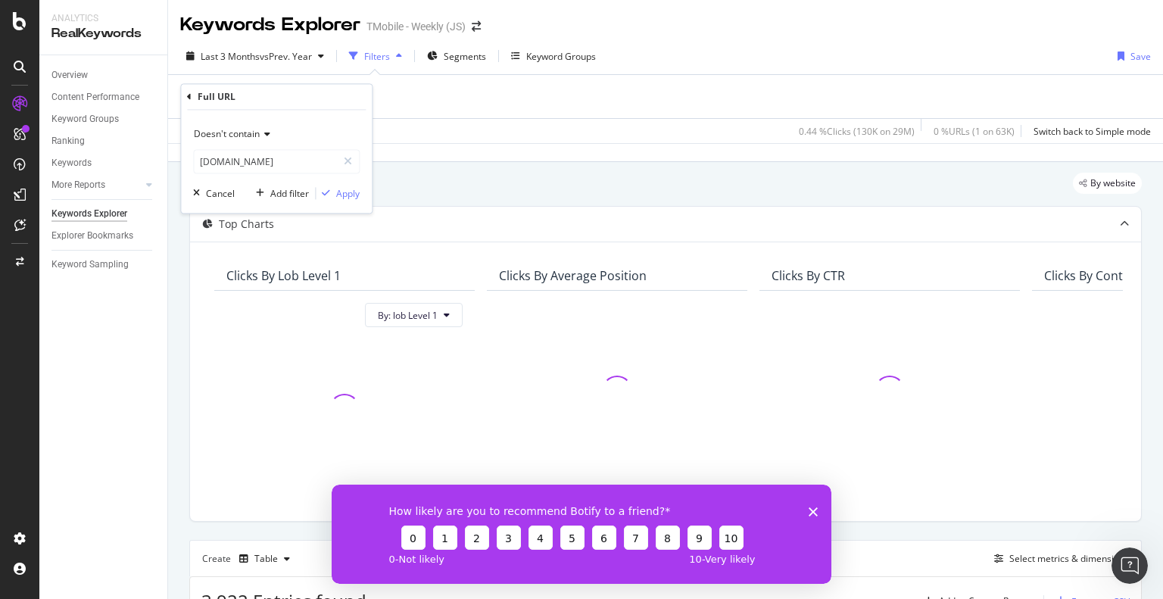
click at [253, 136] on span "Doesn't contain" at bounding box center [227, 134] width 66 height 13
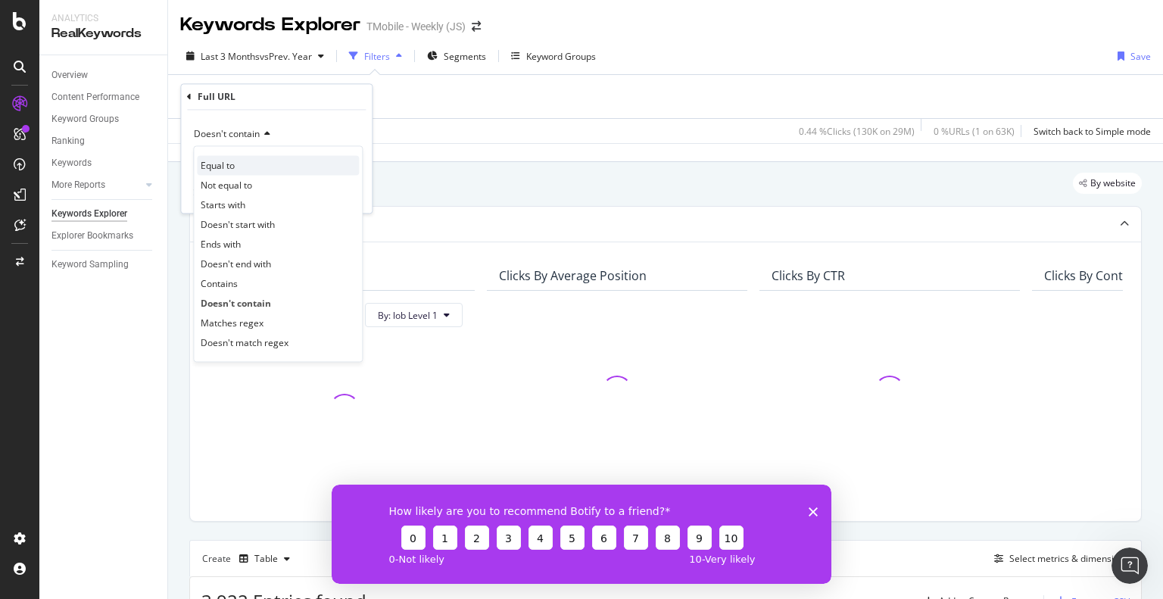
click at [260, 167] on div "Equal to" at bounding box center [278, 166] width 162 height 20
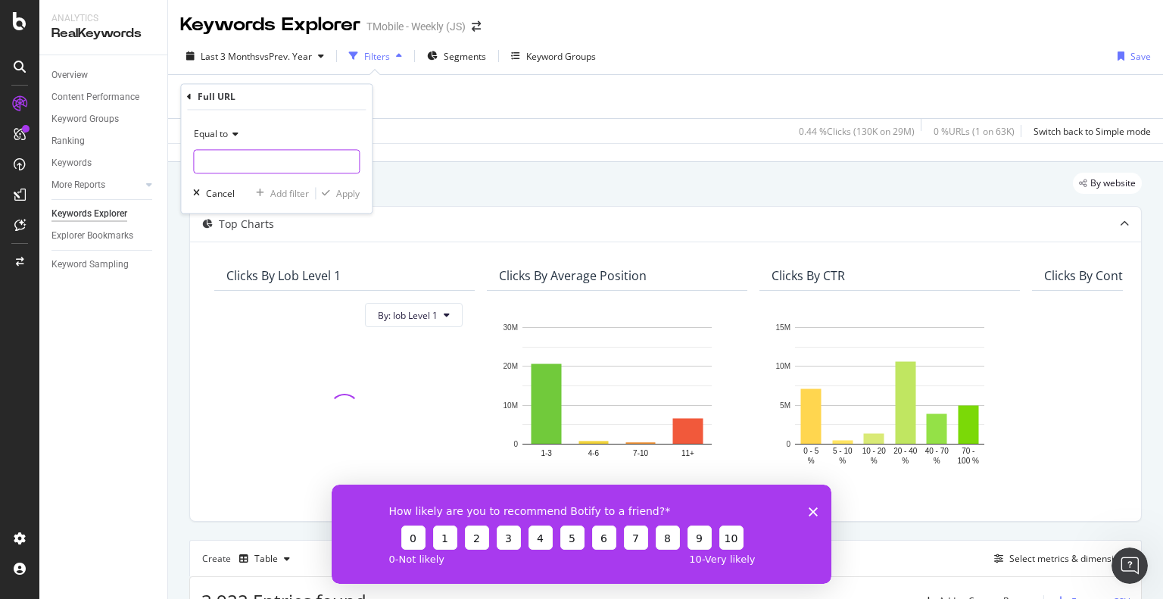
click at [260, 164] on input "text" at bounding box center [276, 162] width 165 height 24
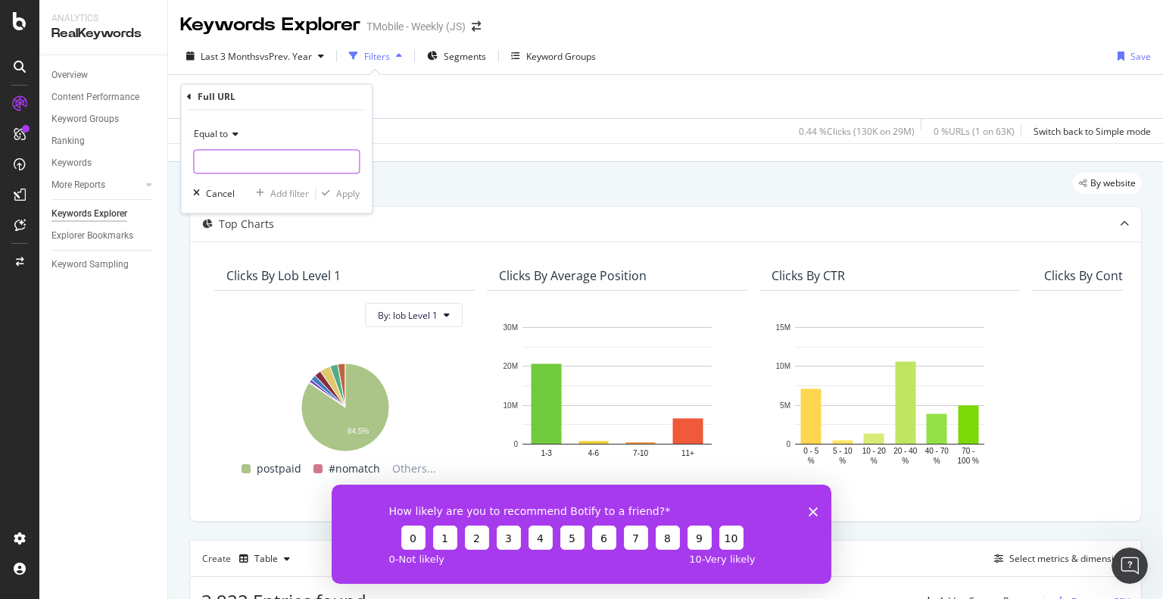
paste input "https://www.t-mobile.com/cell-phone-plans"
type input "https://www.t-mobile.com/cell-phone-plans"
click at [338, 188] on div "Apply" at bounding box center [347, 193] width 23 height 13
click at [343, 192] on div "By website" at bounding box center [665, 189] width 952 height 33
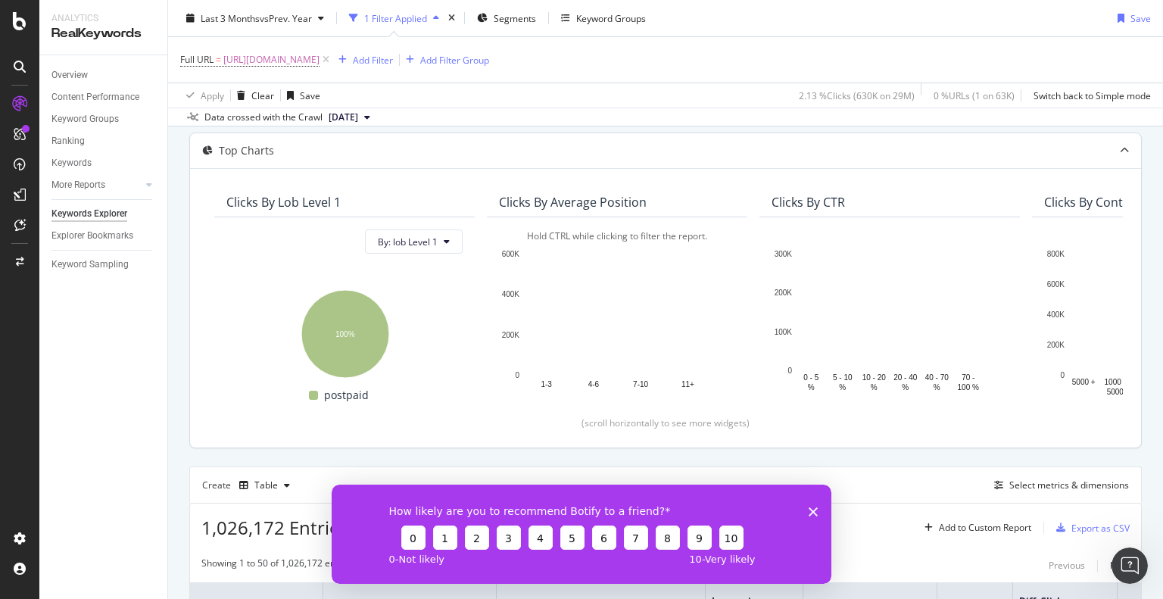
scroll to position [151, 0]
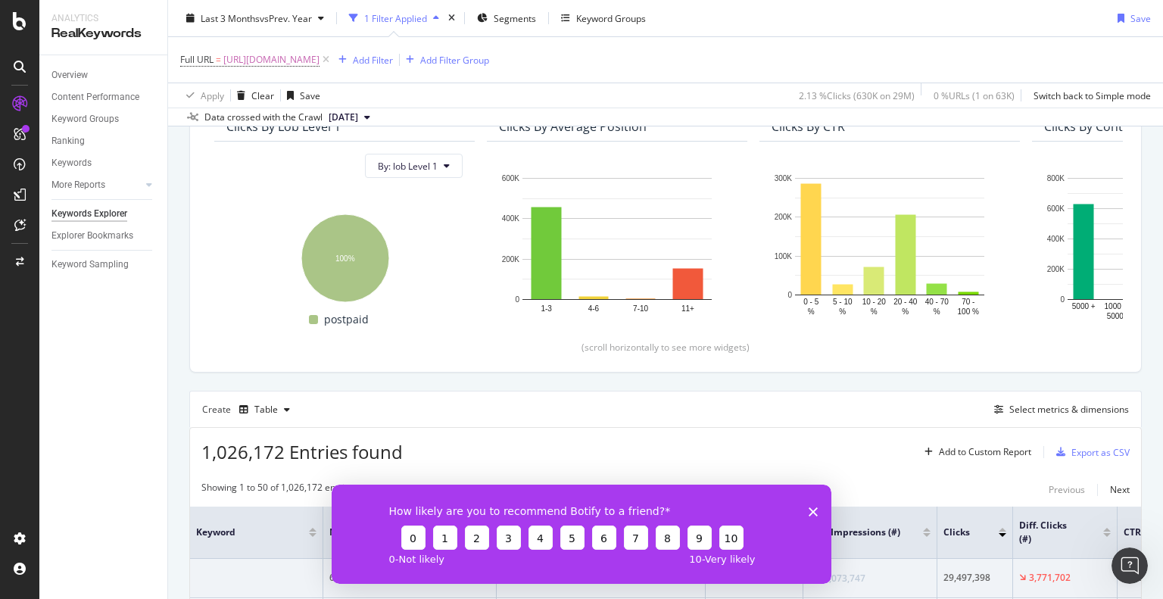
click at [815, 505] on div "How likely are you to recommend Botify to a friend? 0 1 2 3 4 5 6 7 8 9 10 0 - …" at bounding box center [582, 533] width 500 height 99
click at [812, 510] on polygon "Close survey" at bounding box center [813, 510] width 9 height 9
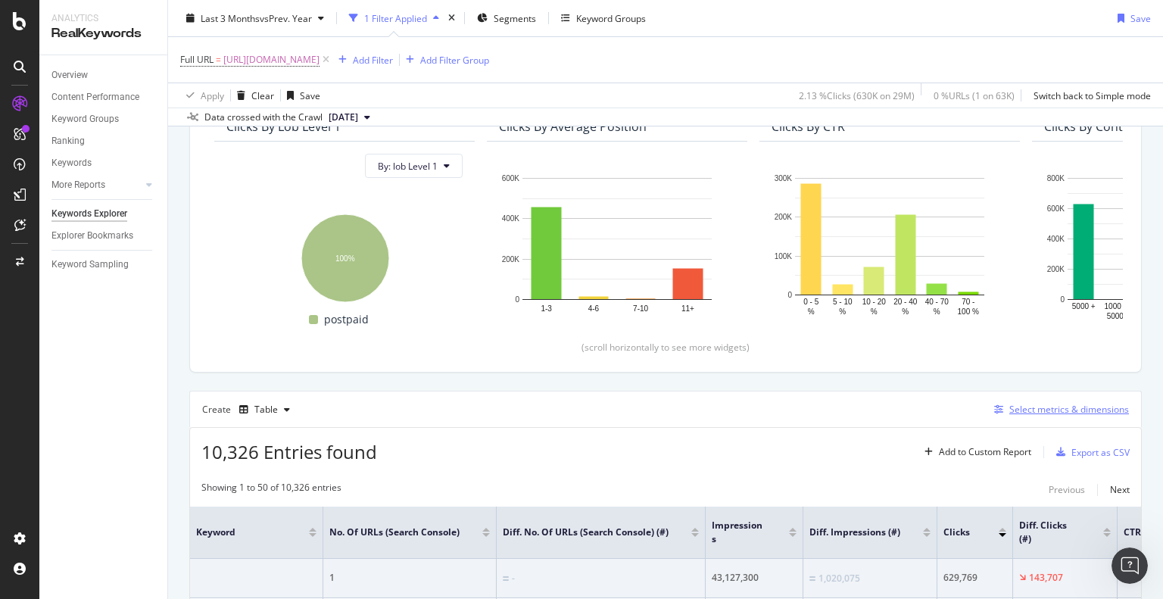
click at [1015, 408] on div "Select metrics & dimensions" at bounding box center [1069, 409] width 120 height 13
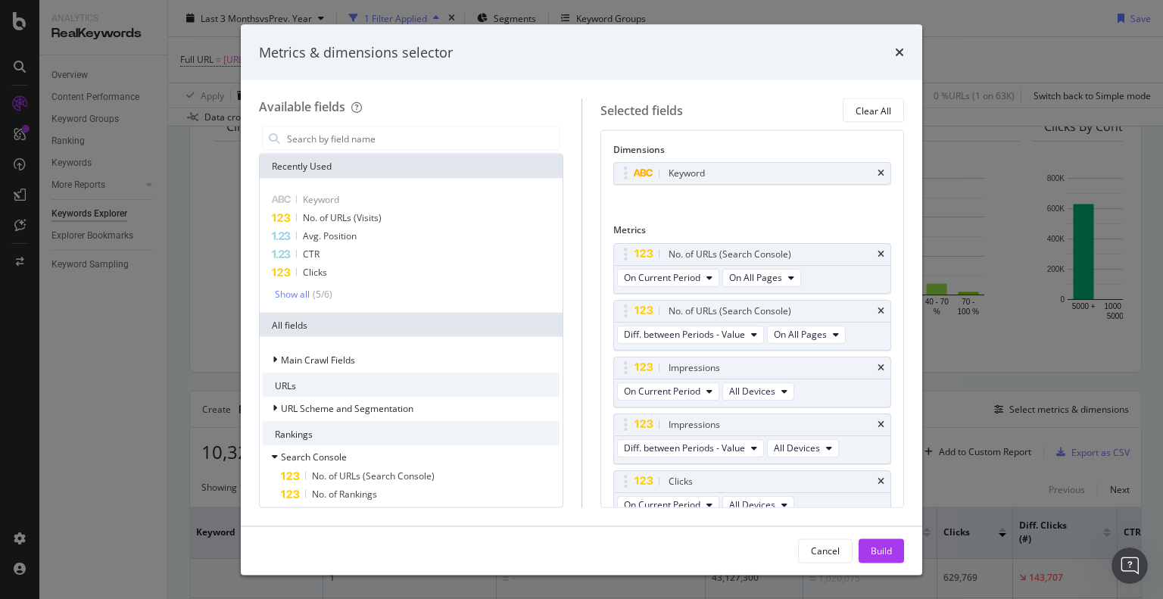
drag, startPoint x: 871, startPoint y: 170, endPoint x: 615, endPoint y: 158, distance: 256.2
click at [877, 172] on icon "times" at bounding box center [880, 173] width 7 height 9
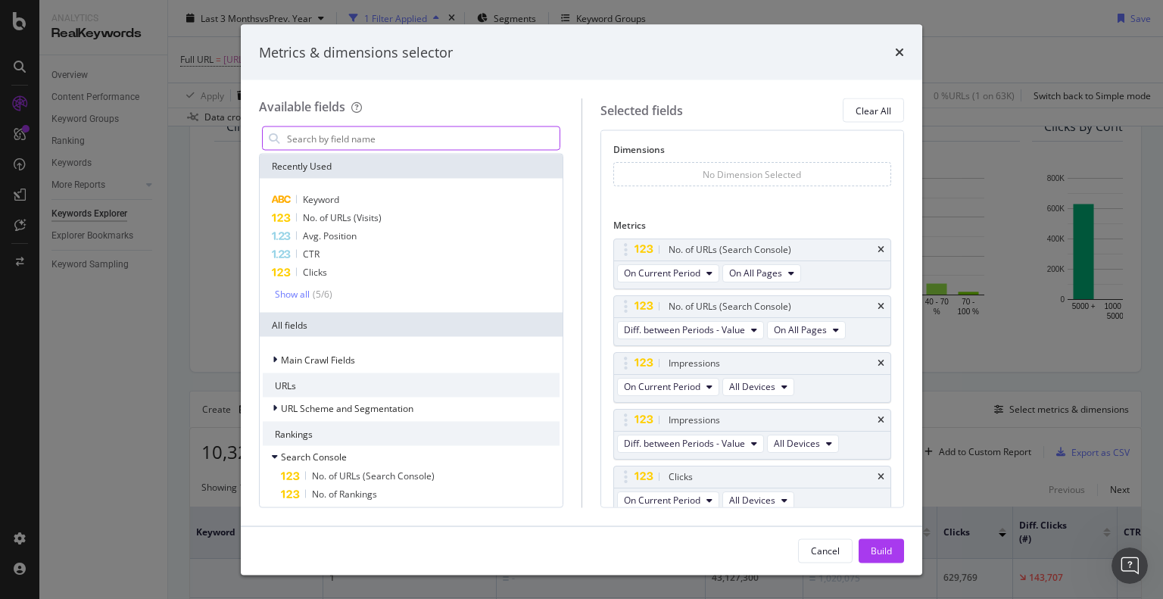
click at [432, 145] on input "modal" at bounding box center [422, 138] width 274 height 23
click at [432, 136] on input "modal" at bounding box center [422, 138] width 274 height 23
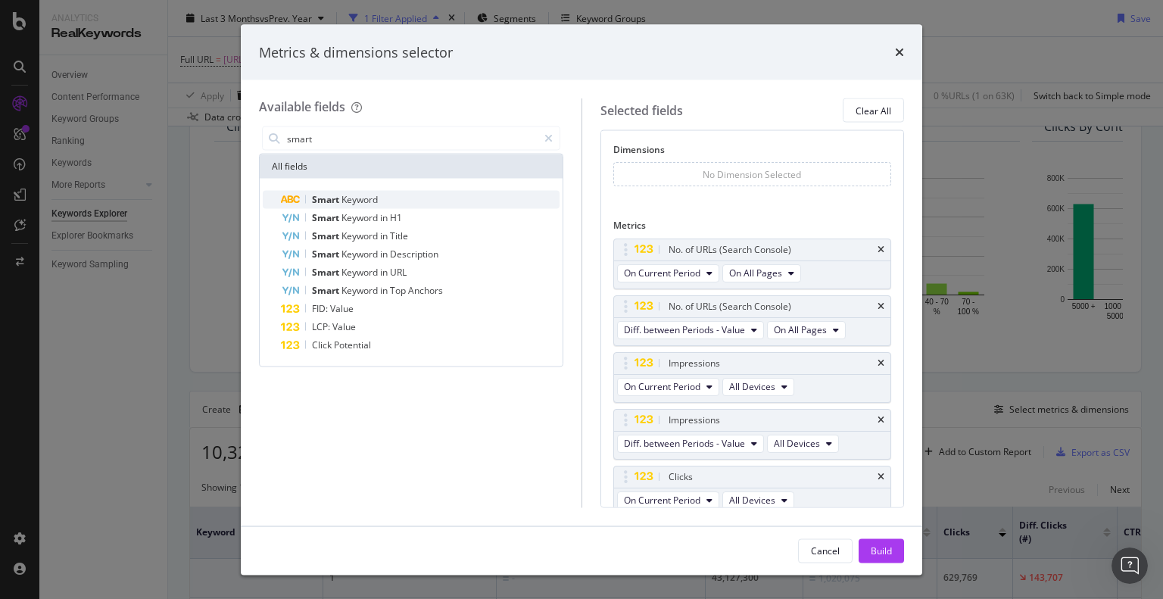
click at [351, 204] on span "Keyword" at bounding box center [359, 199] width 36 height 13
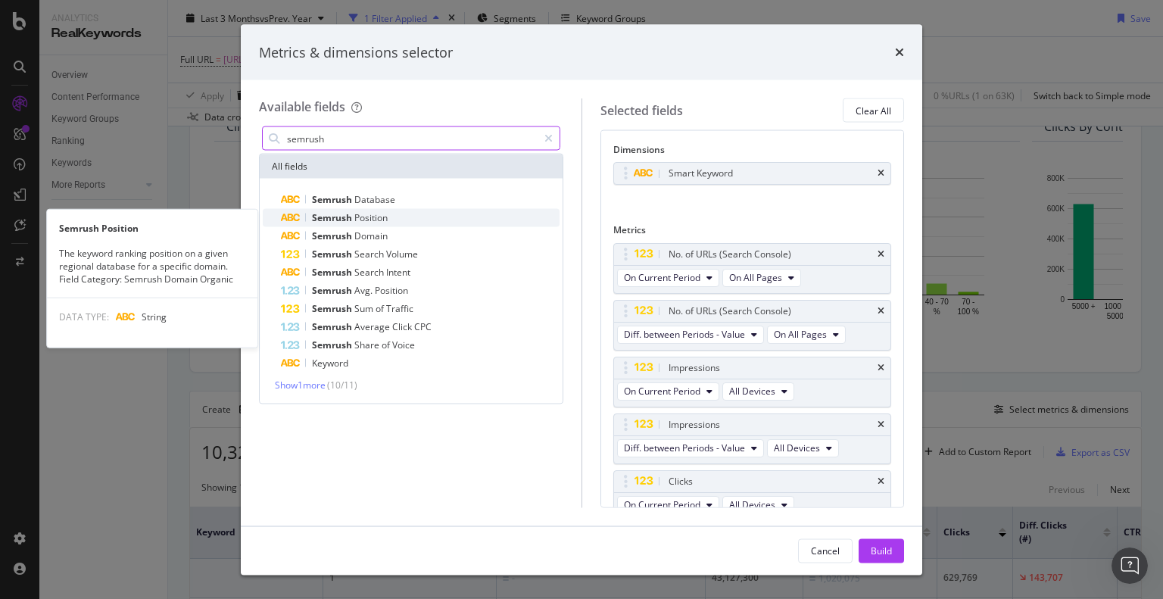
type input "semrush"
click at [443, 217] on div "Semrush Position" at bounding box center [420, 218] width 279 height 18
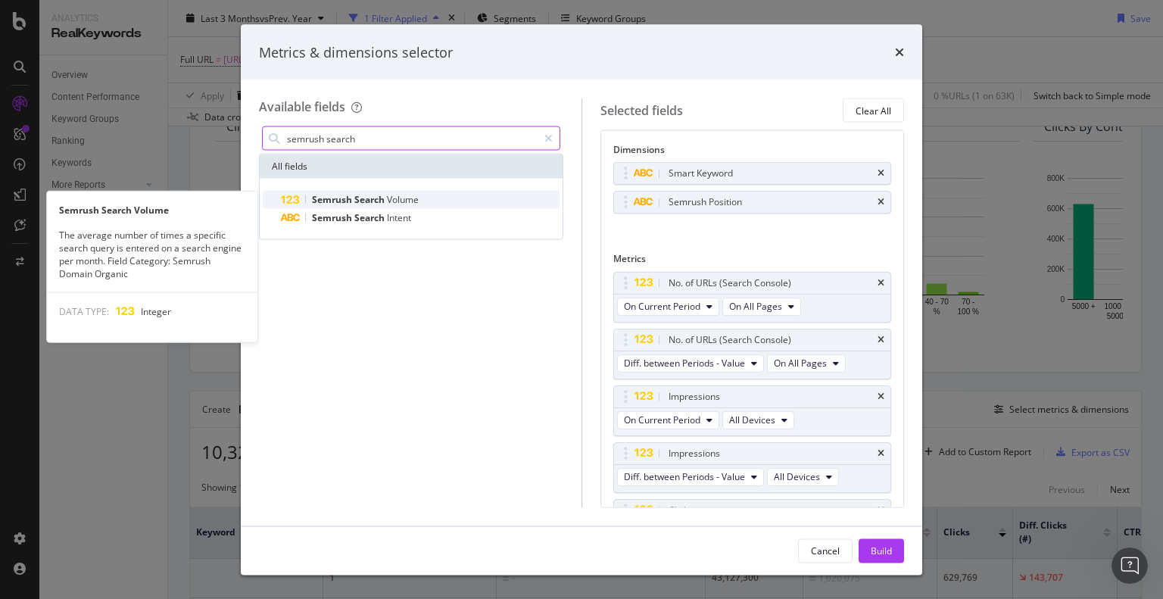
type input "semrush search"
click at [403, 194] on span "Volume" at bounding box center [403, 199] width 32 height 13
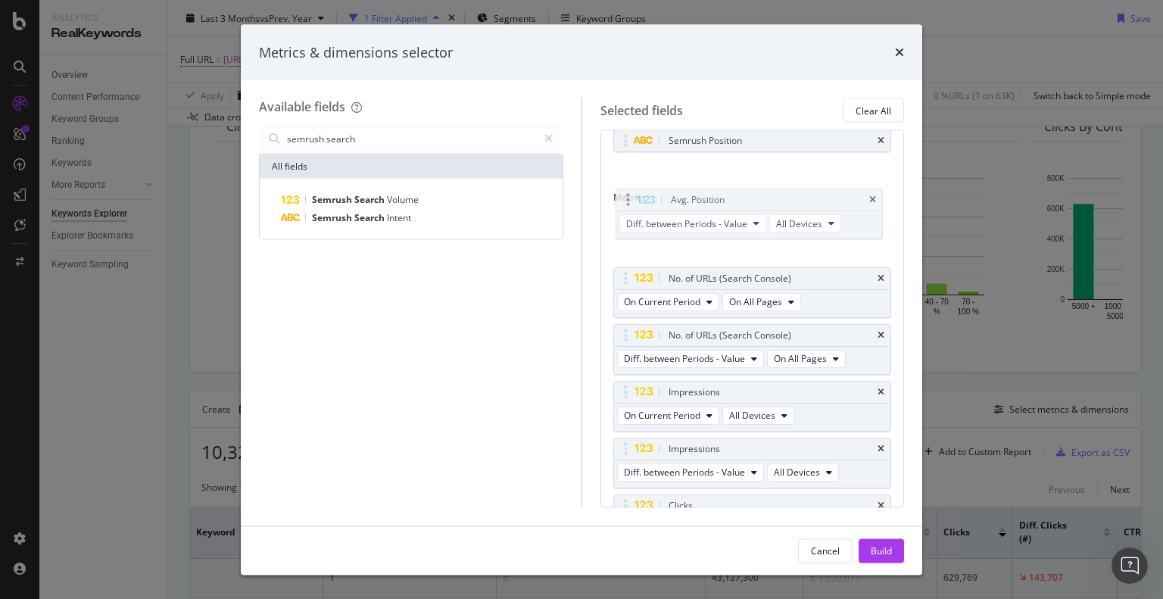
scroll to position [61, 0]
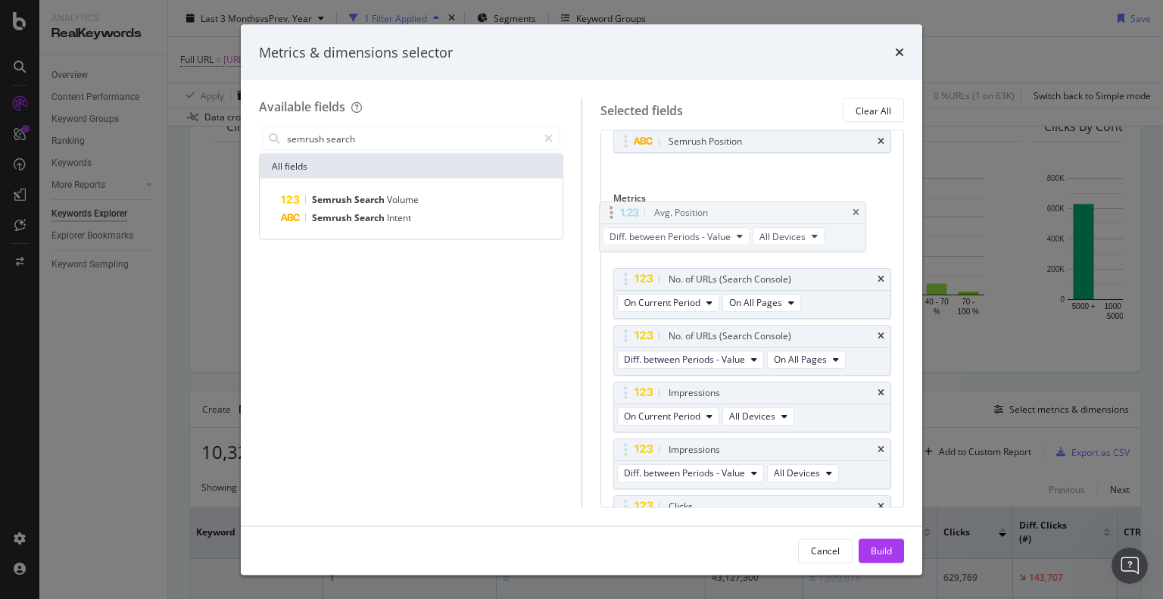
drag, startPoint x: 624, startPoint y: 413, endPoint x: 610, endPoint y: 217, distance: 196.5
click at [610, 216] on body "Analytics RealKeywords Overview Content Performance Keyword Groups Ranking Keyw…" at bounding box center [581, 299] width 1163 height 599
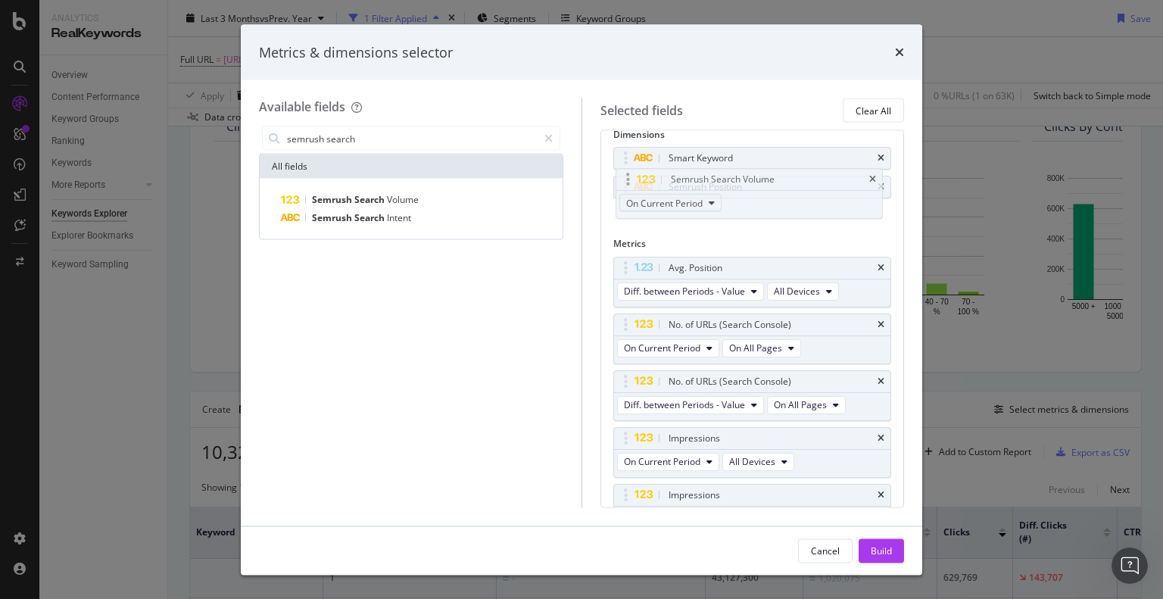
scroll to position [0, 0]
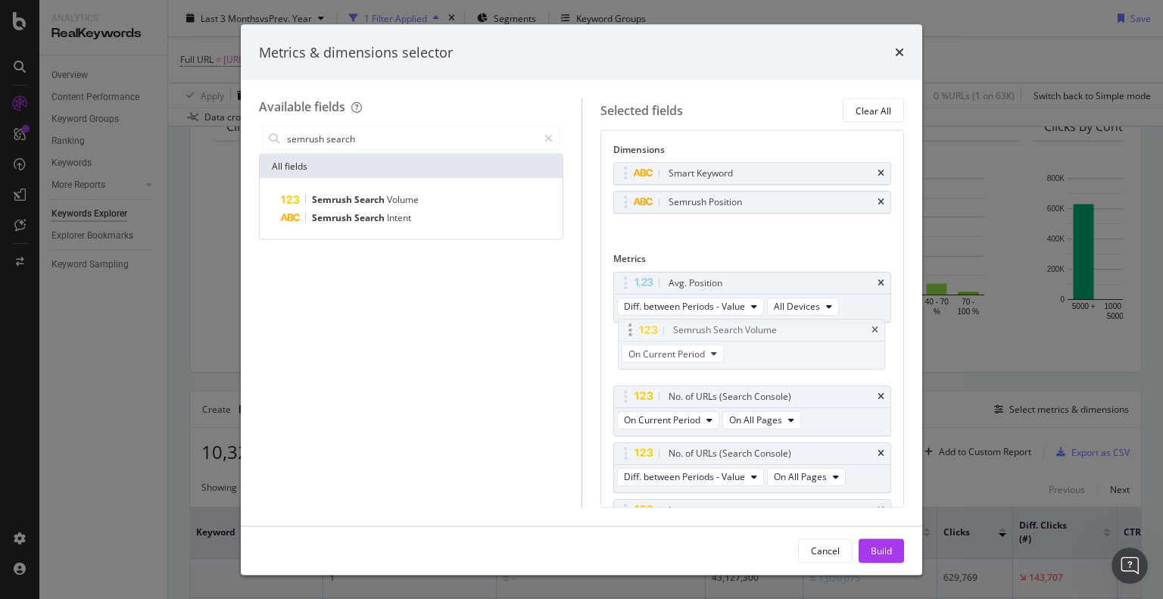
drag, startPoint x: 624, startPoint y: 419, endPoint x: 619, endPoint y: 339, distance: 80.4
click at [621, 335] on body "Analytics RealKeywords Overview Content Performance Keyword Groups Ranking Keyw…" at bounding box center [581, 299] width 1163 height 599
click at [879, 547] on div "Build" at bounding box center [881, 550] width 21 height 13
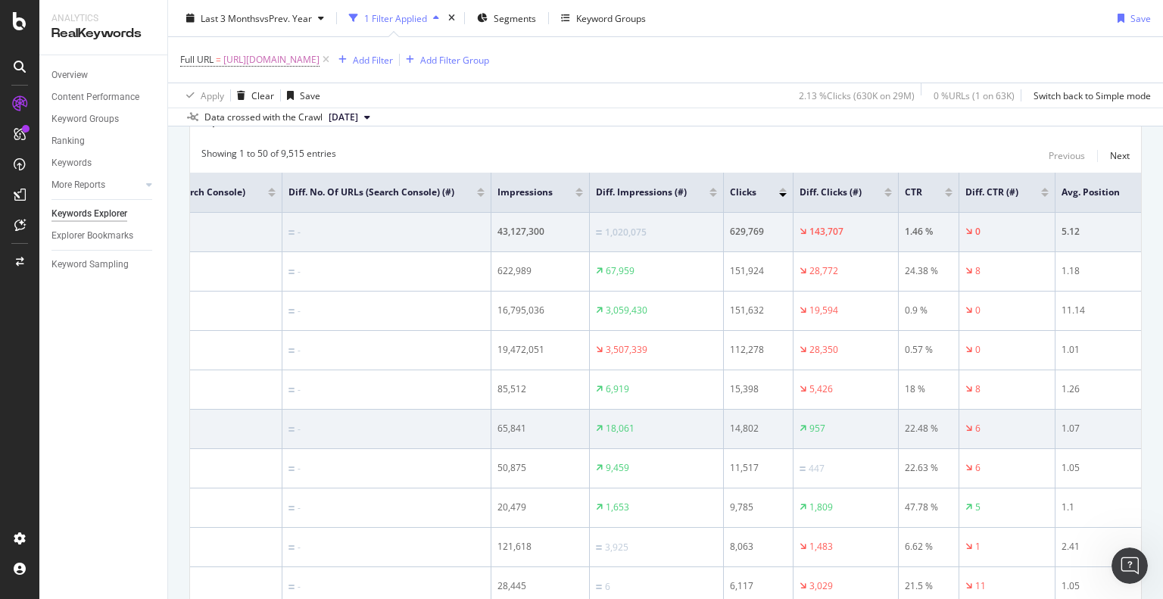
scroll to position [0, 645]
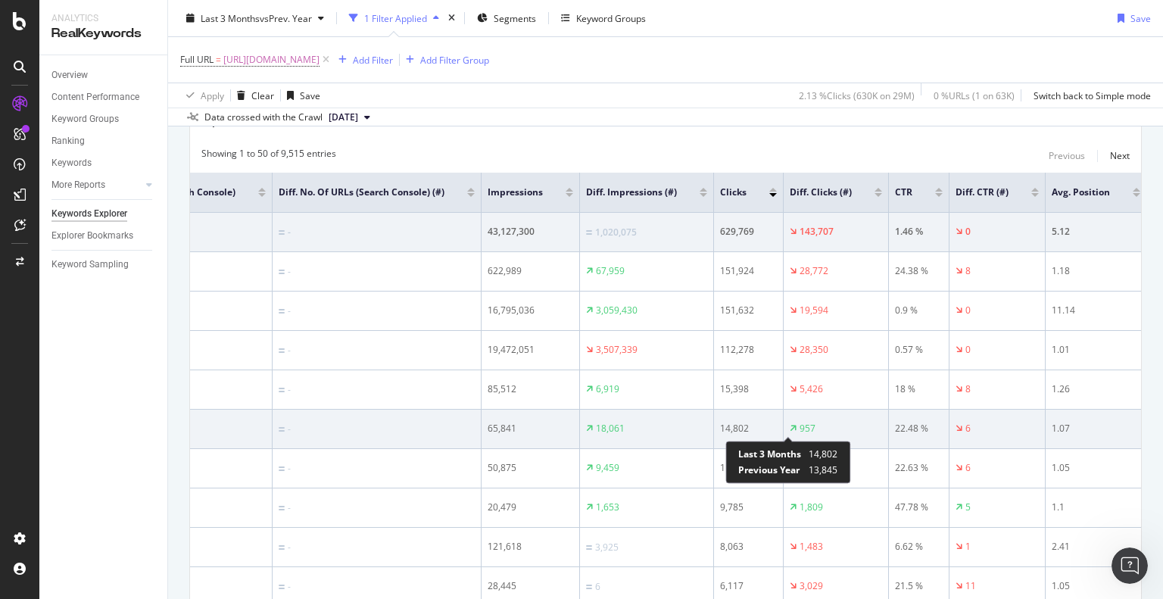
drag, startPoint x: 756, startPoint y: 438, endPoint x: 794, endPoint y: 429, distance: 38.9
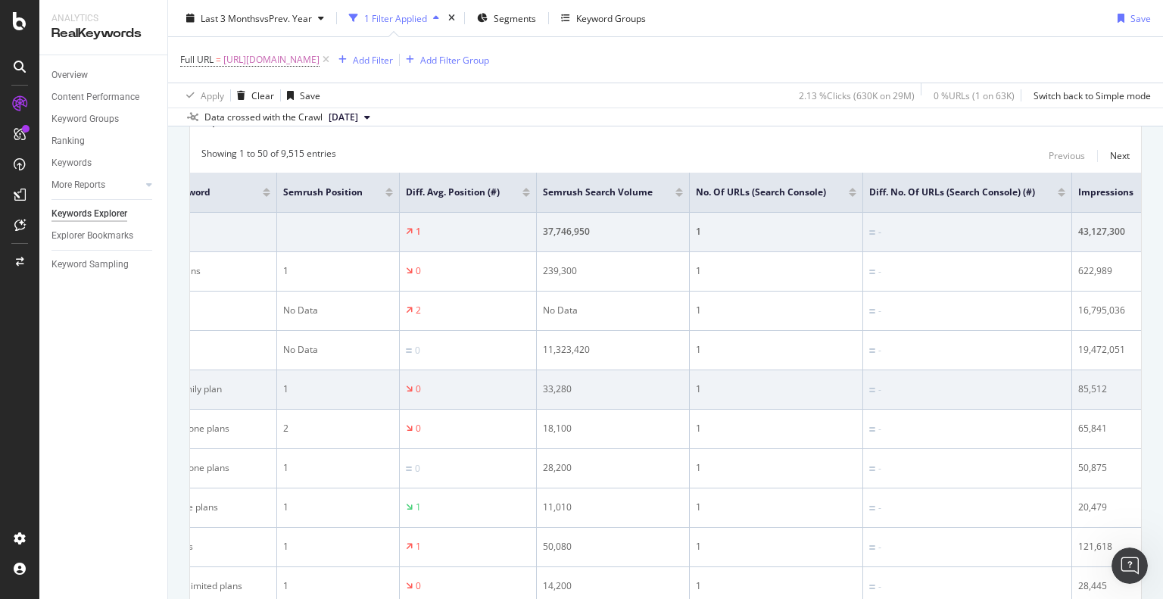
scroll to position [0, 0]
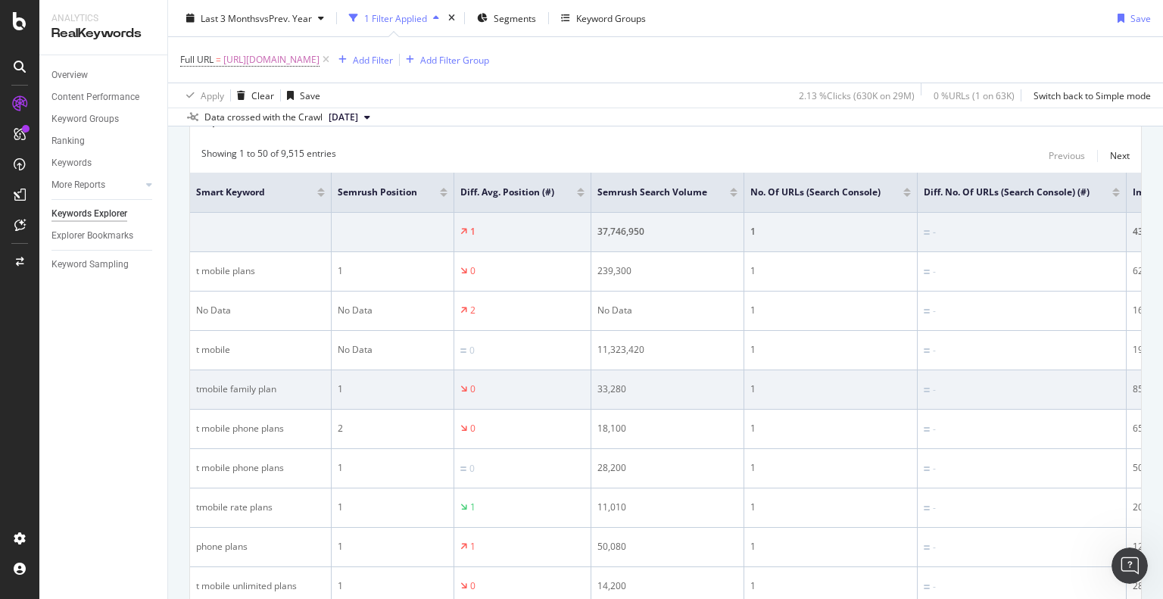
drag, startPoint x: 755, startPoint y: 405, endPoint x: 655, endPoint y: 402, distance: 100.0
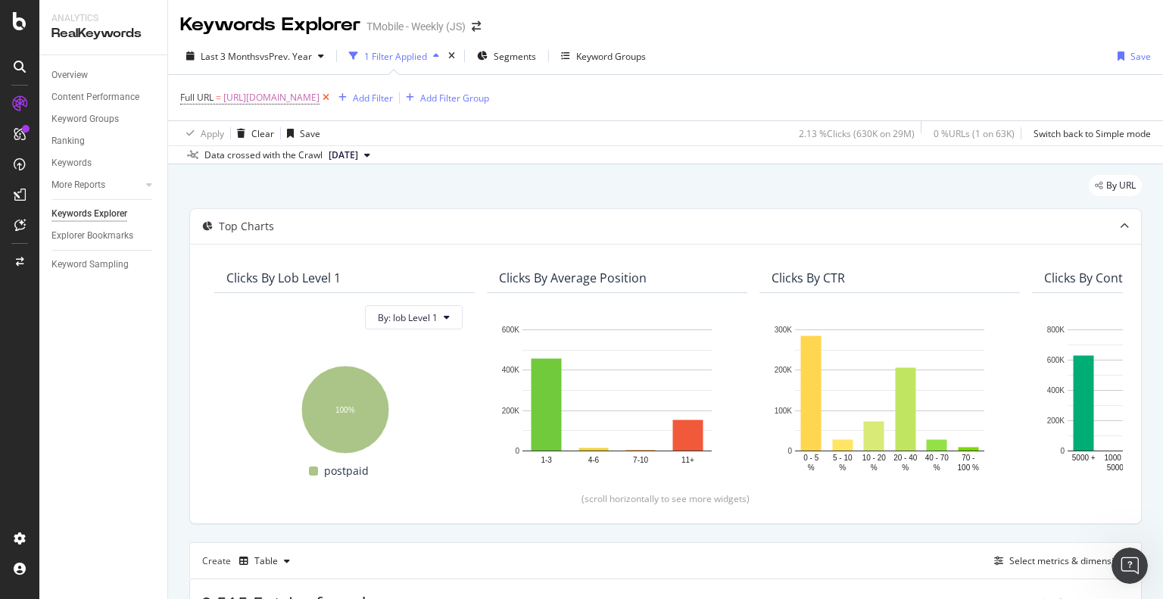
click at [332, 96] on icon at bounding box center [325, 97] width 13 height 15
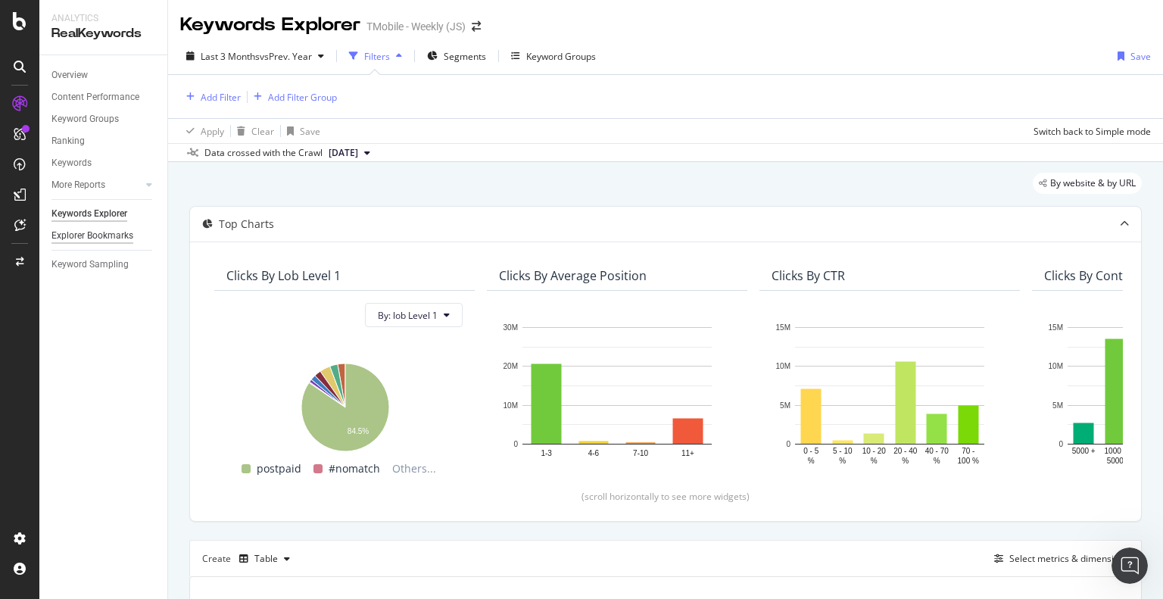
click at [98, 233] on div "Explorer Bookmarks" at bounding box center [92, 236] width 82 height 16
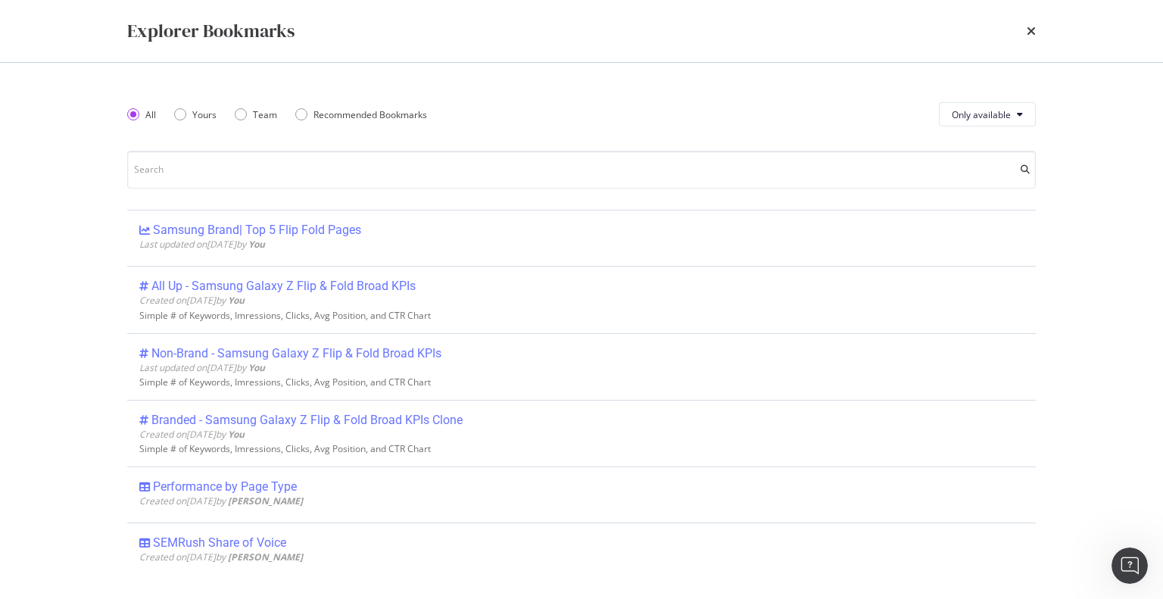
click at [1036, 29] on div "Explorer Bookmarks" at bounding box center [581, 31] width 969 height 62
click at [1033, 29] on icon "times" at bounding box center [1031, 31] width 9 height 12
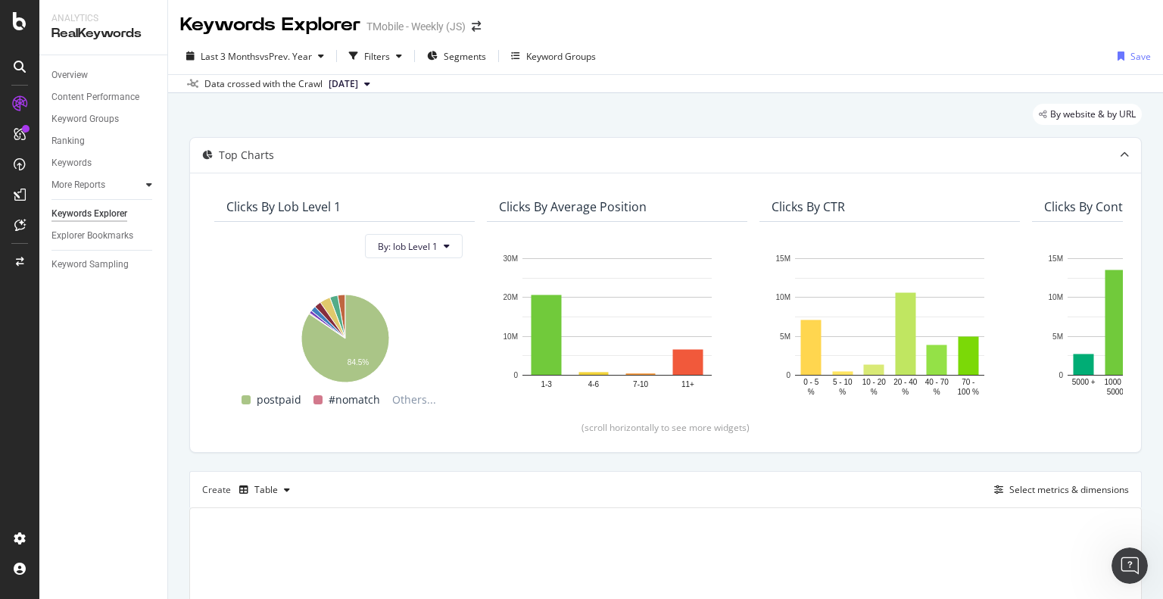
click at [145, 182] on div at bounding box center [149, 184] width 15 height 15
click at [23, 101] on icon at bounding box center [19, 103] width 15 height 15
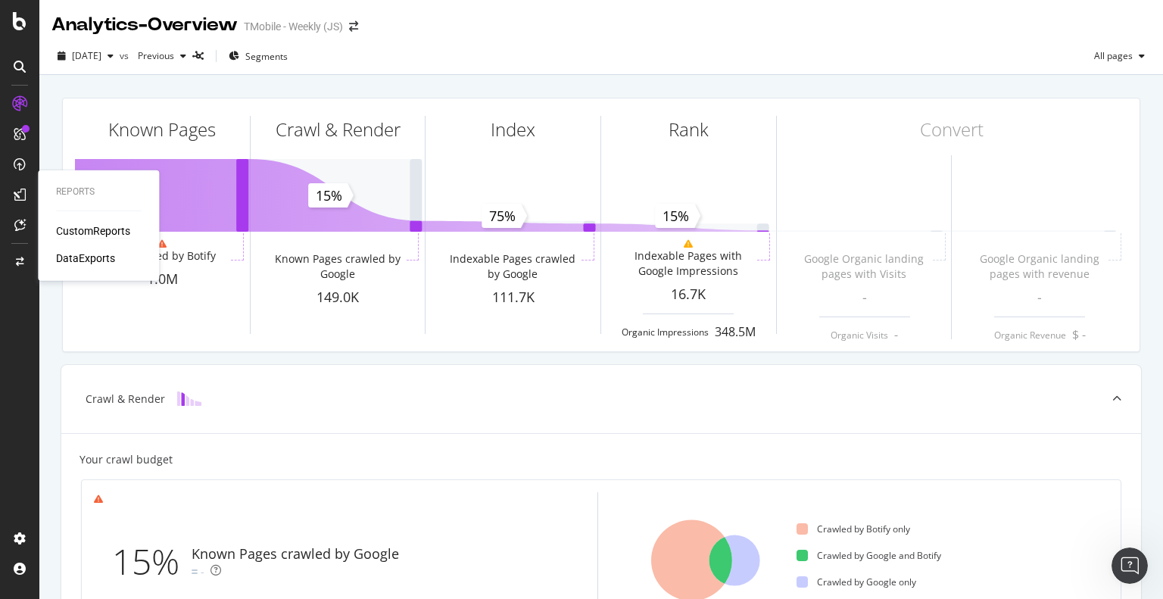
click at [88, 233] on div "CustomReports" at bounding box center [93, 230] width 74 height 15
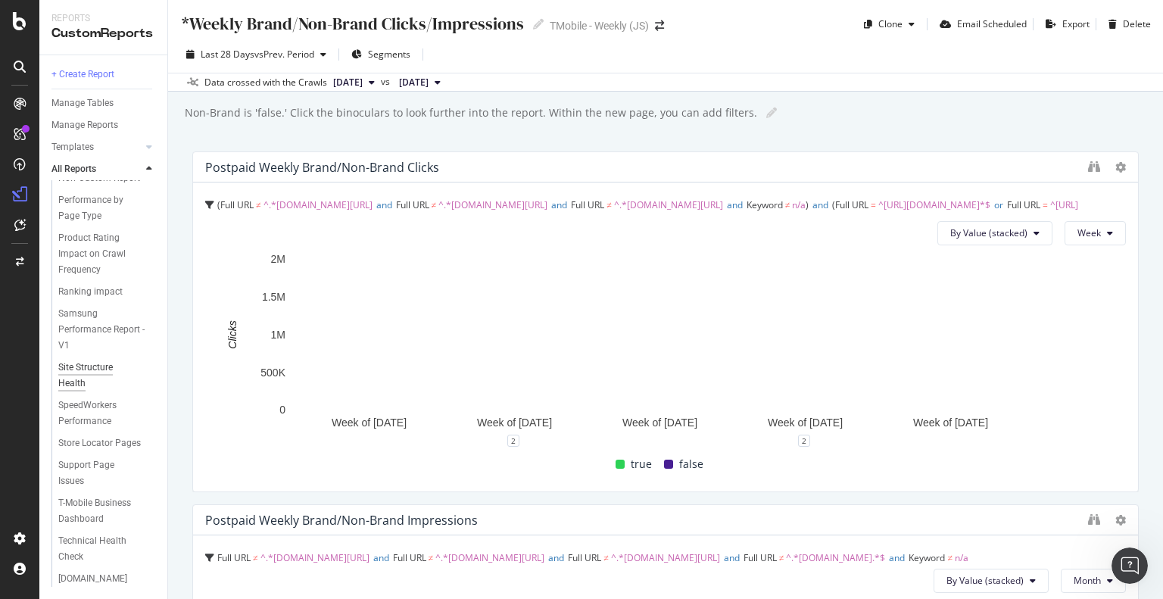
scroll to position [833, 0]
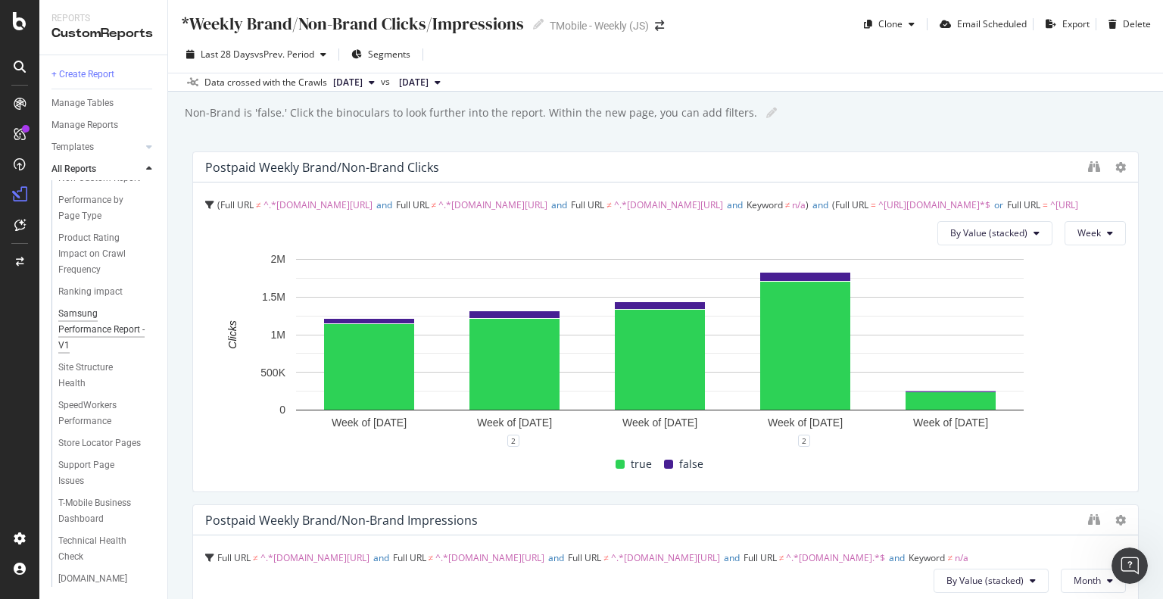
click at [87, 354] on div "Samsung Performance Report - V1" at bounding box center [102, 330] width 89 height 48
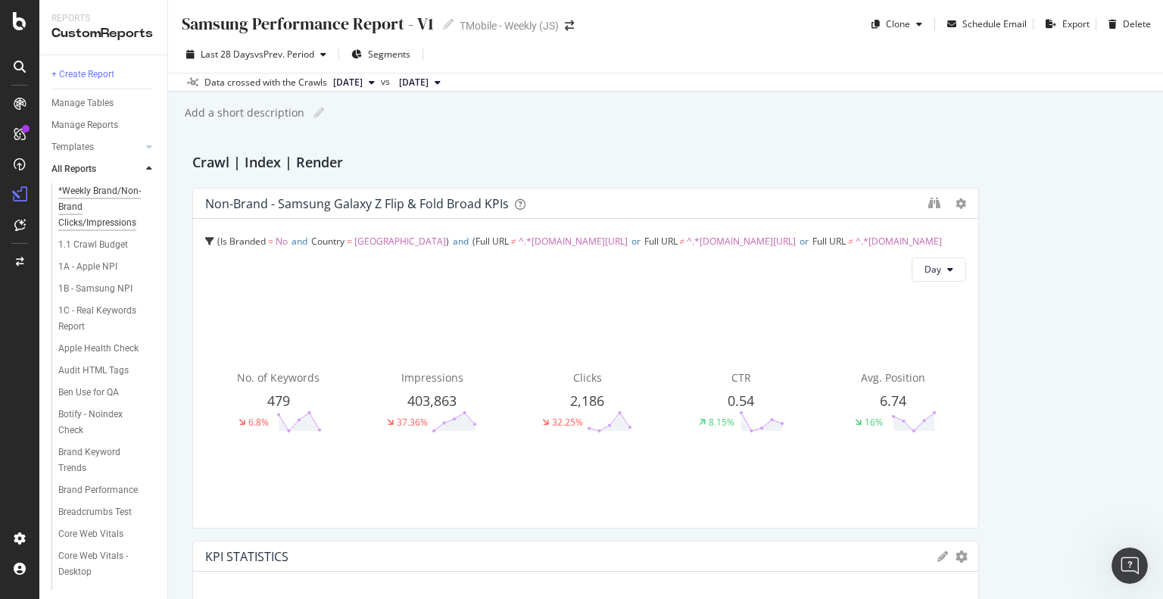
scroll to position [151, 0]
click at [86, 222] on div "RealKeywords" at bounding box center [89, 221] width 67 height 15
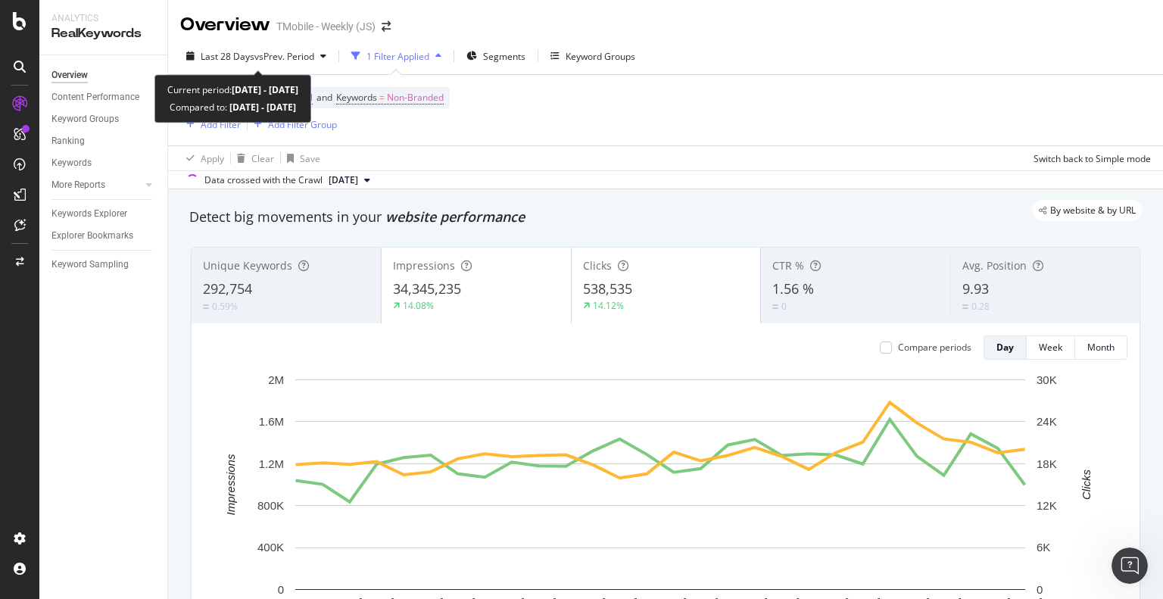
click at [829, 42] on div "Last 28 Days vs Prev. Period 1 Filter Applied Segments Keyword Groups Device = …" at bounding box center [665, 113] width 995 height 151
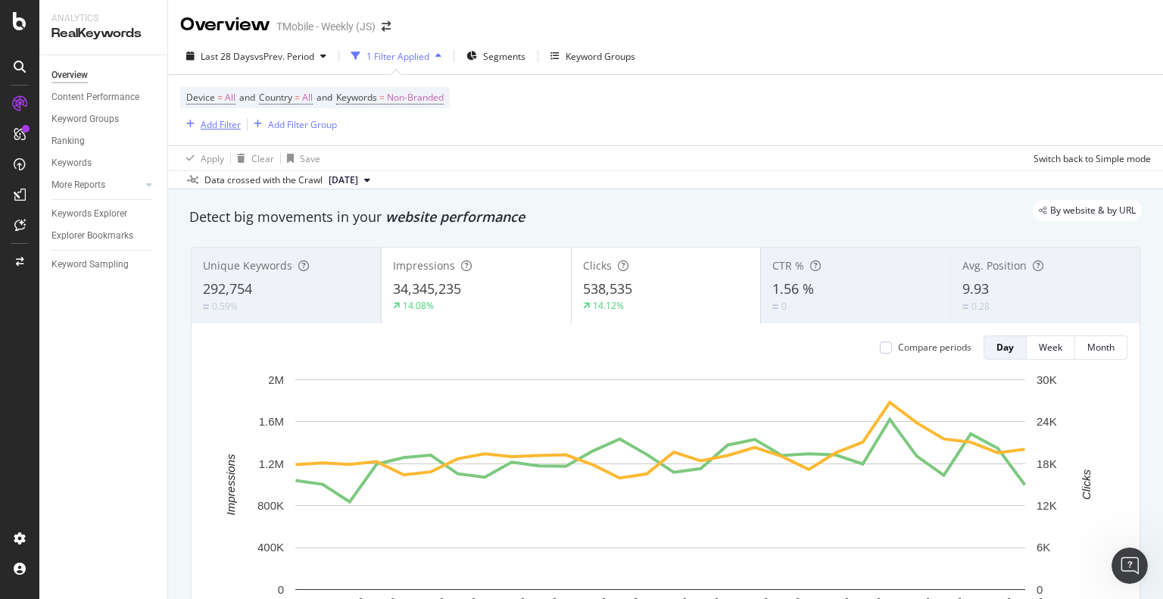
click at [224, 123] on div "Add Filter" at bounding box center [221, 124] width 40 height 13
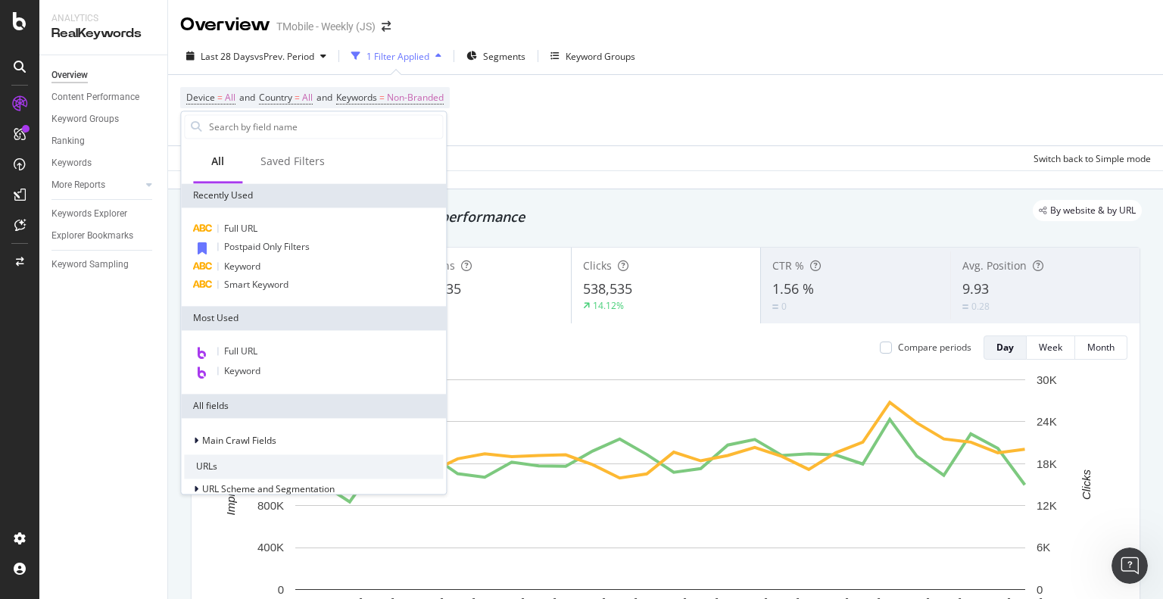
click at [579, 136] on div "Device = All and Country = All and Keywords = Non-Branded Add Filter Add Filter…" at bounding box center [665, 110] width 971 height 70
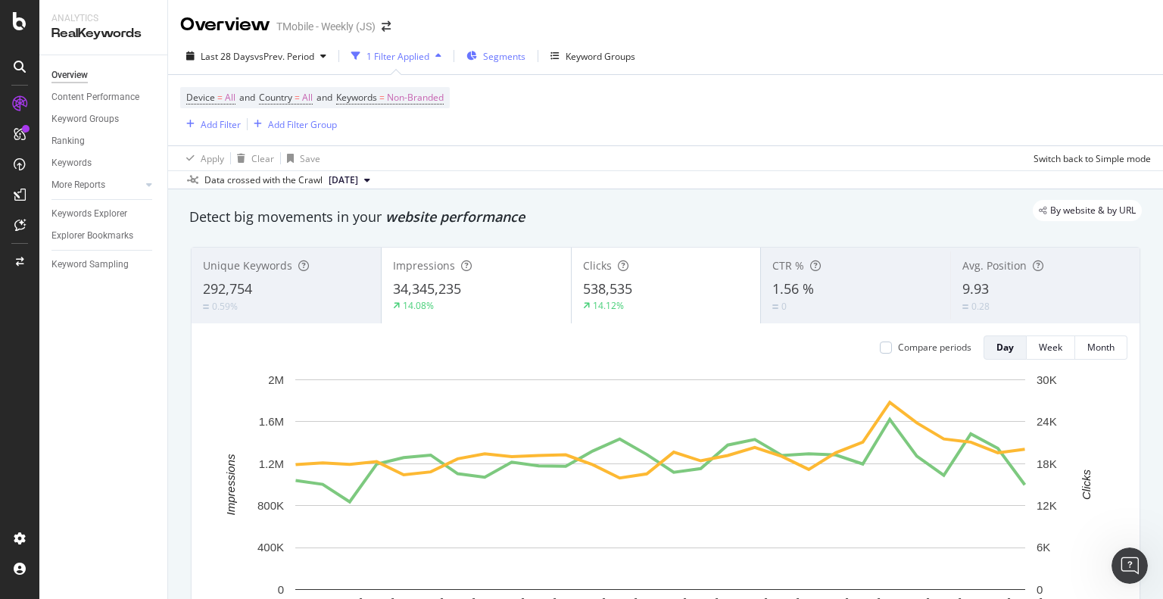
click at [505, 55] on span "Segments" at bounding box center [504, 56] width 42 height 13
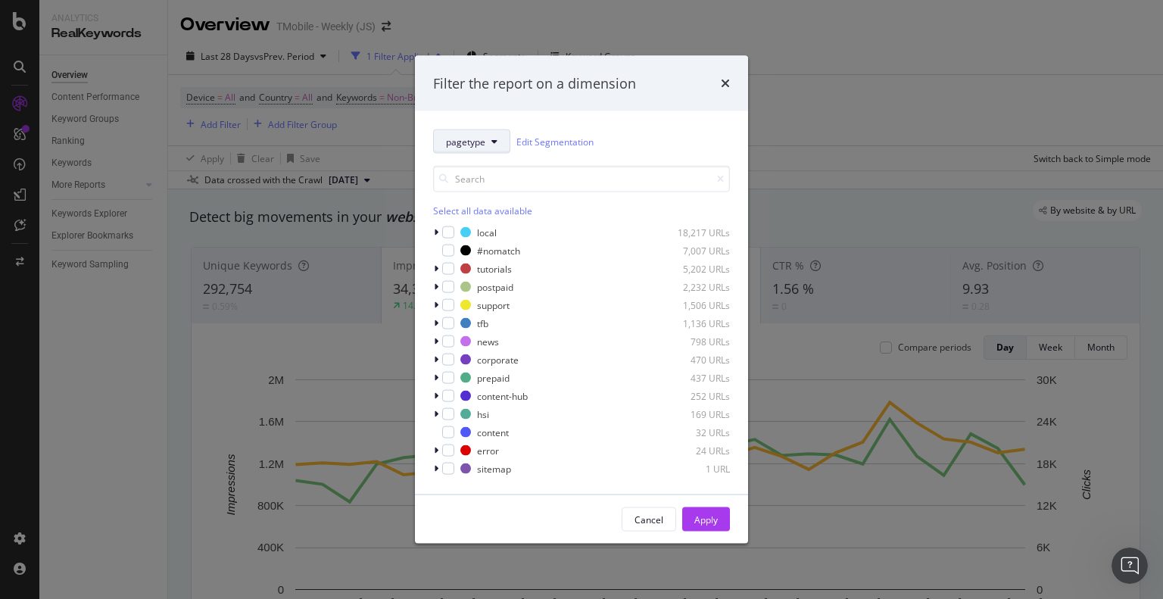
click at [485, 148] on button "pagetype" at bounding box center [471, 141] width 77 height 24
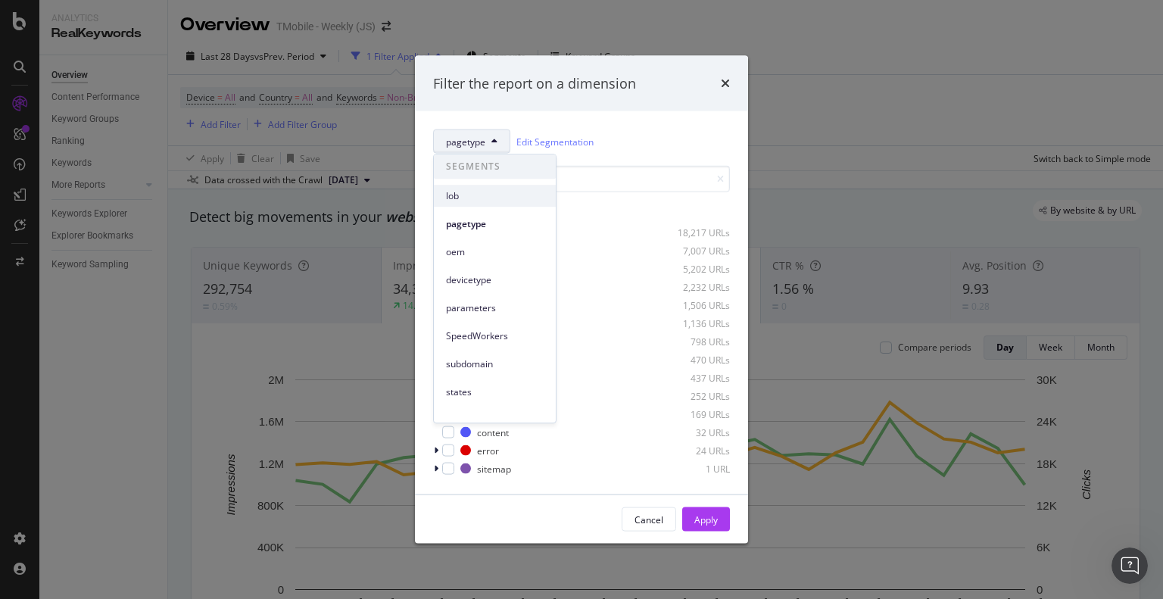
click at [463, 201] on span "lob" at bounding box center [495, 196] width 98 height 14
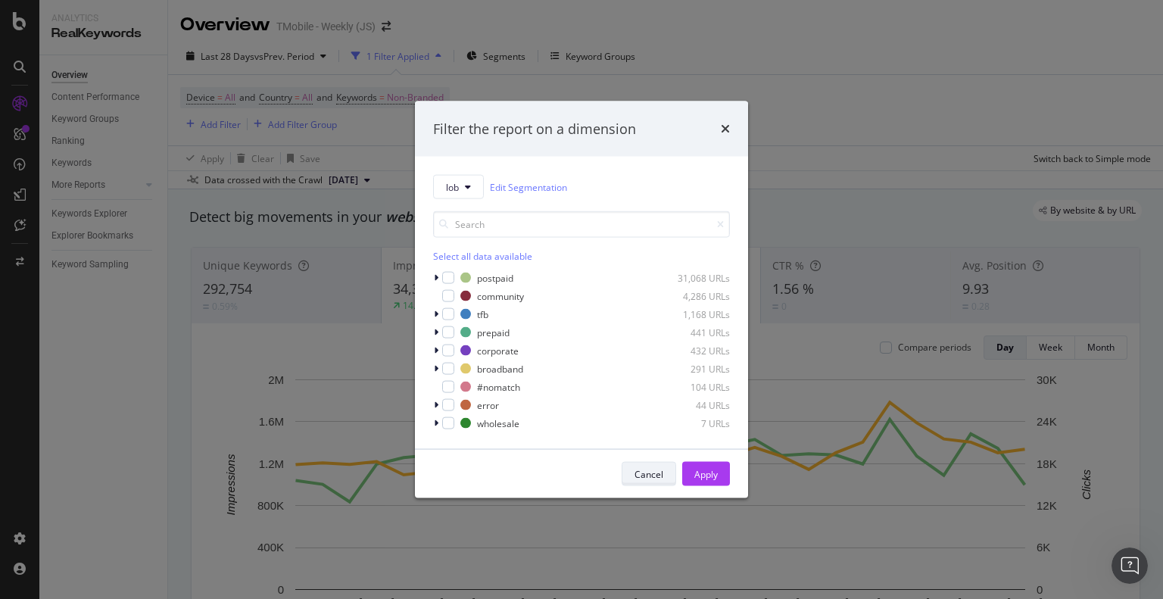
click at [636, 471] on div "Cancel" at bounding box center [648, 473] width 29 height 13
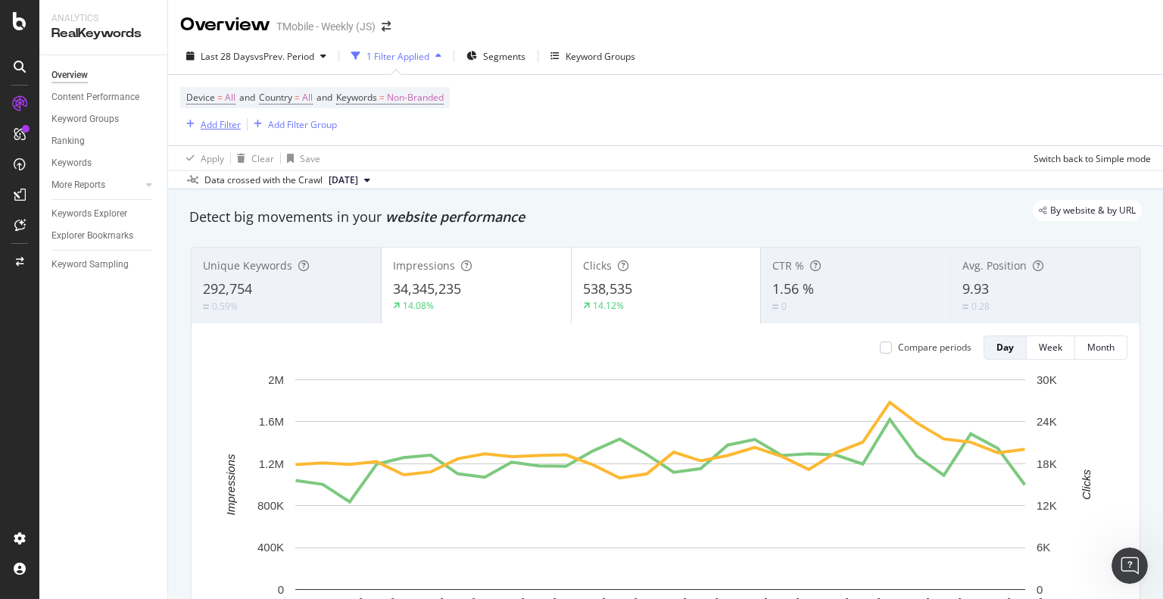
click at [228, 123] on div "Add Filter" at bounding box center [221, 124] width 40 height 13
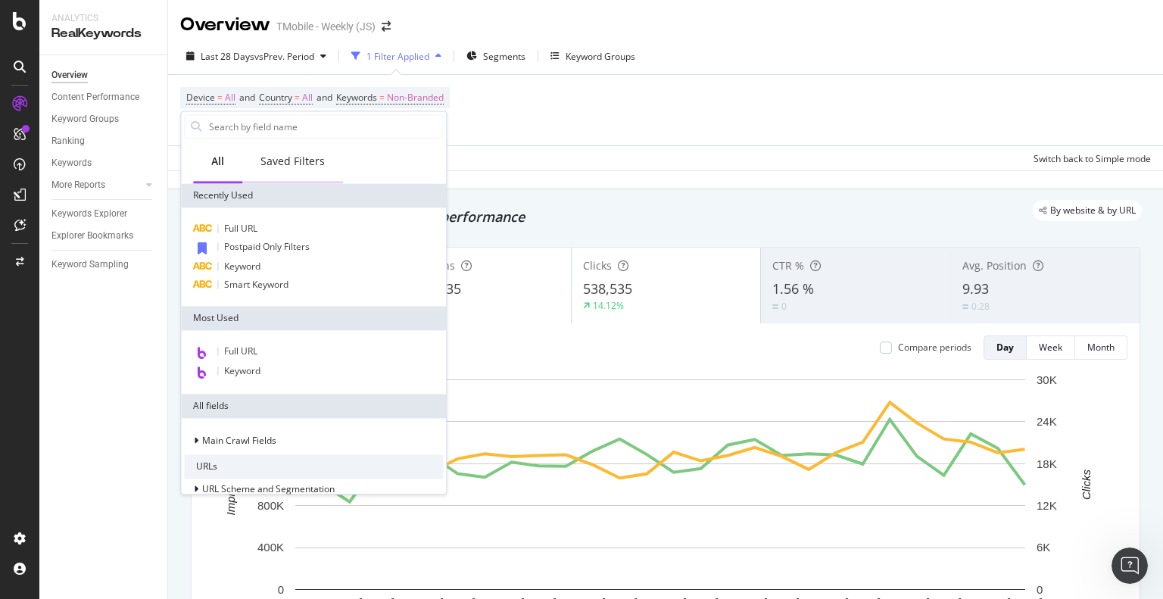
click at [274, 165] on div "Saved Filters" at bounding box center [292, 161] width 64 height 15
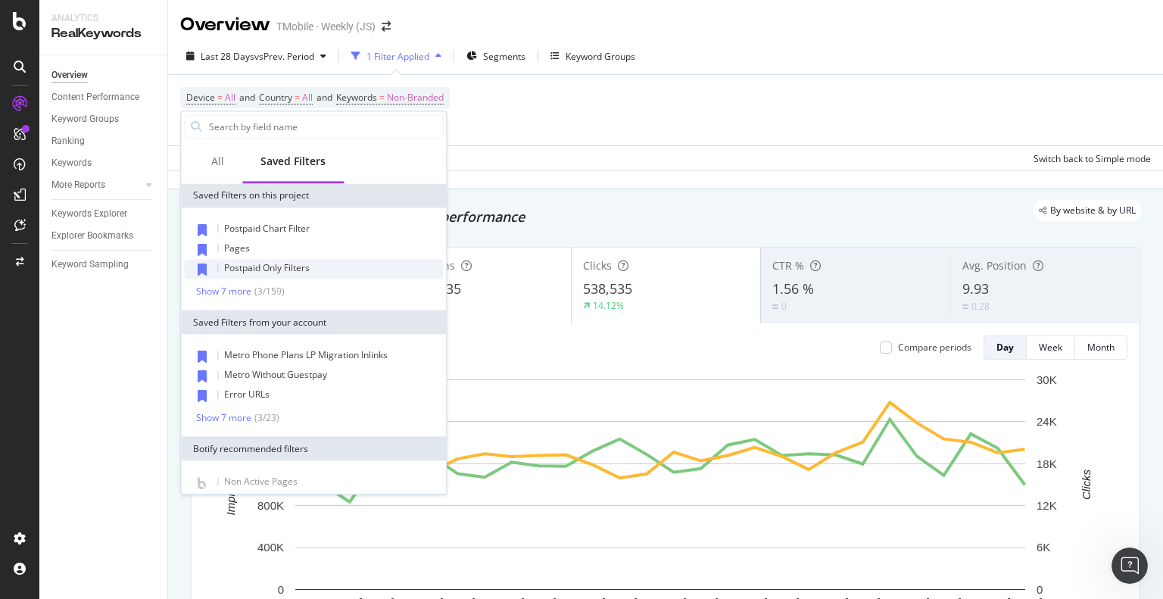
click at [304, 269] on span "Postpaid Only Filters" at bounding box center [267, 267] width 86 height 13
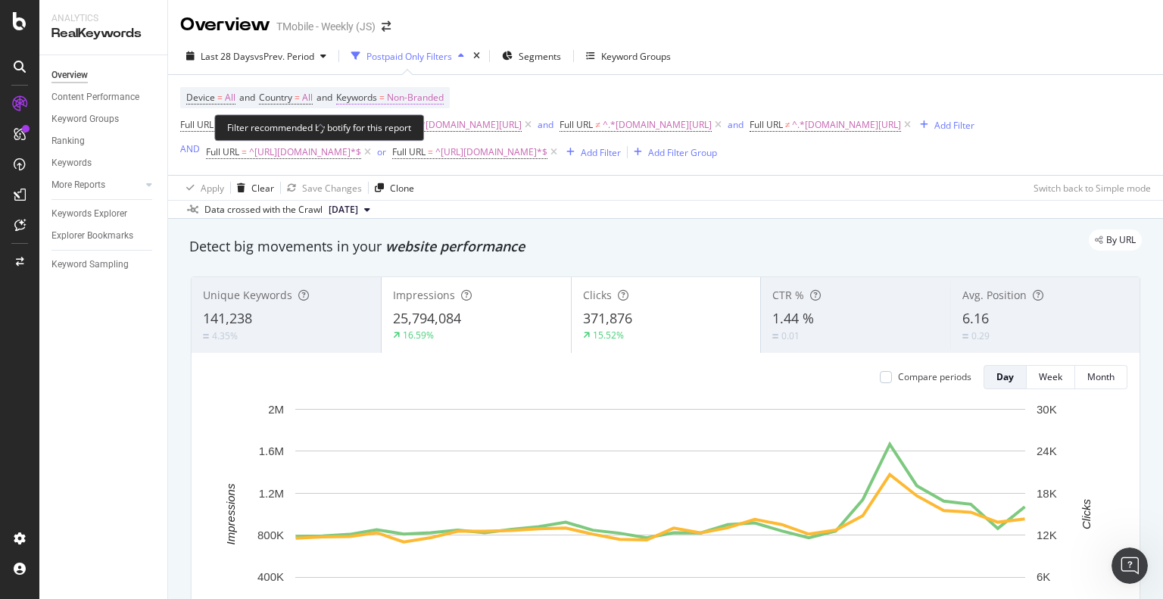
click at [398, 98] on span "Non-Branded" at bounding box center [415, 97] width 57 height 21
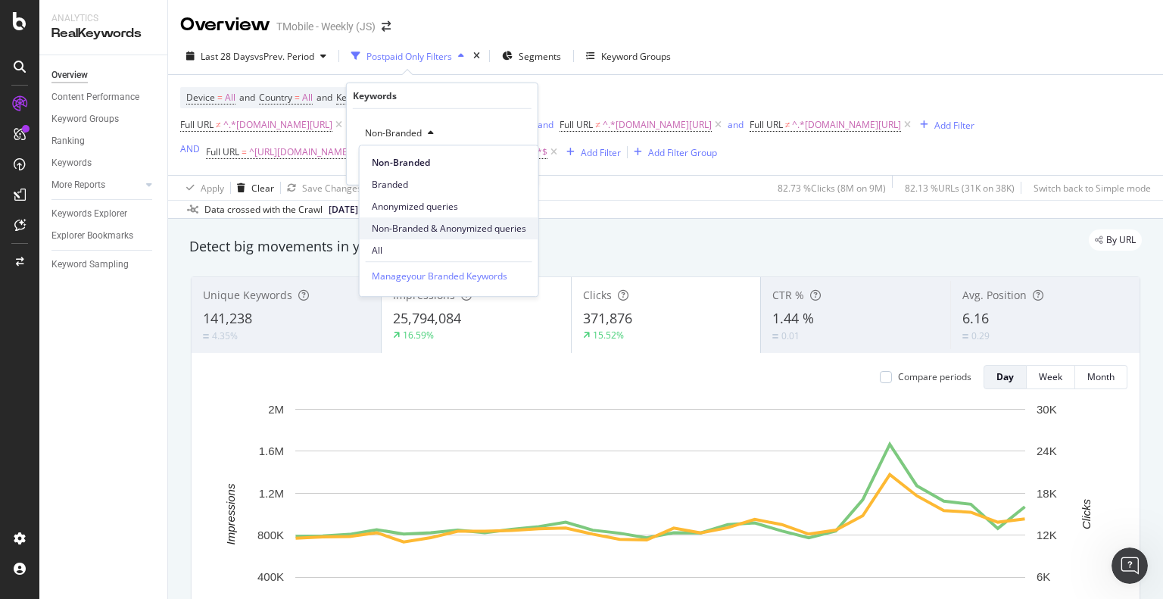
click at [478, 229] on span "Non-Branded & Anonymized queries" at bounding box center [449, 229] width 154 height 14
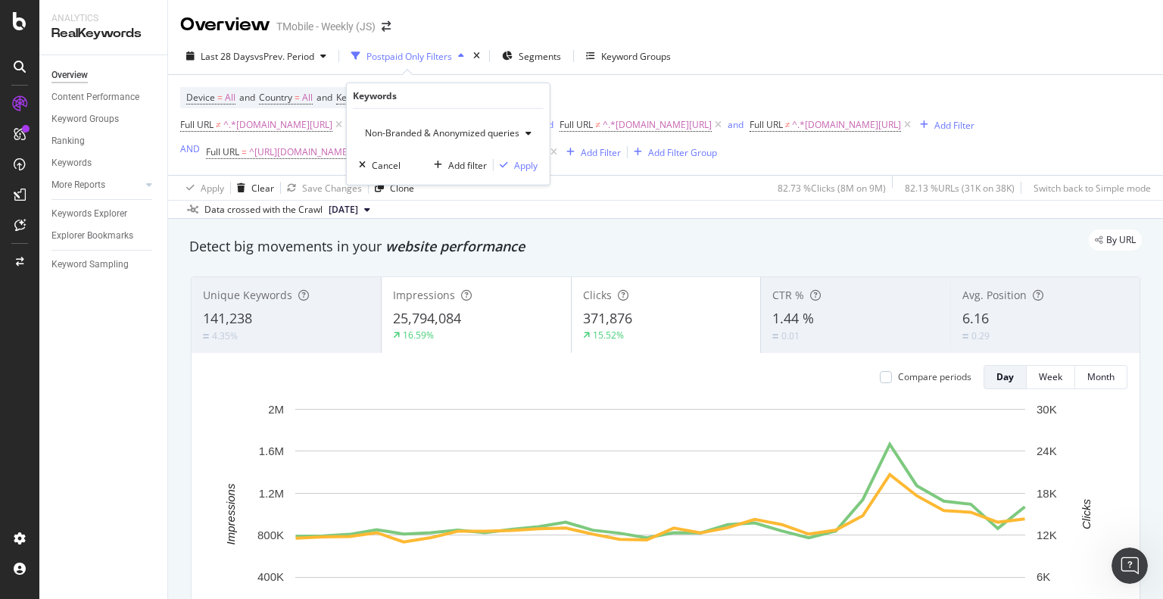
click at [514, 133] on span "Non-Branded & Anonymized queries" at bounding box center [439, 132] width 160 height 13
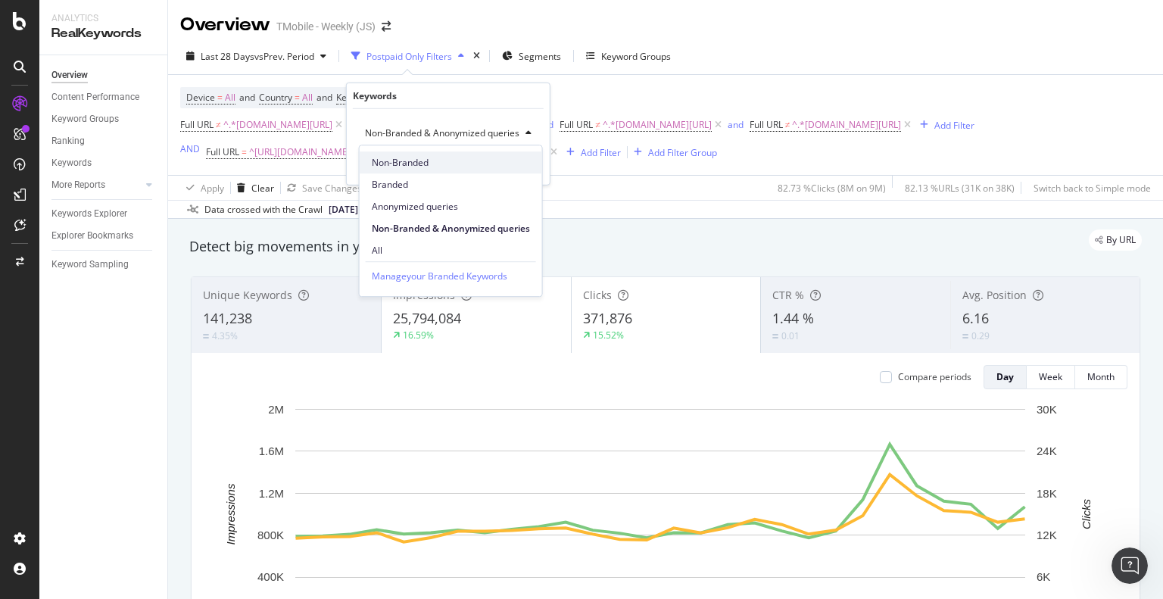
click at [443, 165] on span "Non-Branded" at bounding box center [451, 163] width 158 height 14
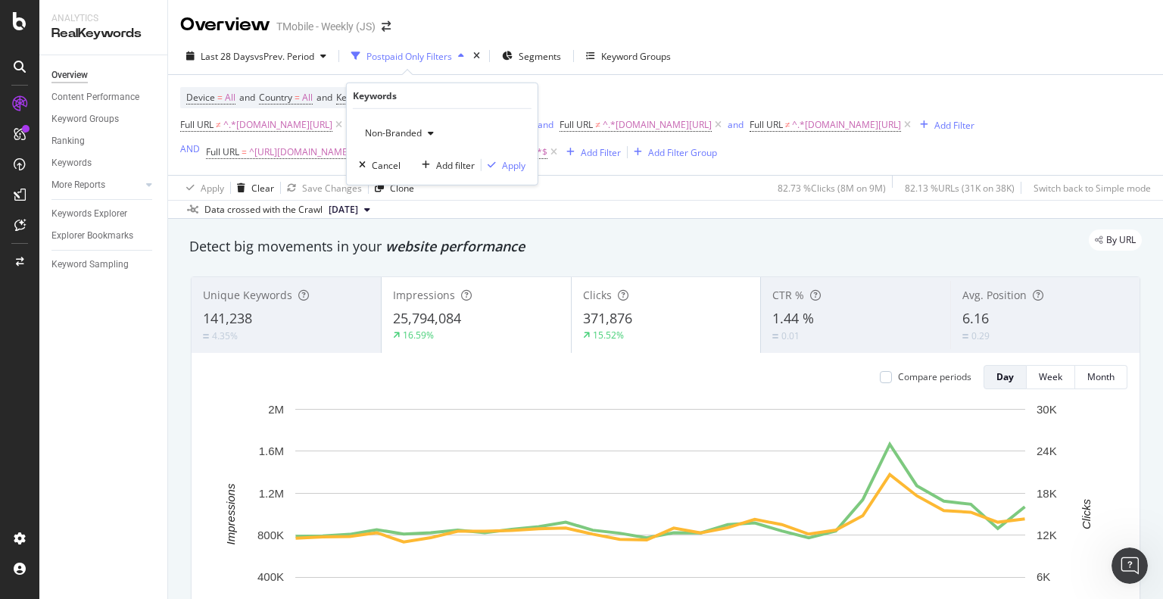
click at [409, 132] on span "Non-Branded" at bounding box center [390, 132] width 63 height 13
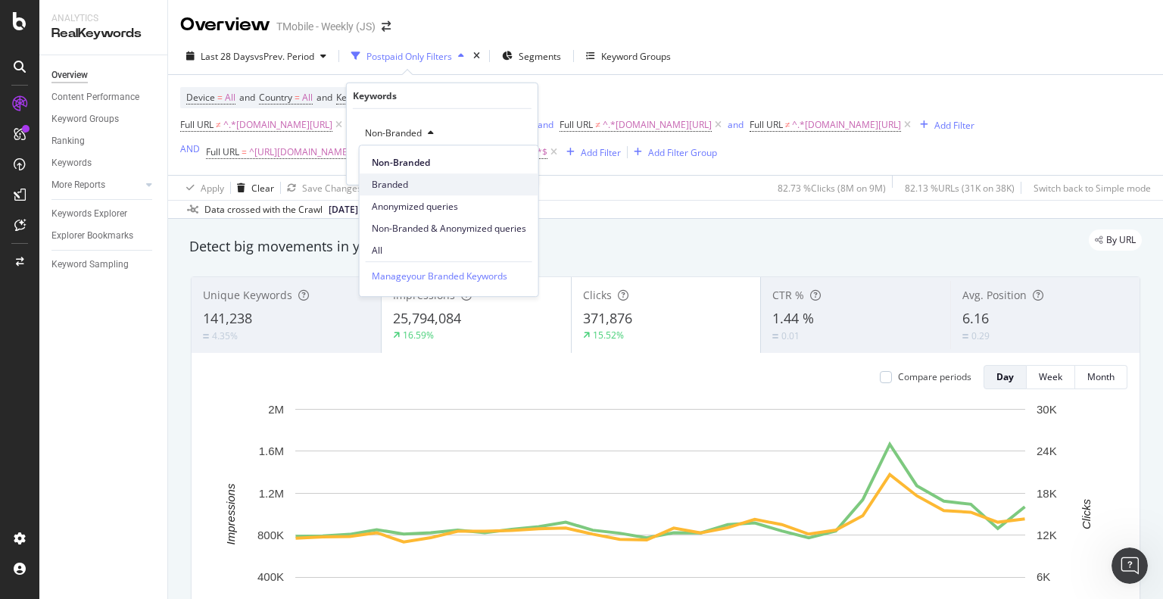
click at [410, 192] on div "Branded" at bounding box center [449, 184] width 179 height 22
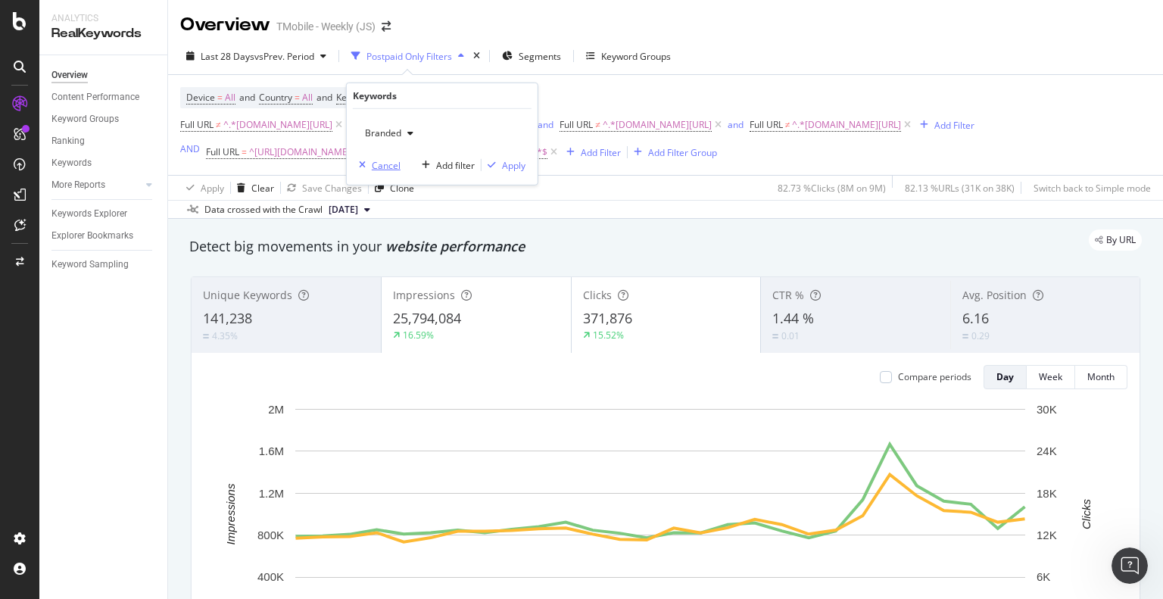
click at [388, 167] on div "Cancel" at bounding box center [386, 164] width 29 height 13
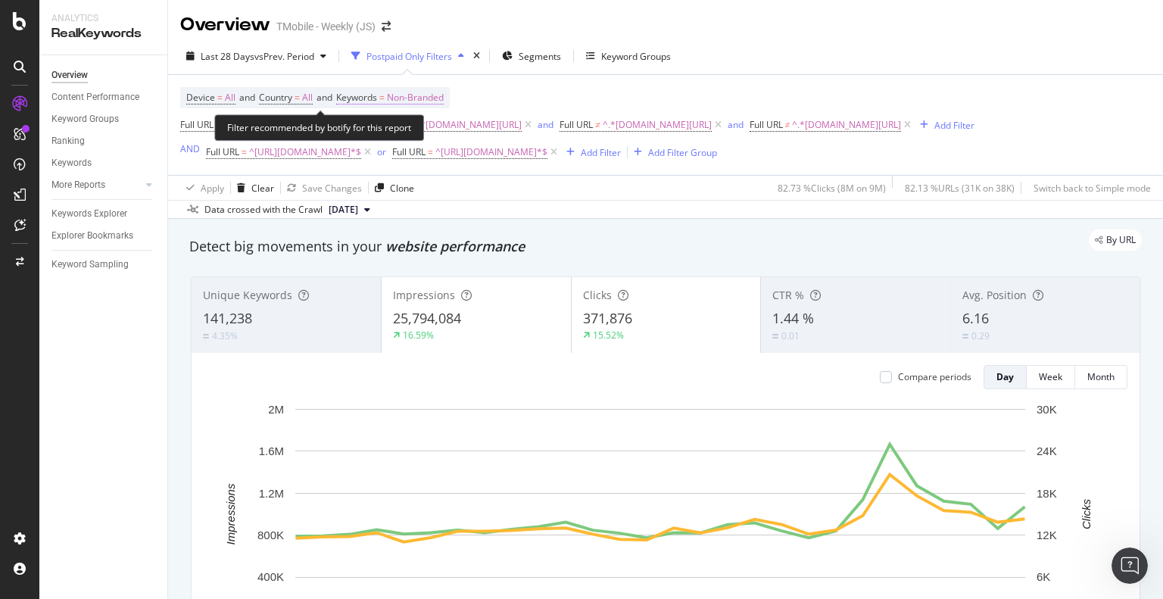
click at [416, 99] on span "Non-Branded" at bounding box center [415, 97] width 57 height 21
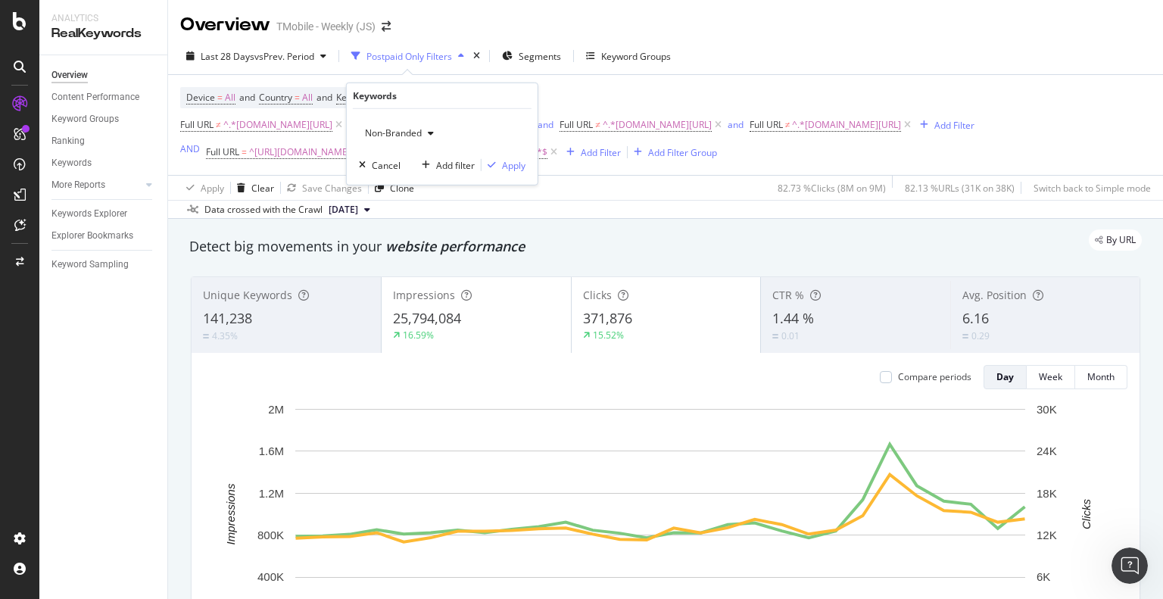
click at [655, 90] on div "Device = All and Country = All and Keywords = Non-Branded Full URL ≠ ^.*t-mobil…" at bounding box center [577, 125] width 794 height 76
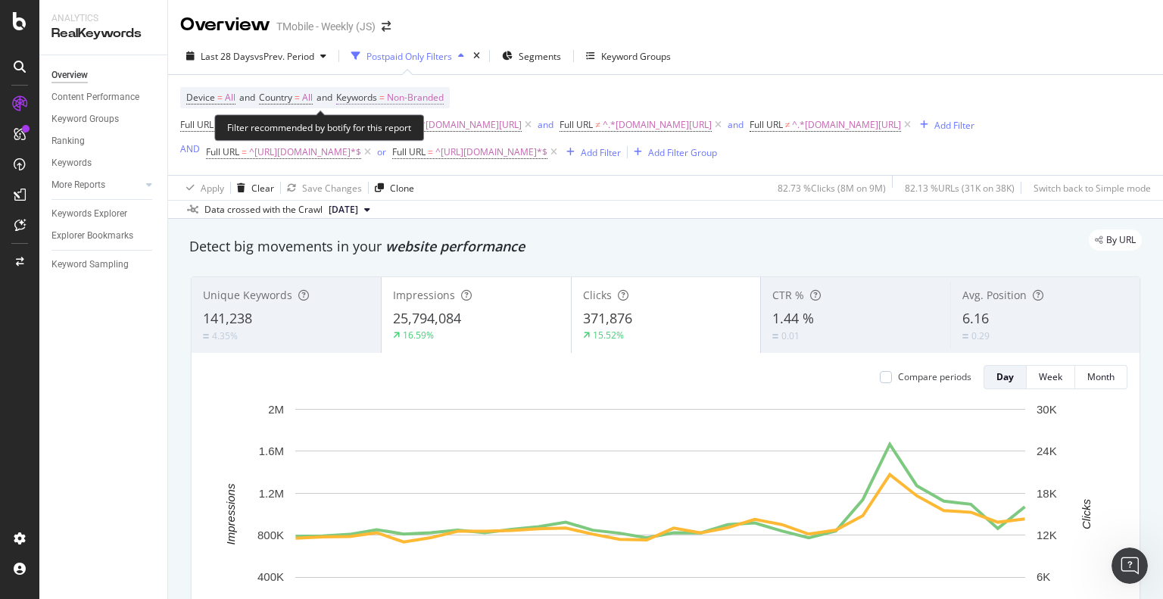
click at [406, 96] on span "Non-Branded" at bounding box center [415, 97] width 57 height 21
click at [637, 83] on div "Device = All and Country = All and Keywords = Non-Branded Full URL ≠ ^.*t-mobil…" at bounding box center [665, 125] width 971 height 100
click at [711, 151] on div "Add Filter Group" at bounding box center [682, 152] width 69 height 13
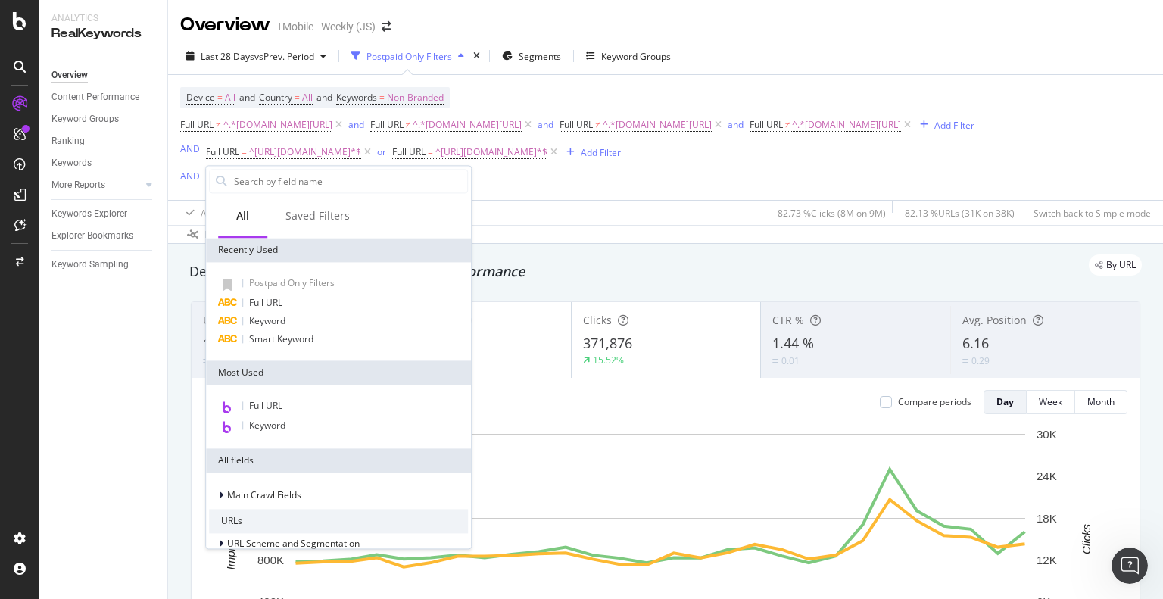
click at [663, 158] on div "Device = All and Country = All and Keywords = Non-Branded Full URL ≠ ^.*t-mobil…" at bounding box center [577, 137] width 794 height 101
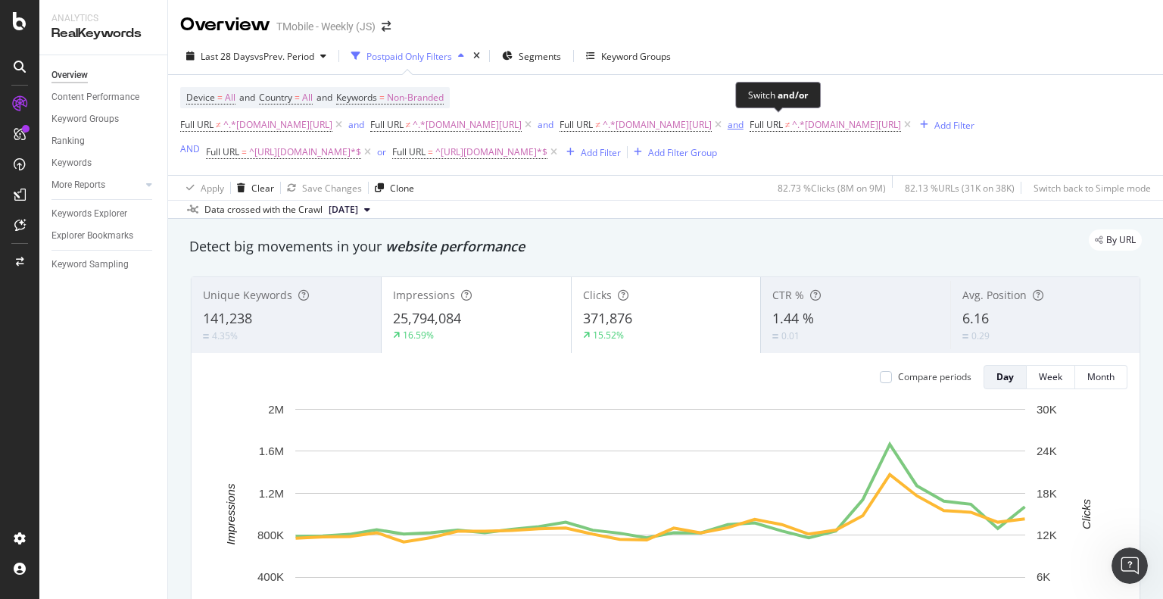
click at [743, 128] on div "and" at bounding box center [736, 124] width 16 height 13
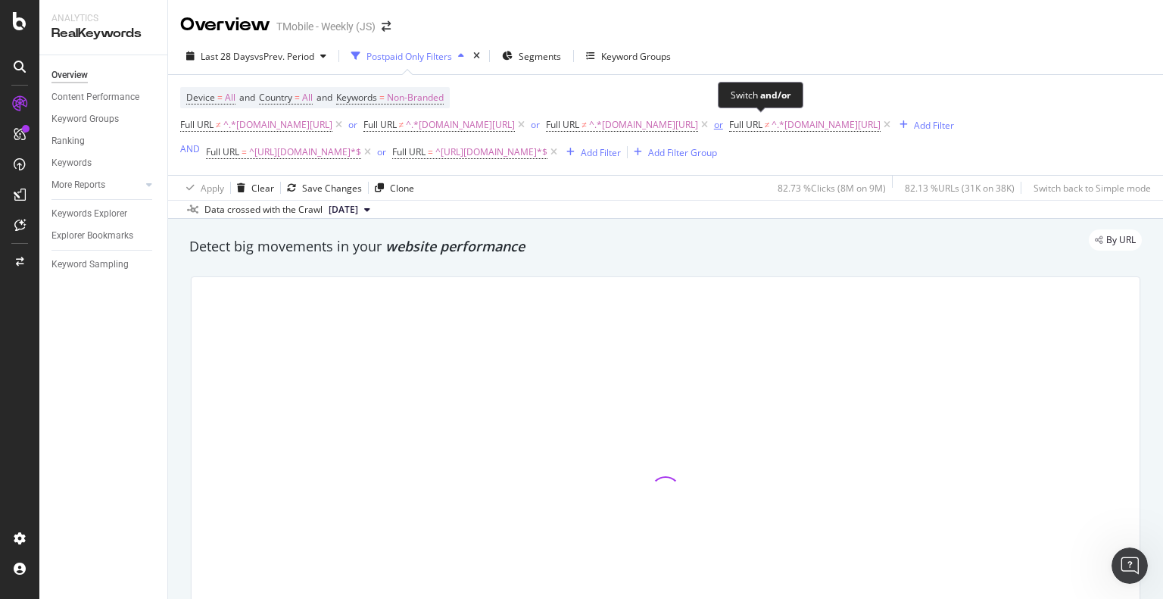
click at [723, 124] on div "or" at bounding box center [718, 124] width 9 height 13
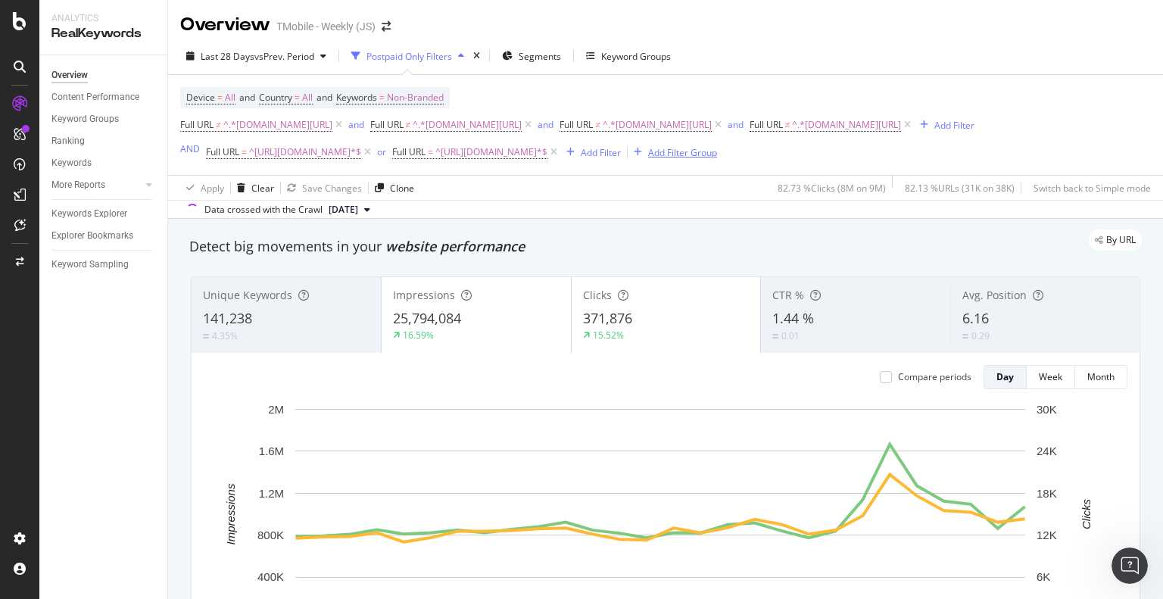
click at [697, 154] on div "Add Filter Group" at bounding box center [682, 152] width 69 height 13
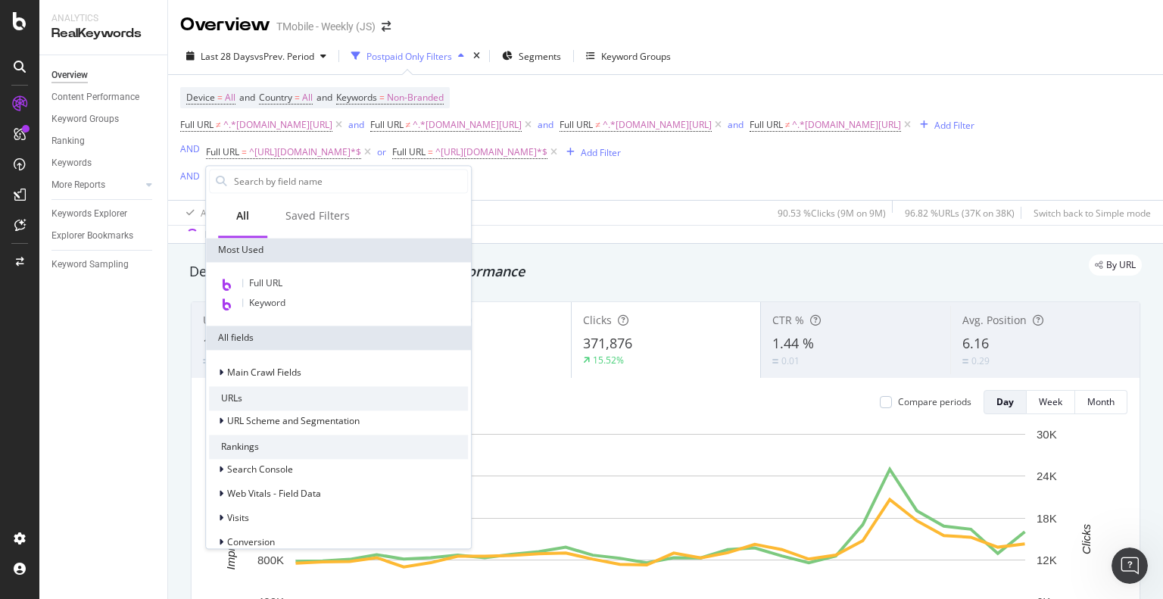
click at [319, 181] on input "text" at bounding box center [349, 181] width 235 height 23
click at [179, 178] on div "Device = All and Country = All and Keywords = Non-Branded Full URL ≠ ^.*t-mobil…" at bounding box center [665, 149] width 995 height 151
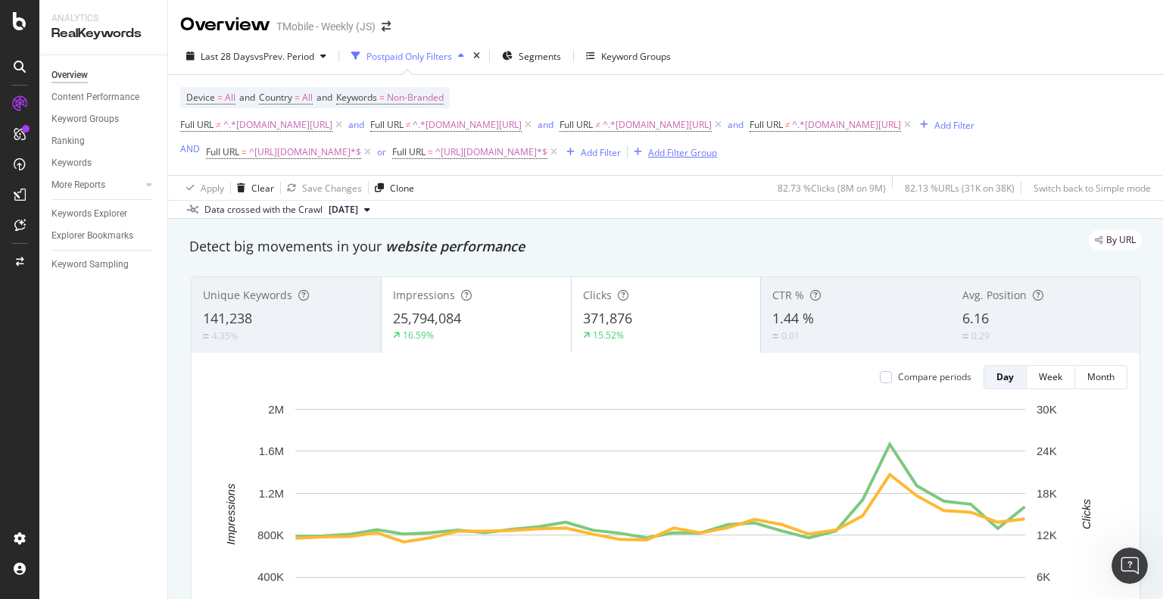
click at [715, 154] on div "Add Filter Group" at bounding box center [682, 152] width 69 height 13
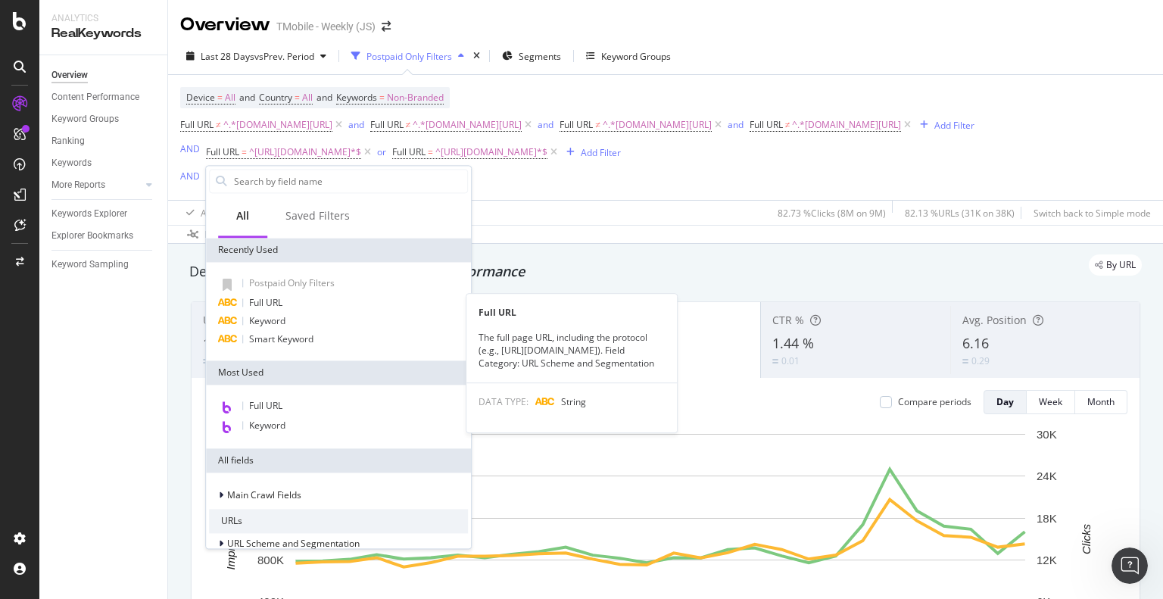
click at [272, 297] on span "Full URL" at bounding box center [265, 302] width 33 height 13
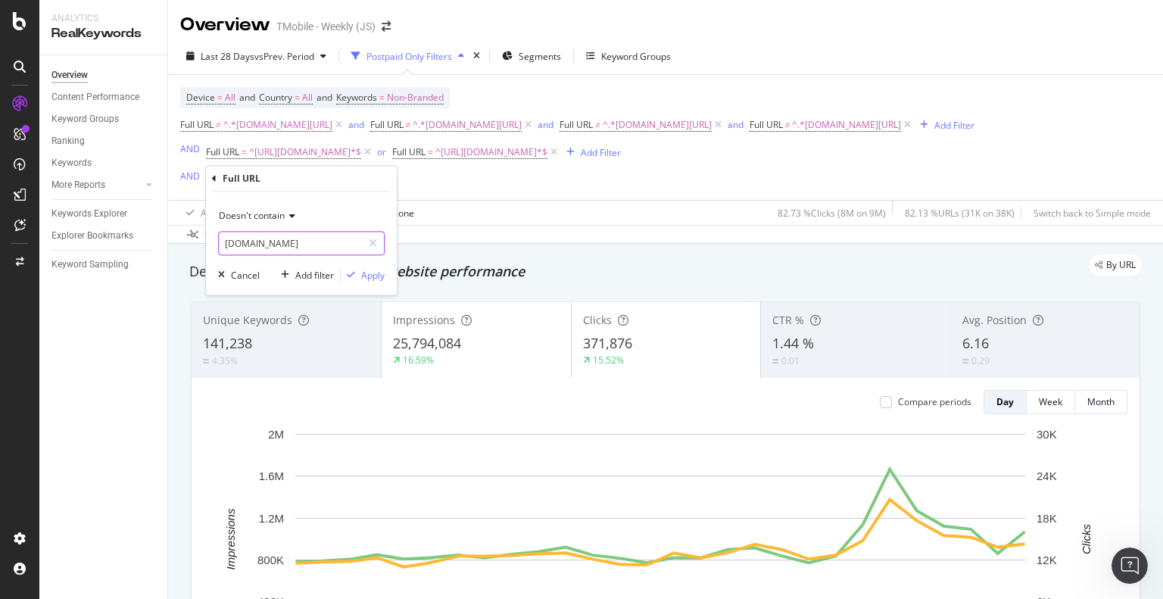
click at [284, 239] on input "prepaid.t-mobile.com" at bounding box center [290, 244] width 143 height 24
type input "qweqe"
click at [379, 275] on div "Apply" at bounding box center [372, 275] width 23 height 13
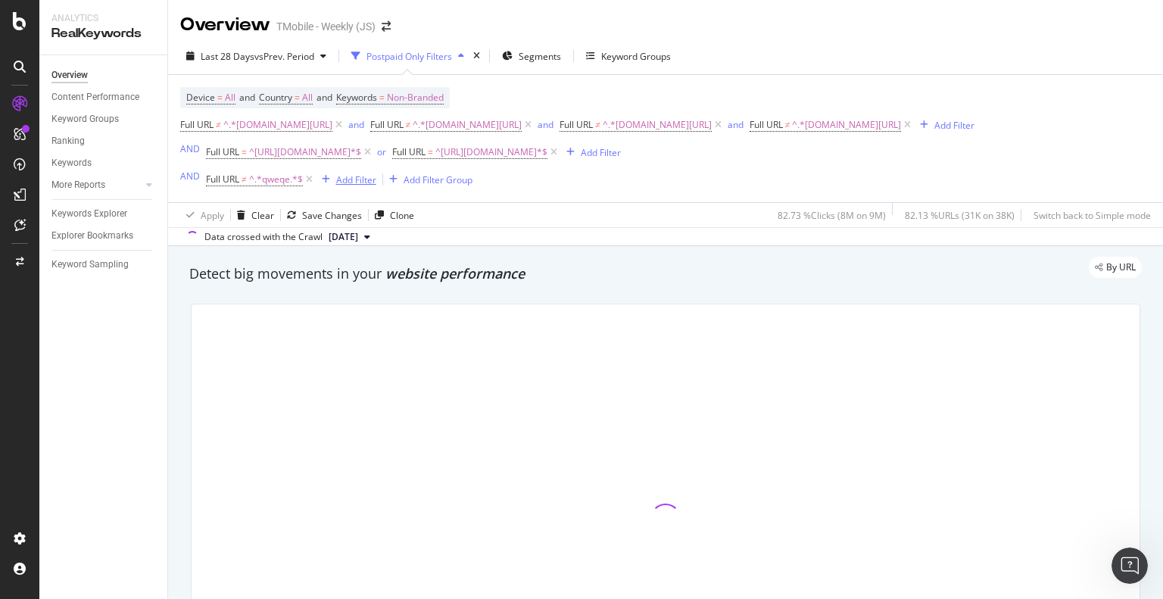
click at [327, 177] on icon "button" at bounding box center [326, 179] width 8 height 9
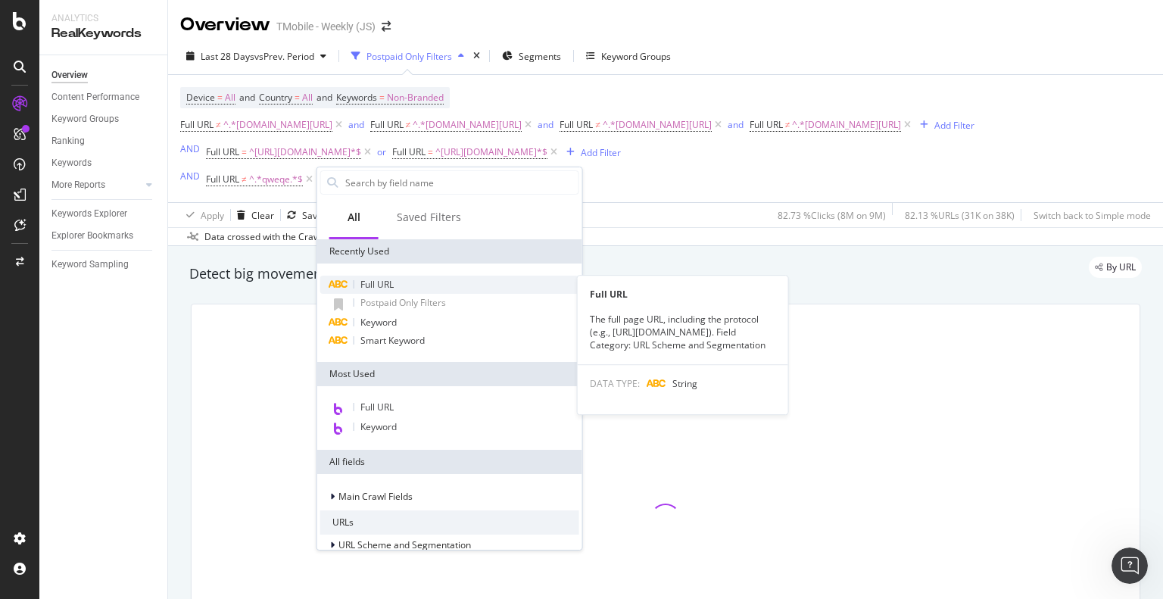
click at [394, 281] on div "Full URL" at bounding box center [449, 285] width 259 height 18
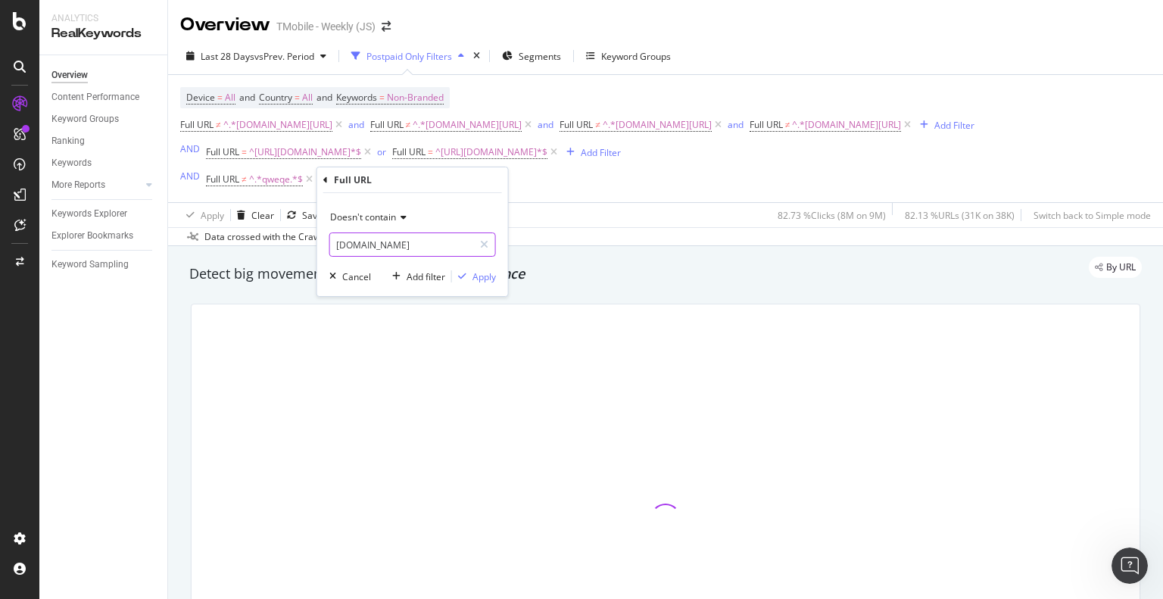
click at [451, 238] on input "prepaid.t-mobile.com" at bounding box center [401, 244] width 143 height 24
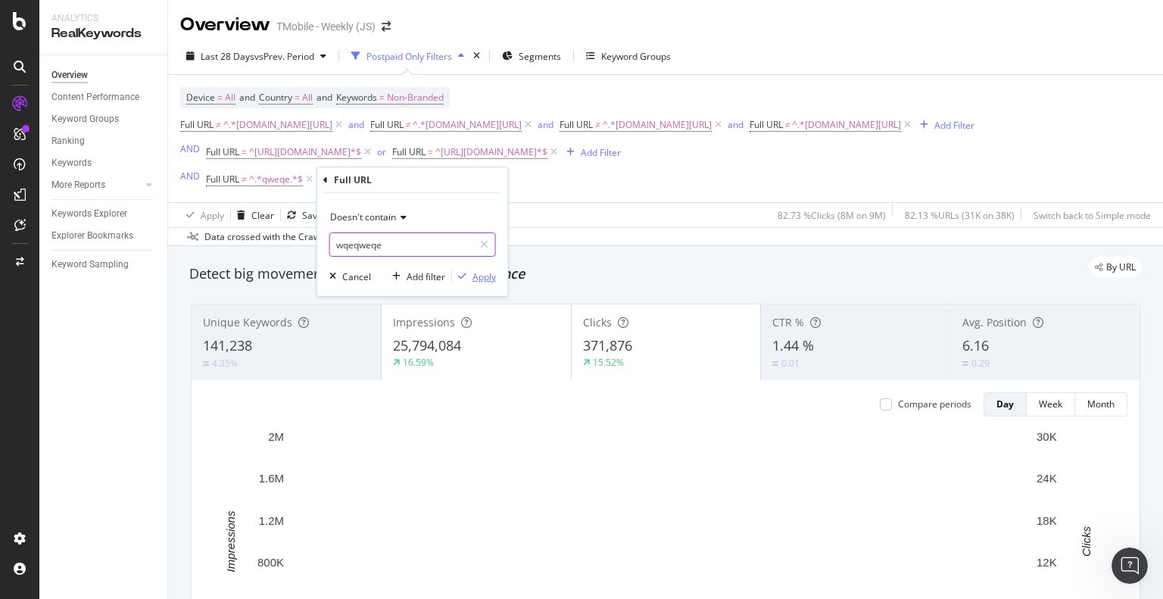
type input "wqeqweqe"
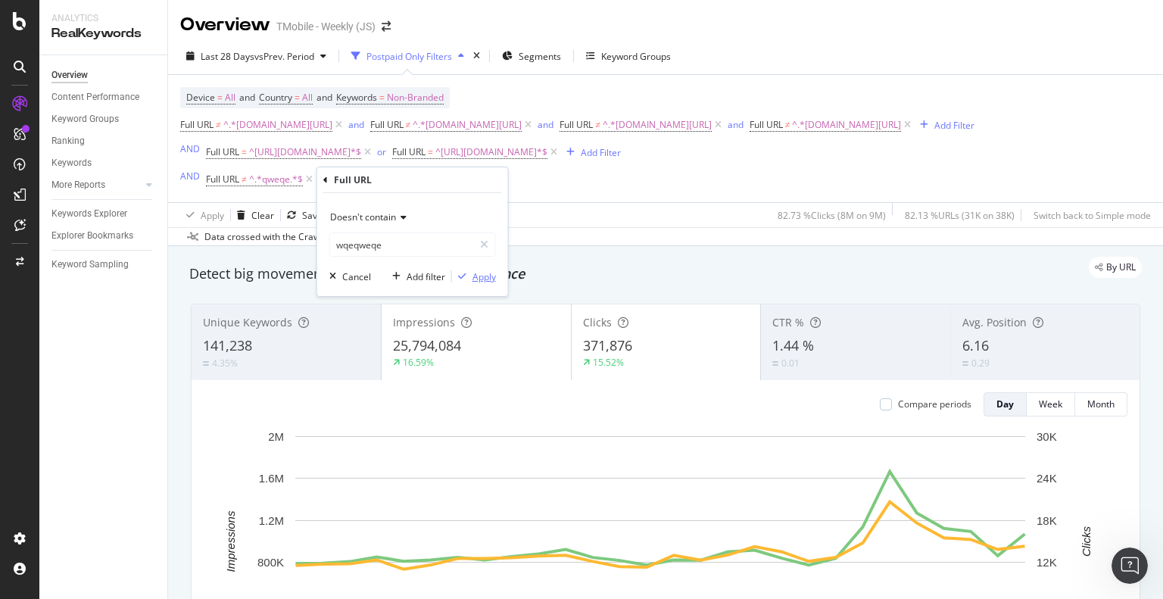
click at [481, 275] on div "Apply" at bounding box center [483, 276] width 23 height 13
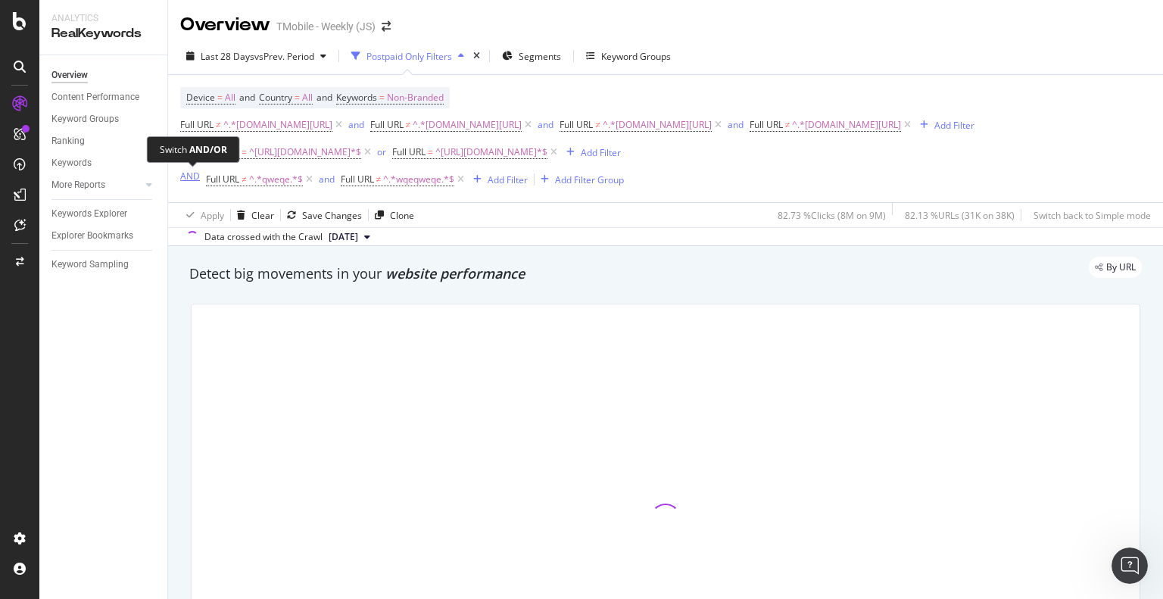
click at [187, 178] on div "AND" at bounding box center [190, 176] width 20 height 13
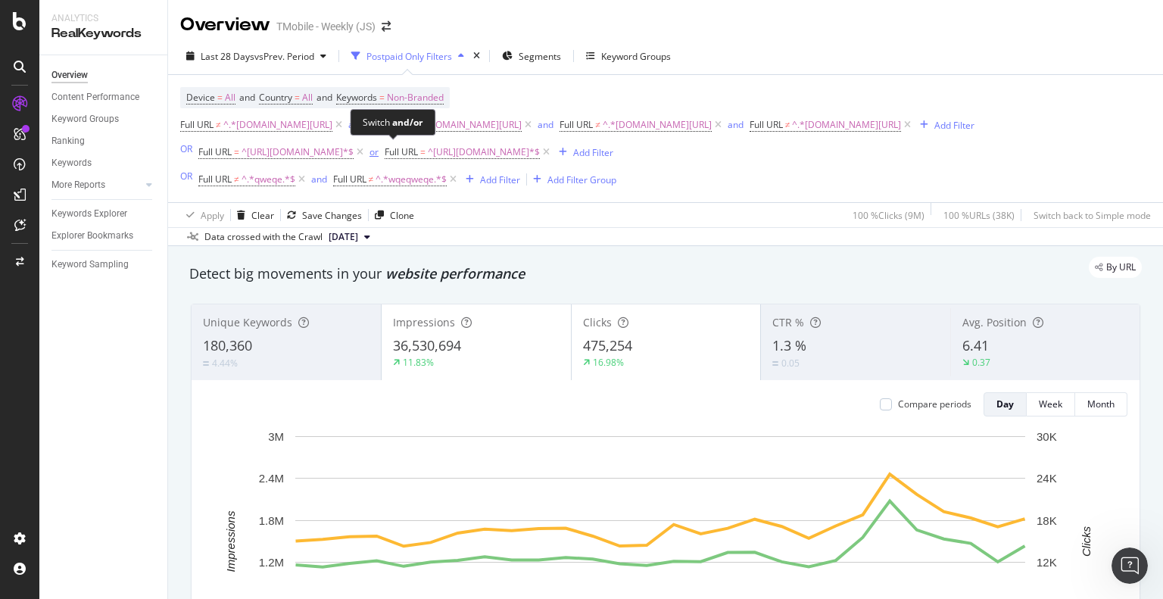
click at [379, 151] on div "or" at bounding box center [373, 151] width 9 height 13
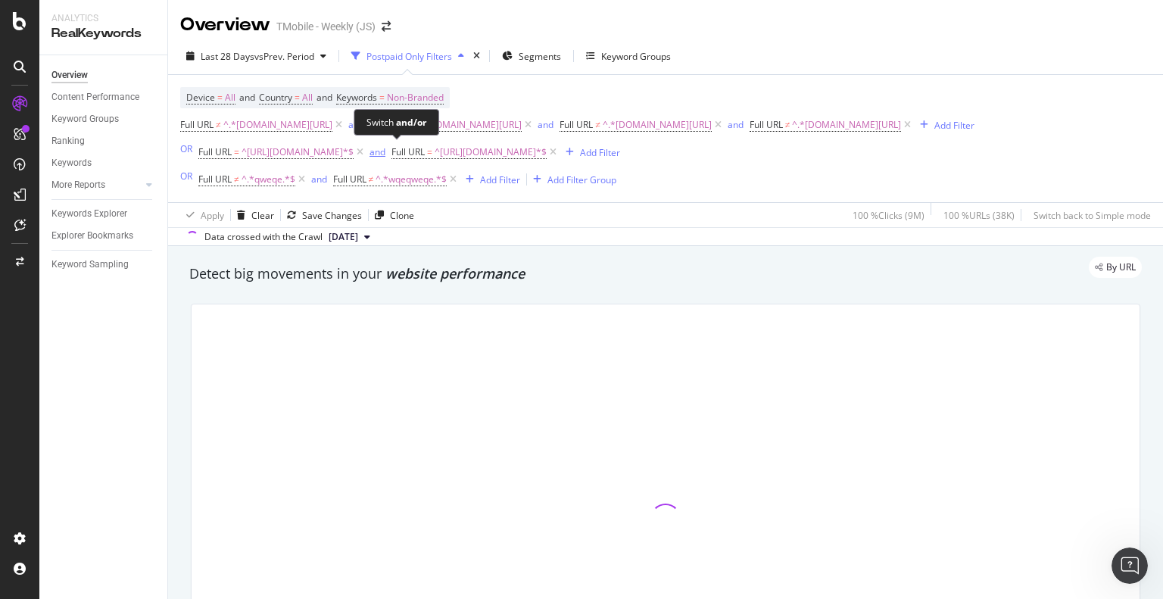
click at [385, 152] on div "and" at bounding box center [377, 151] width 16 height 13
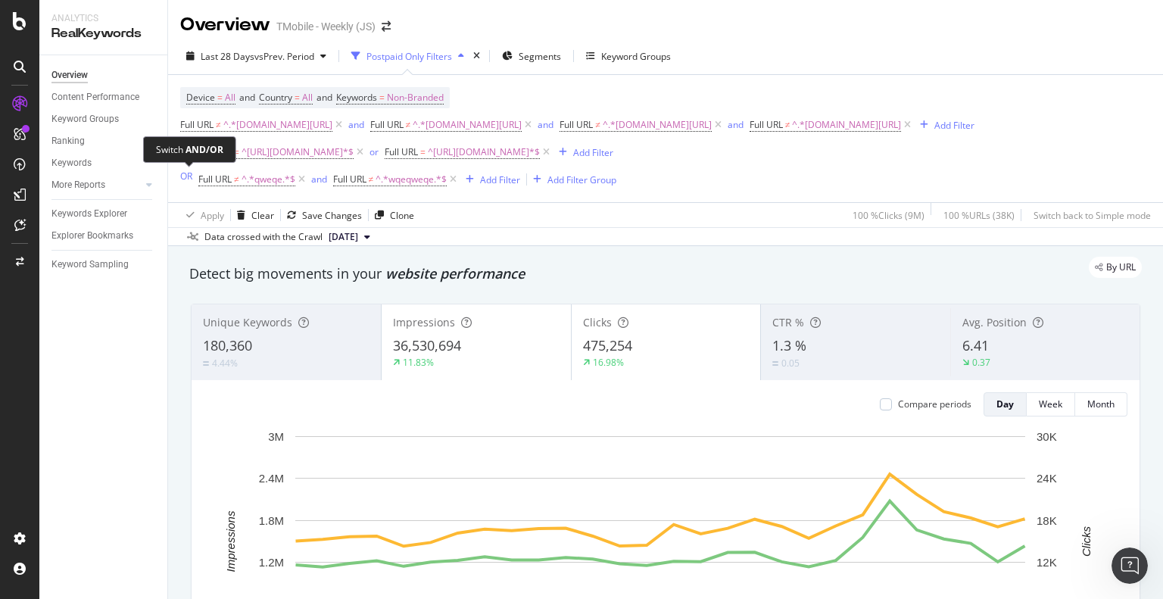
click at [185, 175] on div "OR" at bounding box center [186, 176] width 12 height 13
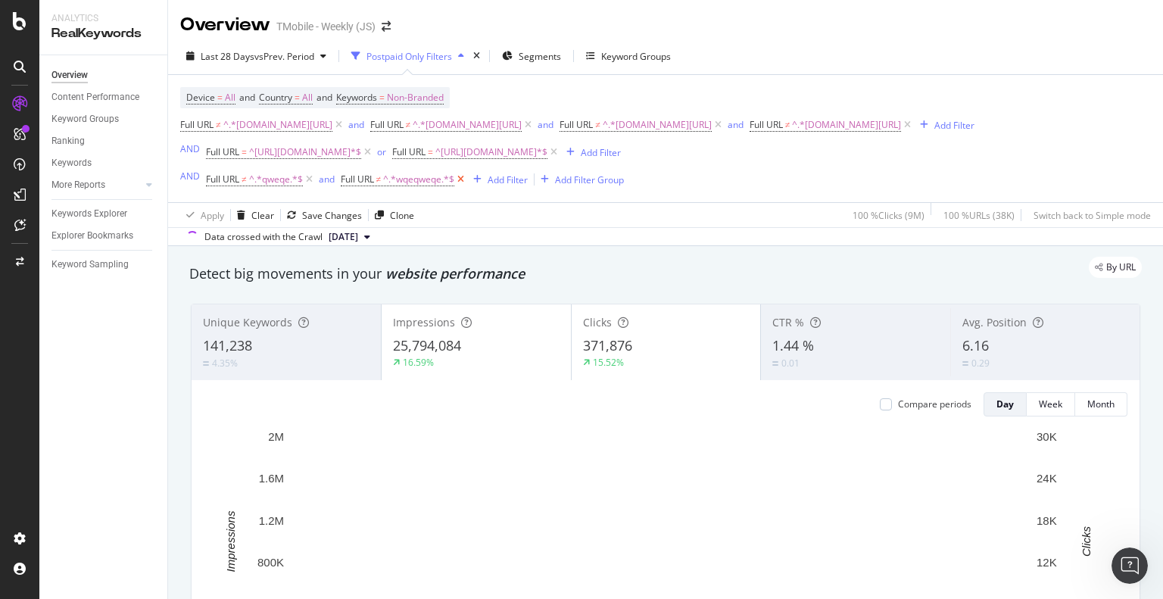
click at [462, 179] on icon at bounding box center [460, 179] width 13 height 15
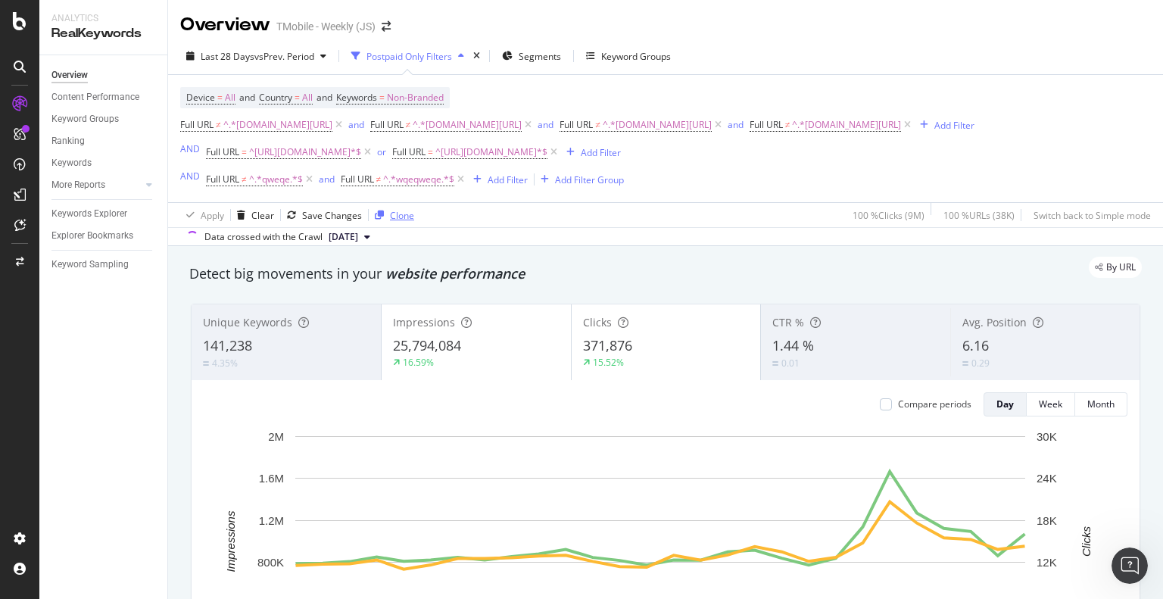
click at [307, 179] on icon at bounding box center [309, 179] width 13 height 15
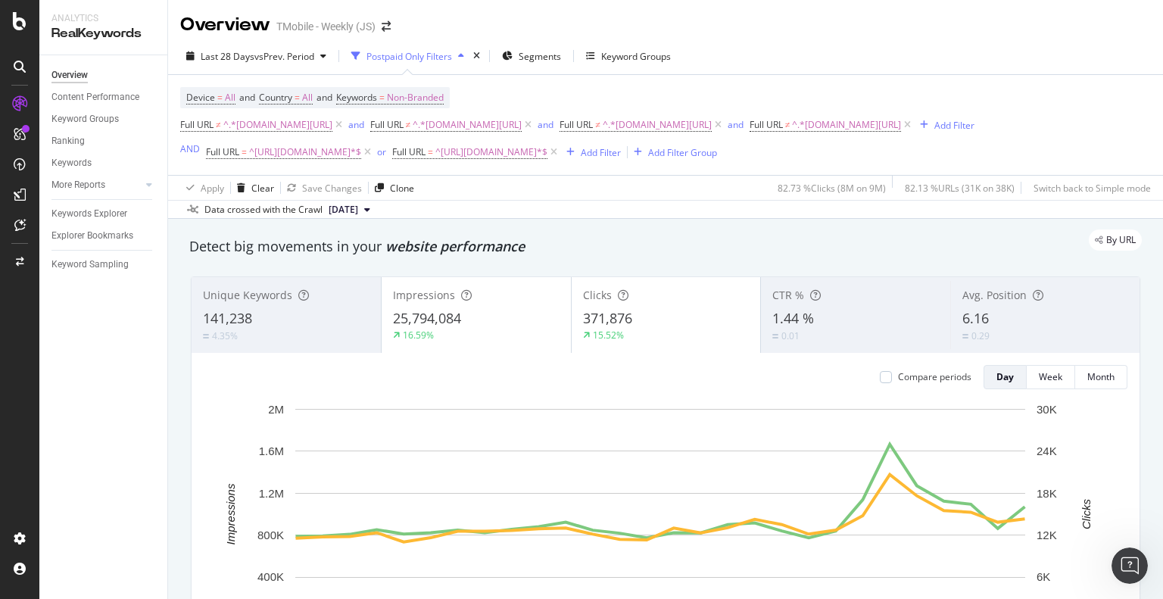
click at [830, 81] on div "Device = All and Country = All and Keywords = Non-Branded Full URL ≠ ^.*t-mobil…" at bounding box center [665, 125] width 971 height 100
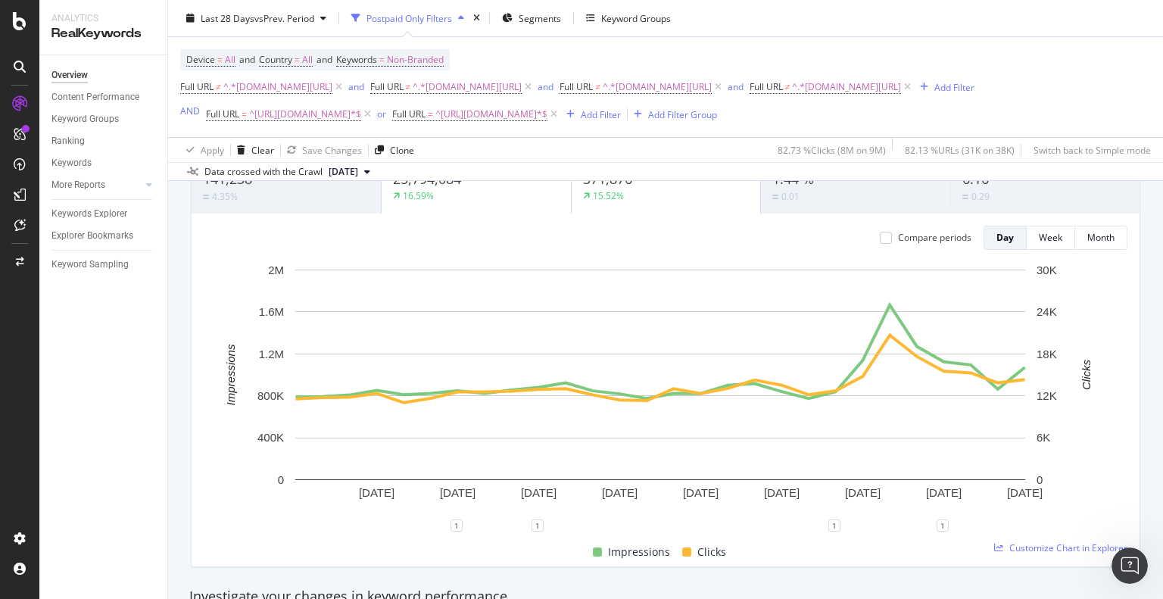
scroll to position [76, 0]
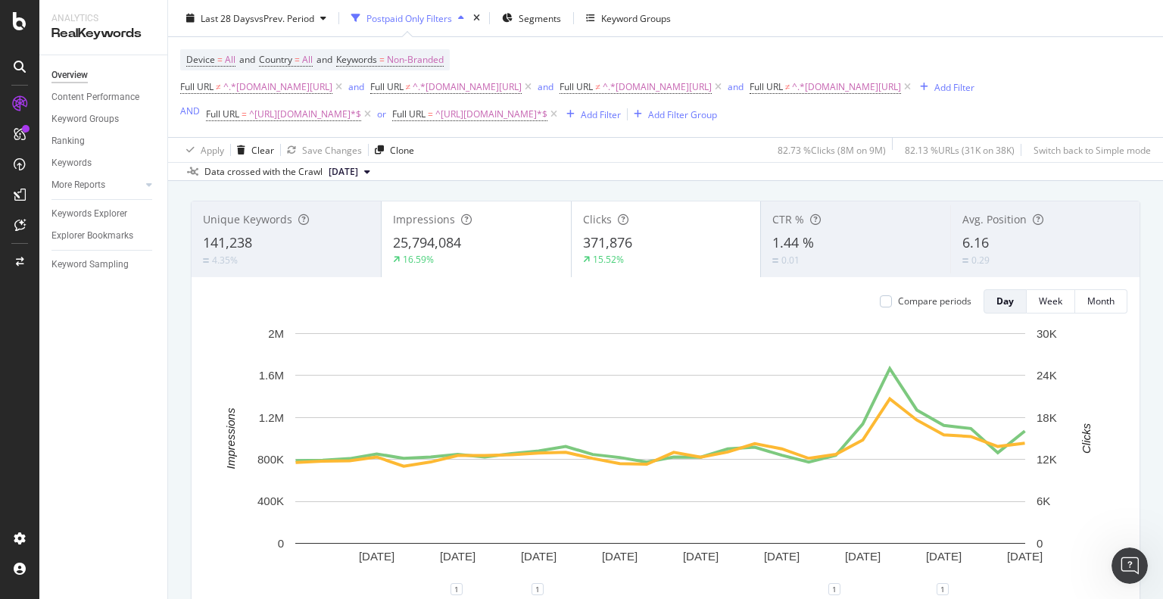
click at [884, 49] on div "Device = All and Country = All and Keywords = Non-Branded Full URL ≠ ^.*t-mobil…" at bounding box center [577, 87] width 794 height 76
click at [706, 59] on div "Device = All and Country = All and Keywords = Non-Branded Full URL ≠ ^.*t-mobil…" at bounding box center [577, 87] width 794 height 76
click at [878, 49] on div "Device = All and Country = All and Keywords = Non-Branded Full URL ≠ ^.*t-mobil…" at bounding box center [577, 87] width 794 height 76
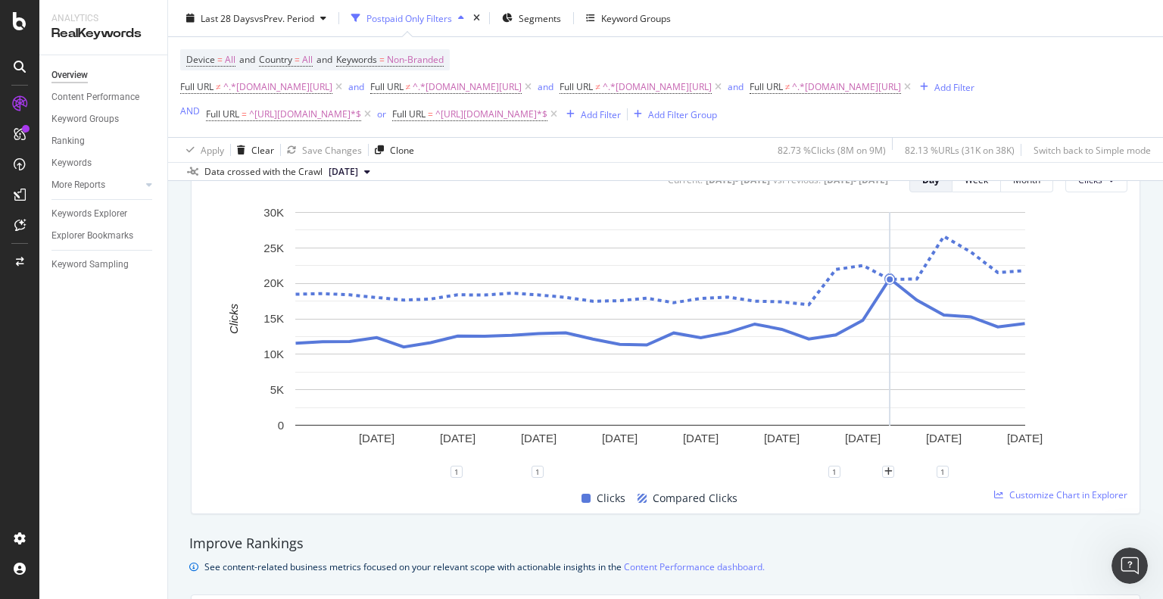
scroll to position [606, 0]
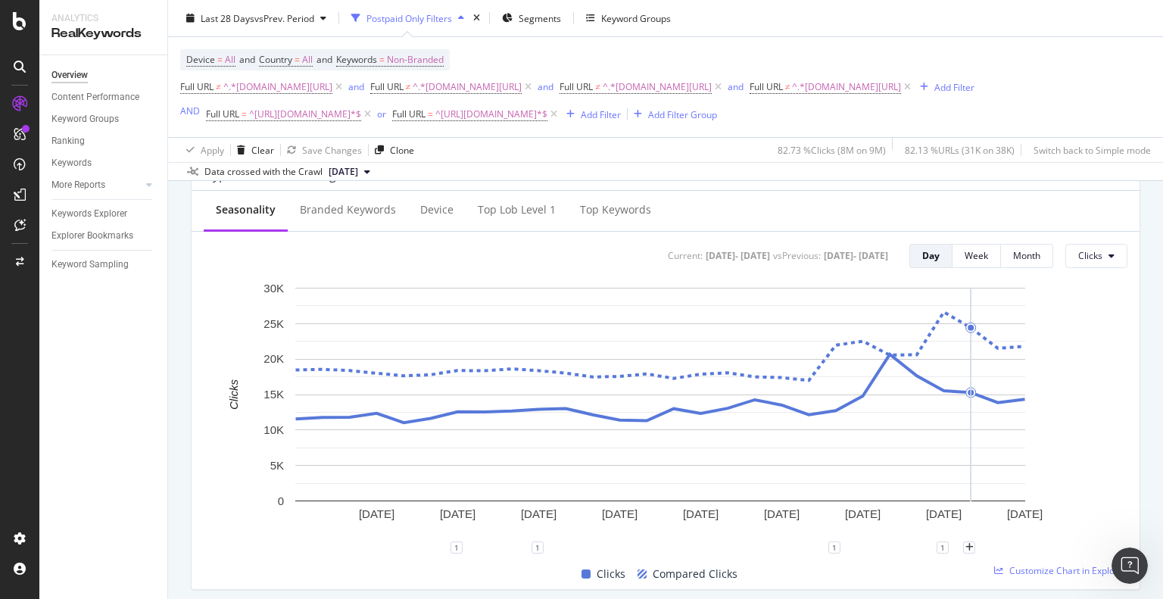
drag, startPoint x: 696, startPoint y: 56, endPoint x: 682, endPoint y: 67, distance: 17.7
click at [696, 56] on div "Device = All and Country = All and Keywords = Non-Branded Full URL ≠ ^.*t-mobil…" at bounding box center [577, 87] width 794 height 76
click at [913, 26] on div "Last 28 Days vs Prev. Period Postpaid Only Filters Segments Keyword Groups" at bounding box center [665, 21] width 995 height 30
click at [533, 14] on span "Segments" at bounding box center [540, 17] width 42 height 13
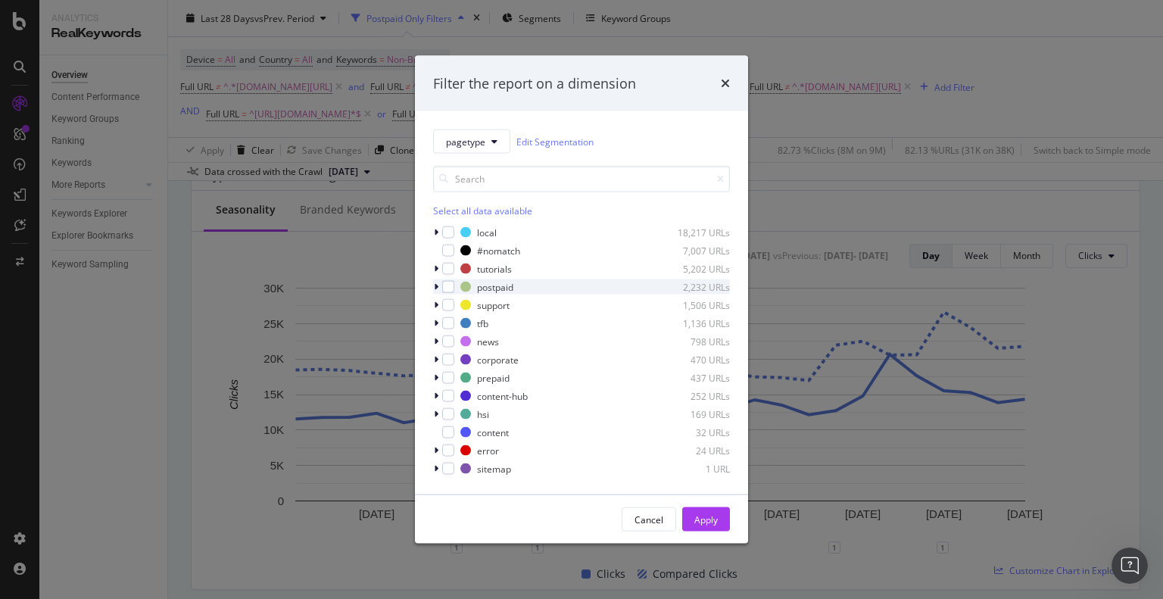
click at [436, 285] on icon "modal" at bounding box center [436, 286] width 5 height 9
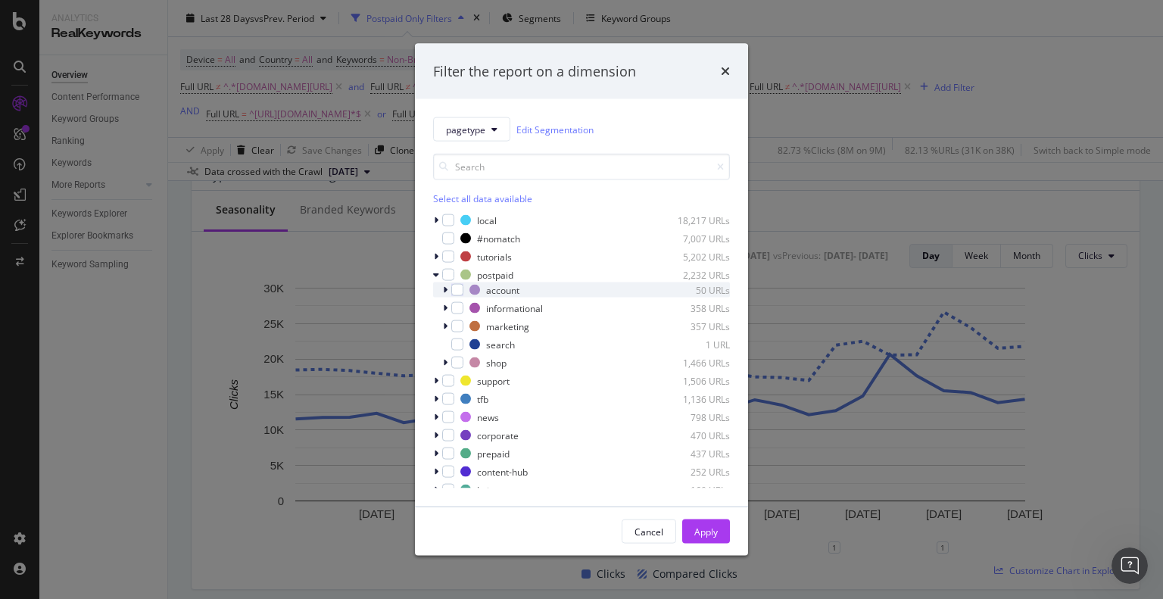
click at [450, 294] on div "modal" at bounding box center [446, 289] width 9 height 15
click at [447, 288] on icon "modal" at bounding box center [445, 289] width 6 height 9
click at [563, 128] on link "Edit Segmentation" at bounding box center [554, 129] width 77 height 16
click at [734, 68] on div "Filter the report on a dimension" at bounding box center [581, 71] width 333 height 56
drag, startPoint x: 722, startPoint y: 66, endPoint x: 702, endPoint y: 80, distance: 25.0
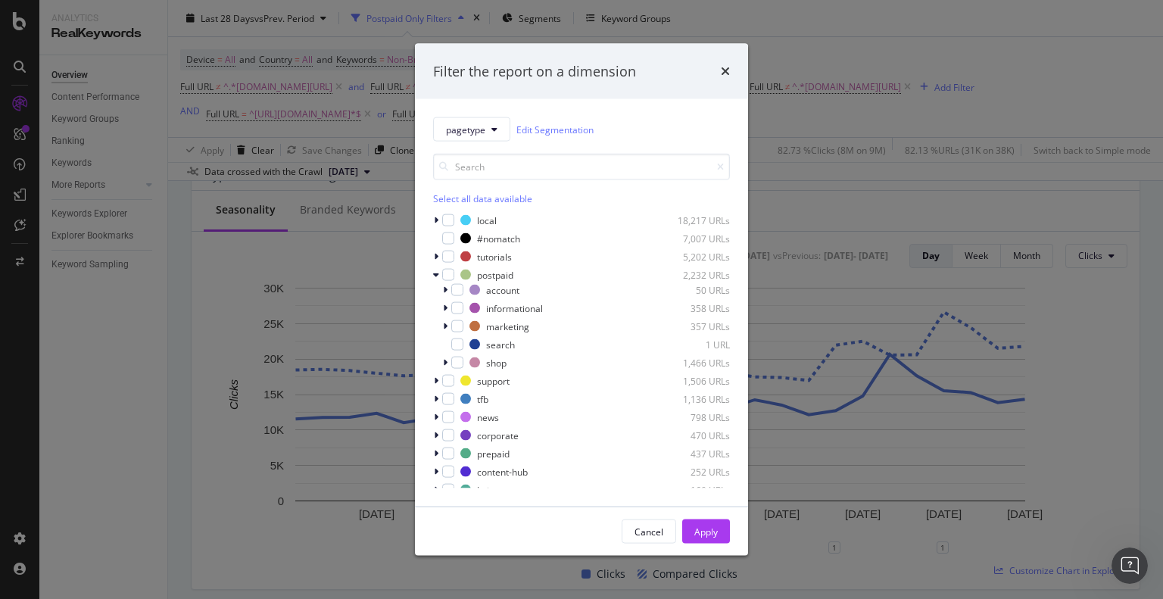
click at [723, 66] on icon "times" at bounding box center [725, 71] width 9 height 12
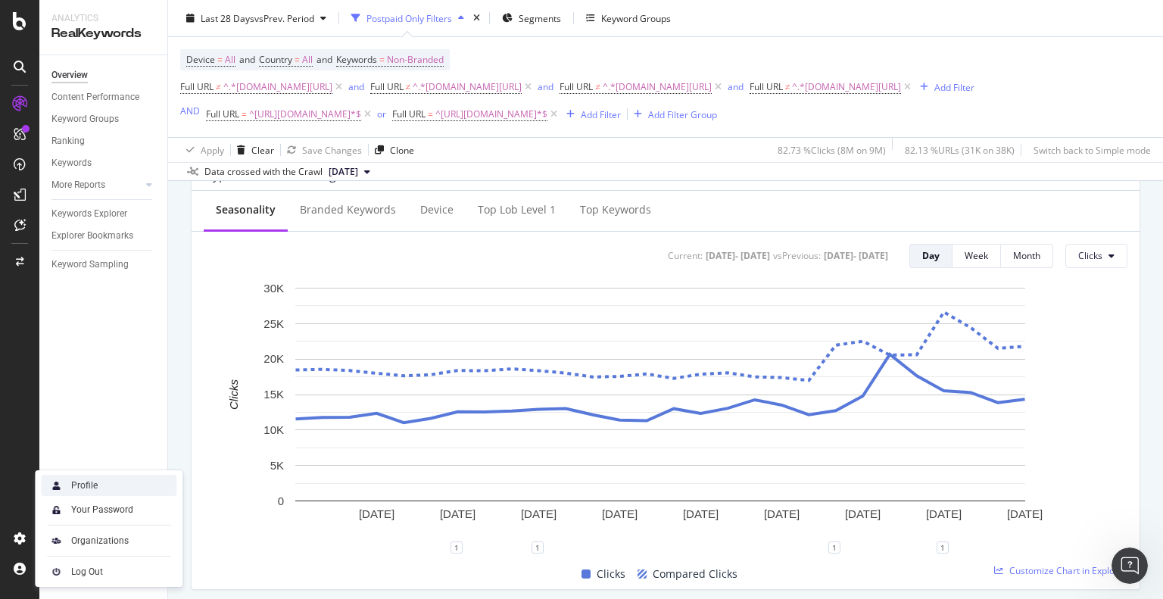
click at [123, 488] on div "Profile" at bounding box center [109, 485] width 136 height 21
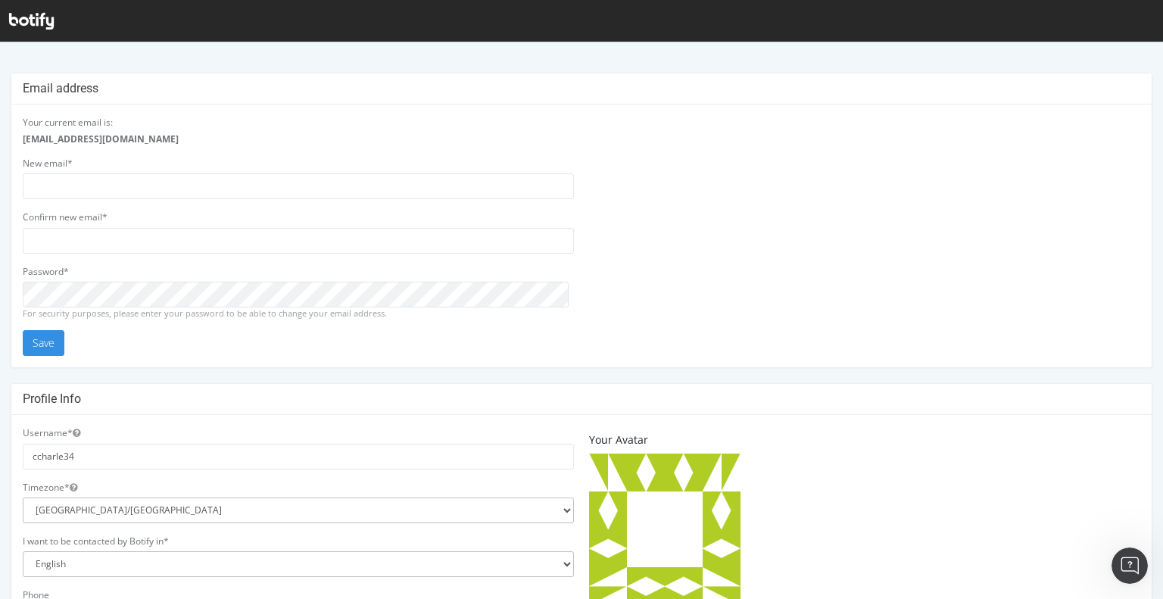
click at [29, 23] on icon at bounding box center [31, 21] width 45 height 17
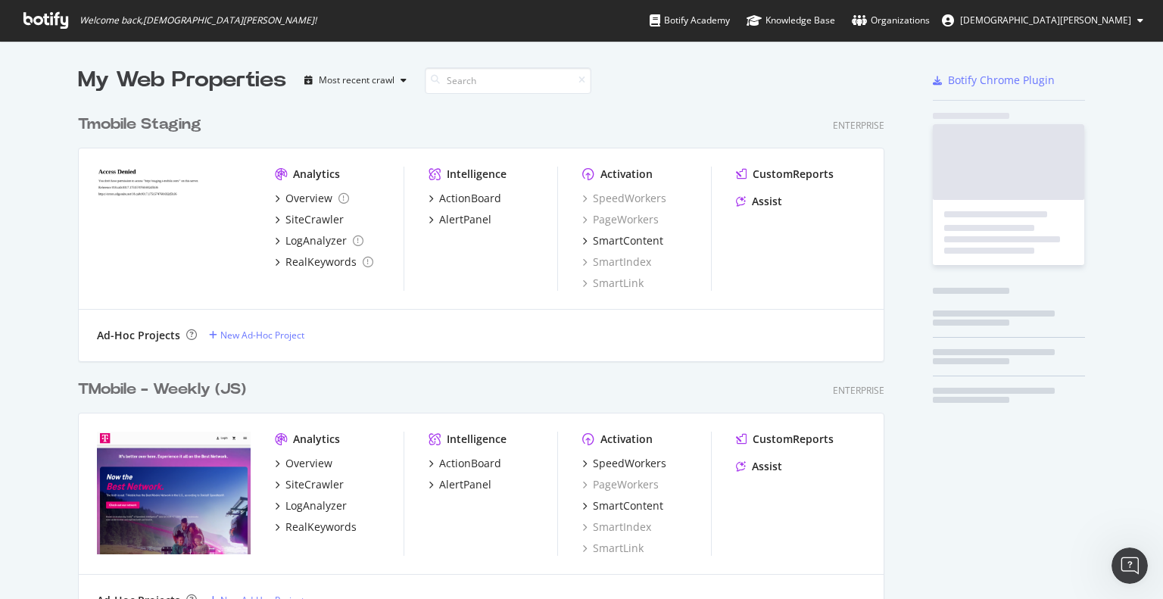
scroll to position [587, 1139]
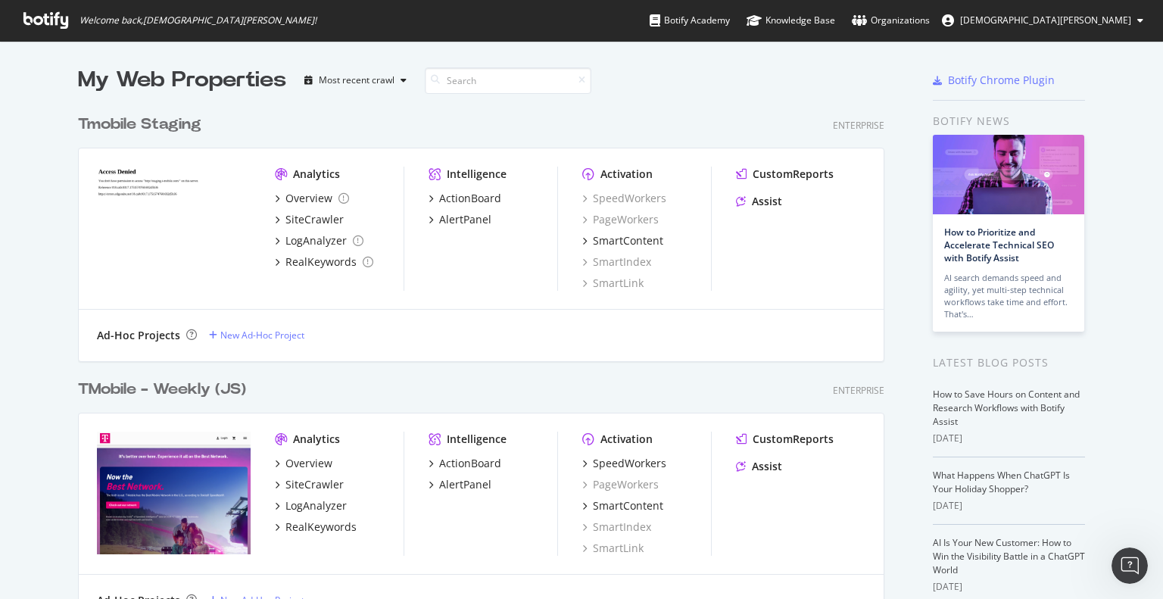
click at [176, 389] on div "TMobile - Weekly (JS)" at bounding box center [162, 390] width 168 height 22
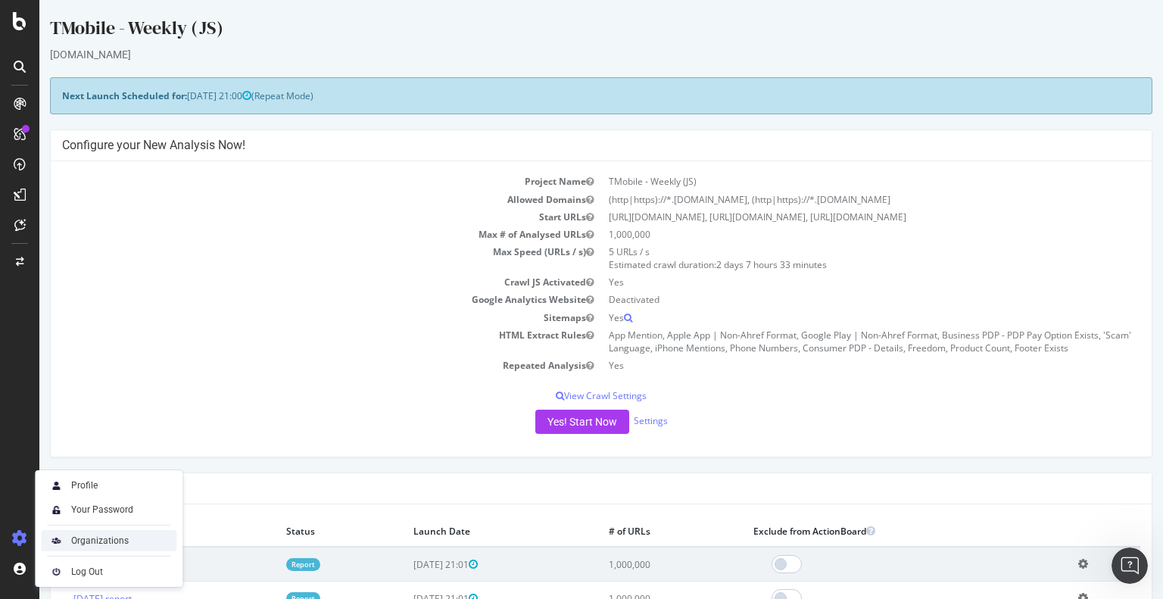
click at [67, 547] on div "Organizations" at bounding box center [109, 540] width 136 height 21
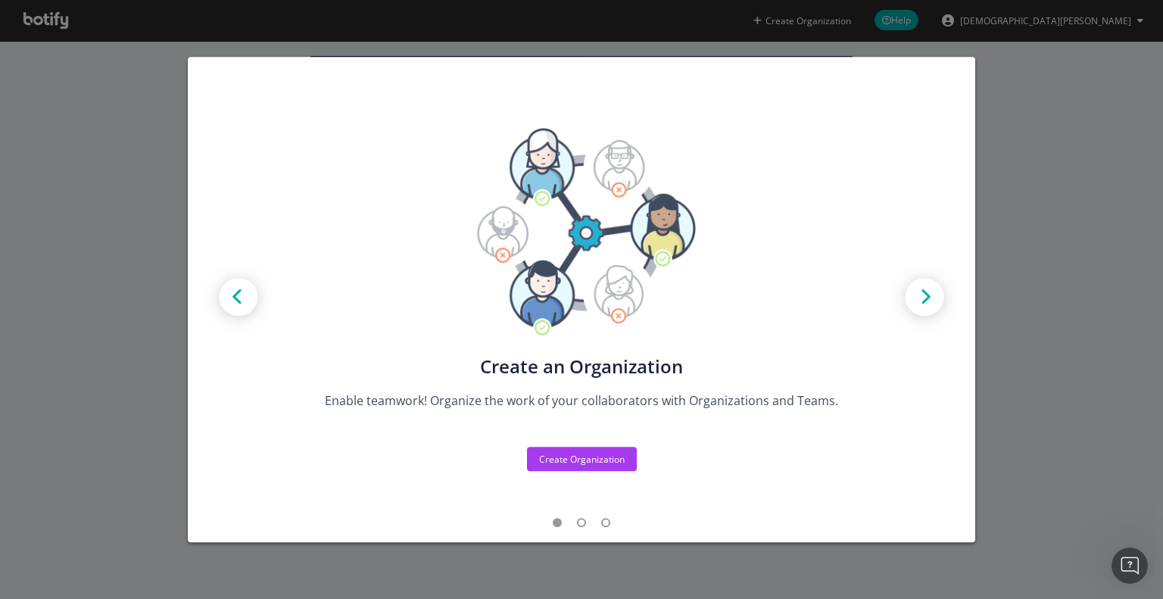
click at [1012, 66] on div "Create new Projects for your Teams Create the exact model that matches your Org…" at bounding box center [581, 299] width 1163 height 599
click at [1018, 63] on div "Create new Organization Enable teamwork! Organize the work of your collaborator…" at bounding box center [581, 256] width 1117 height 401
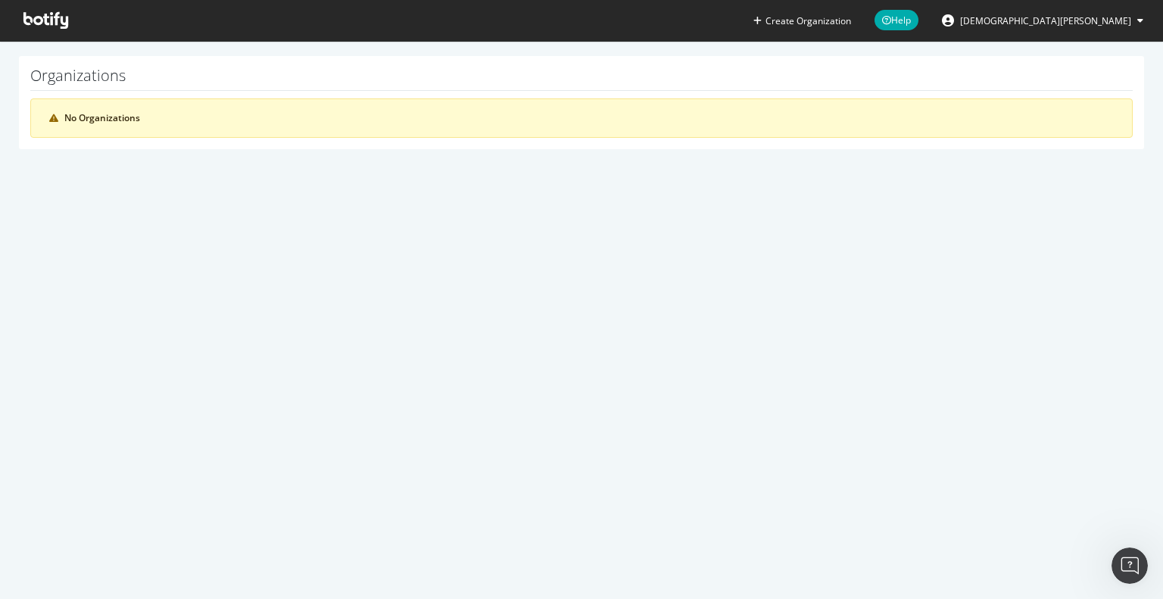
click at [49, 6] on span at bounding box center [45, 20] width 69 height 41
click at [48, 15] on icon at bounding box center [45, 20] width 45 height 17
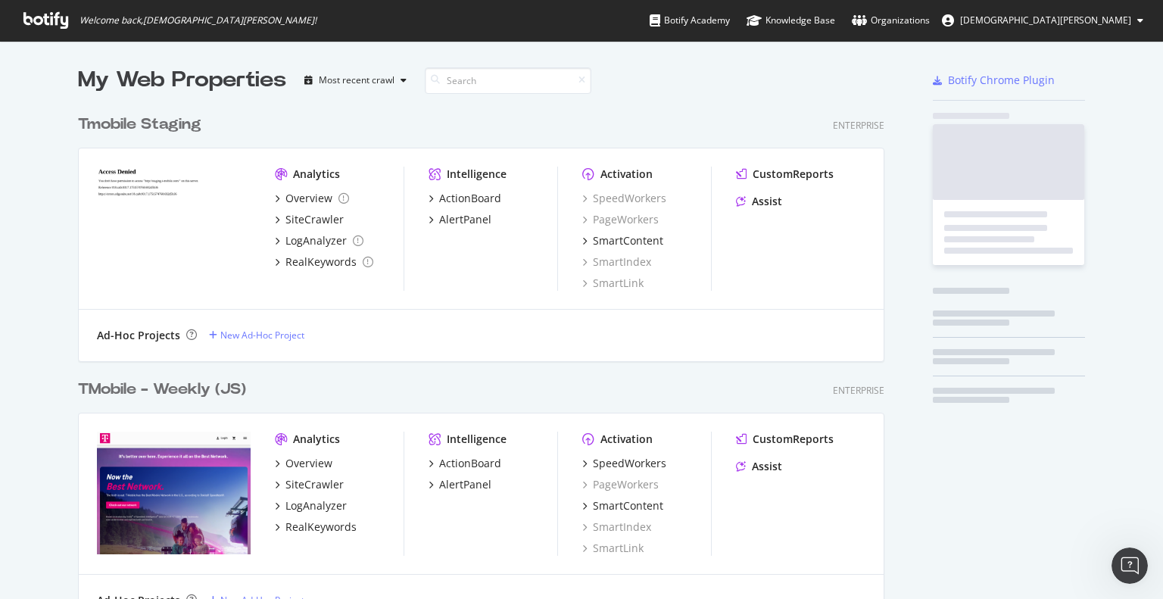
scroll to position [587, 1139]
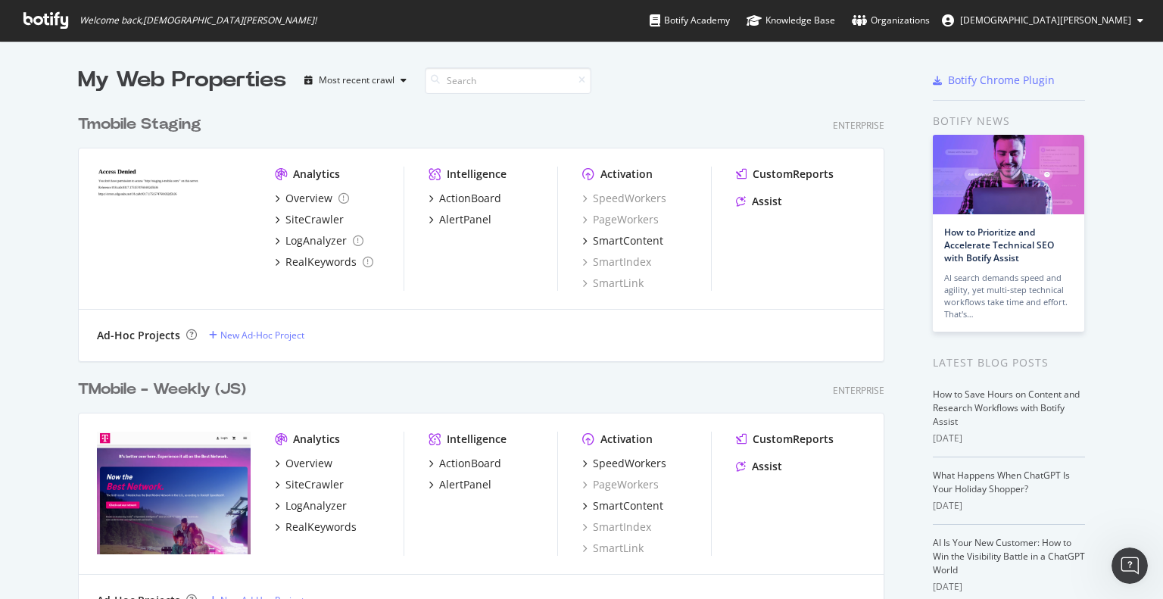
click at [1135, 23] on button "[DEMOGRAPHIC_DATA][PERSON_NAME]" at bounding box center [1043, 20] width 226 height 24
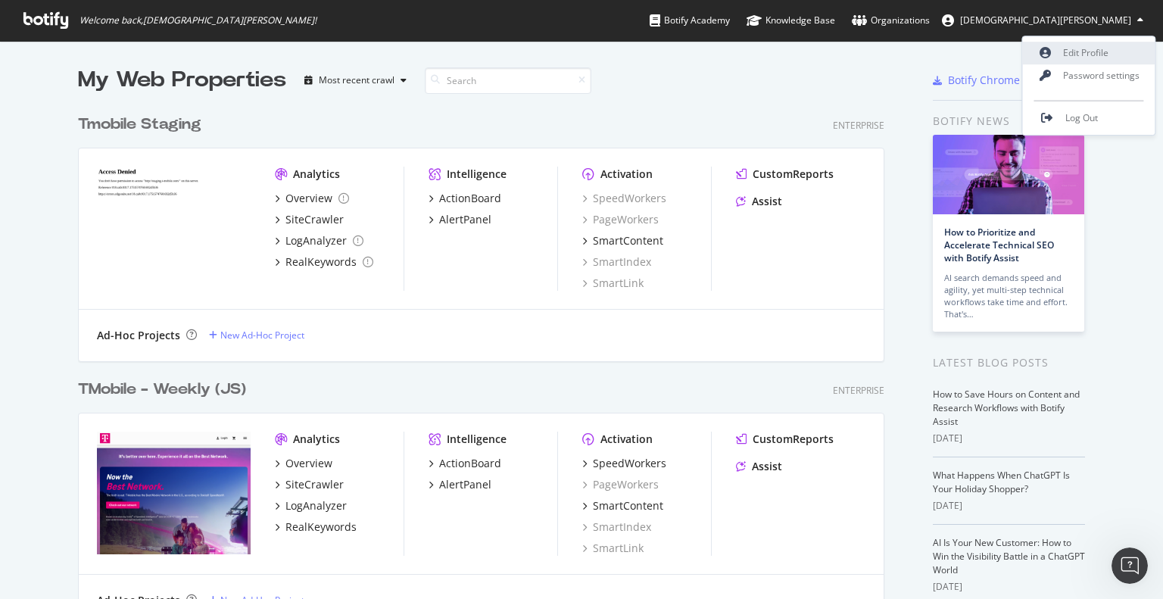
click at [1114, 54] on link "Edit Profile" at bounding box center [1089, 53] width 132 height 23
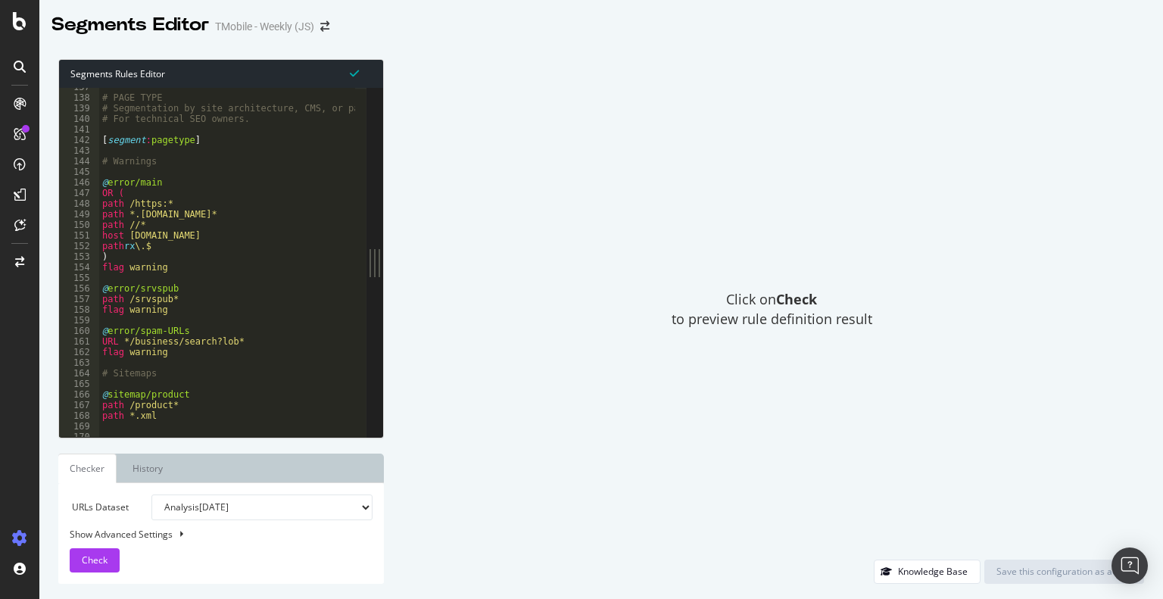
scroll to position [1447, 0]
click at [136, 472] on link "History" at bounding box center [147, 468] width 55 height 30
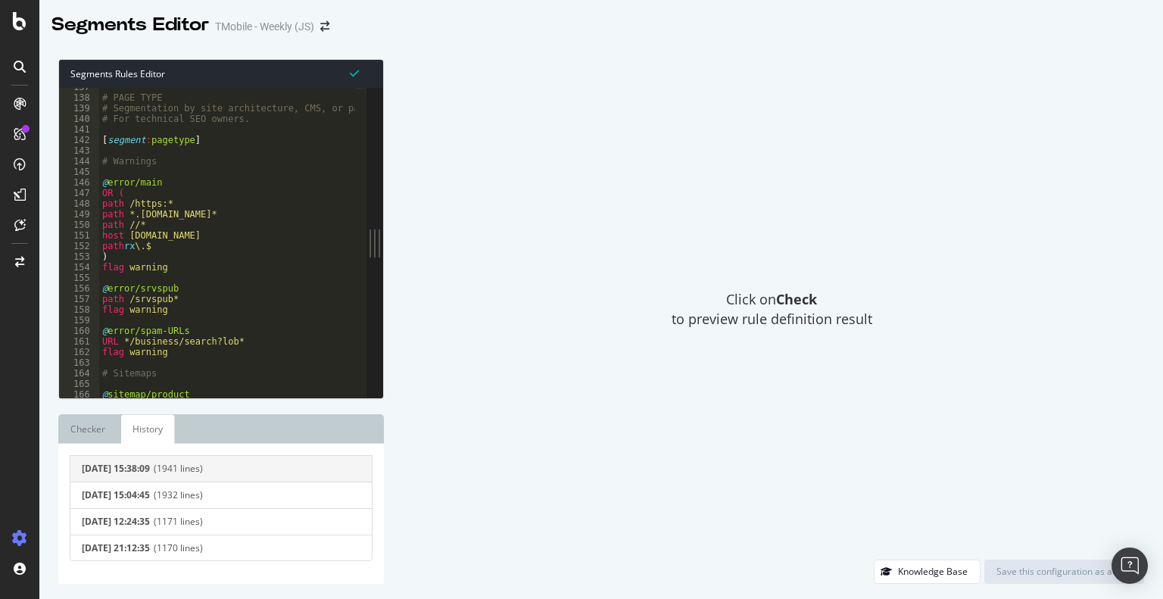
scroll to position [0, 0]
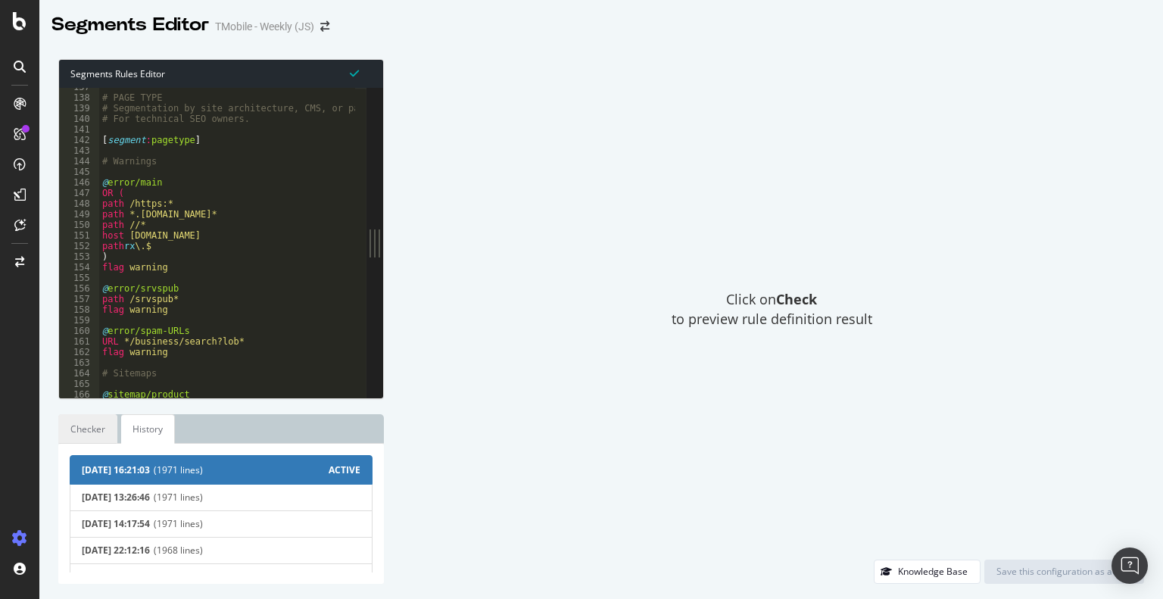
click at [76, 425] on link "Checker" at bounding box center [87, 429] width 59 height 30
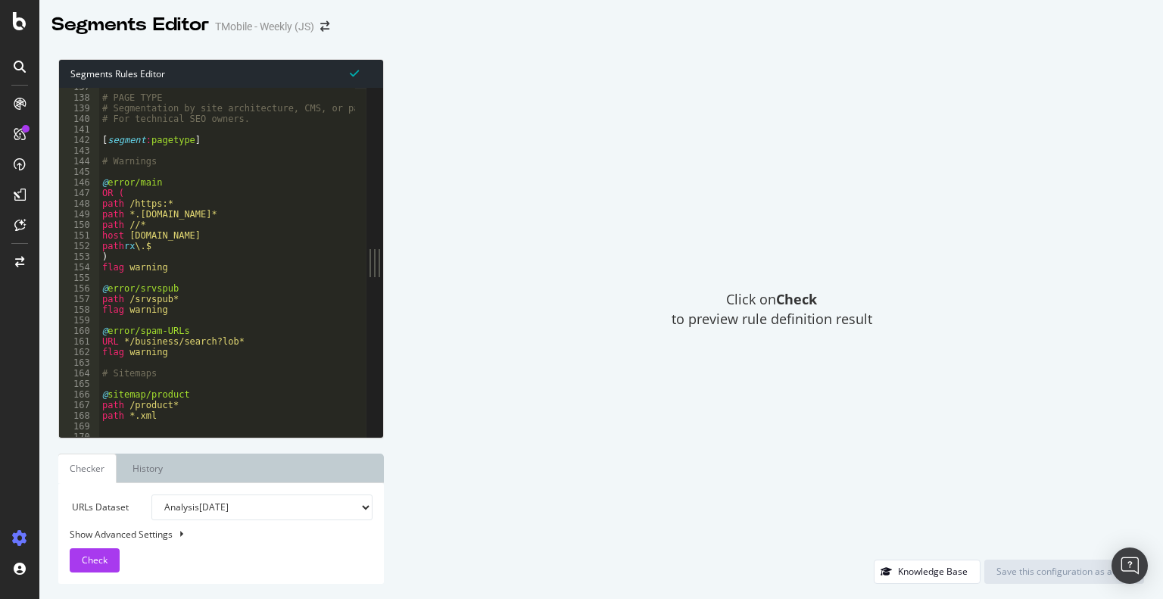
drag, startPoint x: 149, startPoint y: 2, endPoint x: 594, endPoint y: 235, distance: 502.5
click at [594, 235] on div "Click on Check to preview rule definition result" at bounding box center [771, 309] width 745 height 500
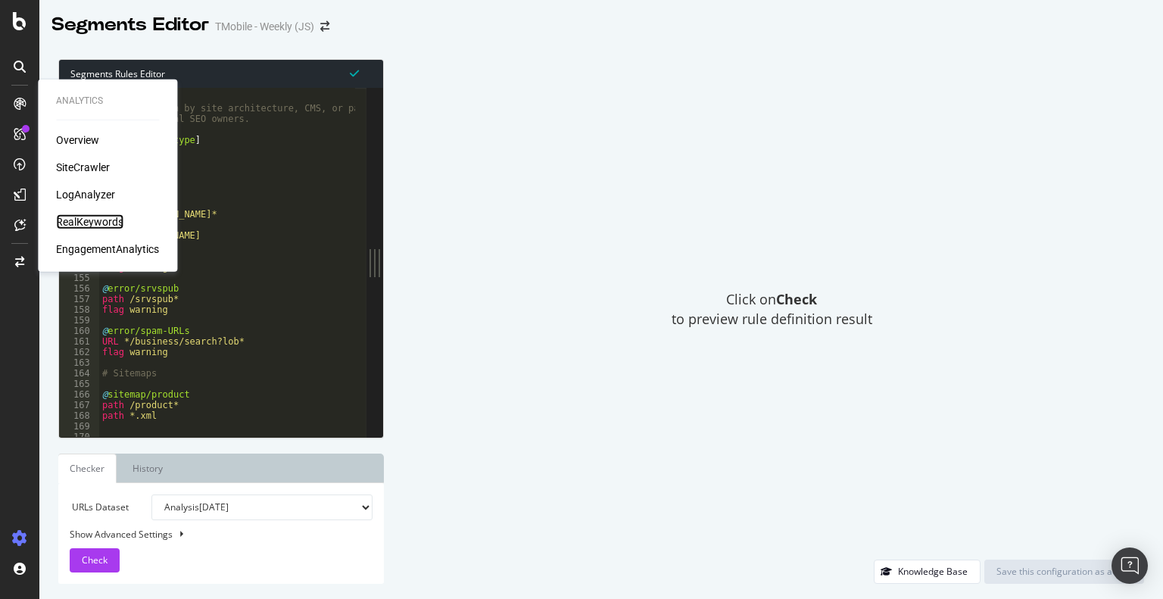
click at [95, 223] on div "RealKeywords" at bounding box center [89, 221] width 67 height 15
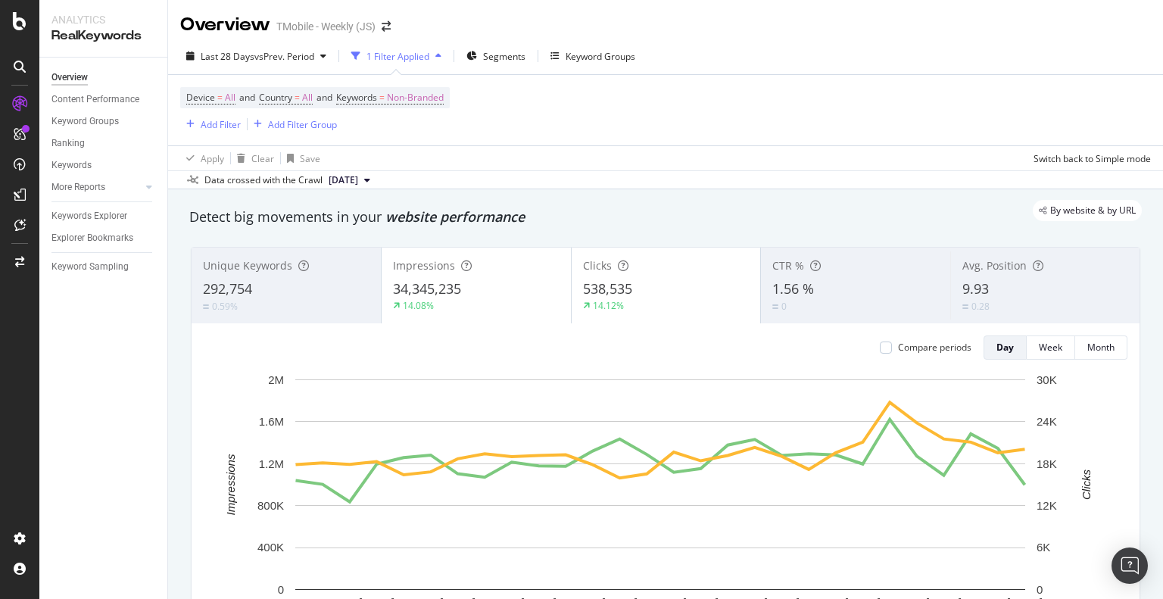
click at [787, 144] on div "Device = All and Country = All and Keywords = Non-Branded Add Filter Add Filter…" at bounding box center [665, 122] width 971 height 95
click at [799, 103] on div "Device = All and Country = All and Keywords = Non-Branded Add Filter Add Filter…" at bounding box center [665, 110] width 971 height 70
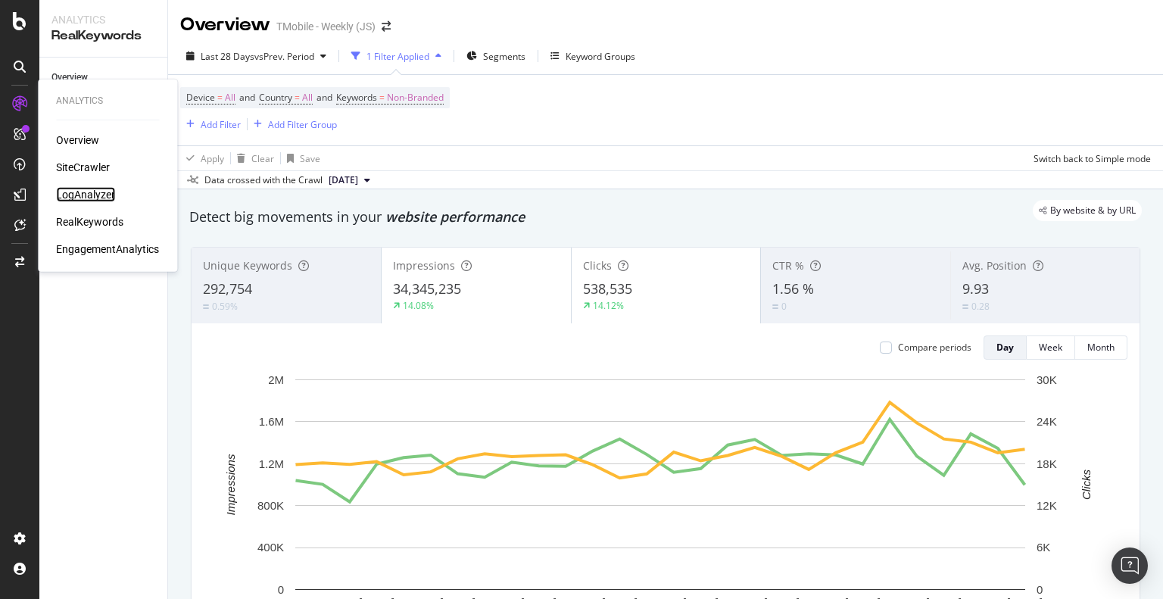
click at [76, 197] on div "LogAnalyzer" at bounding box center [85, 194] width 59 height 15
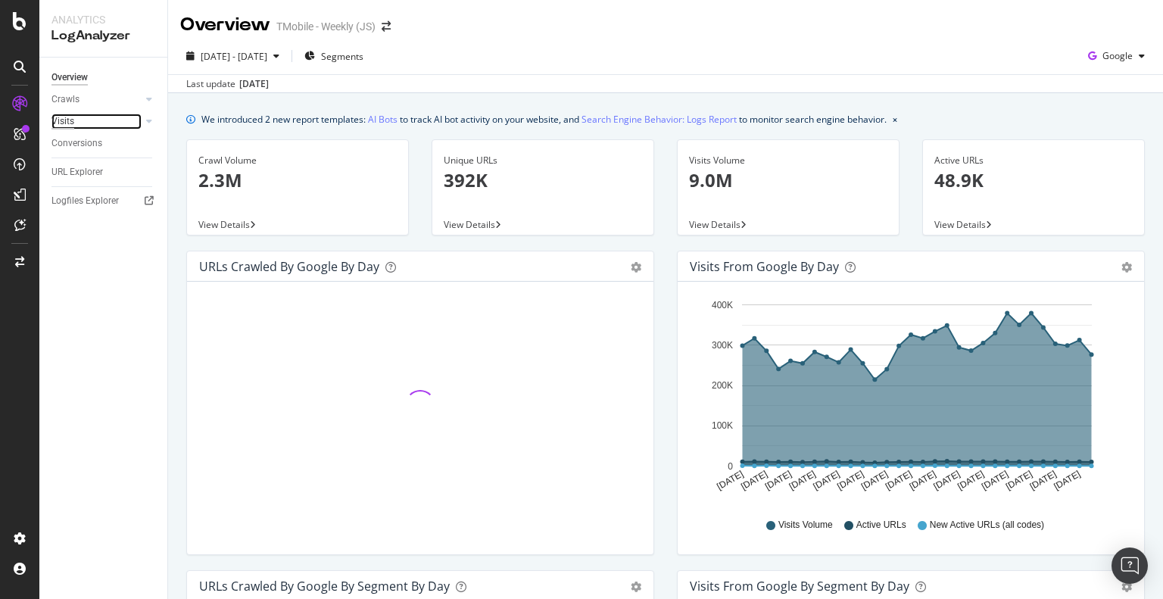
click at [72, 123] on div "Visits" at bounding box center [62, 122] width 23 height 16
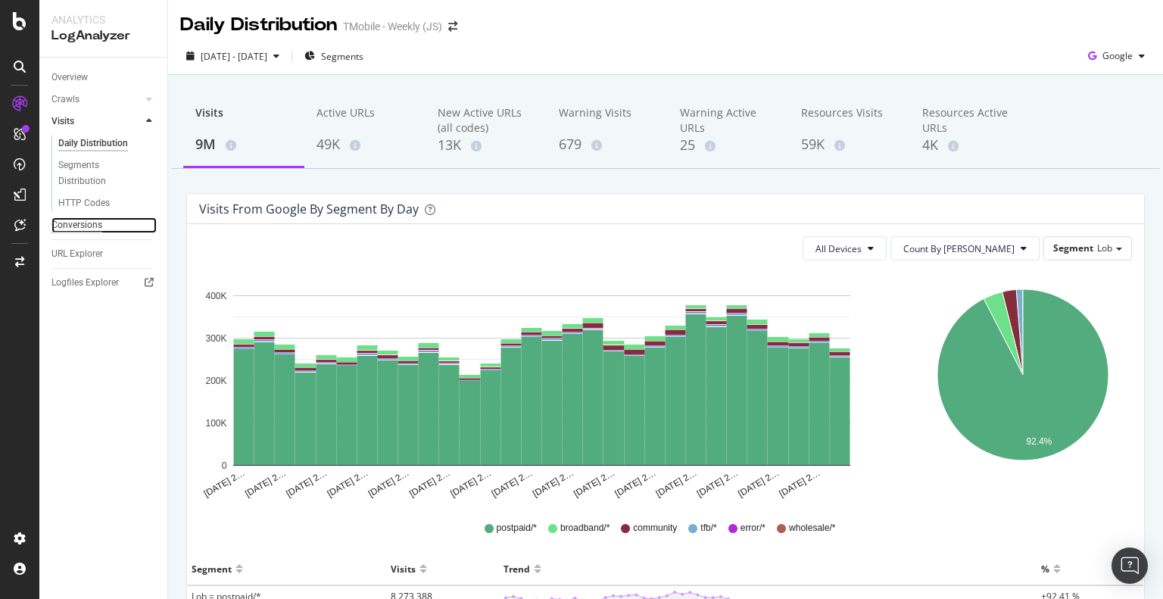
click at [85, 229] on div "Conversions" at bounding box center [76, 225] width 51 height 16
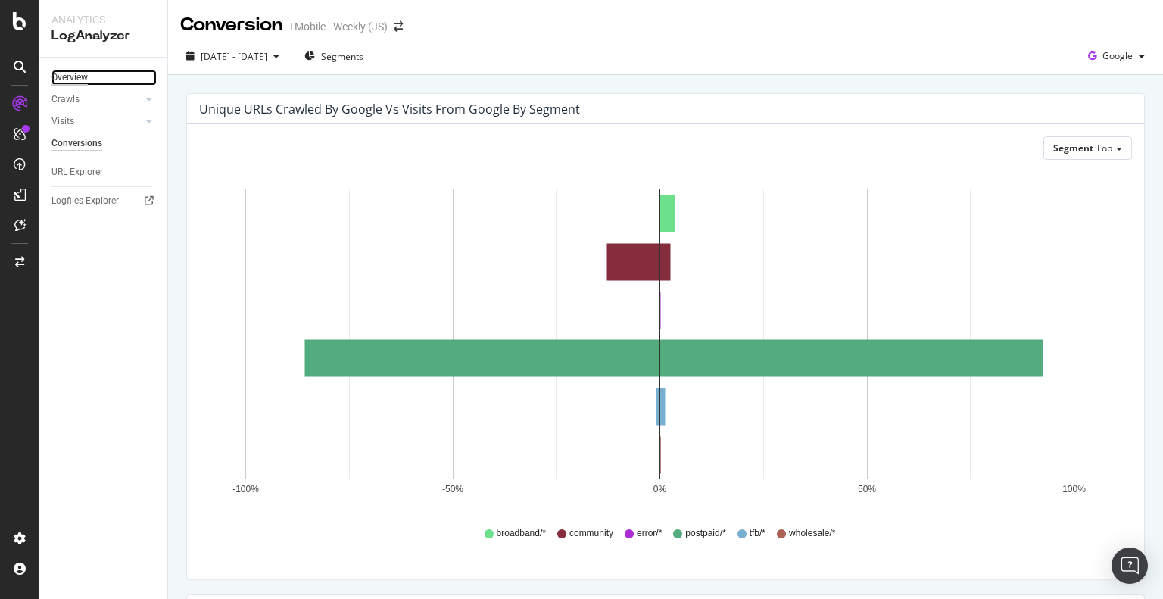
click at [77, 78] on div "Overview" at bounding box center [69, 78] width 36 height 16
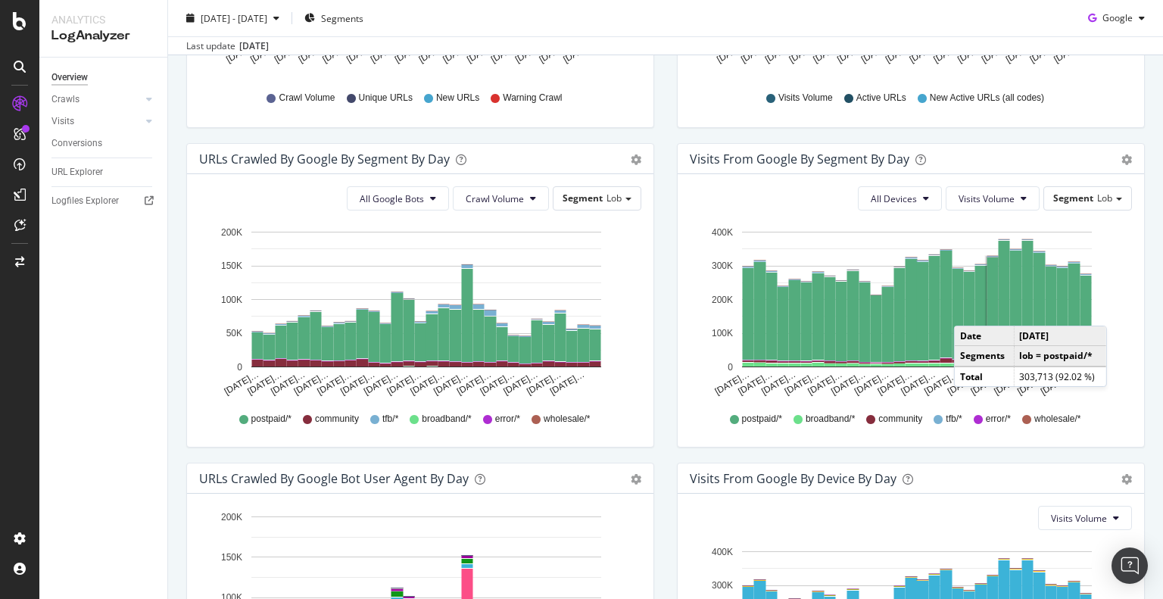
scroll to position [454, 0]
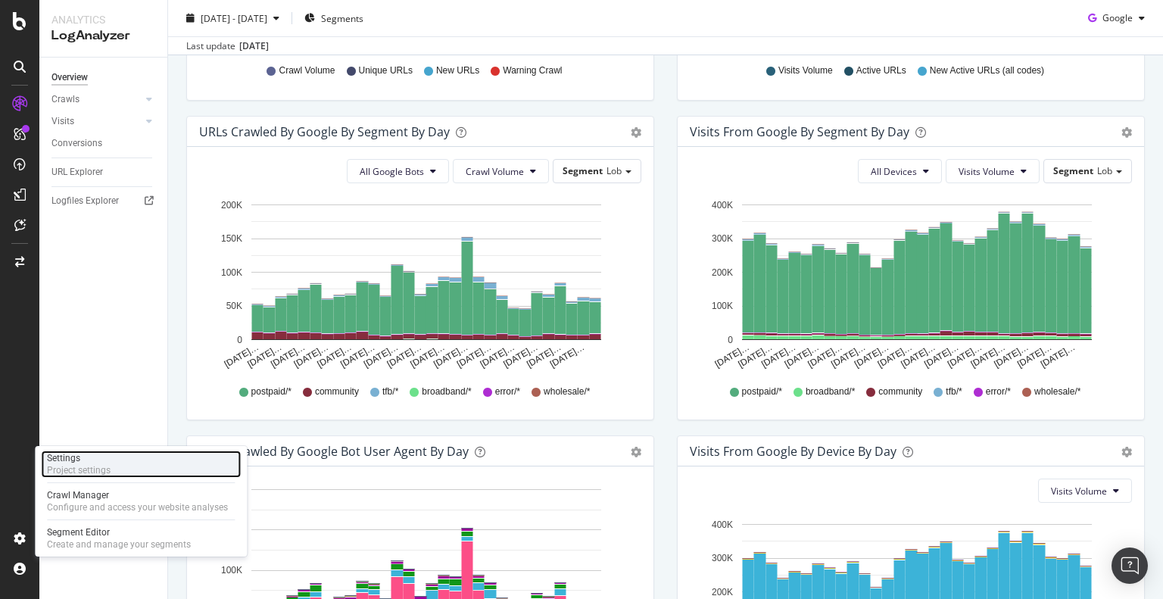
click at [98, 461] on div "Settings" at bounding box center [79, 458] width 64 height 12
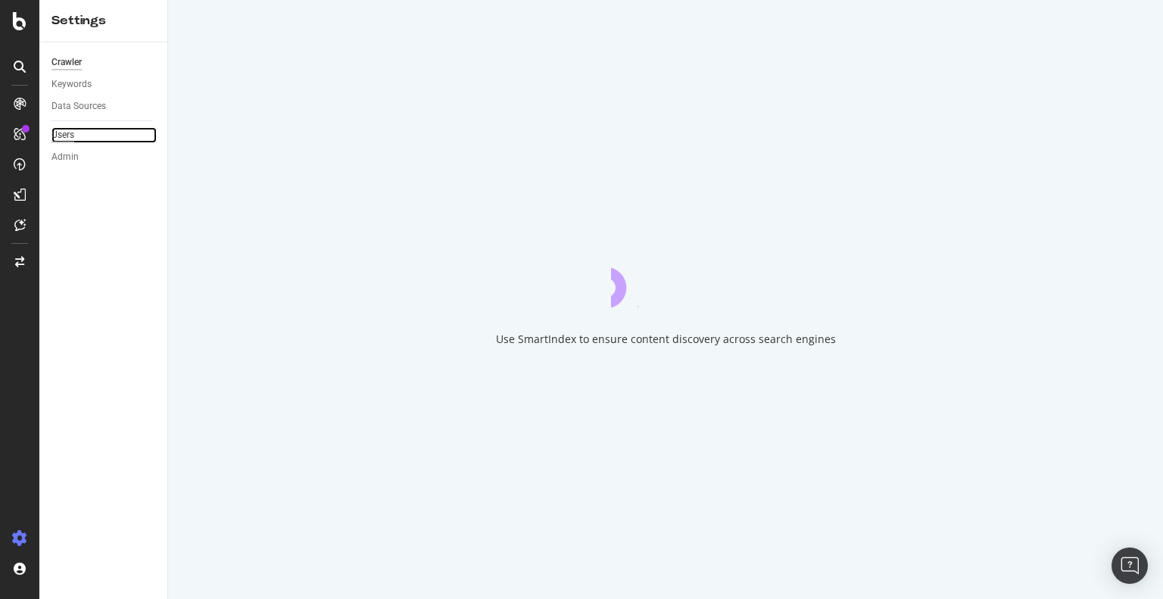
click at [61, 131] on div "Users" at bounding box center [62, 135] width 23 height 16
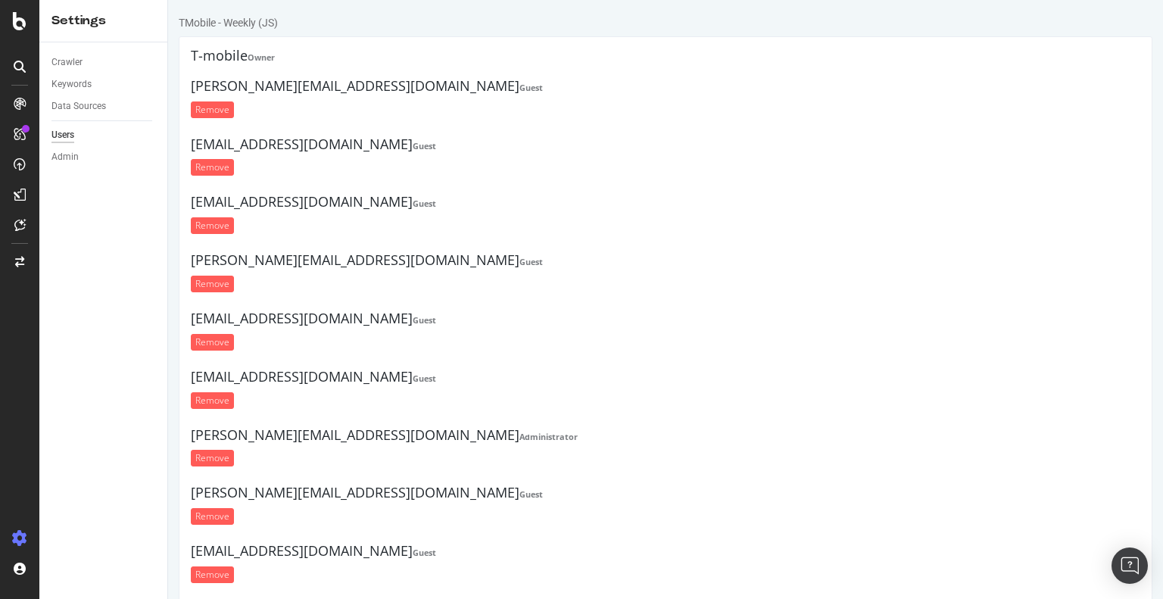
click at [120, 369] on div "Crawler Keywords Data Sources Users Admin" at bounding box center [103, 320] width 128 height 556
click at [62, 163] on div "Admin" at bounding box center [64, 157] width 27 height 16
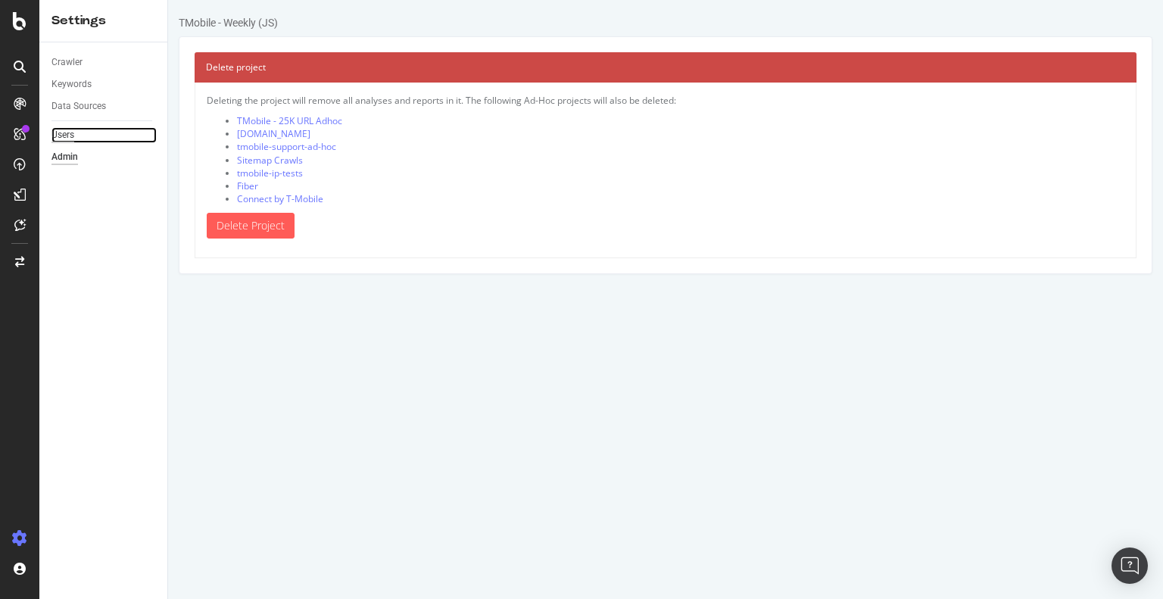
click at [73, 136] on div "Users" at bounding box center [62, 135] width 23 height 16
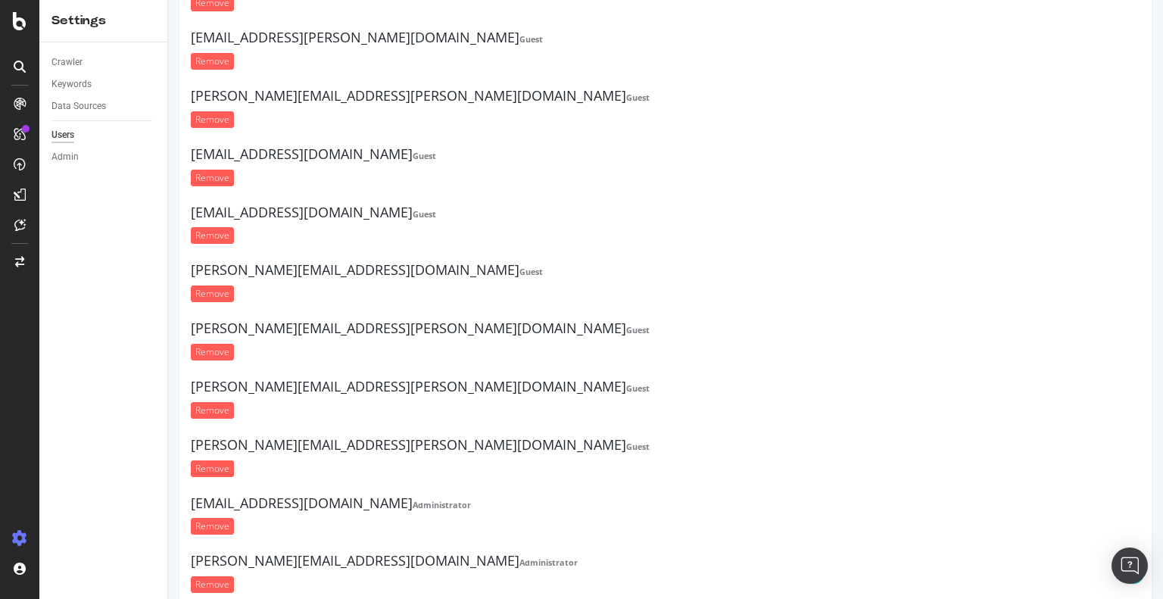
scroll to position [1613, 0]
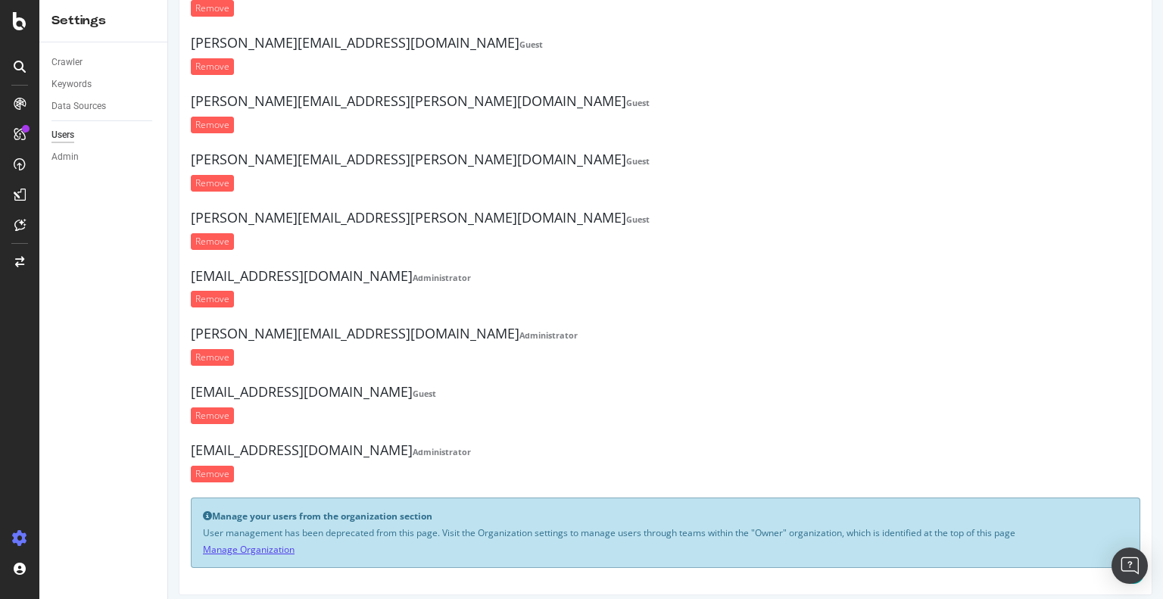
click at [264, 543] on link "Manage Organization" at bounding box center [249, 549] width 92 height 13
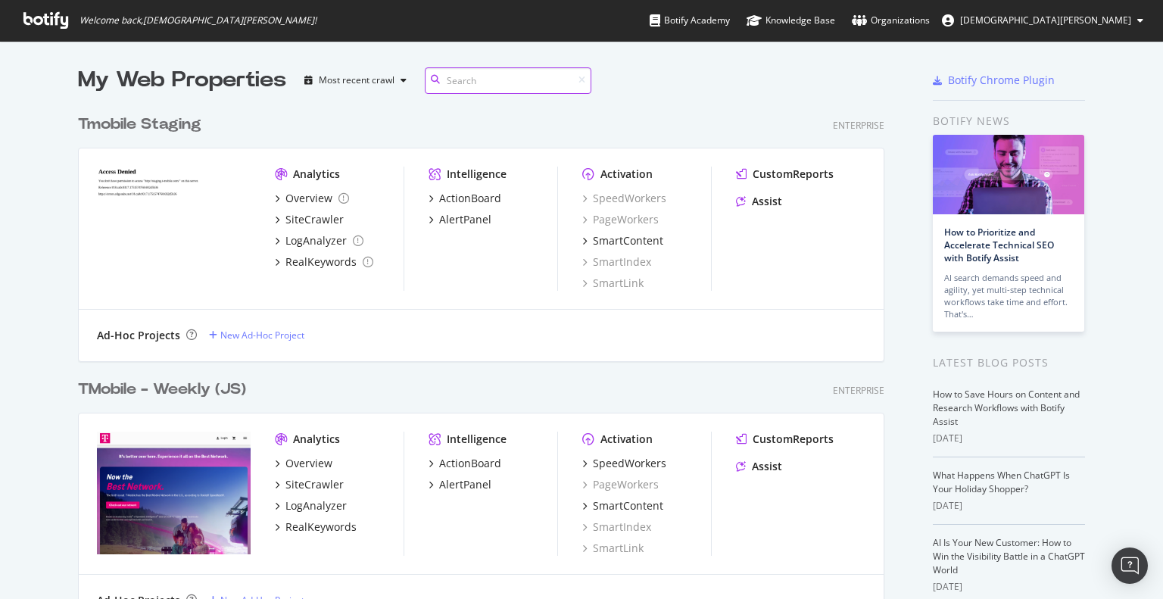
scroll to position [1229, 807]
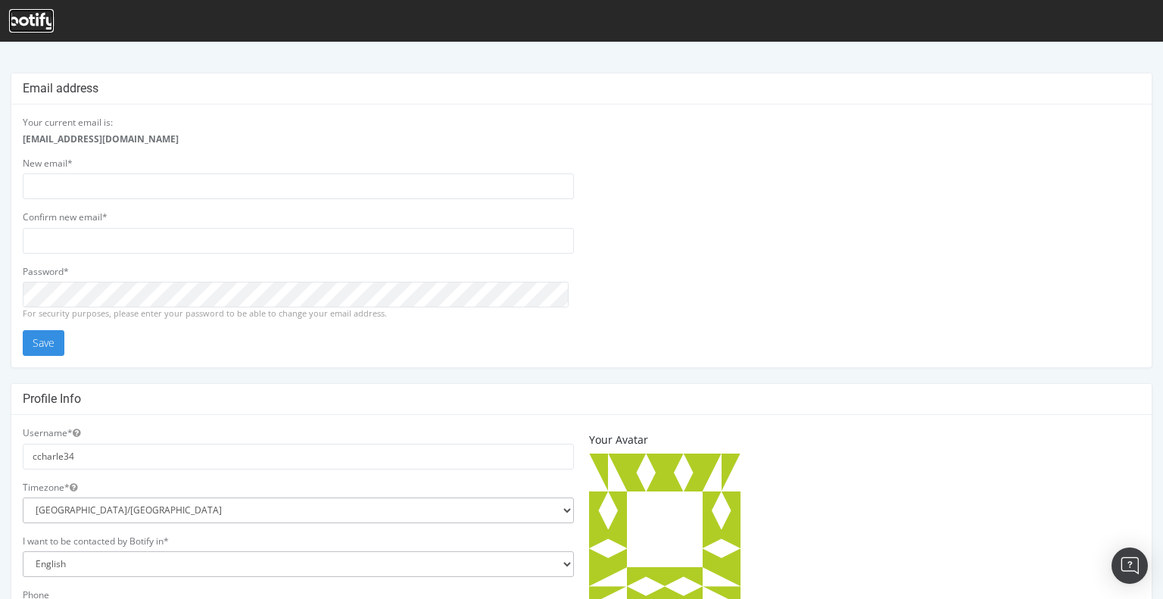
click at [50, 17] on icon at bounding box center [31, 21] width 45 height 17
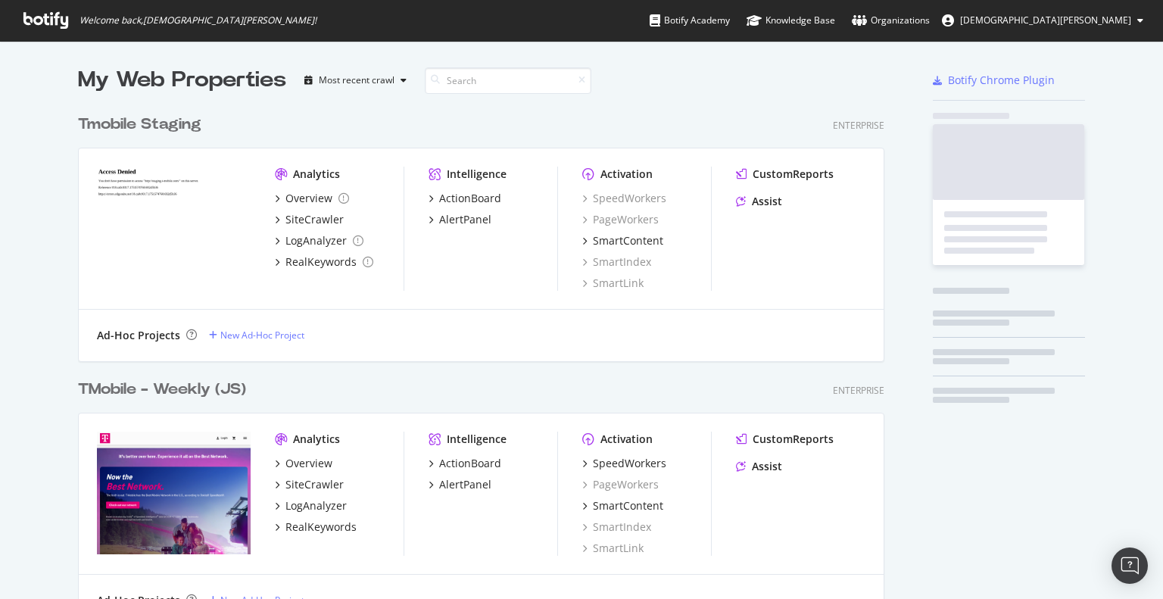
scroll to position [1229, 807]
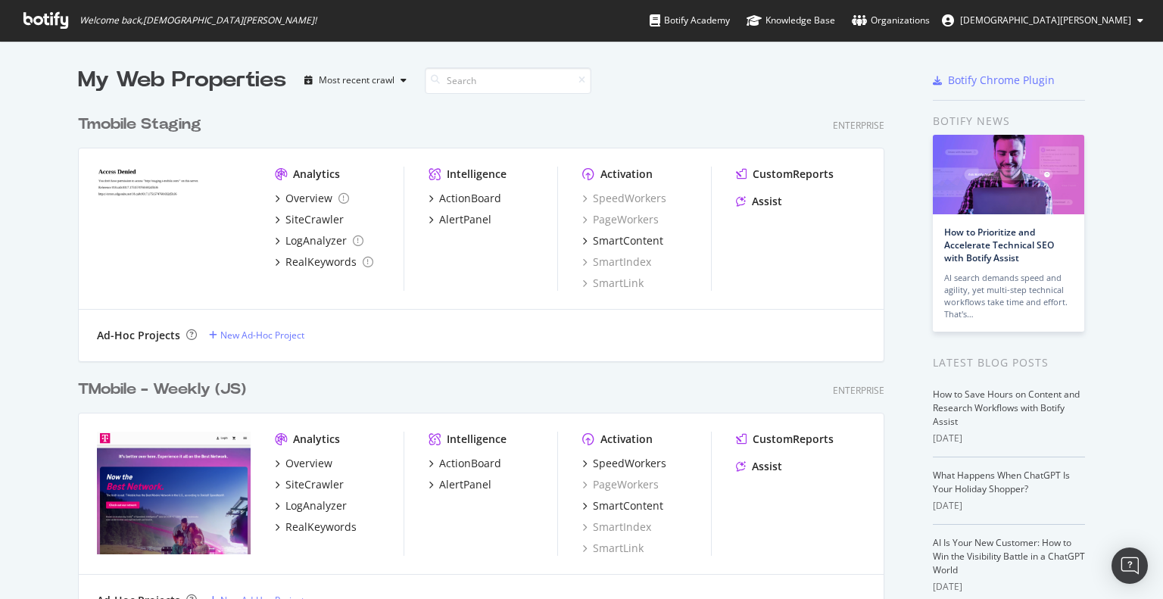
click at [181, 398] on div "TMobile - Weekly (JS)" at bounding box center [162, 390] width 168 height 22
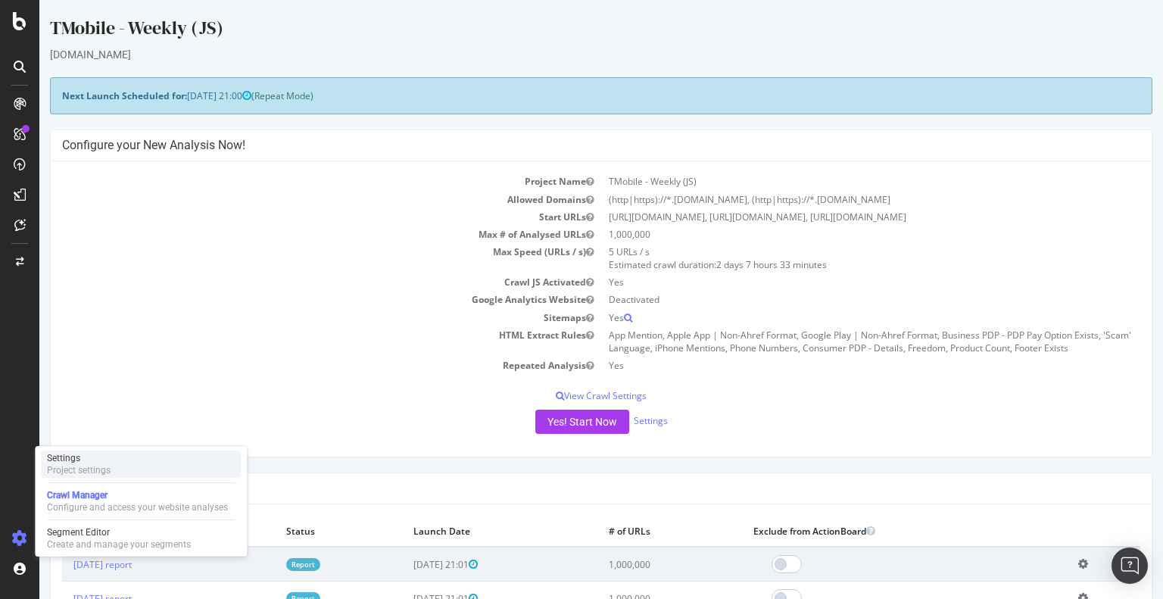
click at [83, 463] on div "Settings" at bounding box center [79, 458] width 64 height 12
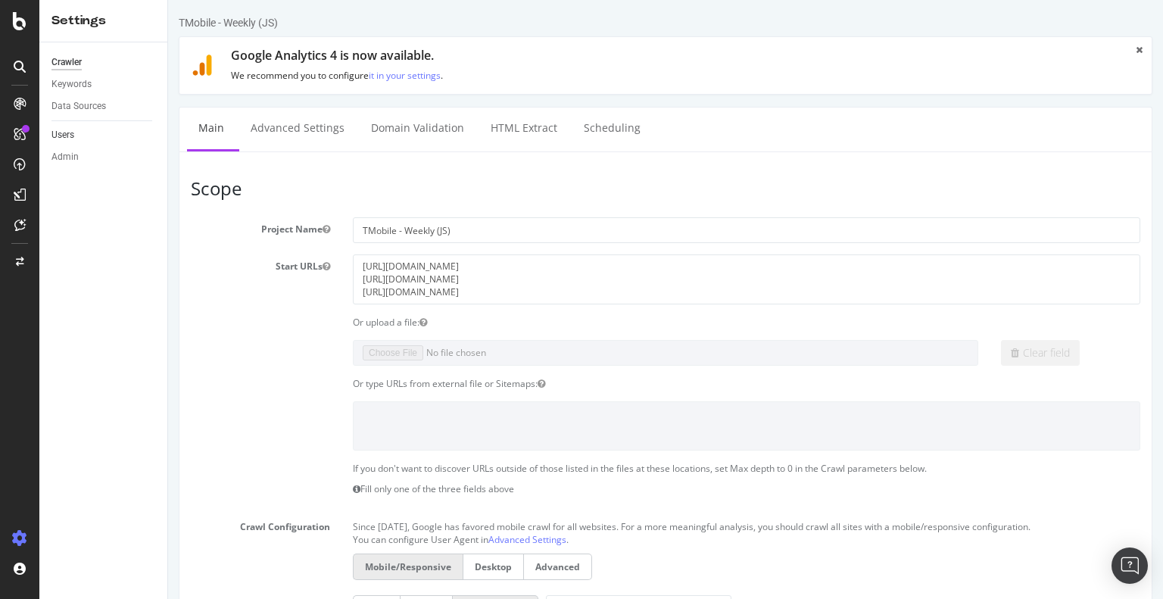
click at [77, 131] on link "Users" at bounding box center [103, 135] width 105 height 16
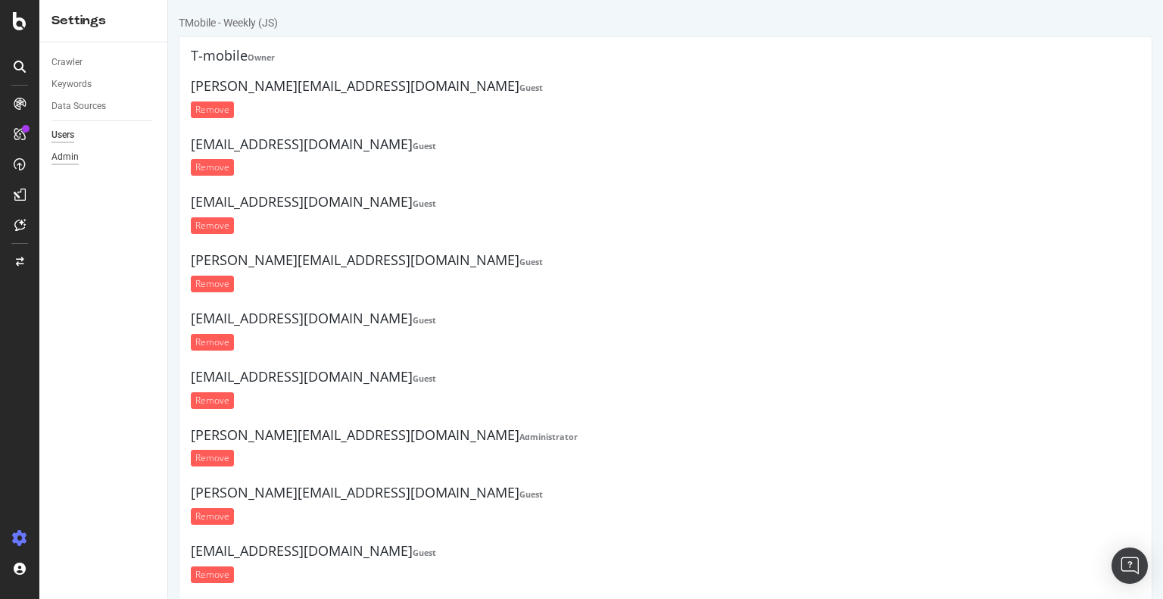
click at [71, 157] on div "Admin" at bounding box center [64, 157] width 27 height 16
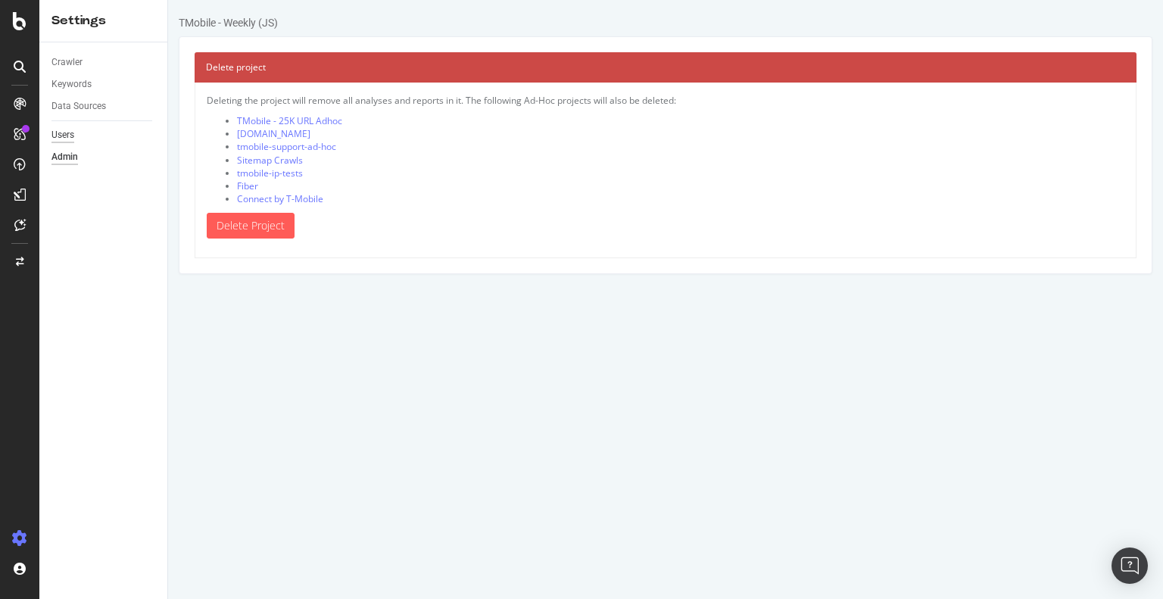
click at [64, 139] on div "Users" at bounding box center [62, 135] width 23 height 16
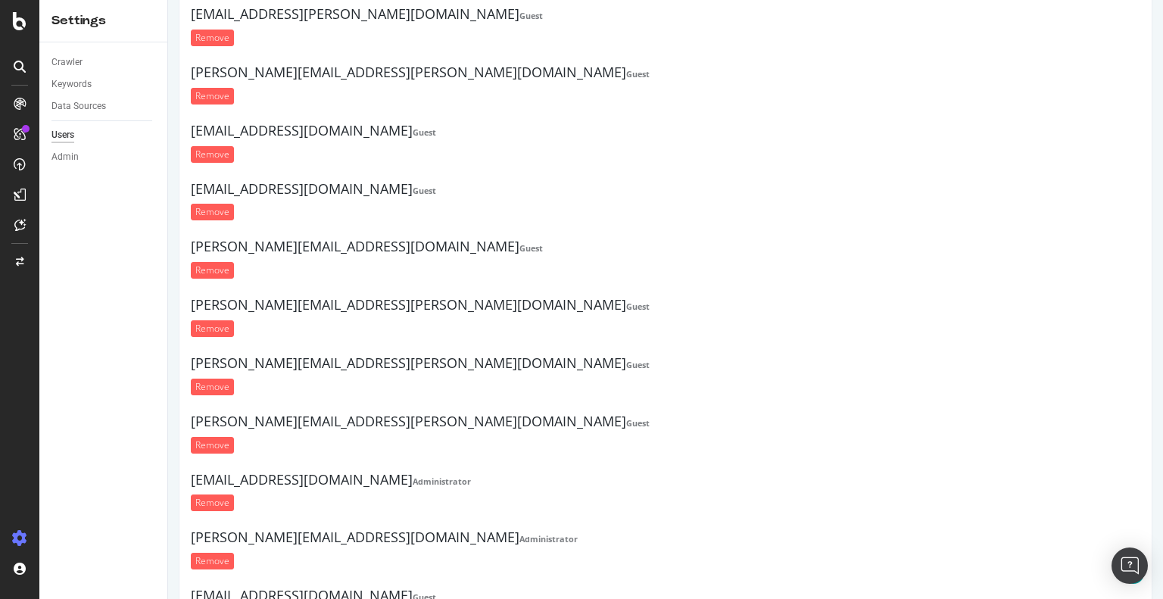
scroll to position [1385, 0]
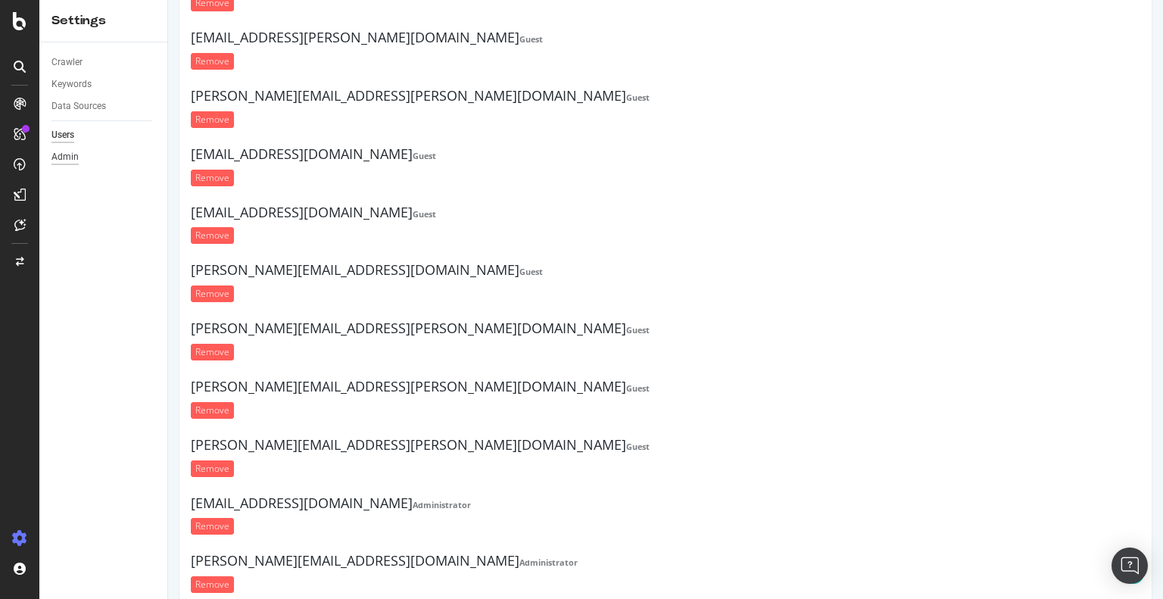
click at [54, 160] on div "Admin" at bounding box center [64, 157] width 27 height 16
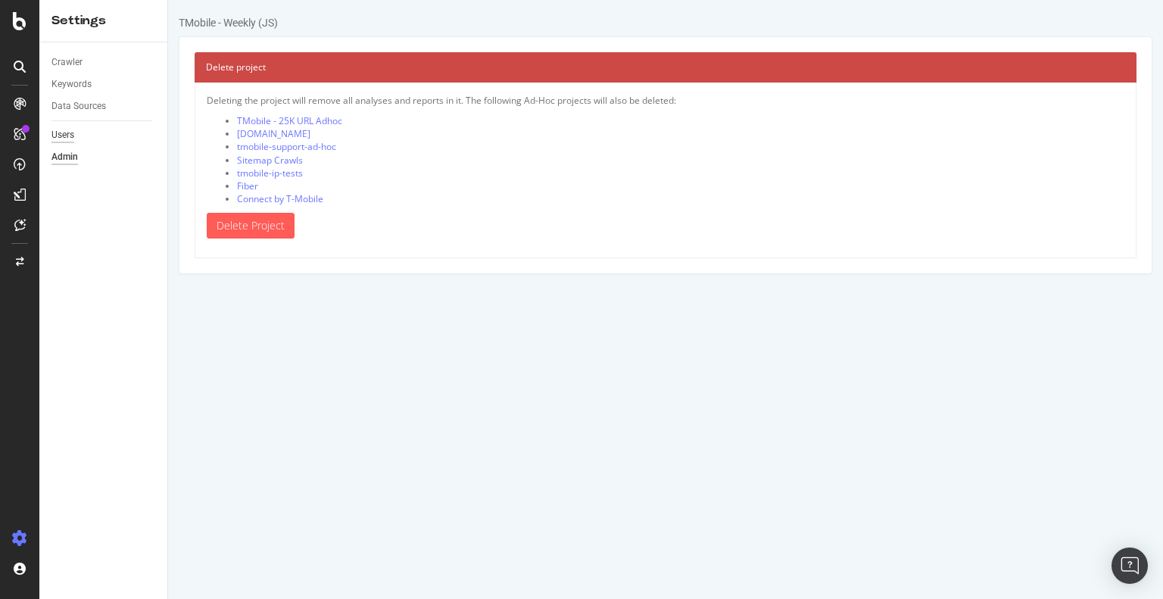
click at [65, 139] on div "Users" at bounding box center [62, 135] width 23 height 16
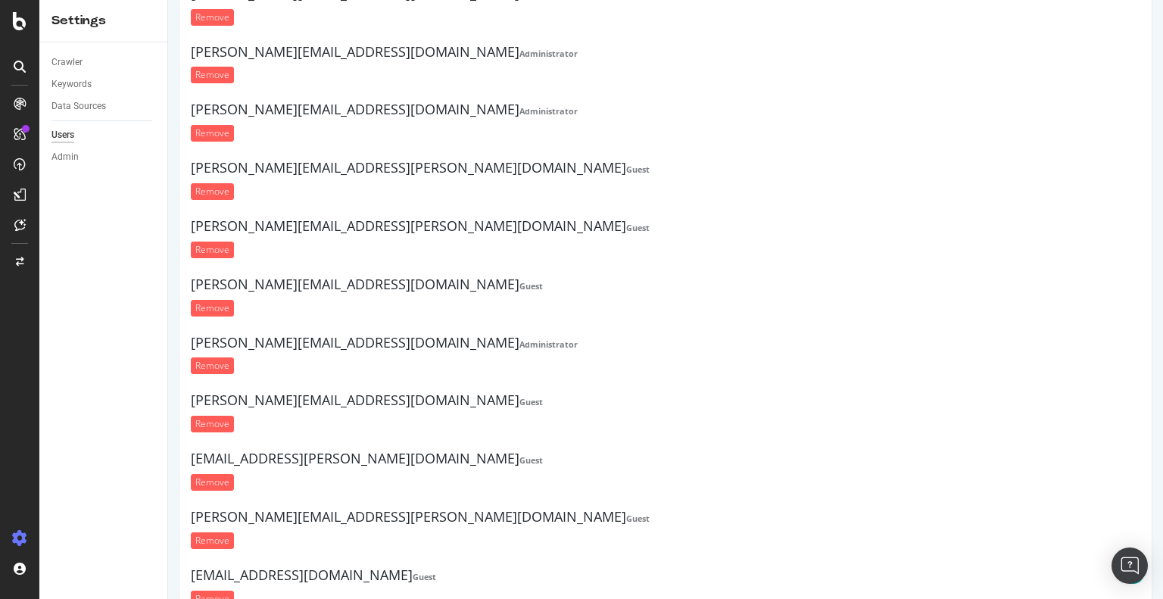
scroll to position [908, 0]
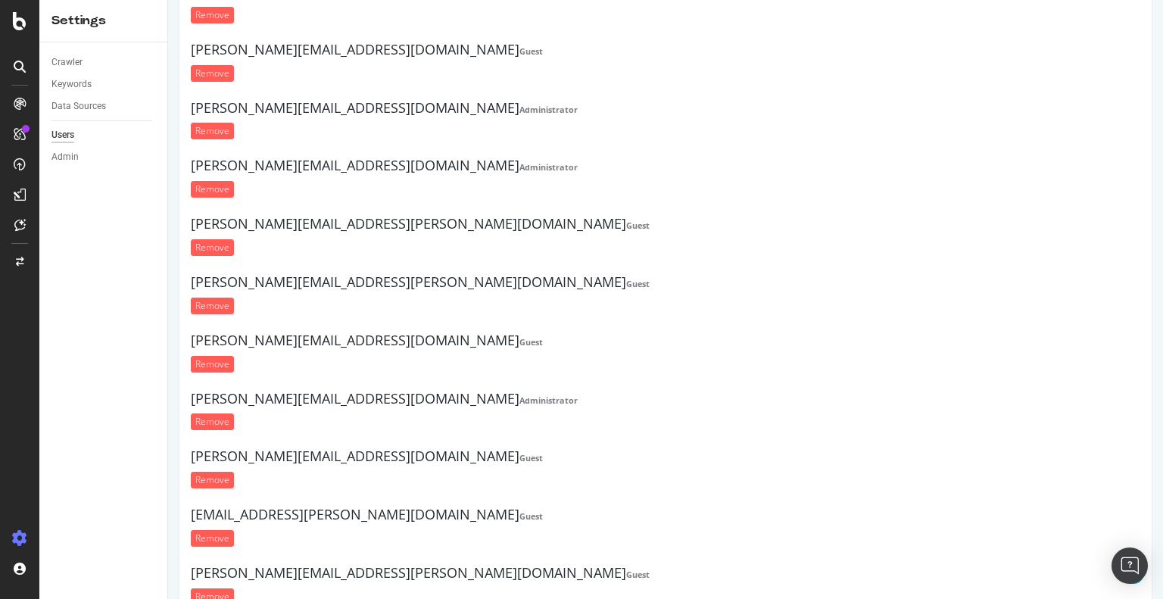
click at [67, 381] on div "Crawler Keywords Data Sources Users Admin" at bounding box center [103, 320] width 128 height 556
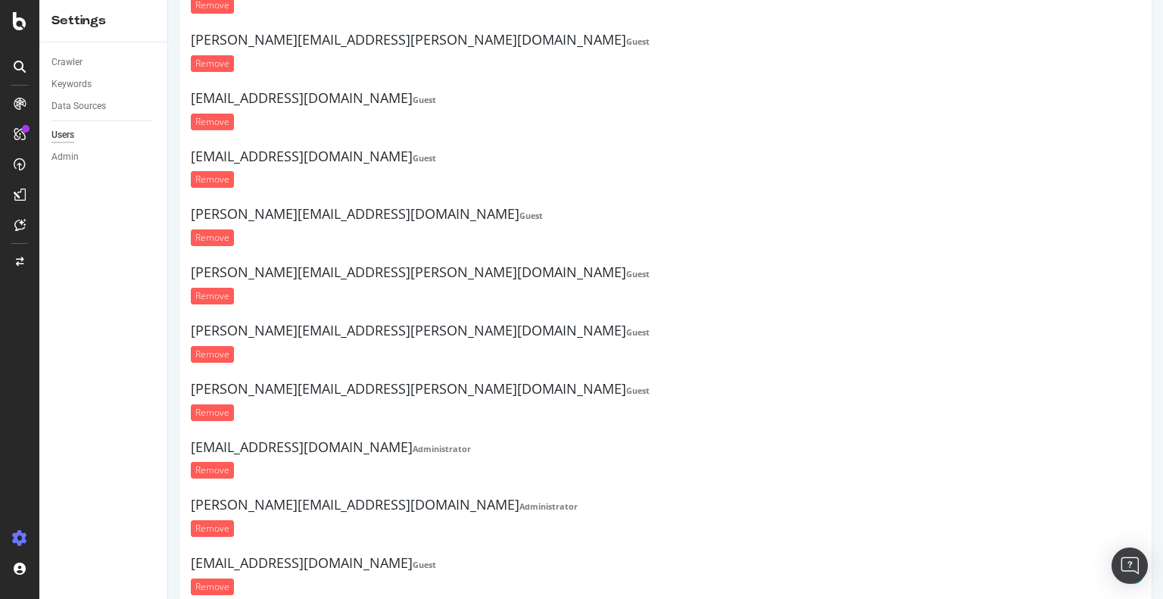
scroll to position [1613, 0]
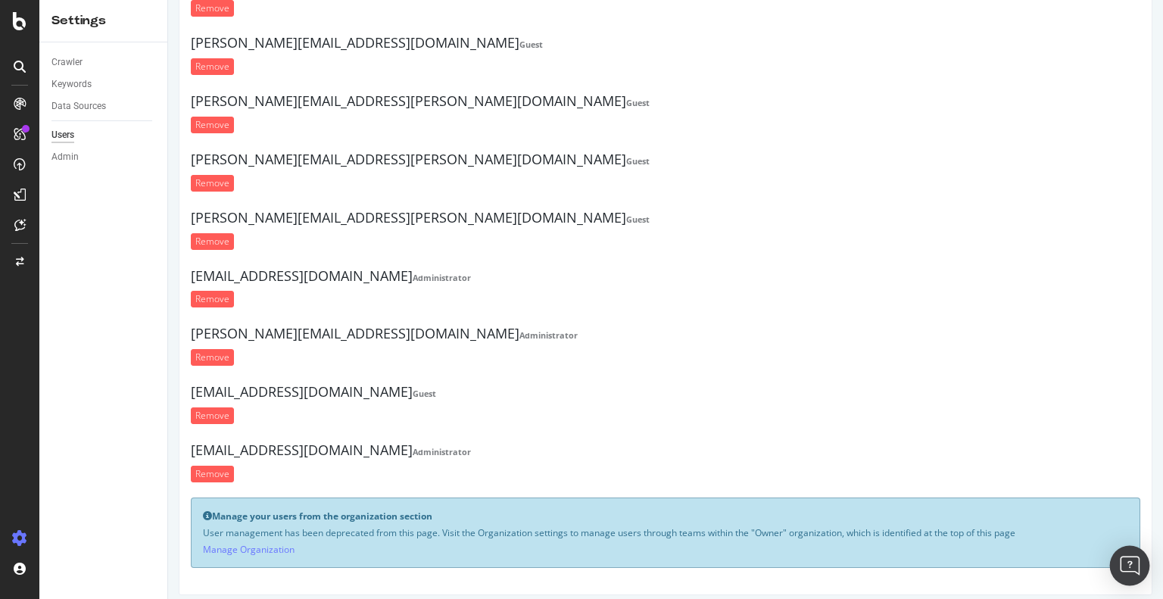
click at [1116, 566] on div "Open Intercom Messenger" at bounding box center [1130, 566] width 40 height 40
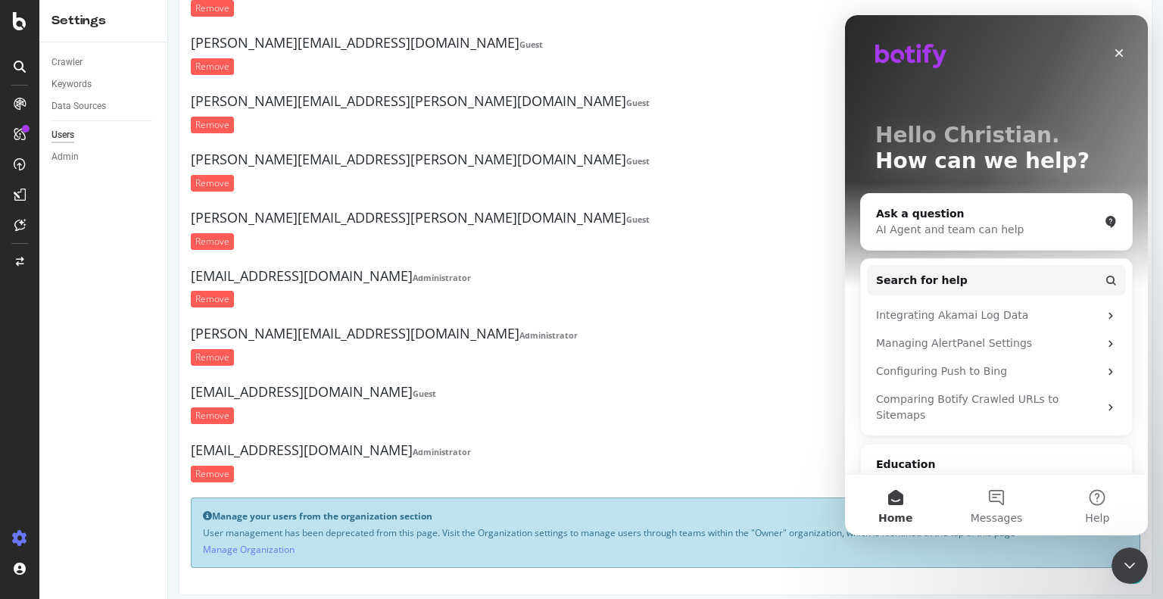
scroll to position [0, 0]
